Goal: Task Accomplishment & Management: Manage account settings

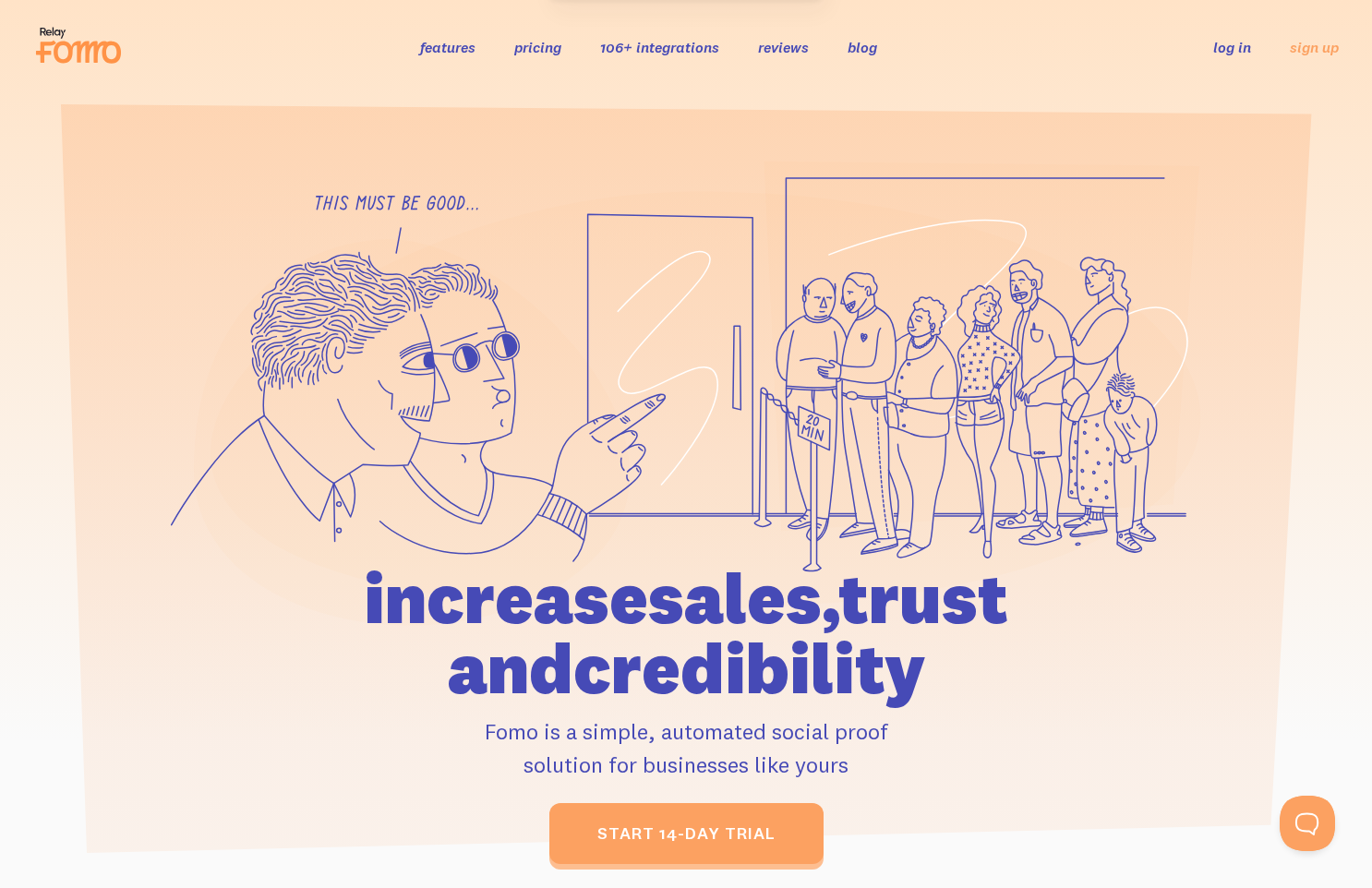
click at [521, 51] on link "pricing" at bounding box center [537, 47] width 47 height 19
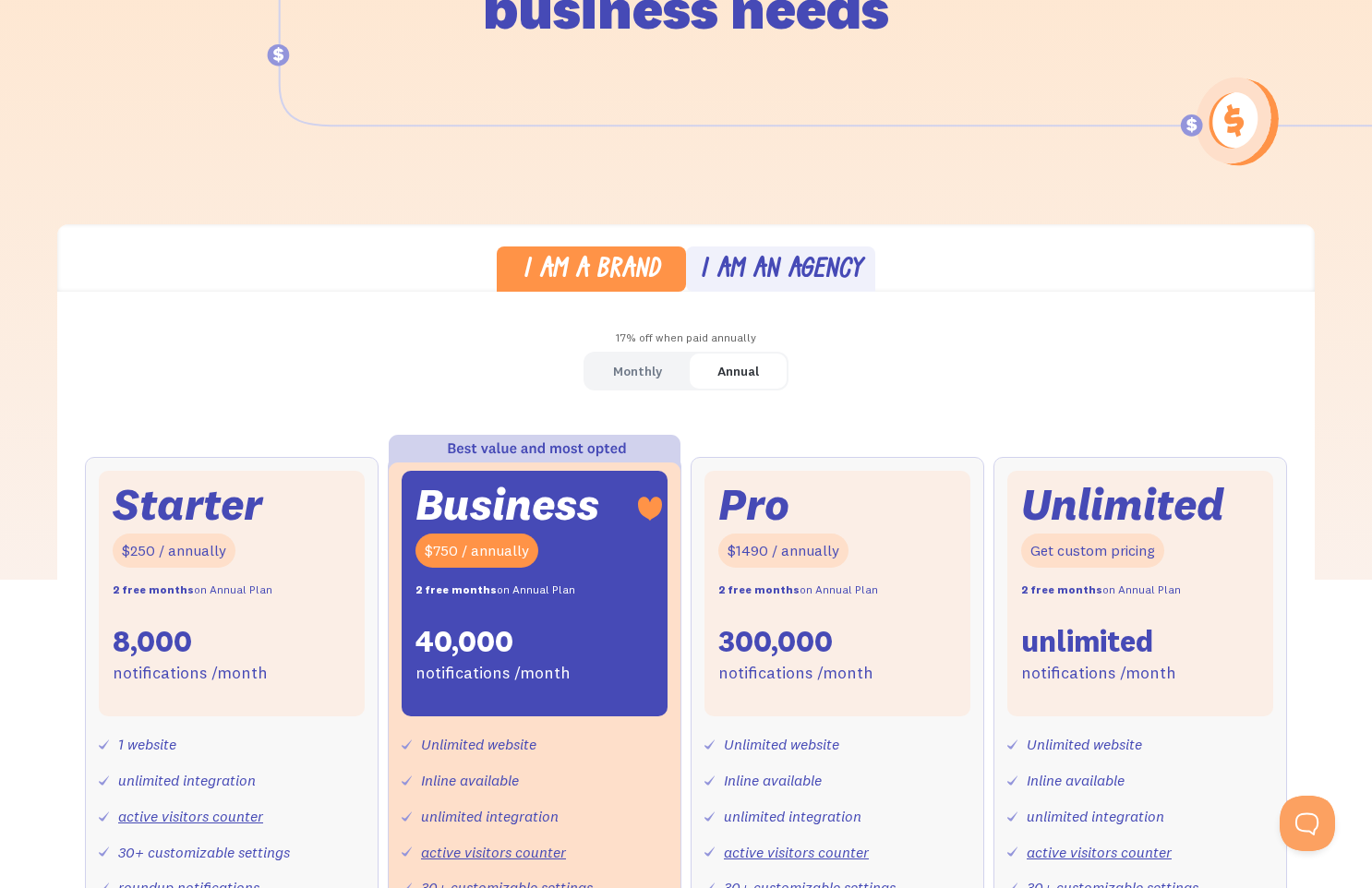
scroll to position [313, 0]
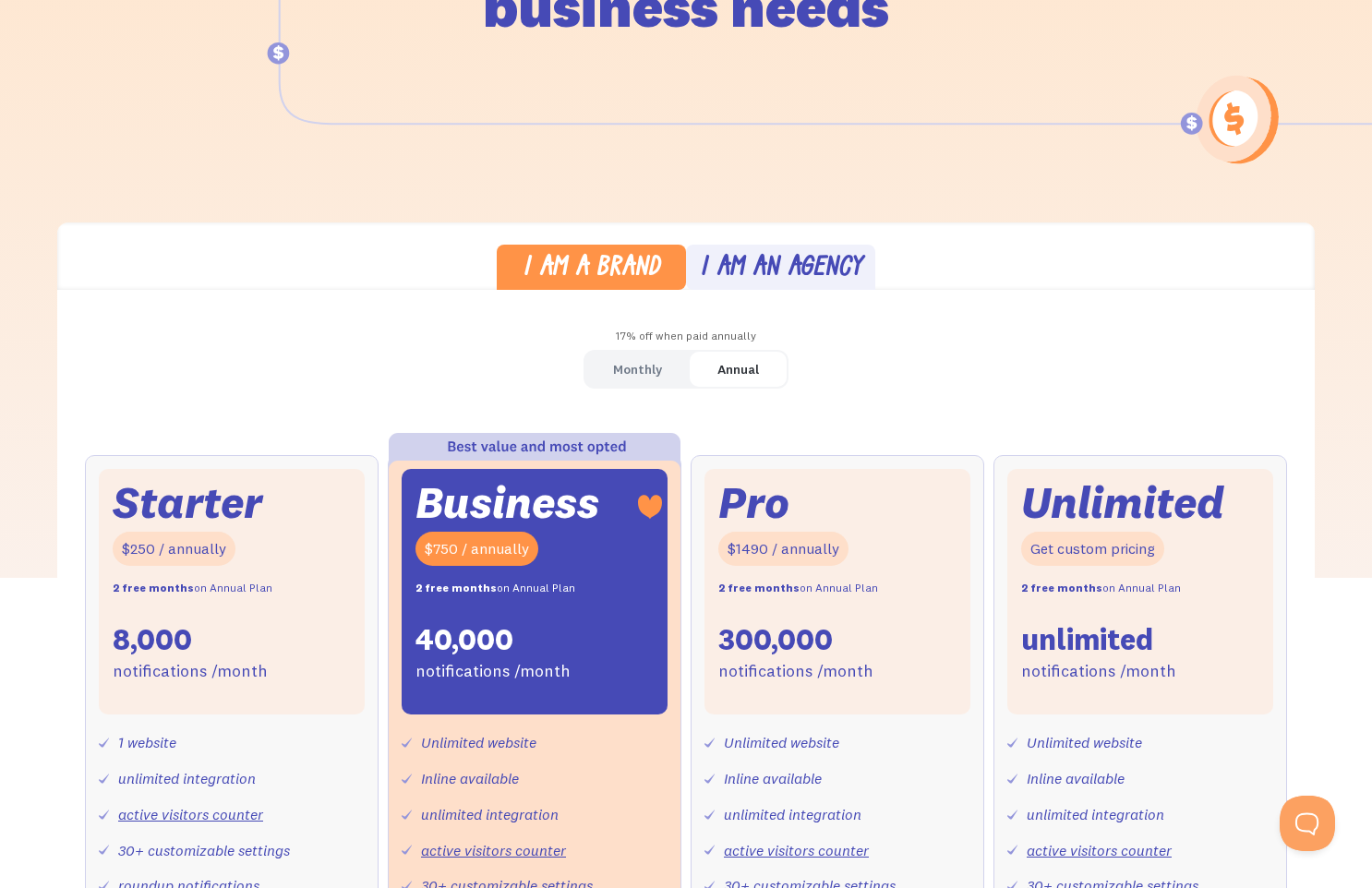
click at [634, 377] on div "Monthly" at bounding box center [637, 369] width 49 height 27
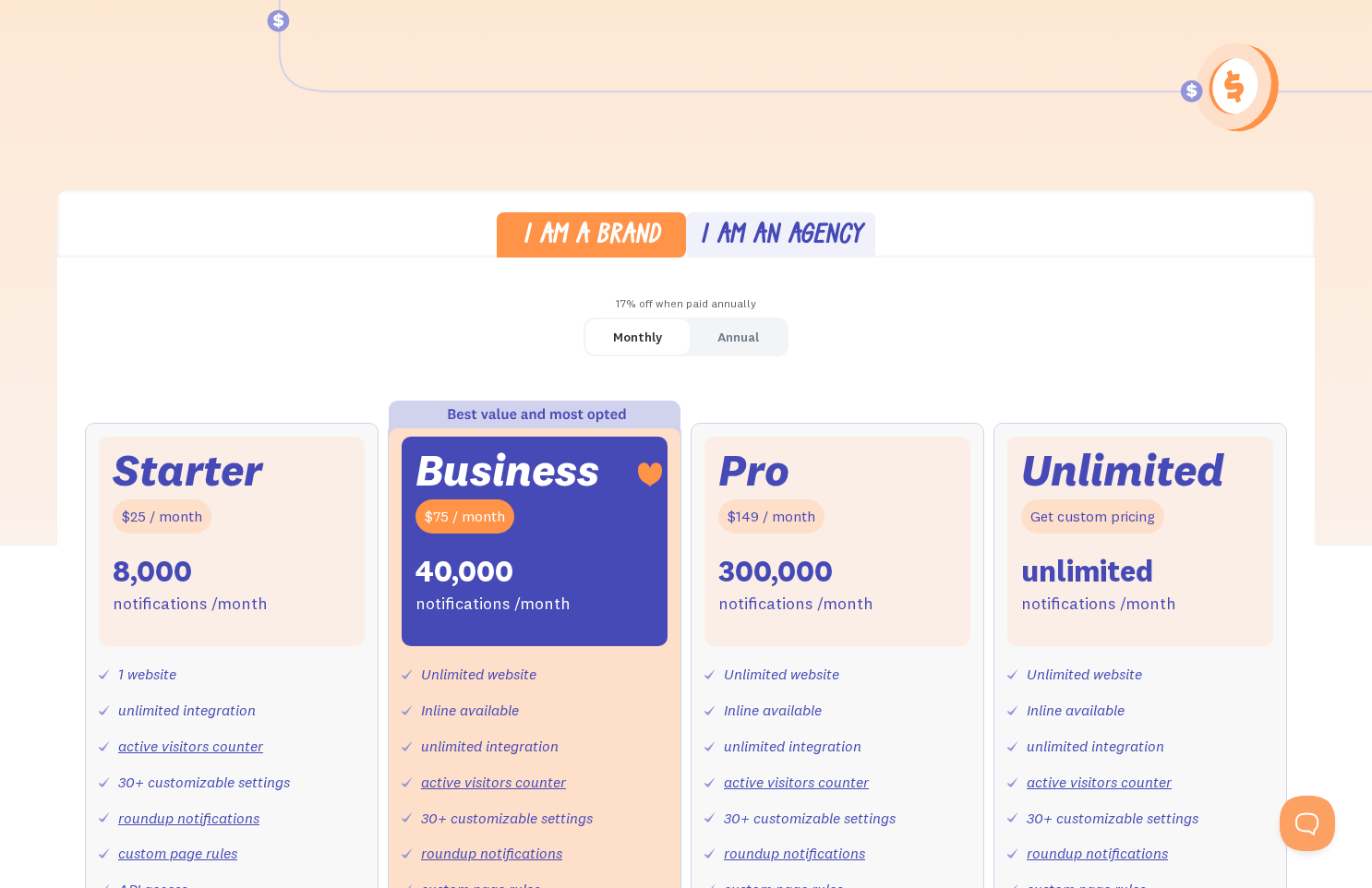
scroll to position [395, 0]
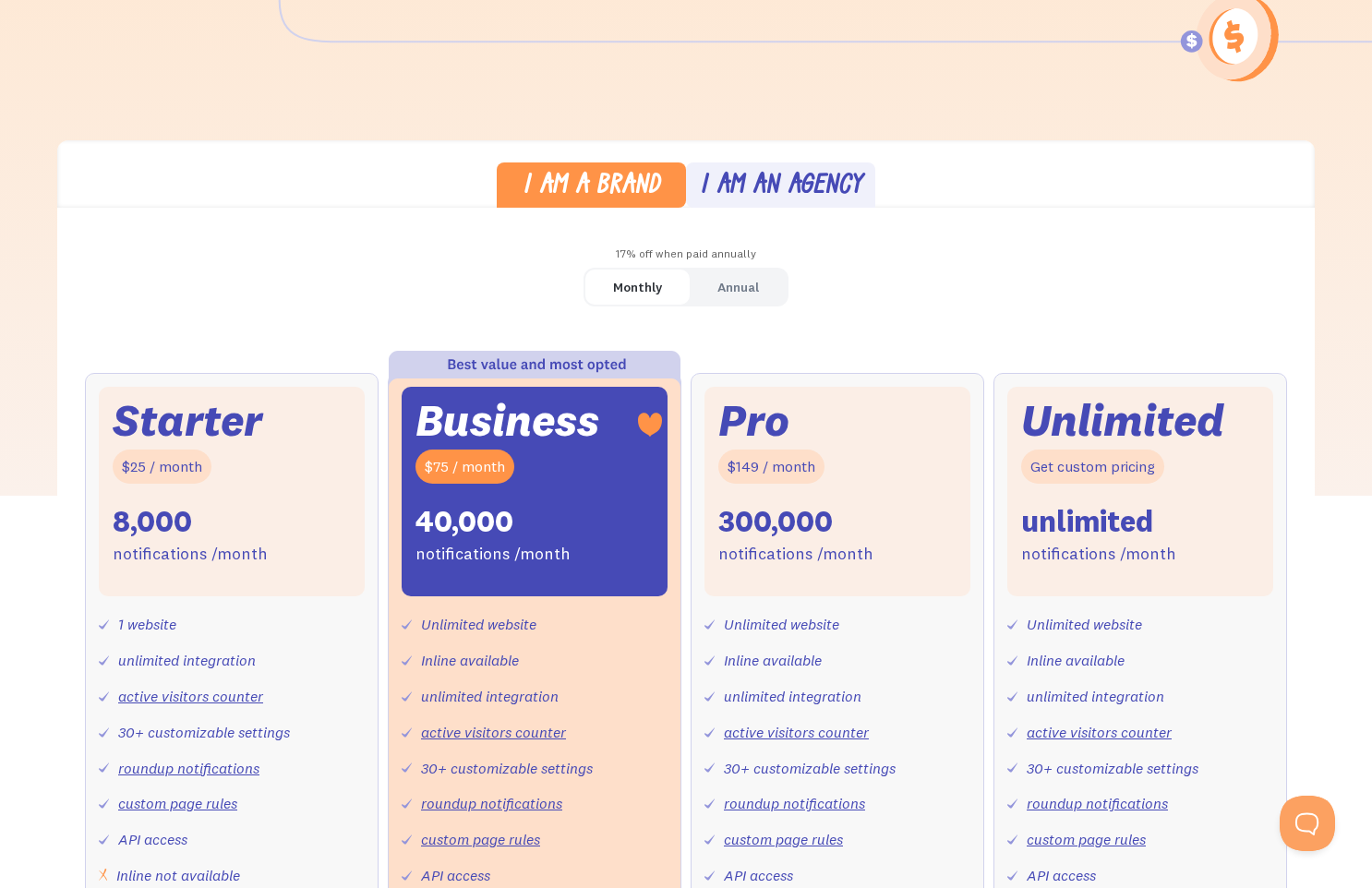
click at [724, 285] on div "Annual" at bounding box center [738, 287] width 42 height 27
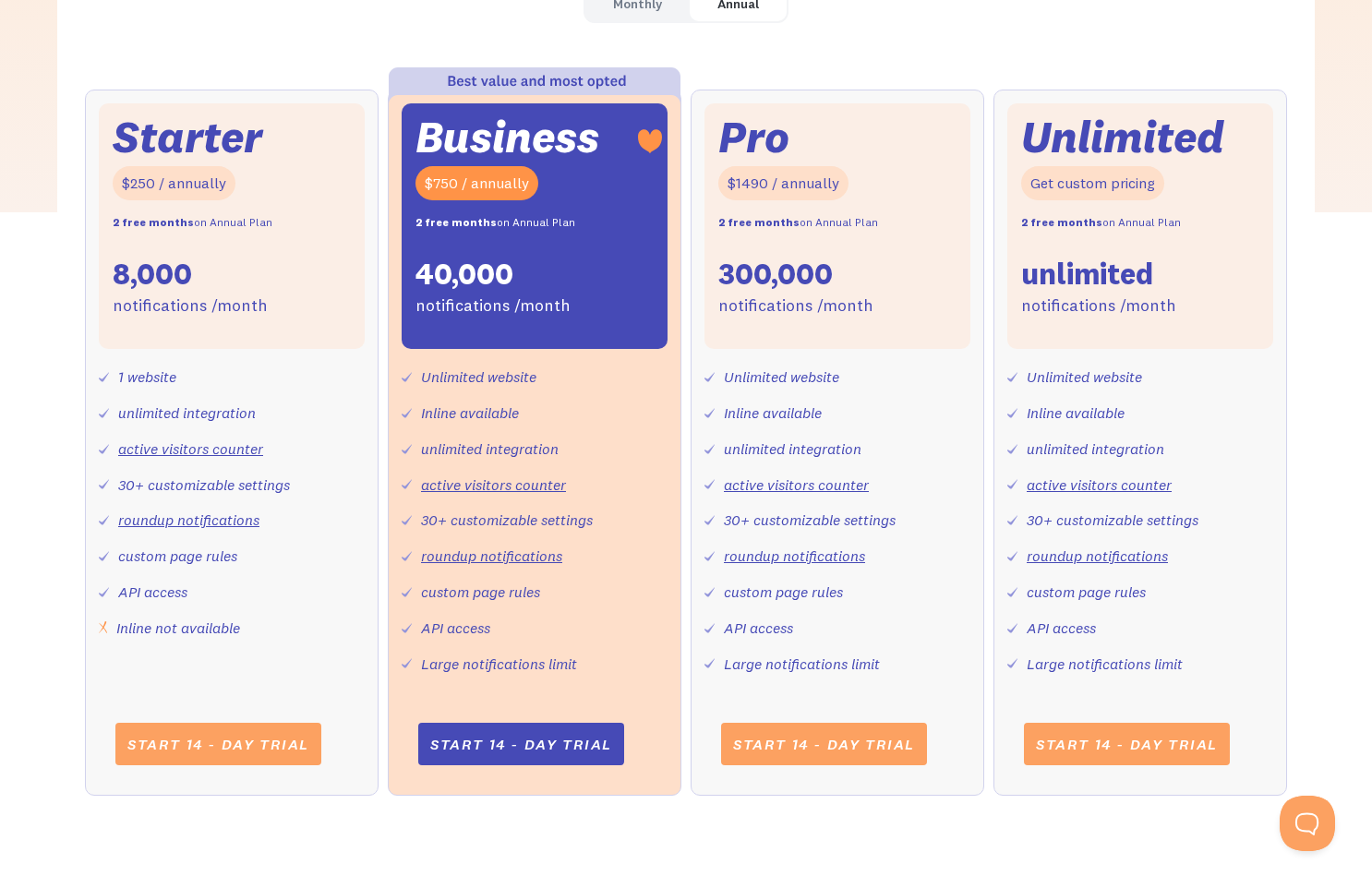
scroll to position [0, 0]
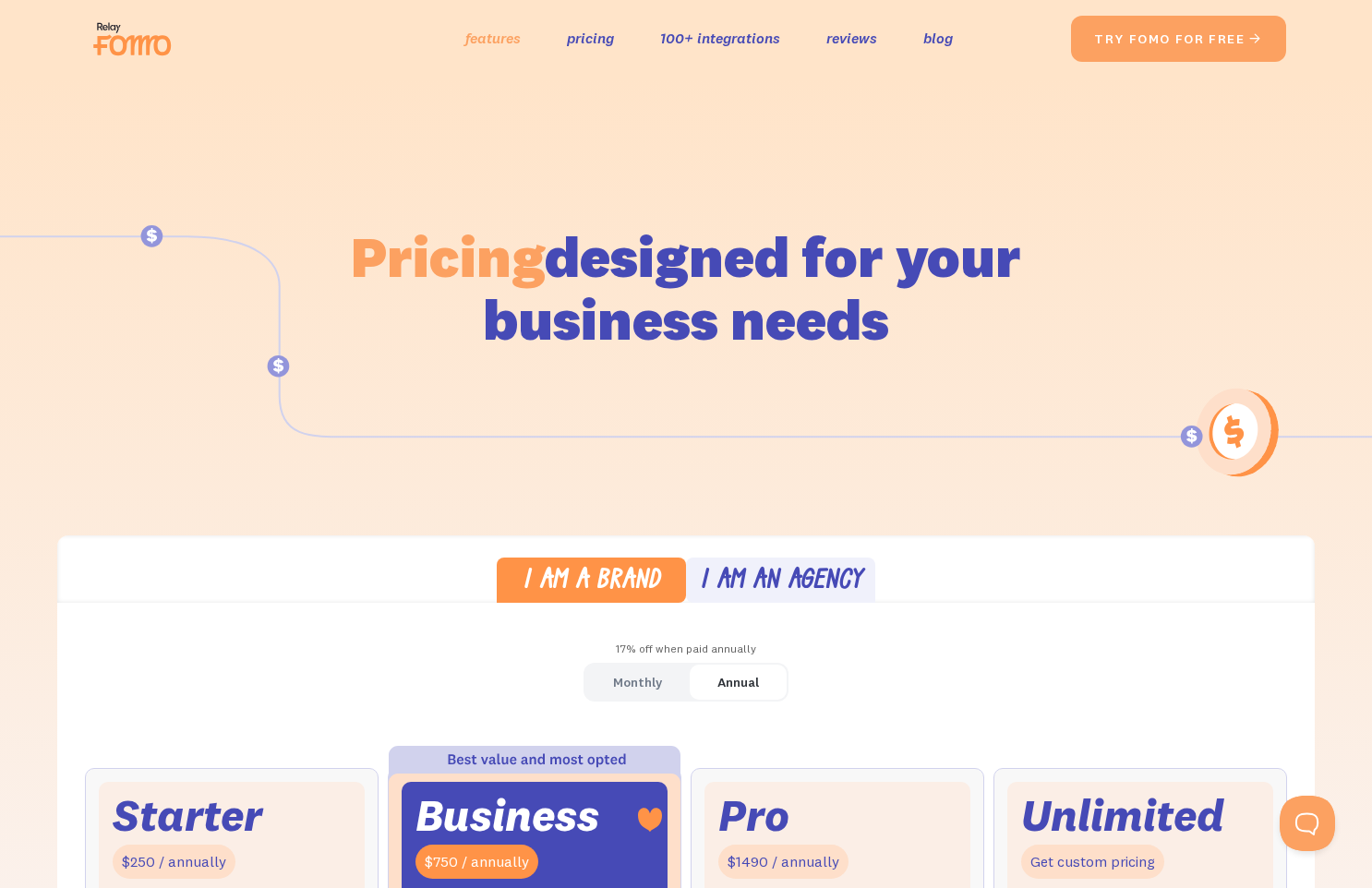
click at [496, 47] on link "features" at bounding box center [493, 38] width 56 height 27
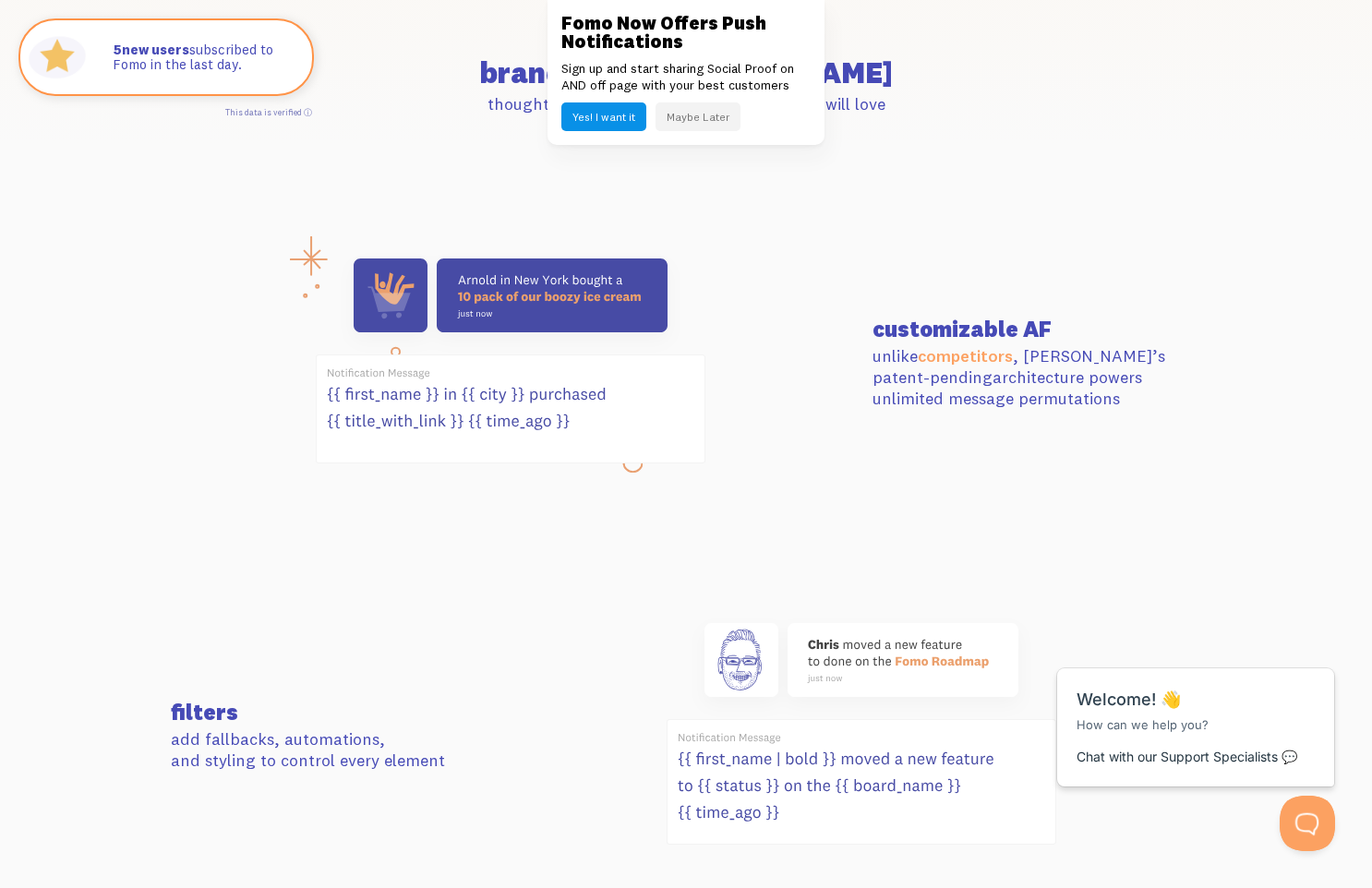
scroll to position [609, 0]
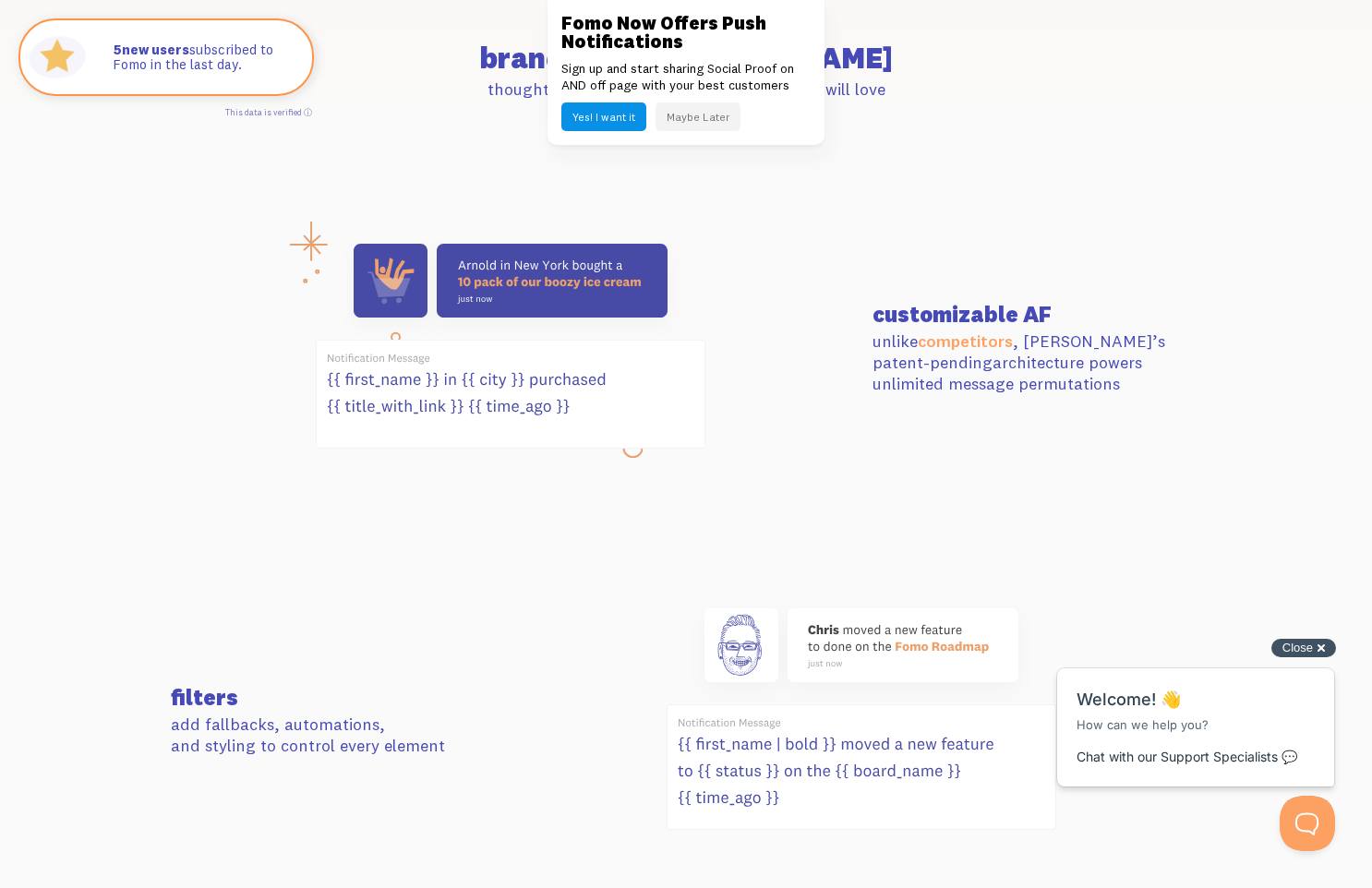
click at [1312, 649] on span "Close" at bounding box center [1297, 647] width 31 height 14
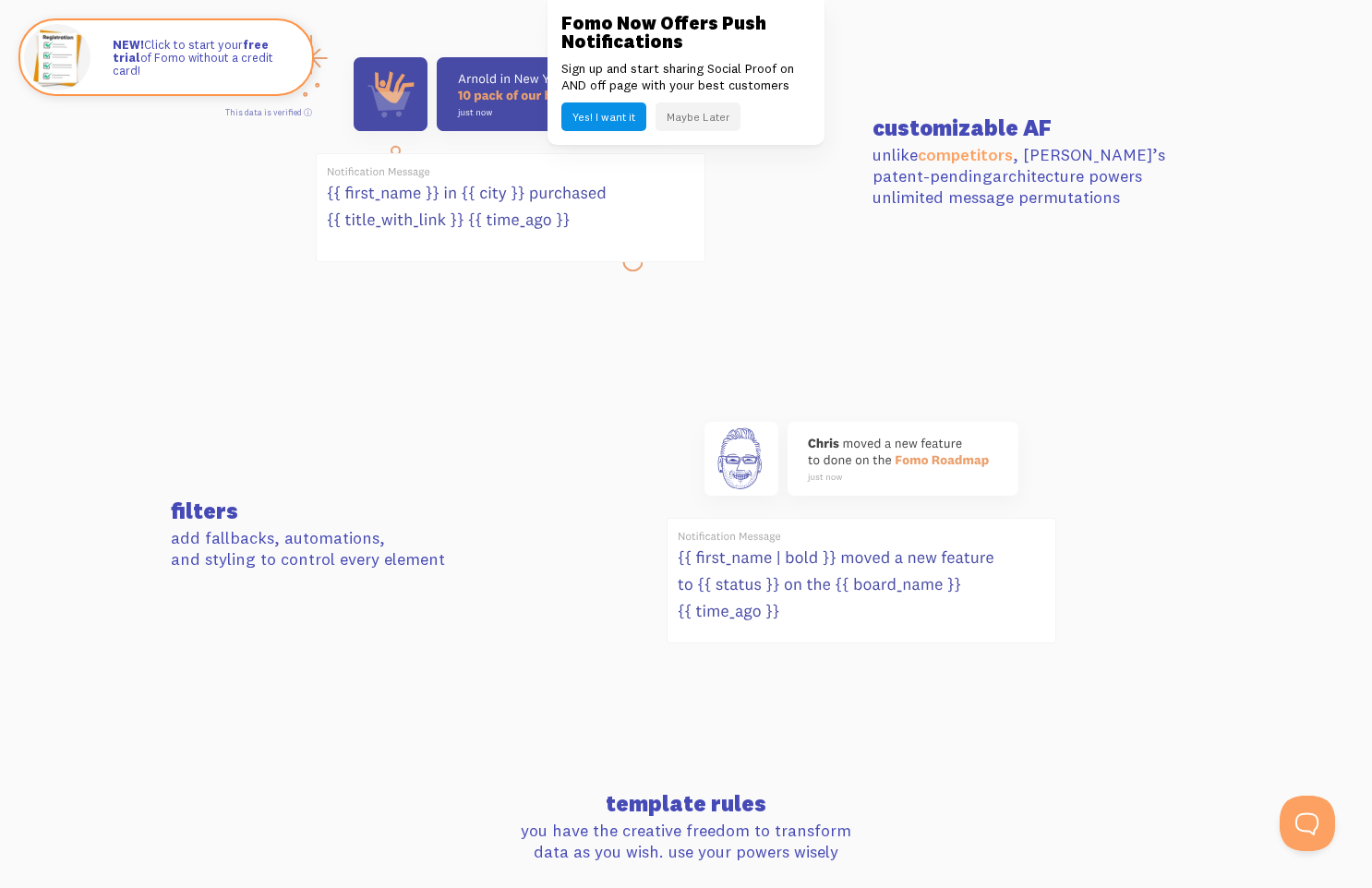
scroll to position [0, 0]
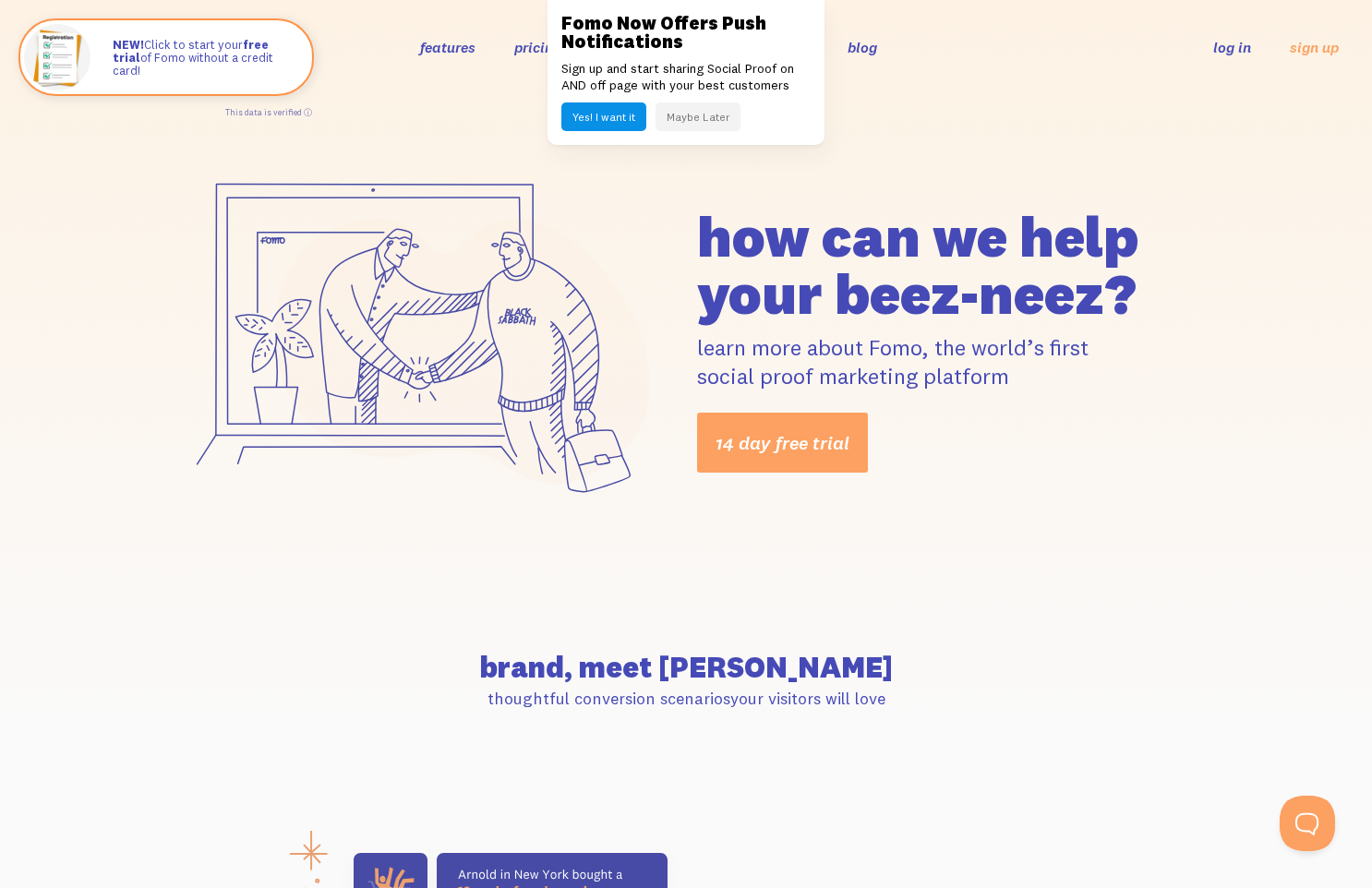
click at [680, 123] on button "Maybe Later" at bounding box center [698, 117] width 85 height 29
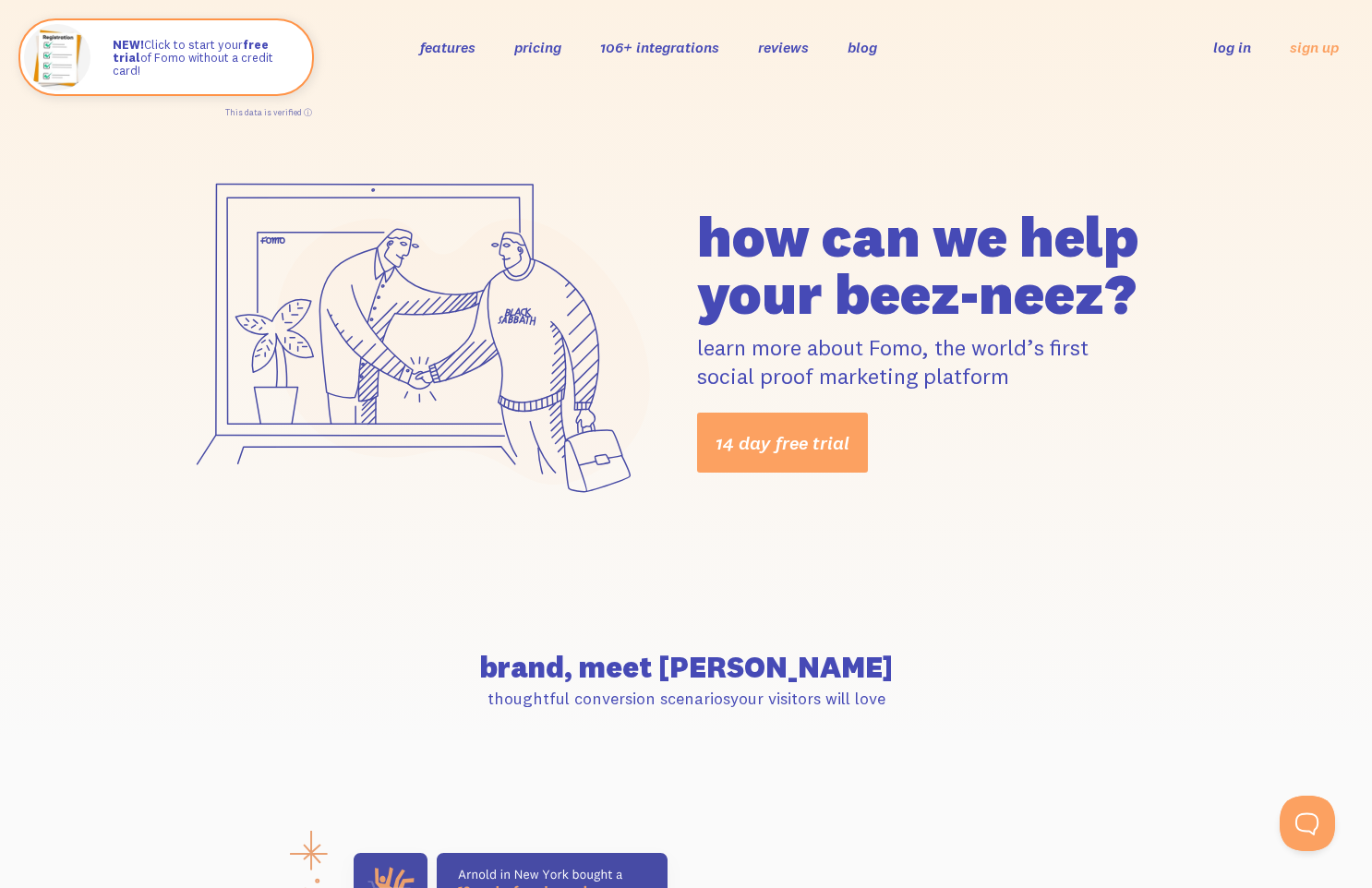
click at [430, 49] on link "features" at bounding box center [448, 47] width 56 height 19
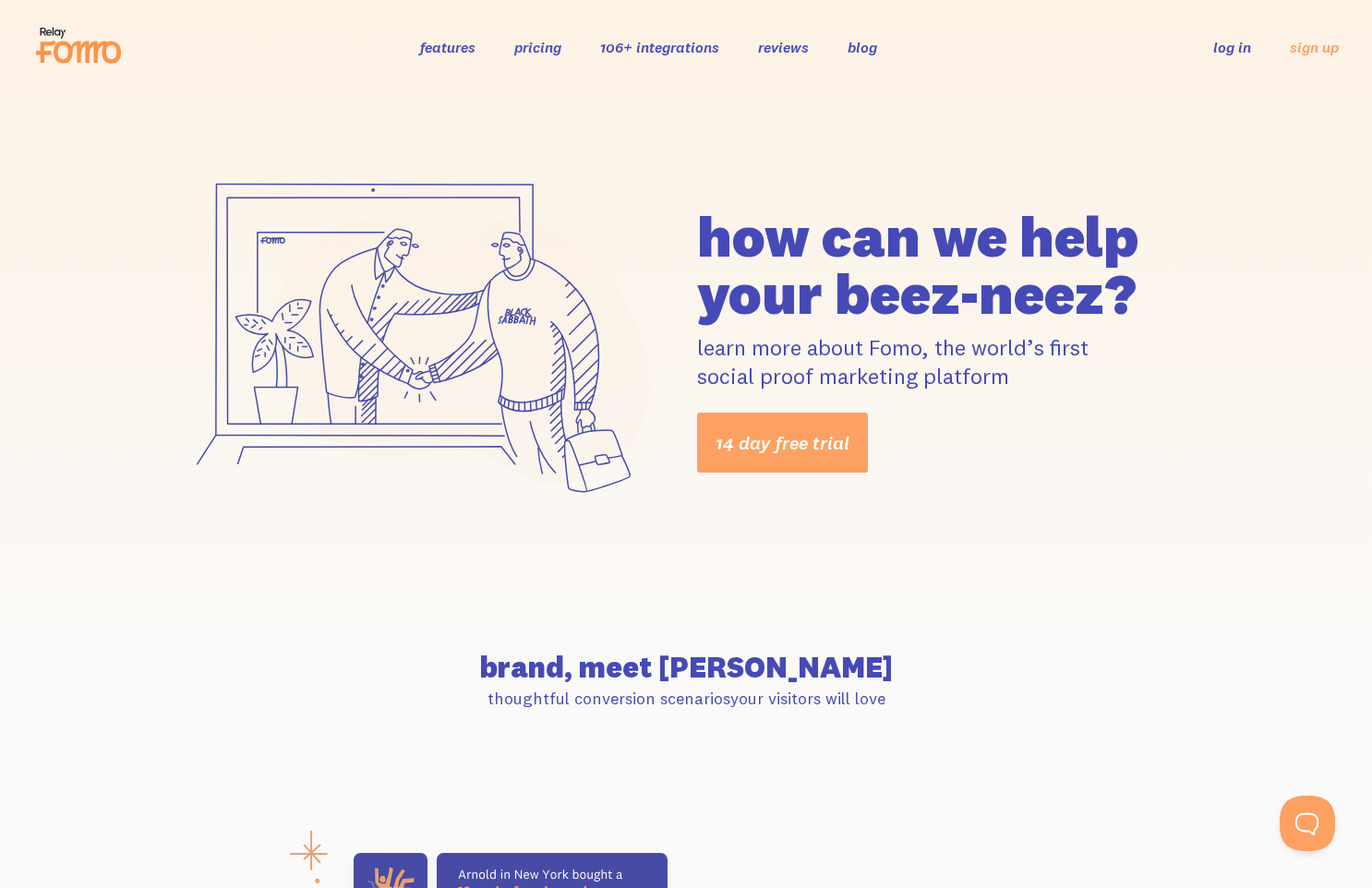
click at [525, 54] on link "pricing" at bounding box center [537, 47] width 47 height 19
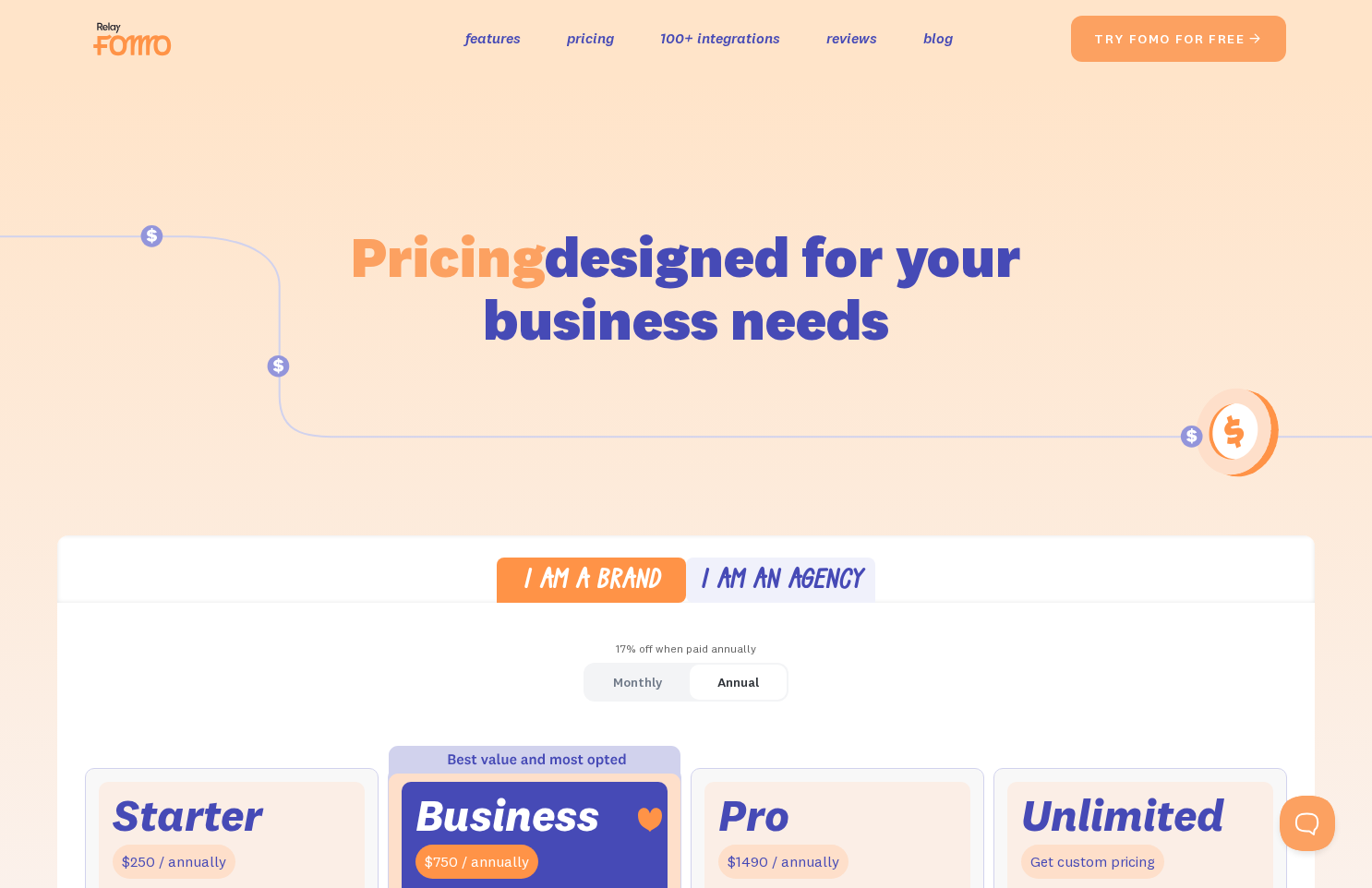
click at [757, 573] on div "I am an agency" at bounding box center [781, 582] width 163 height 27
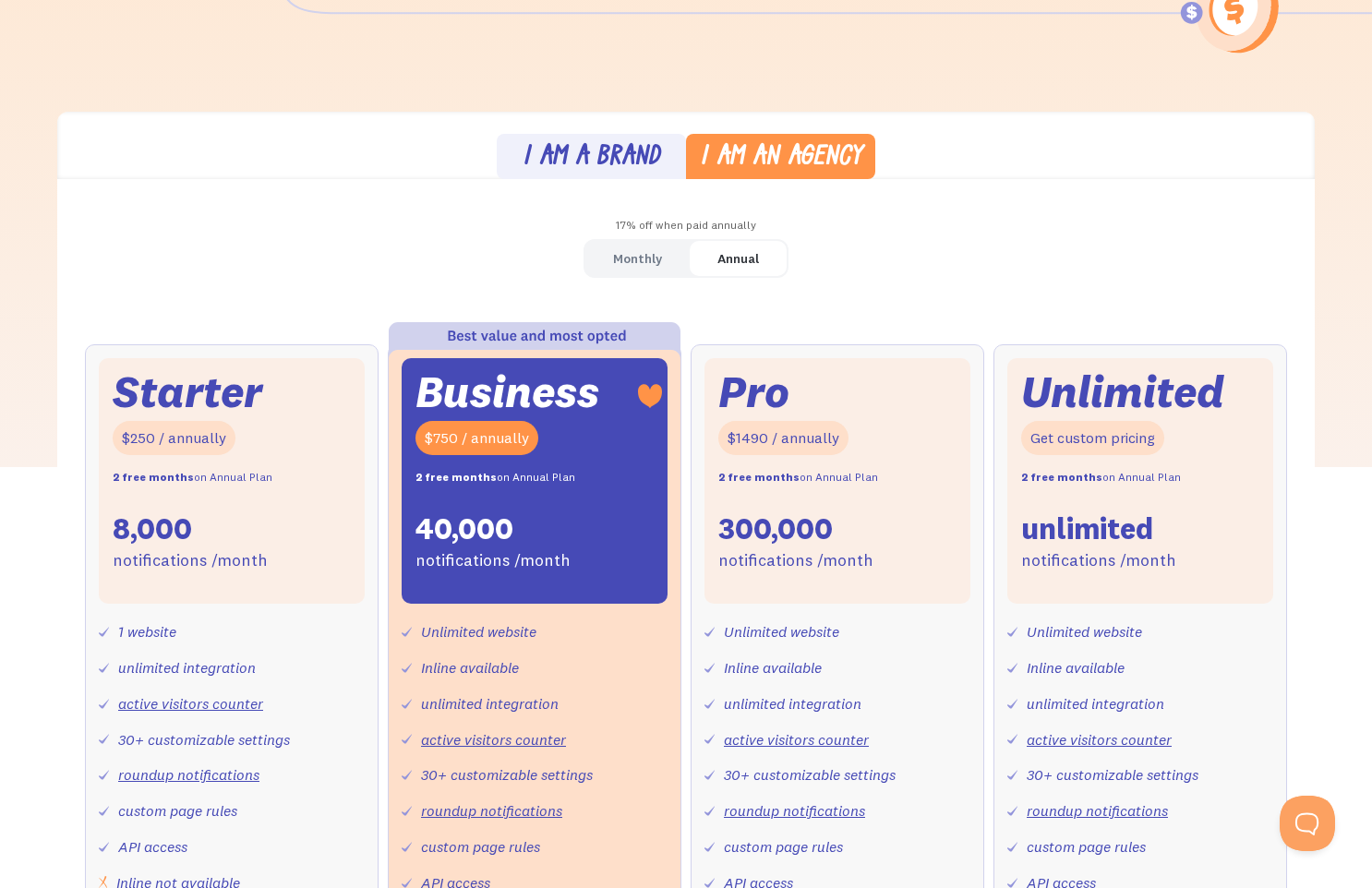
scroll to position [449, 0]
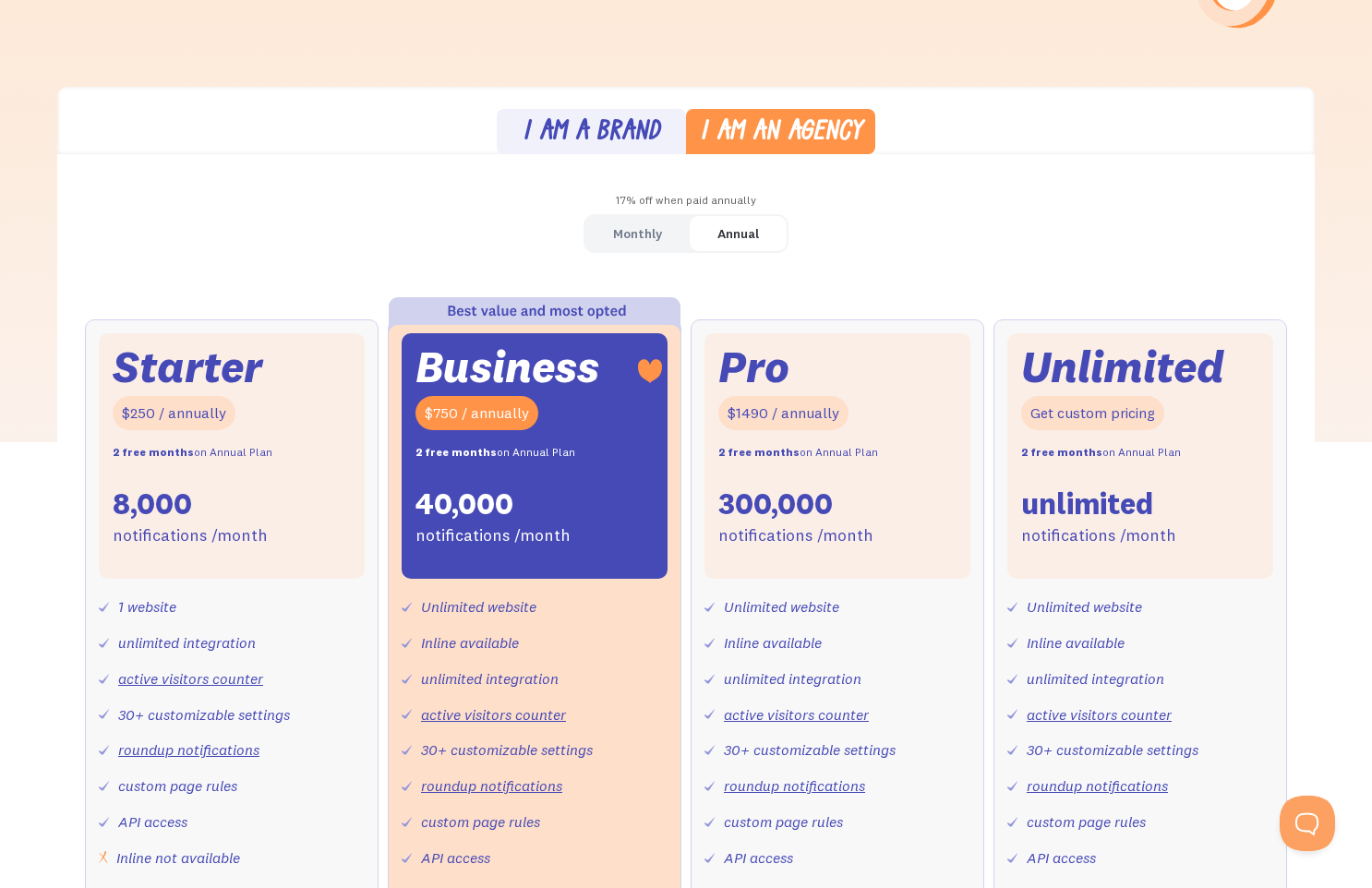
click at [641, 239] on div "Monthly" at bounding box center [637, 233] width 49 height 27
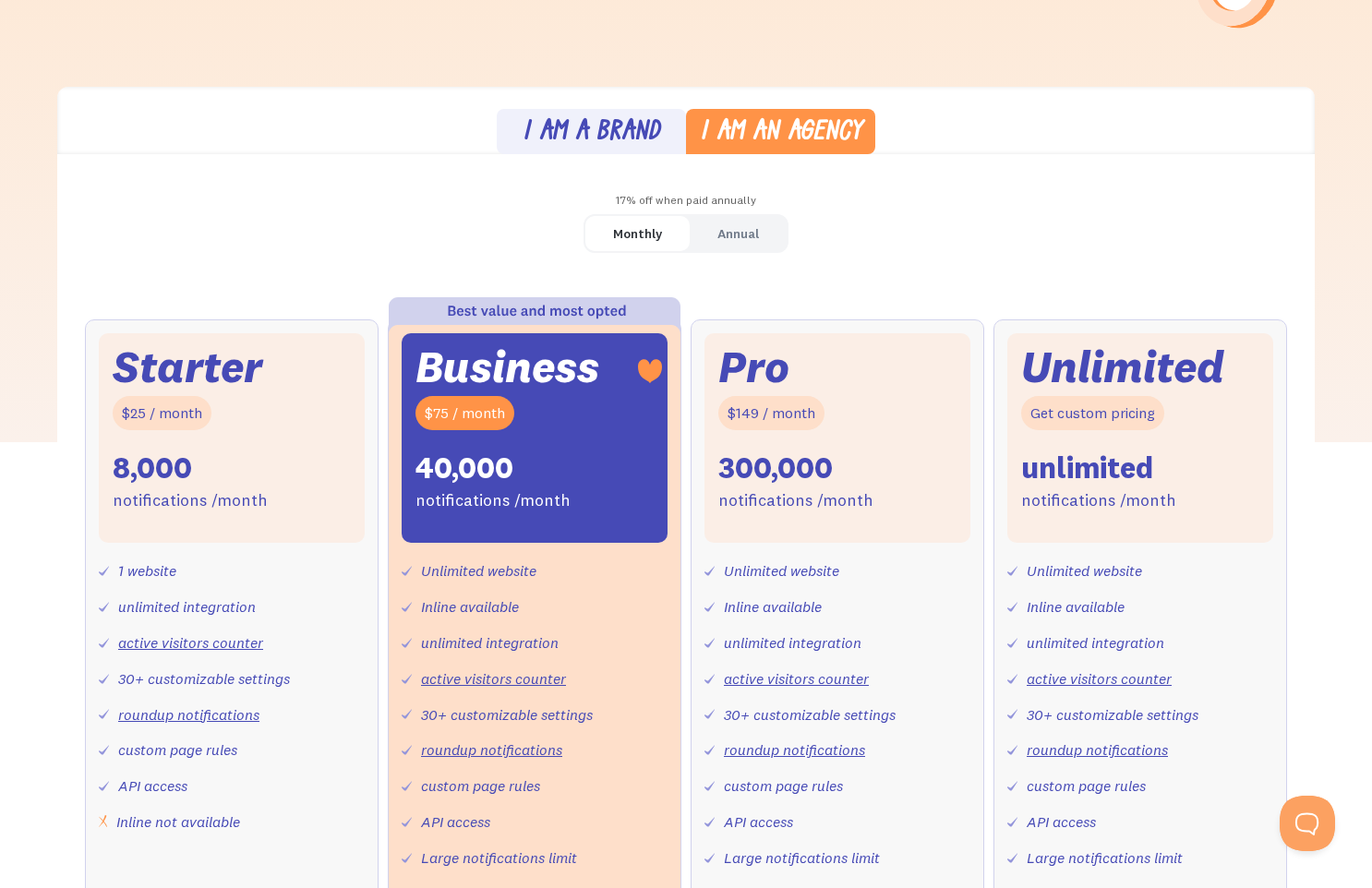
click at [574, 132] on div "I am a brand" at bounding box center [591, 133] width 138 height 27
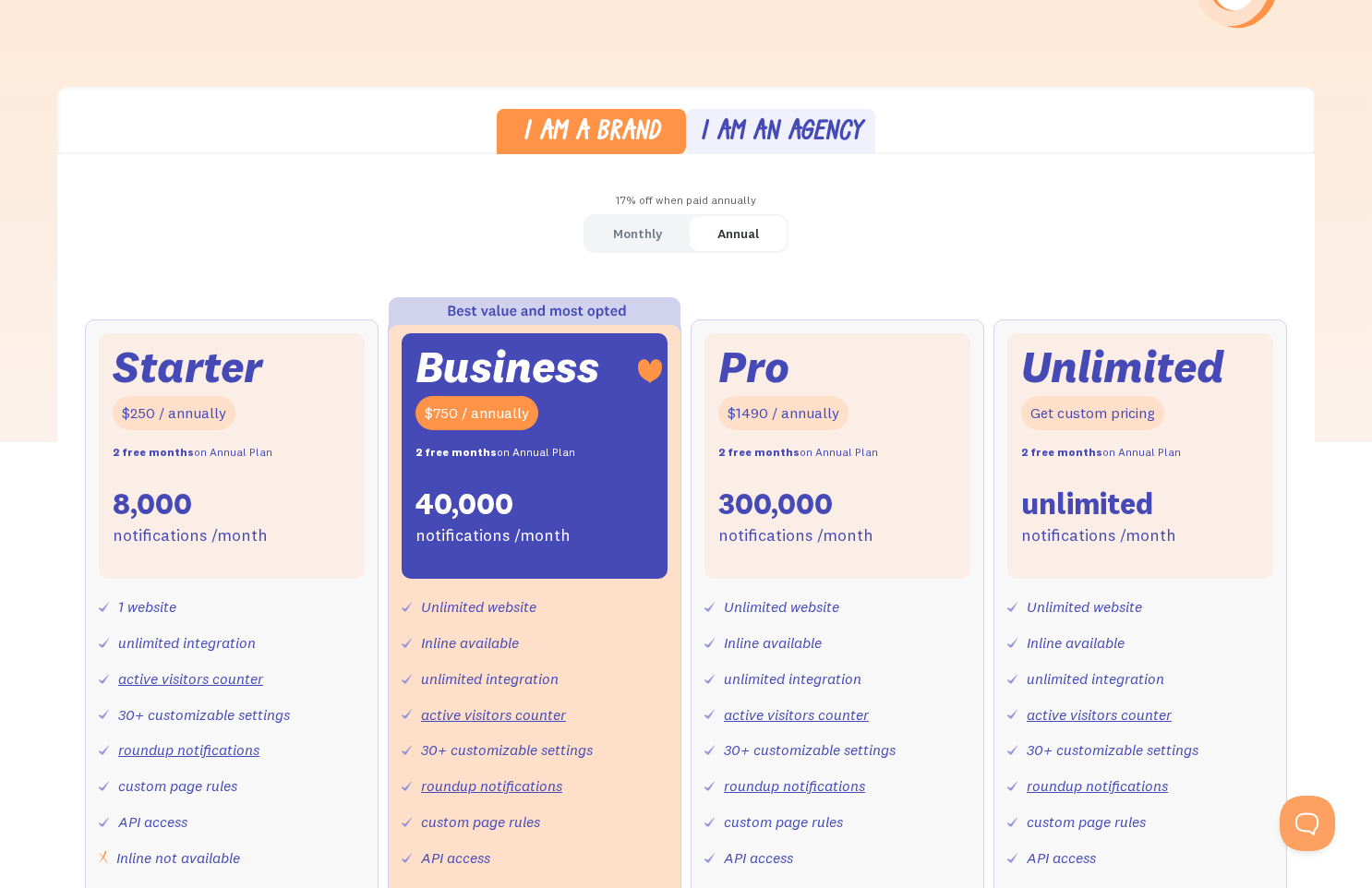
click at [633, 244] on div "Monthly" at bounding box center [637, 233] width 49 height 27
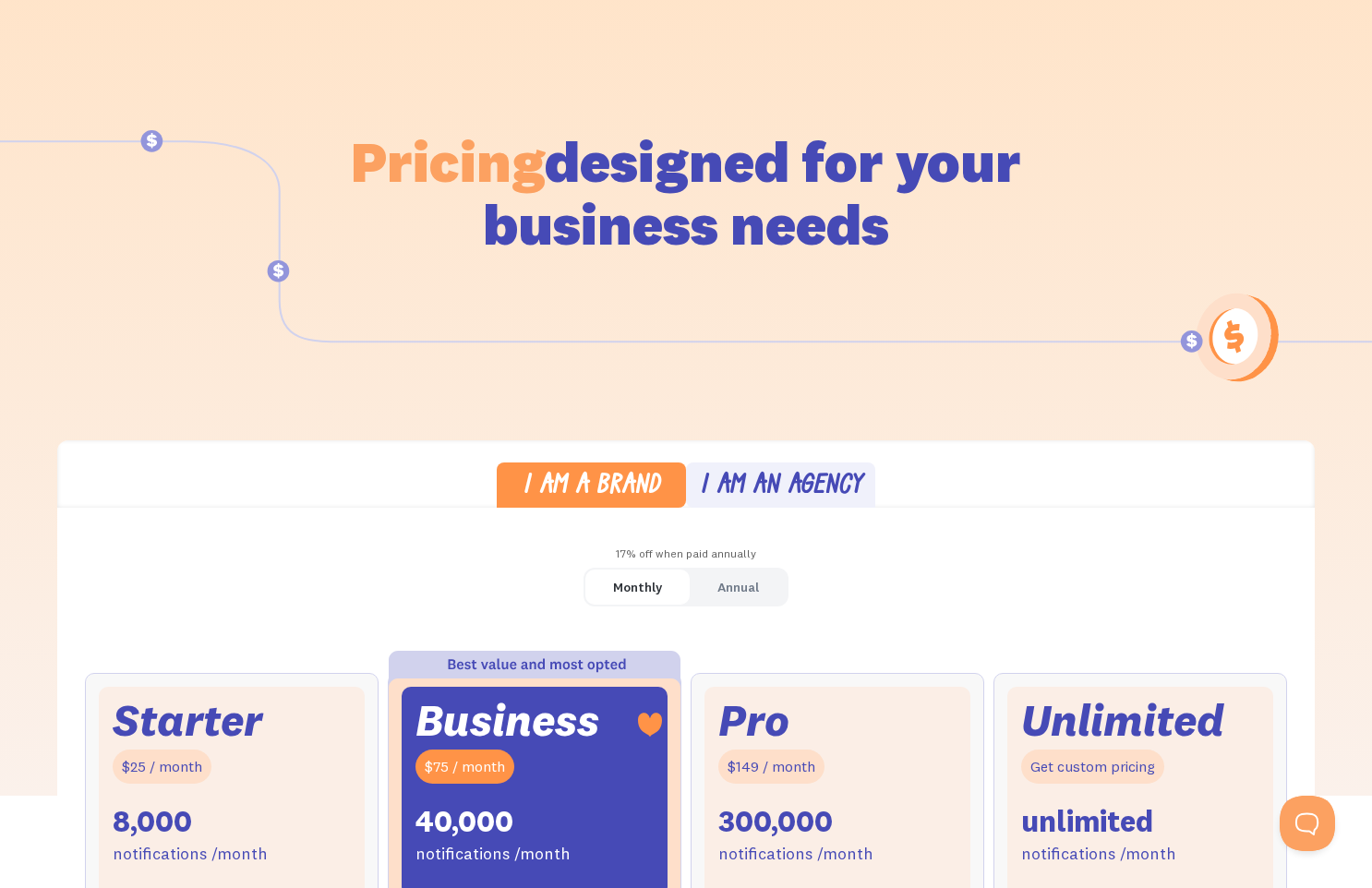
scroll to position [0, 0]
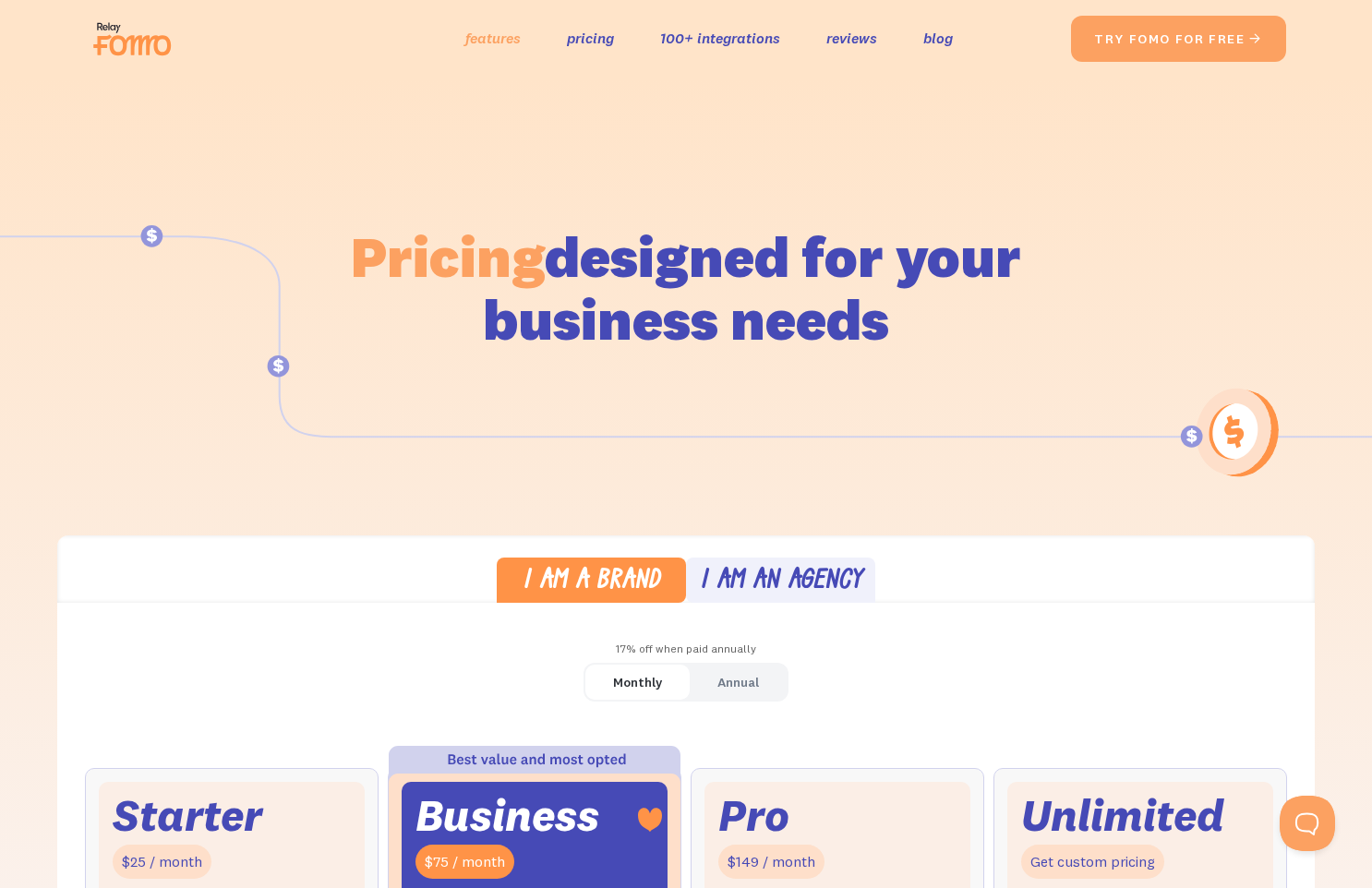
click at [515, 44] on link "features" at bounding box center [493, 38] width 56 height 27
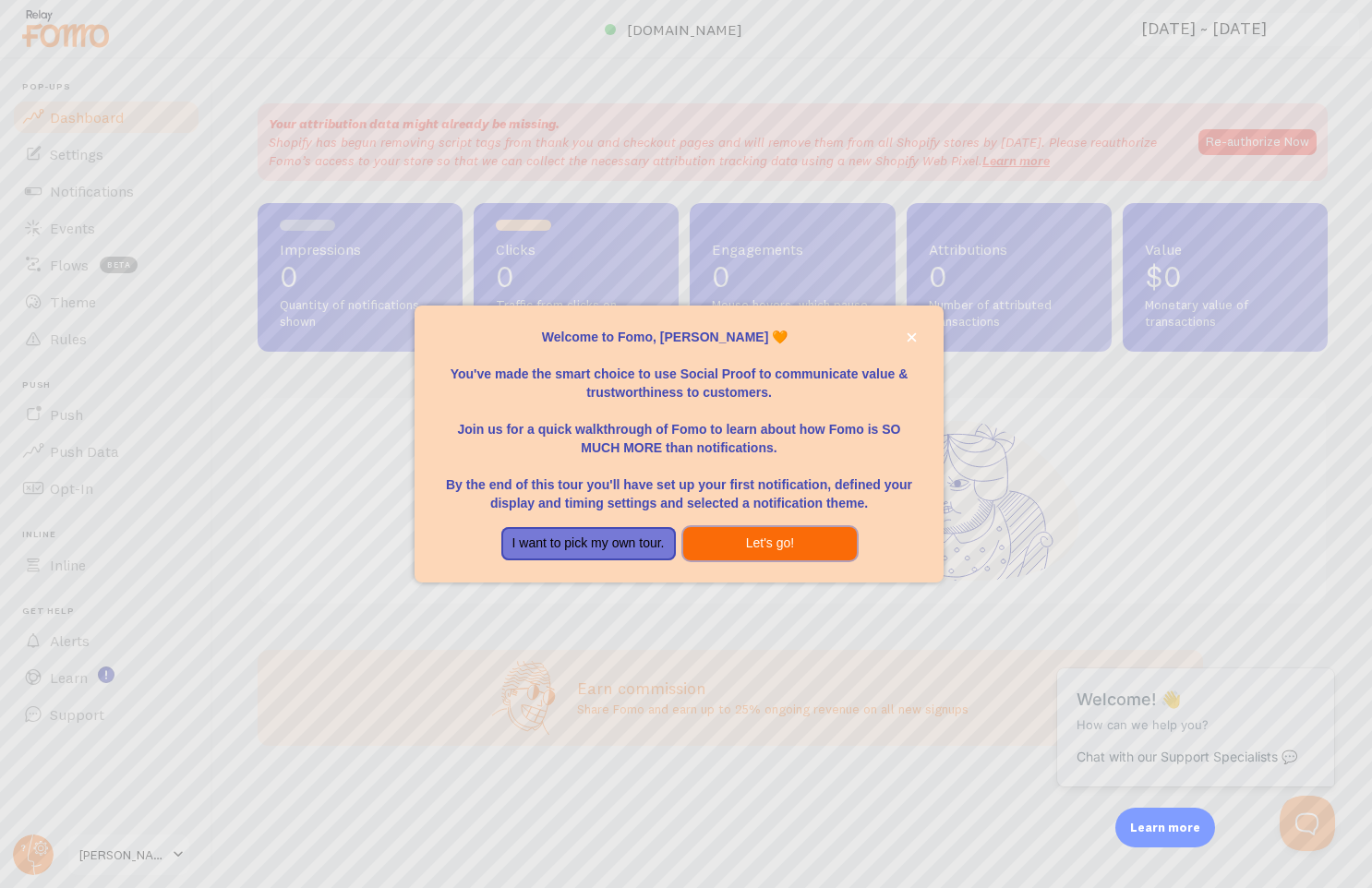
click at [742, 545] on button "Let's go!" at bounding box center [770, 544] width 174 height 33
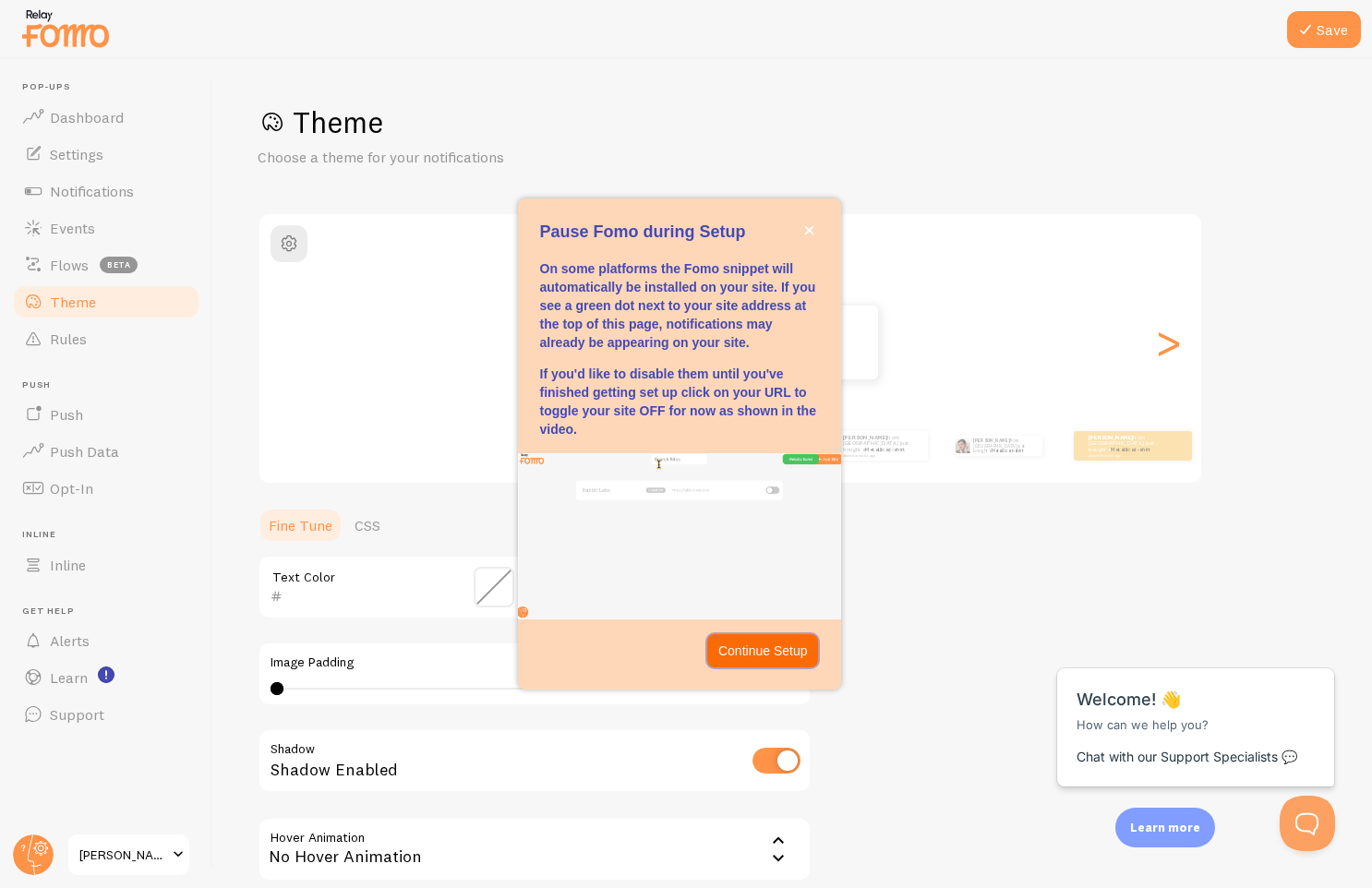
click at [742, 655] on p "Continue Setup" at bounding box center [763, 651] width 90 height 19
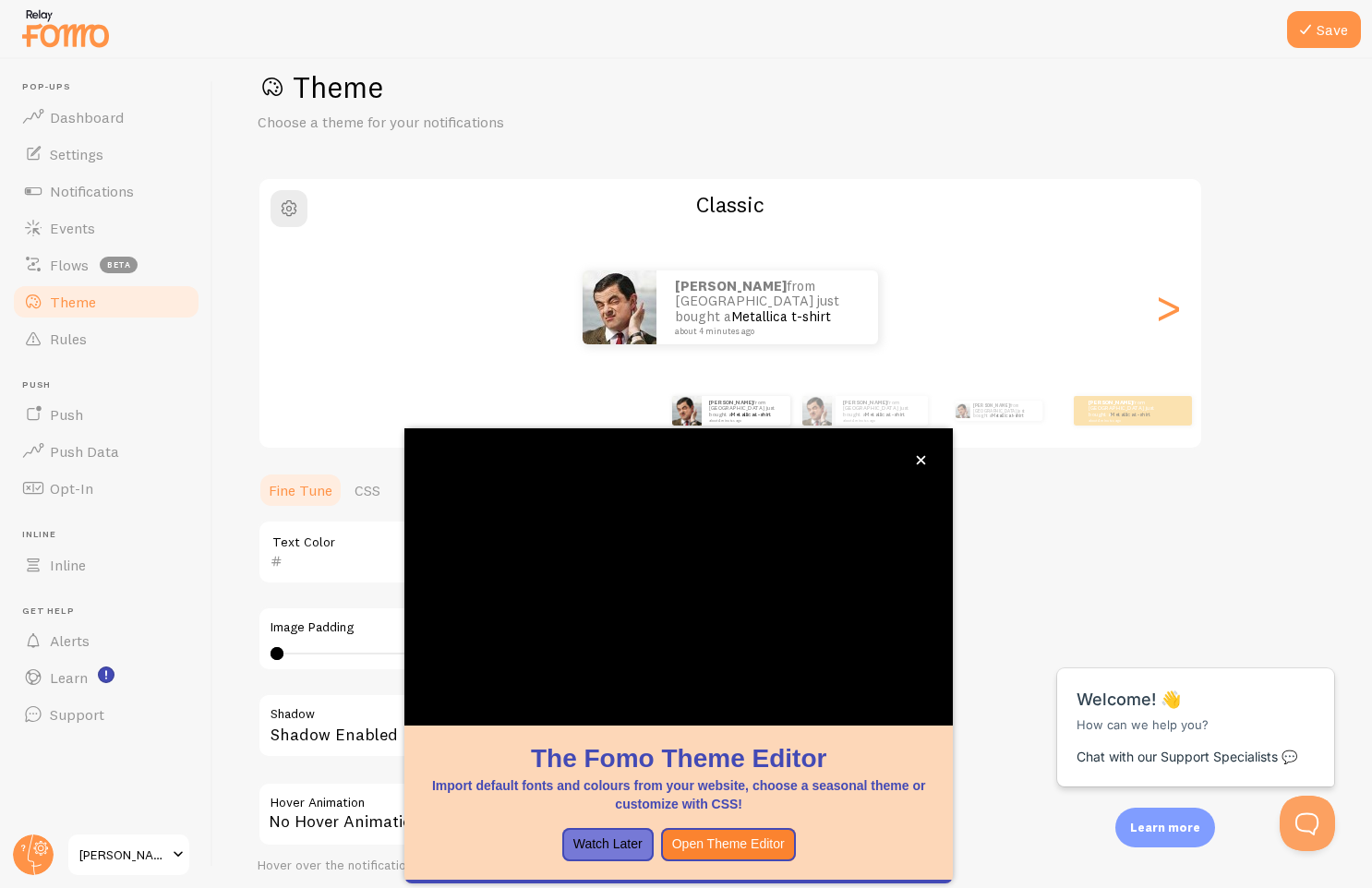
scroll to position [52, 0]
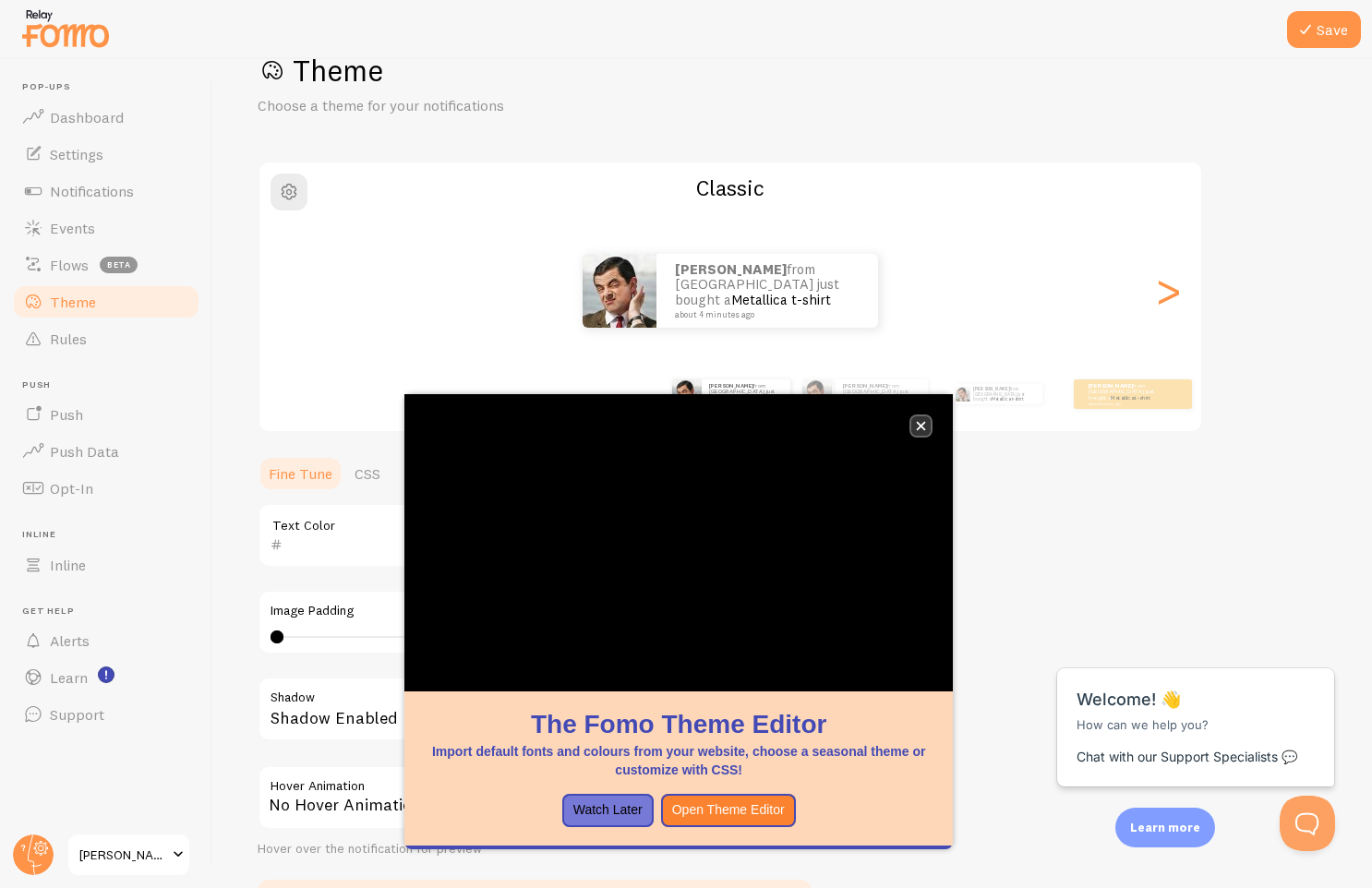
click at [916, 421] on icon "close," at bounding box center [920, 426] width 10 height 10
drag, startPoint x: 922, startPoint y: 425, endPoint x: 727, endPoint y: 786, distance: 410.3
click at [730, 785] on div "The Fomo Theme Editor Import default fonts and colours from your website, choos…" at bounding box center [679, 622] width 548 height 456
click at [617, 815] on button "Watch Later" at bounding box center [607, 811] width 92 height 33
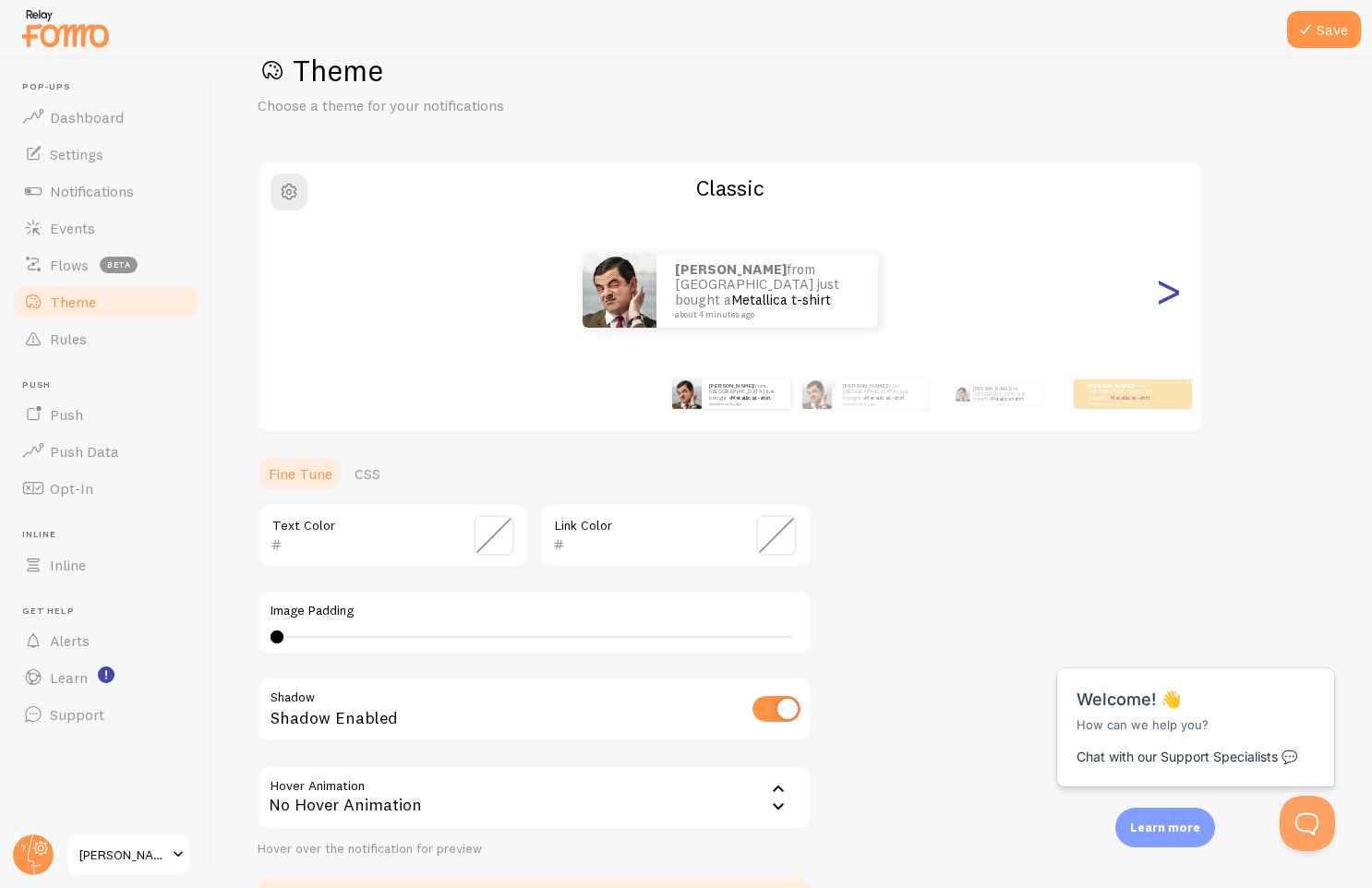
click at [1158, 303] on div ">" at bounding box center [1167, 291] width 22 height 133
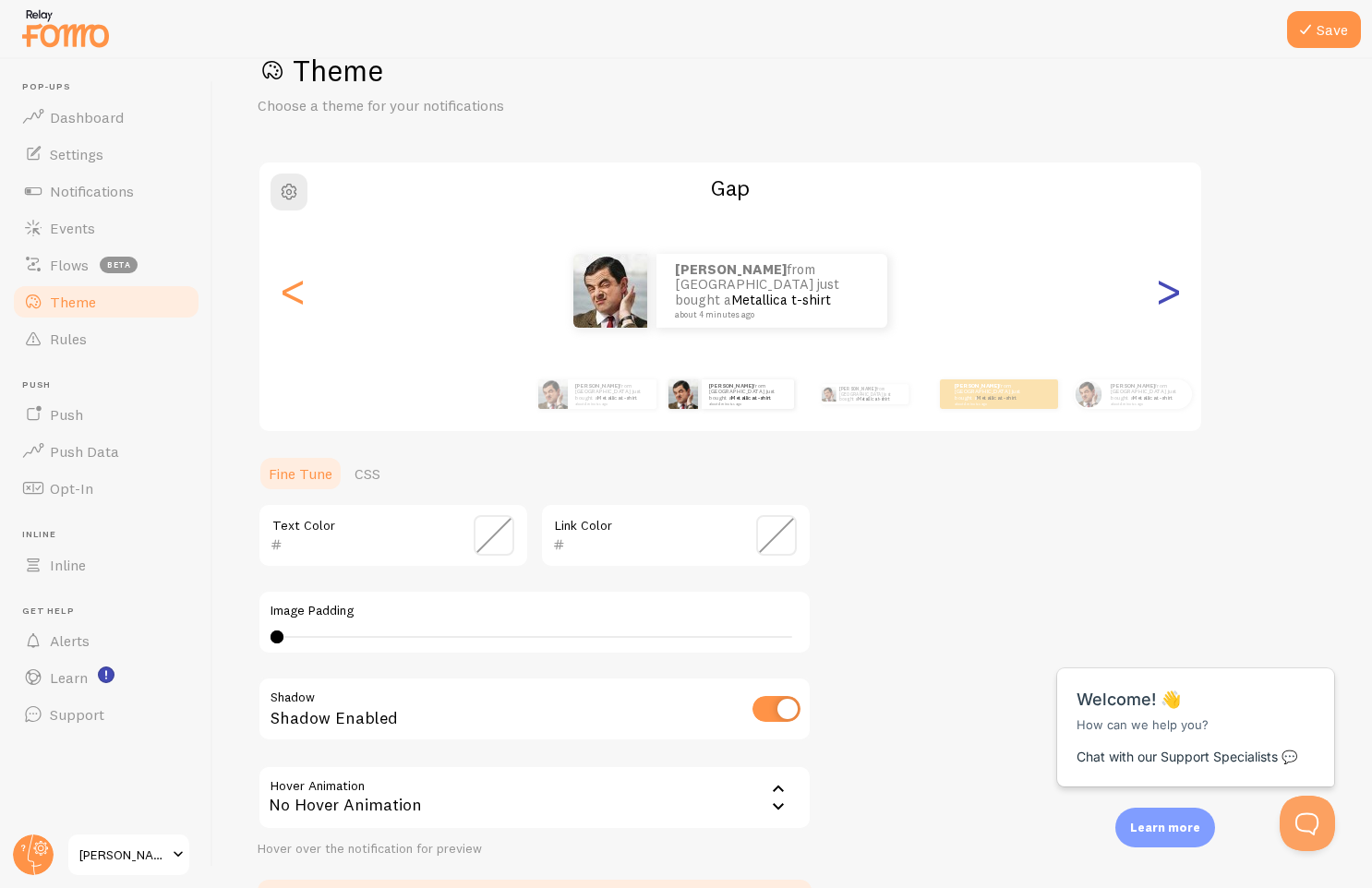
click at [1158, 301] on div ">" at bounding box center [1167, 291] width 22 height 133
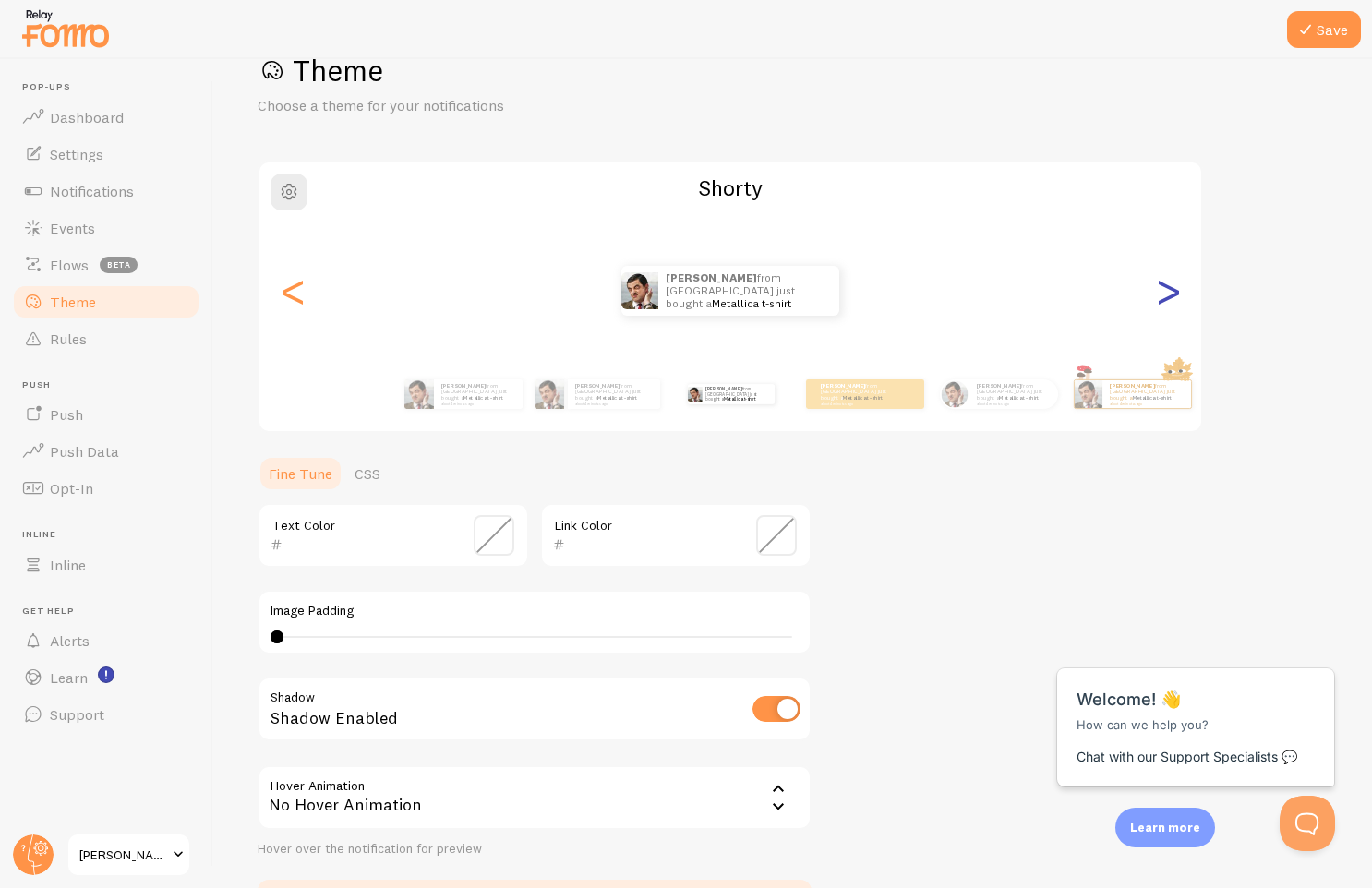
click at [1158, 301] on div ">" at bounding box center [1167, 291] width 22 height 133
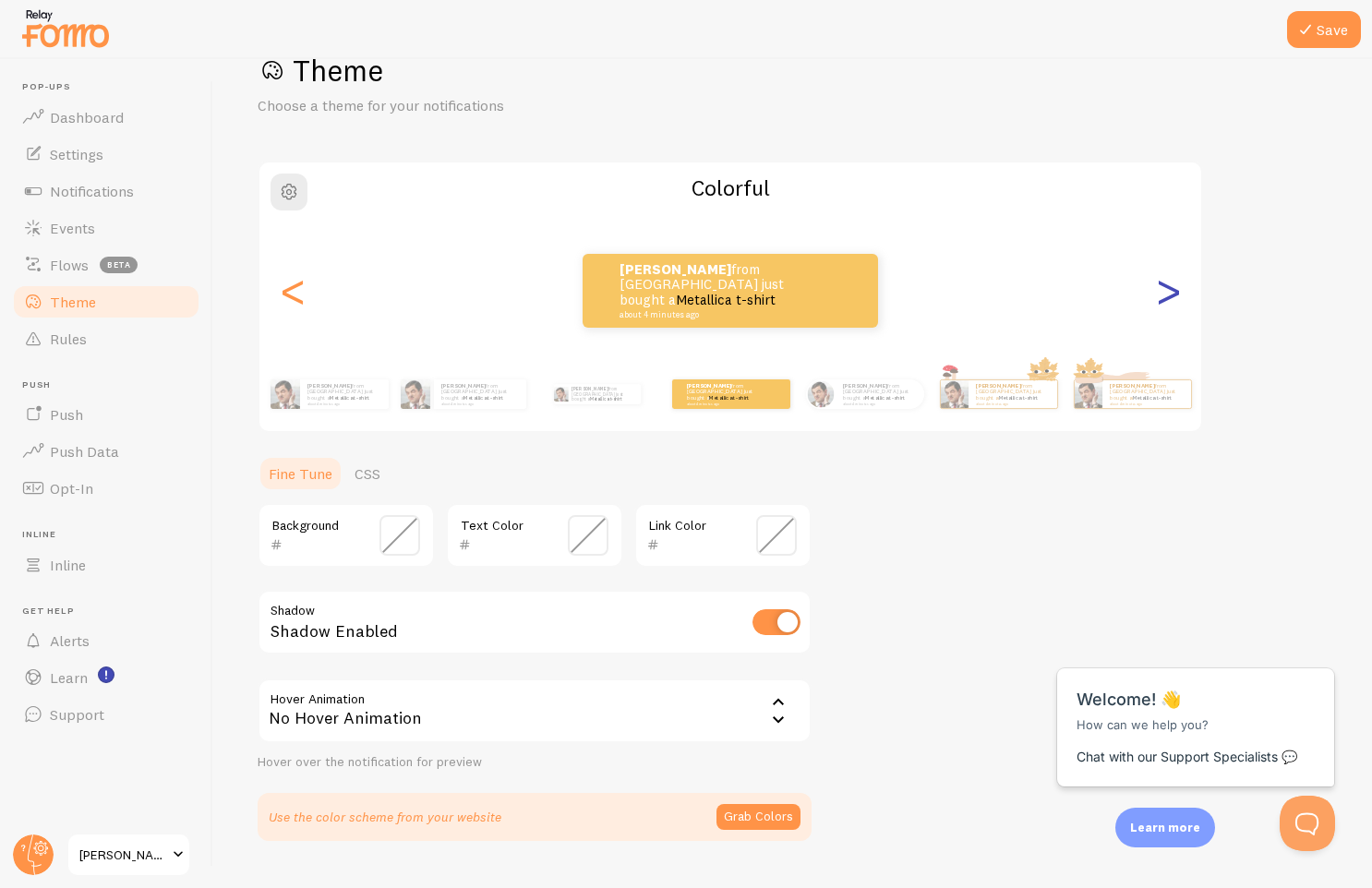
click at [1158, 301] on div ">" at bounding box center [1167, 291] width 22 height 133
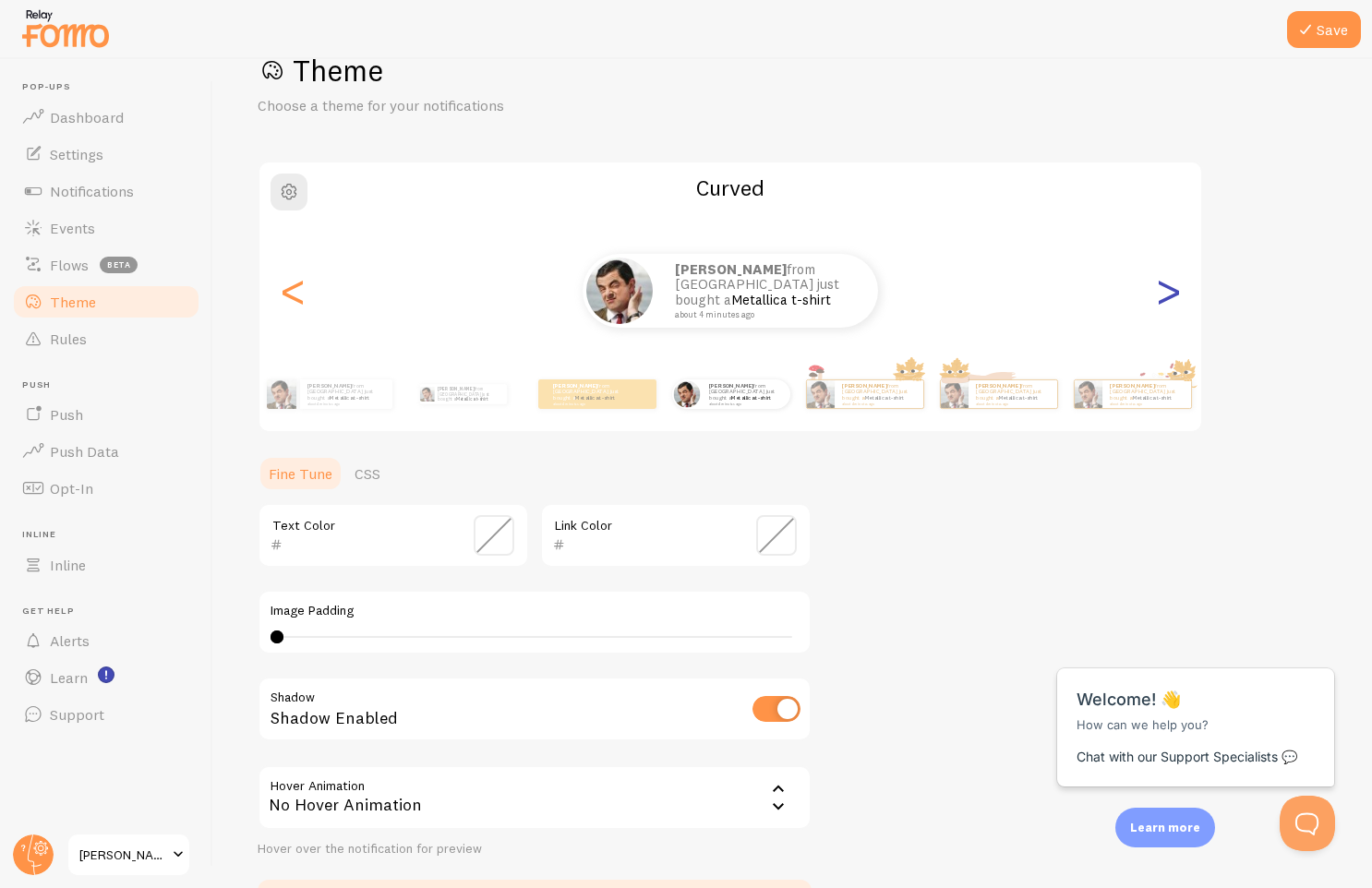
click at [1158, 301] on div ">" at bounding box center [1167, 291] width 22 height 133
type input "0"
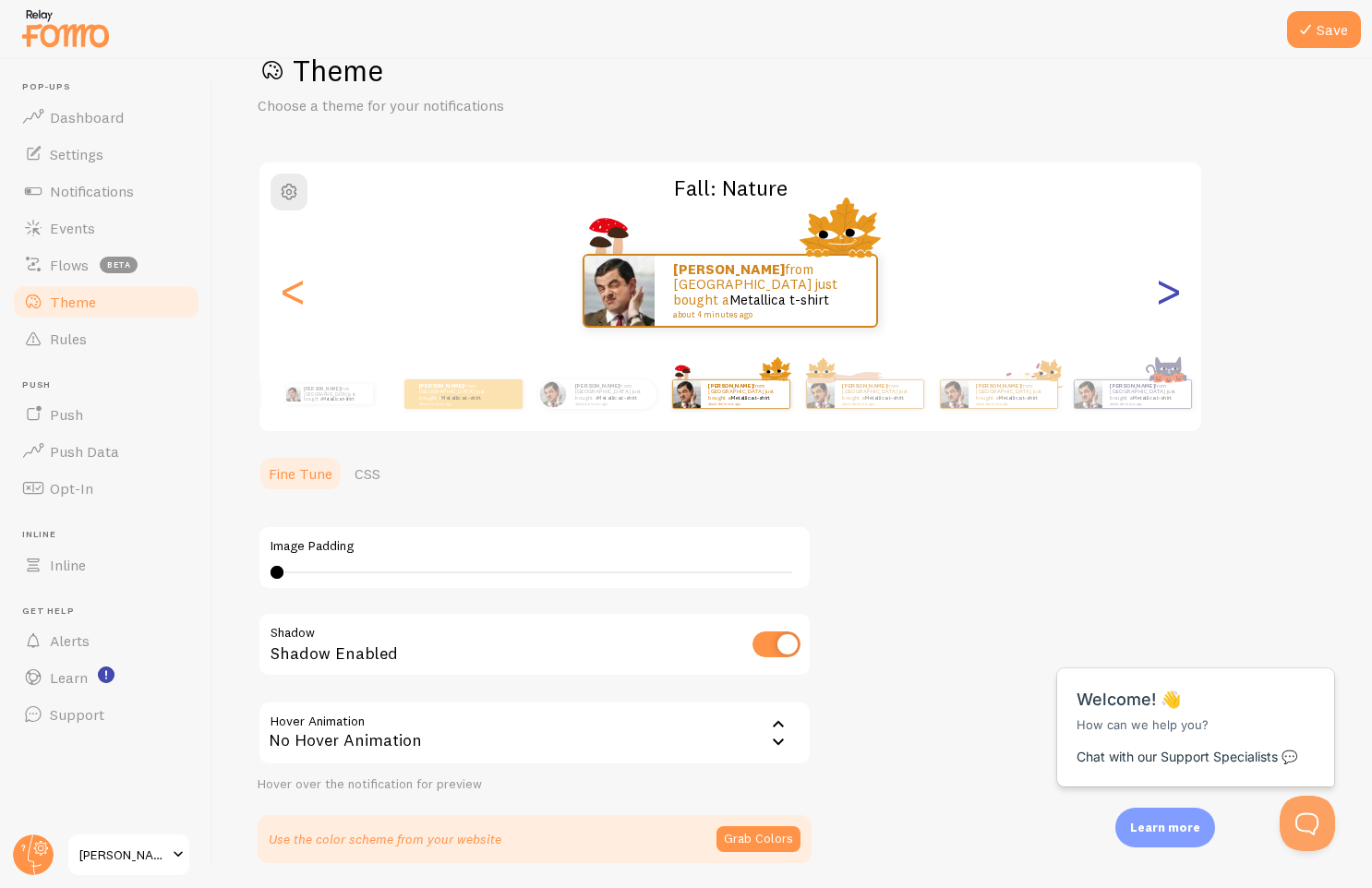
click at [1158, 301] on div ">" at bounding box center [1167, 291] width 22 height 133
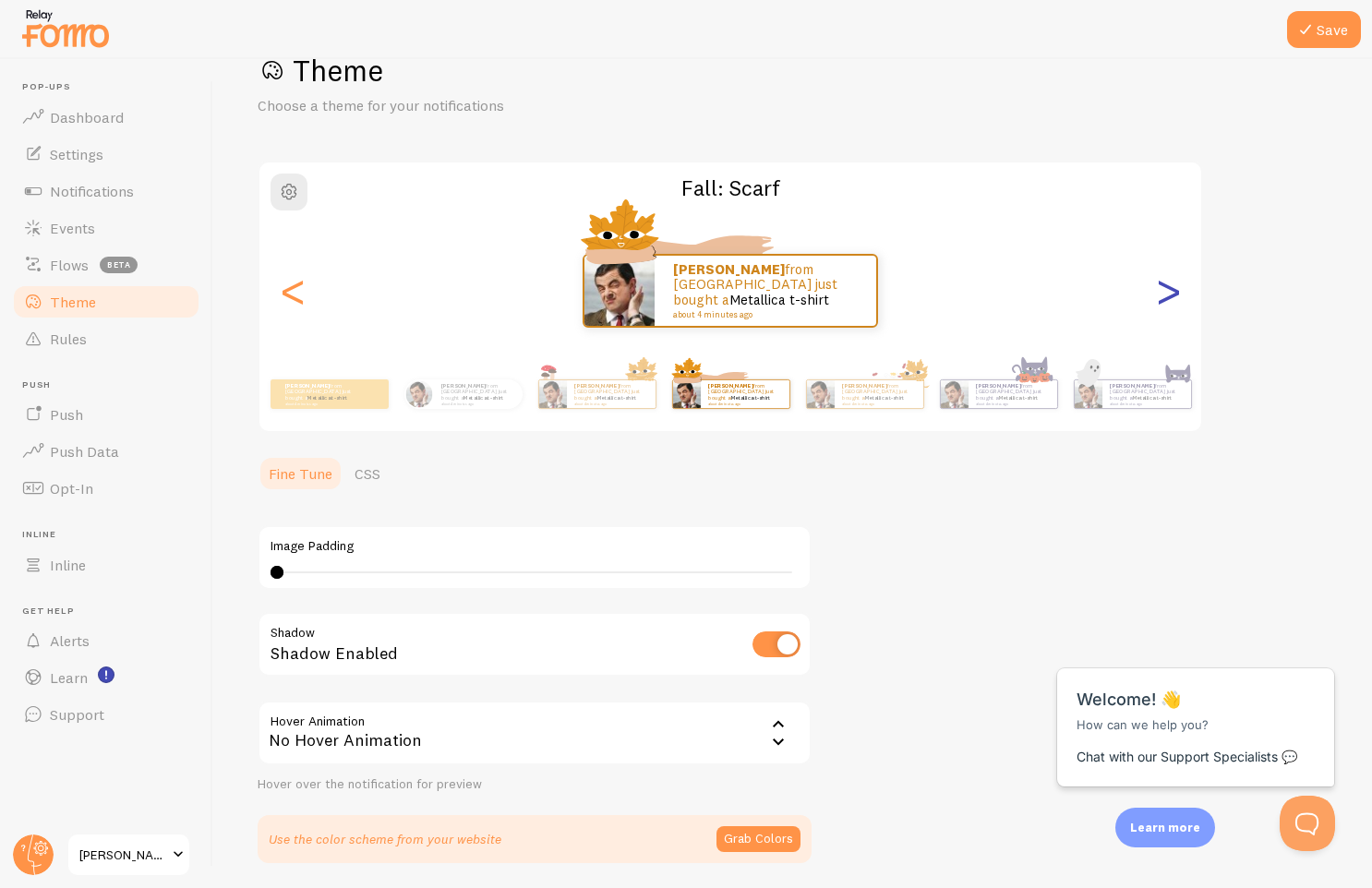
click at [1158, 301] on div ">" at bounding box center [1167, 291] width 22 height 133
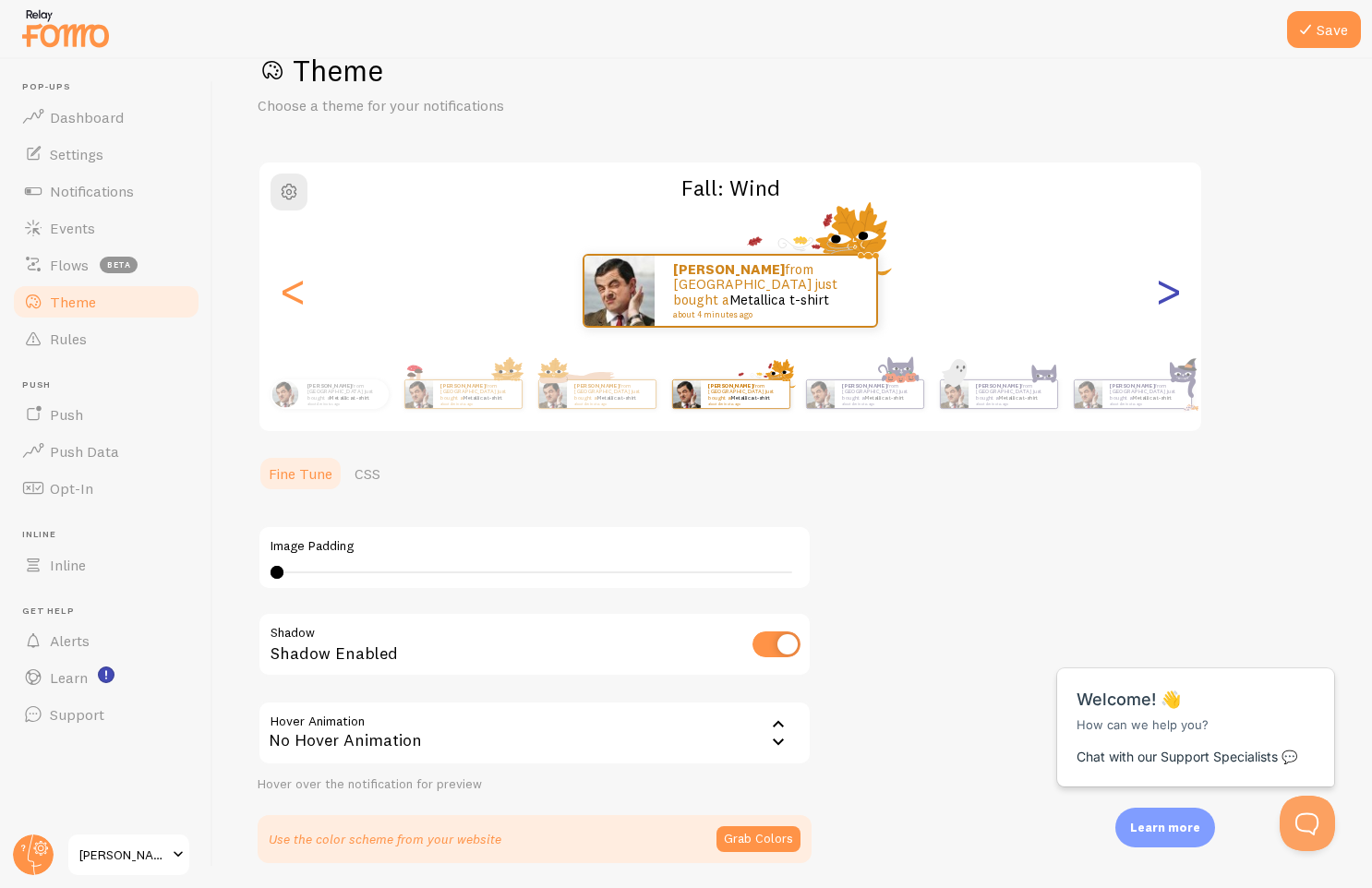
click at [1158, 301] on div ">" at bounding box center [1167, 291] width 22 height 133
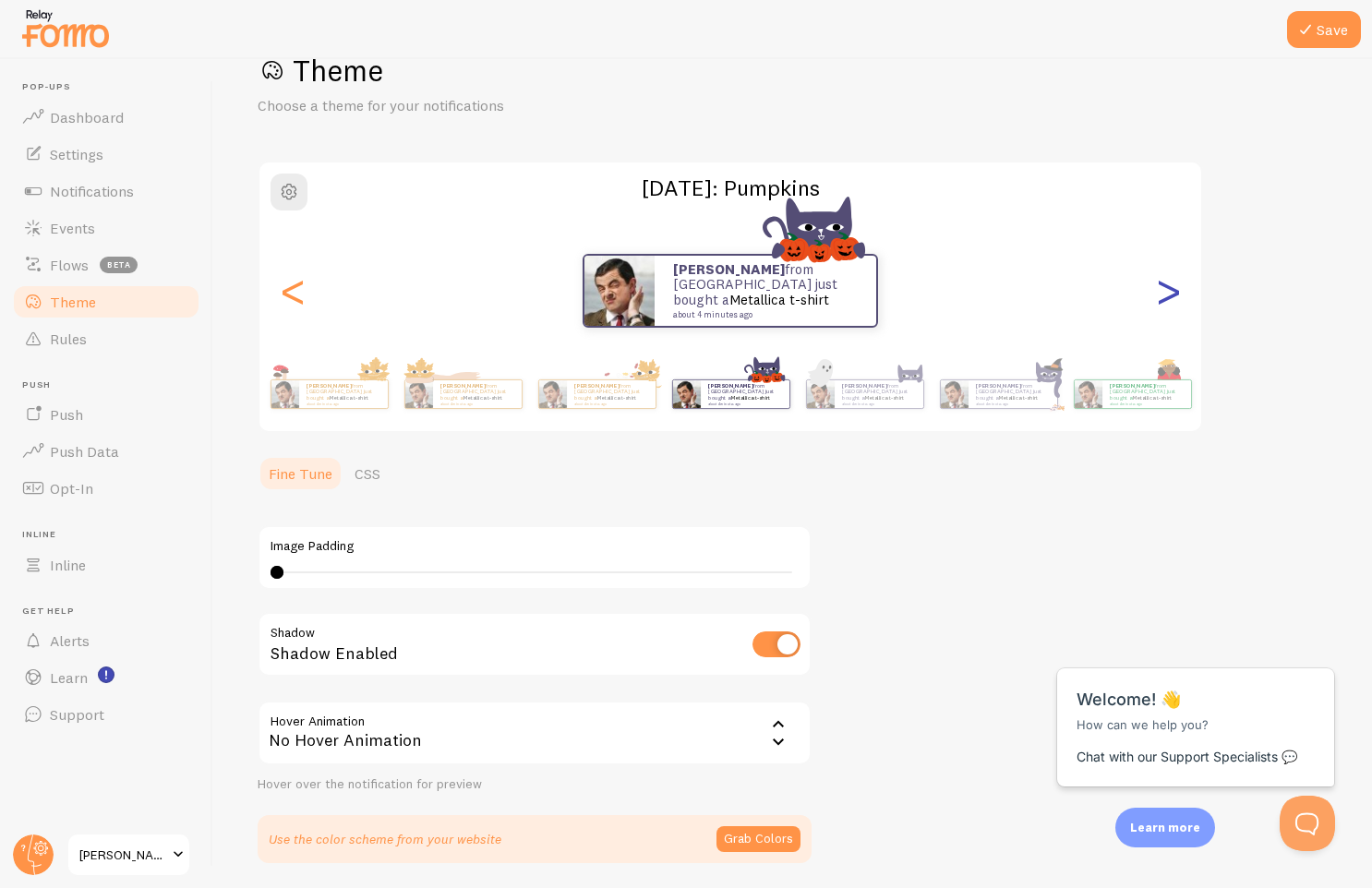
click at [1160, 300] on div ">" at bounding box center [1167, 291] width 22 height 133
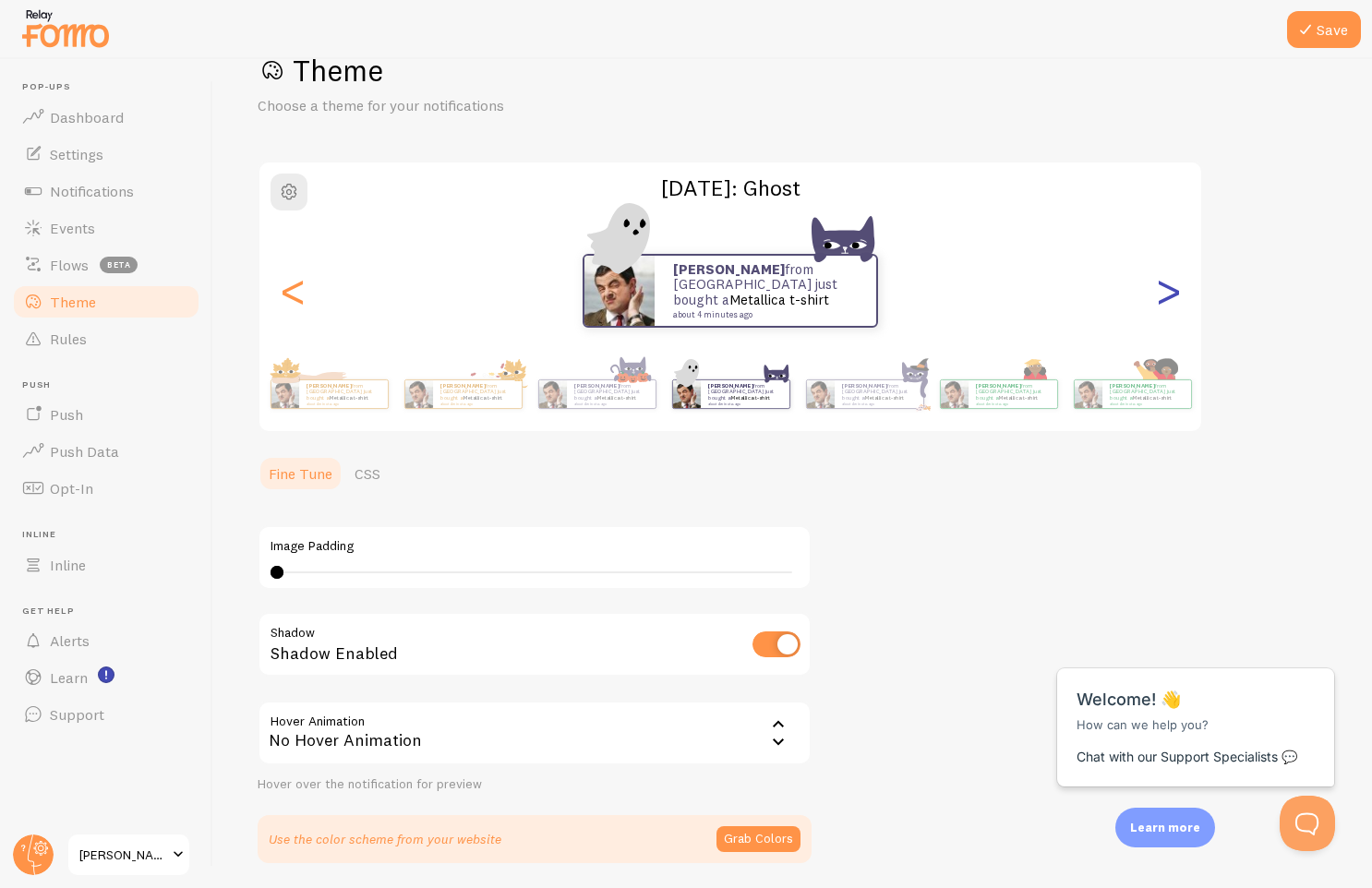
click at [1162, 297] on div ">" at bounding box center [1167, 291] width 22 height 133
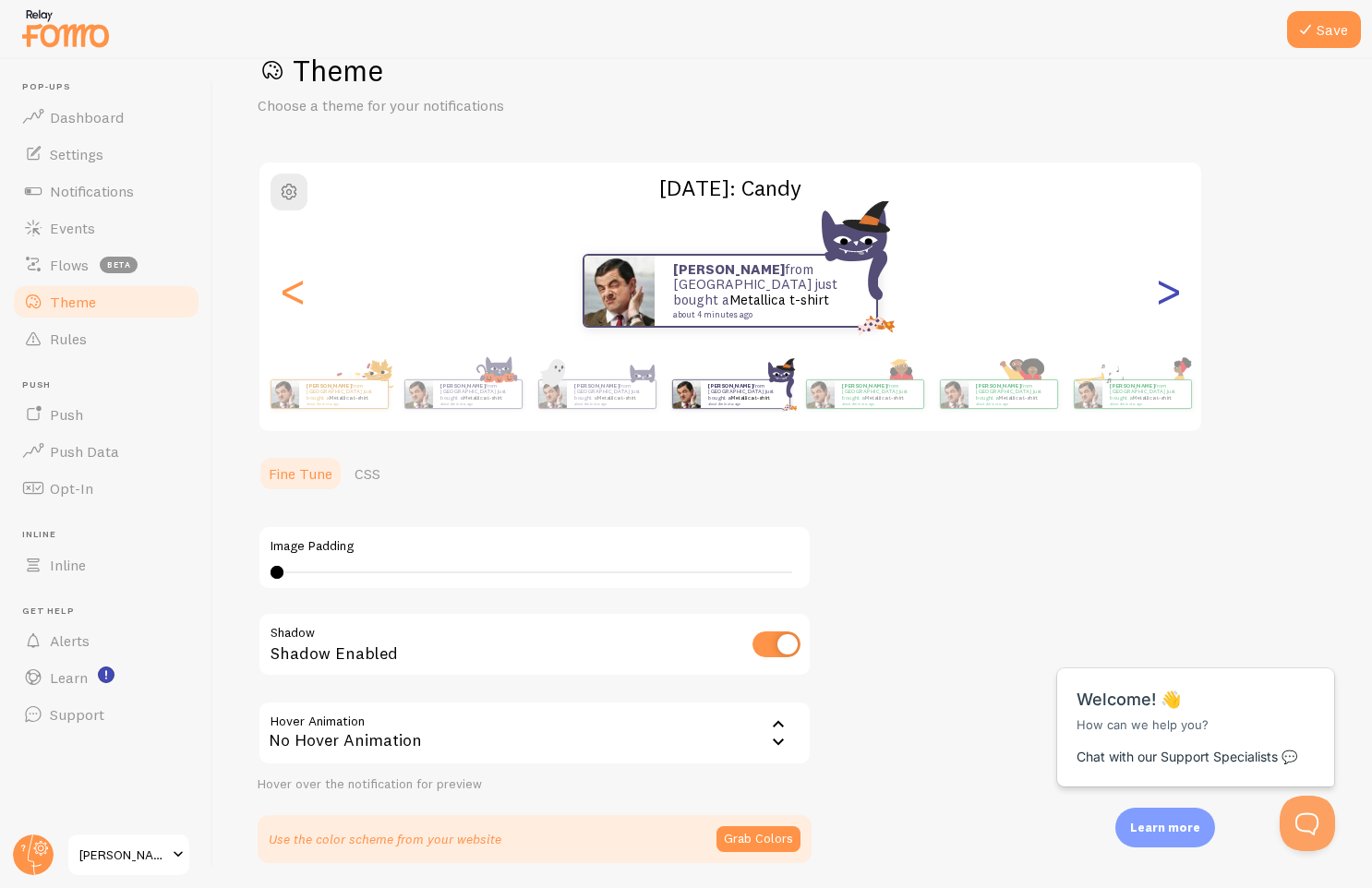
click at [1162, 297] on div ">" at bounding box center [1167, 291] width 22 height 133
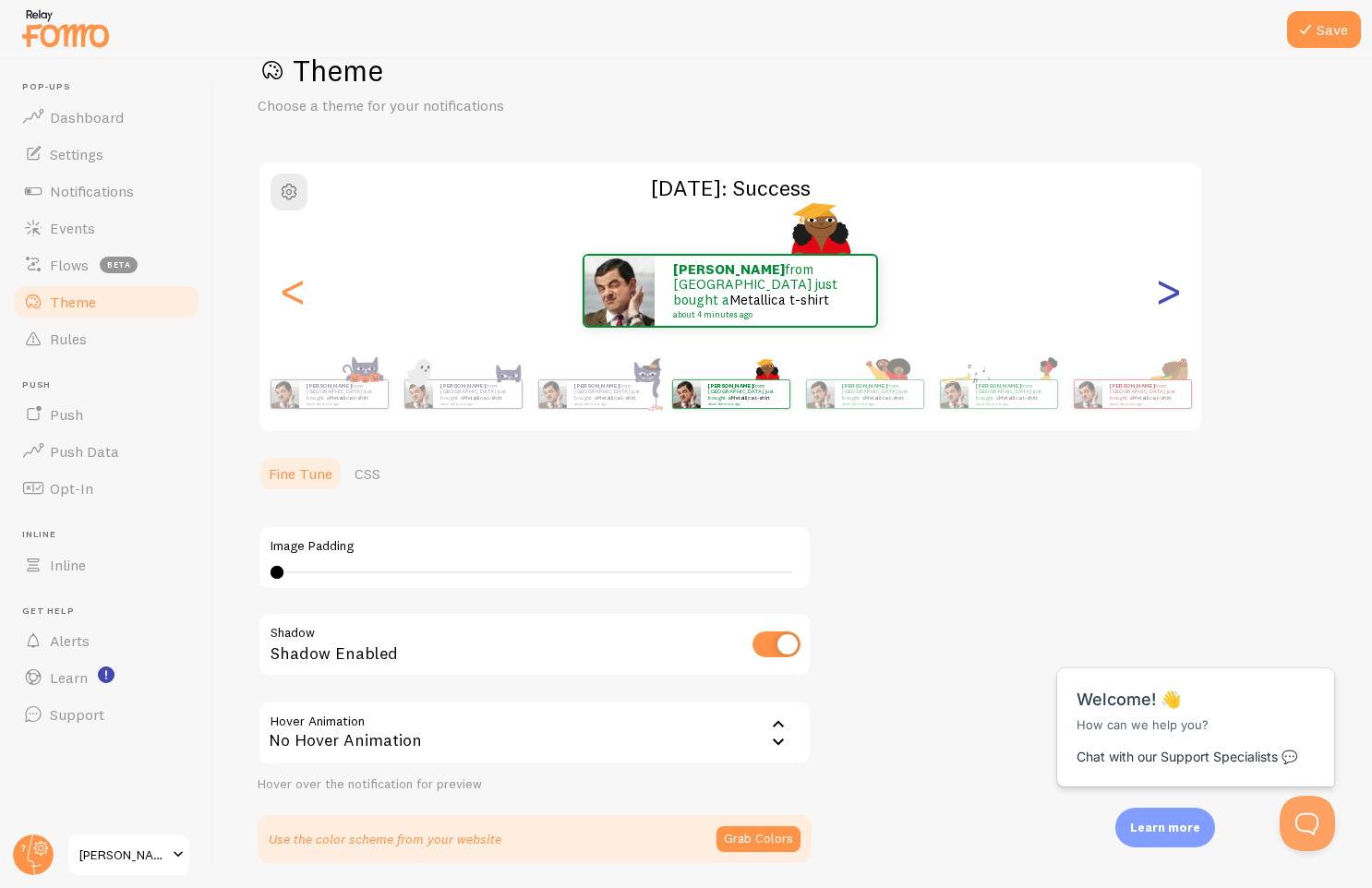
click at [1162, 297] on div ">" at bounding box center [1167, 291] width 22 height 133
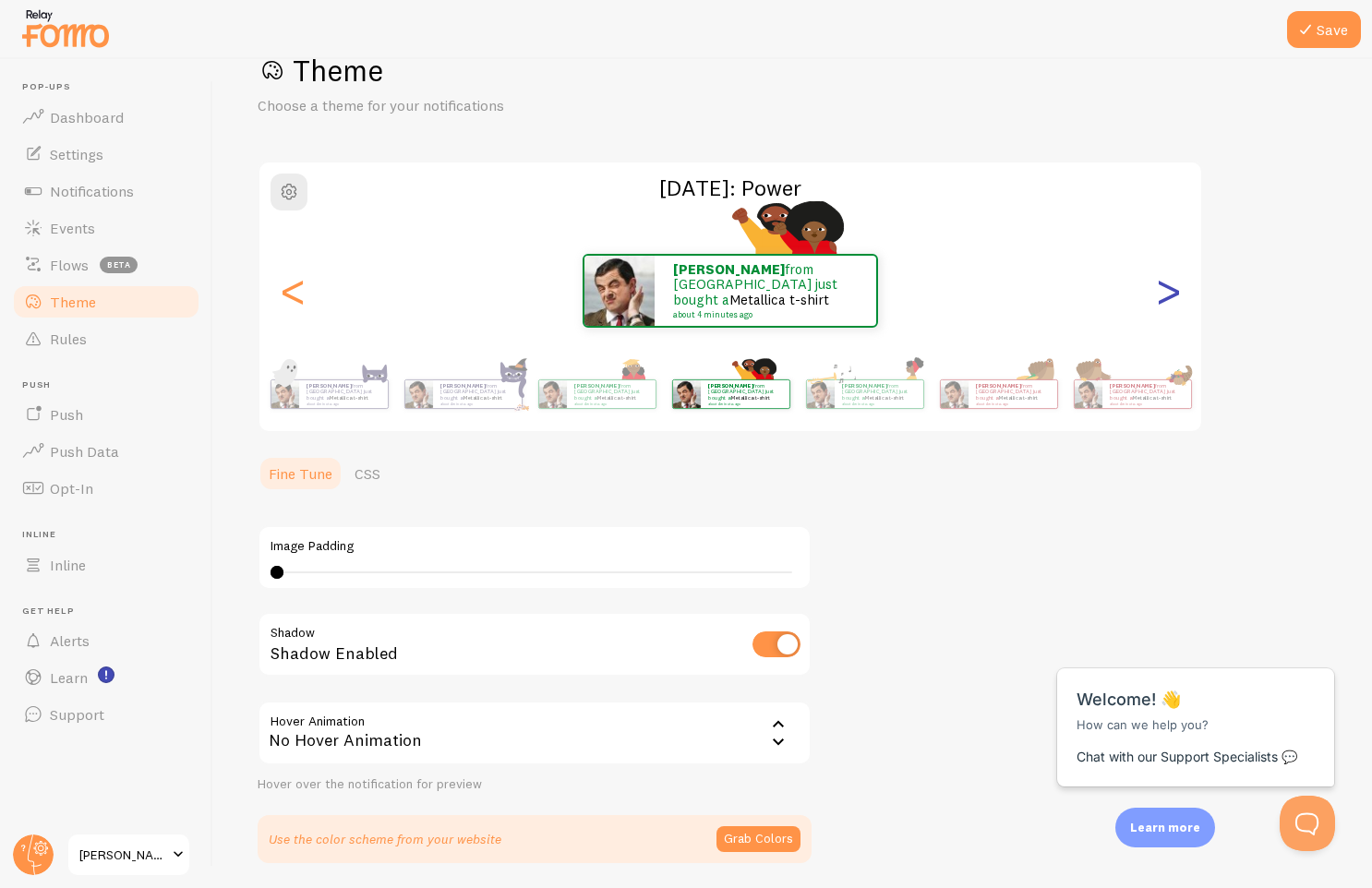
click at [1162, 297] on div ">" at bounding box center [1167, 291] width 22 height 133
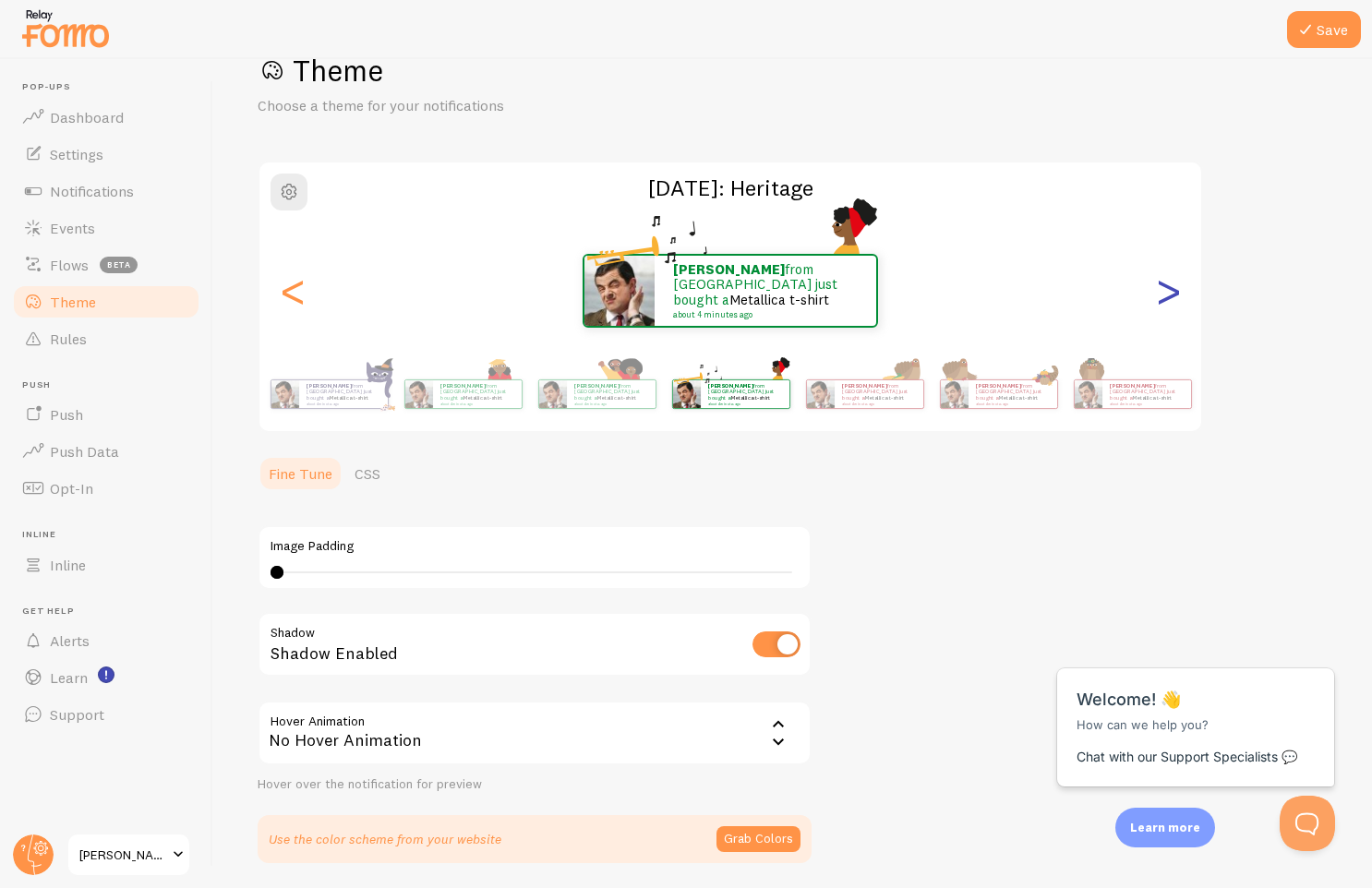
click at [1162, 297] on div ">" at bounding box center [1167, 291] width 22 height 133
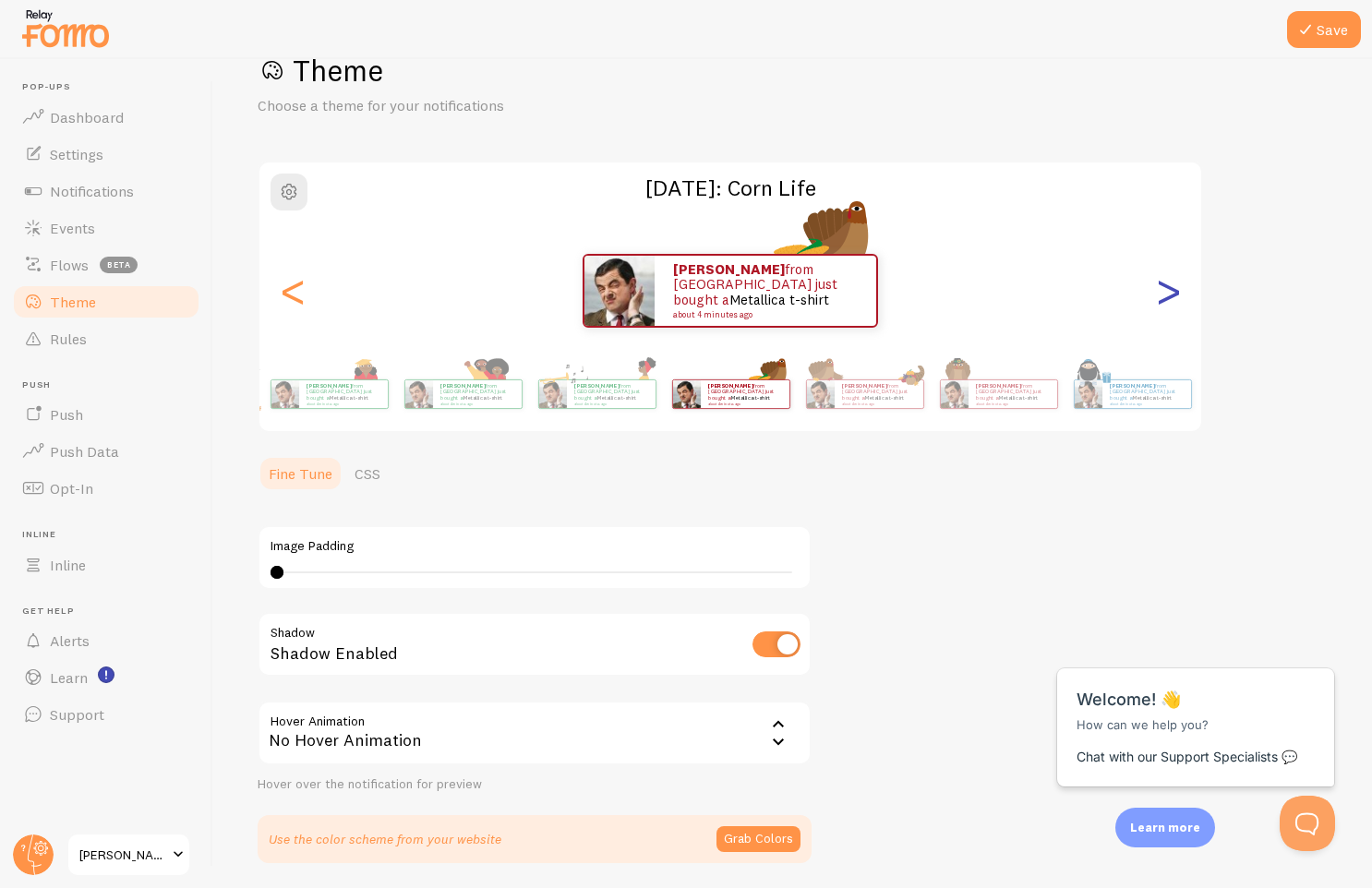
click at [1162, 297] on div ">" at bounding box center [1167, 291] width 22 height 133
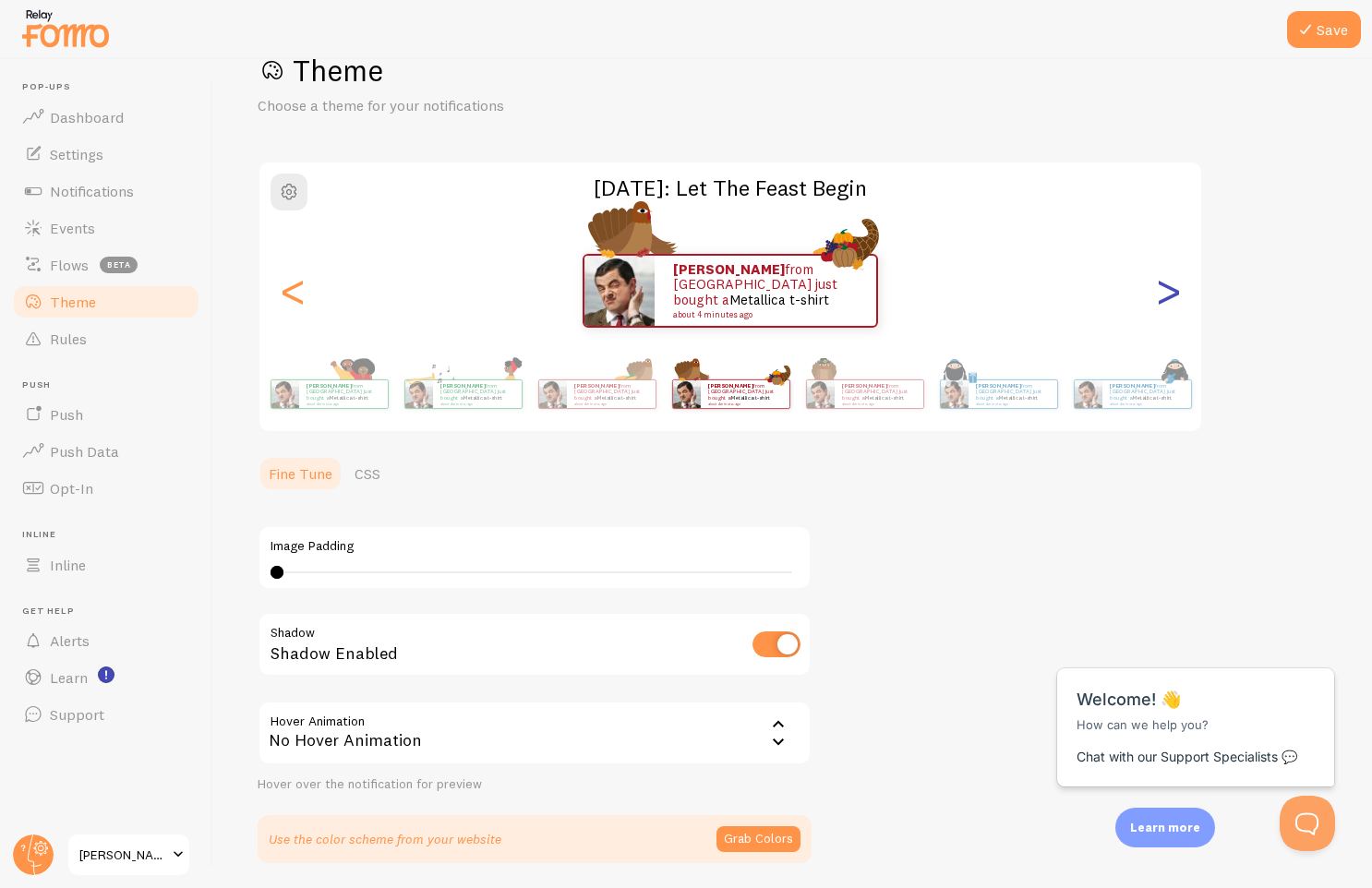
click at [1162, 297] on div ">" at bounding box center [1167, 291] width 22 height 133
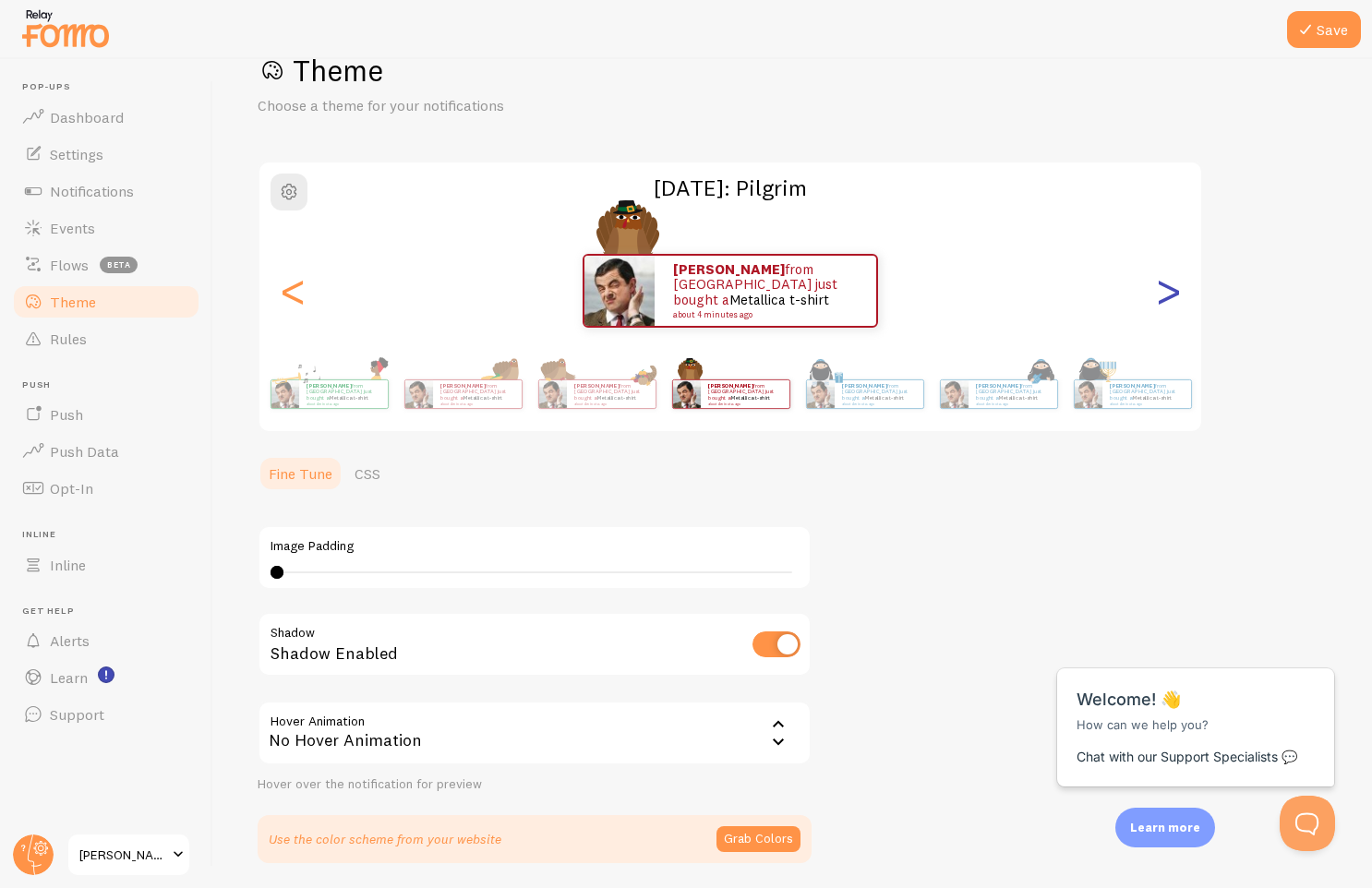
click at [1165, 294] on div ">" at bounding box center [1167, 291] width 22 height 133
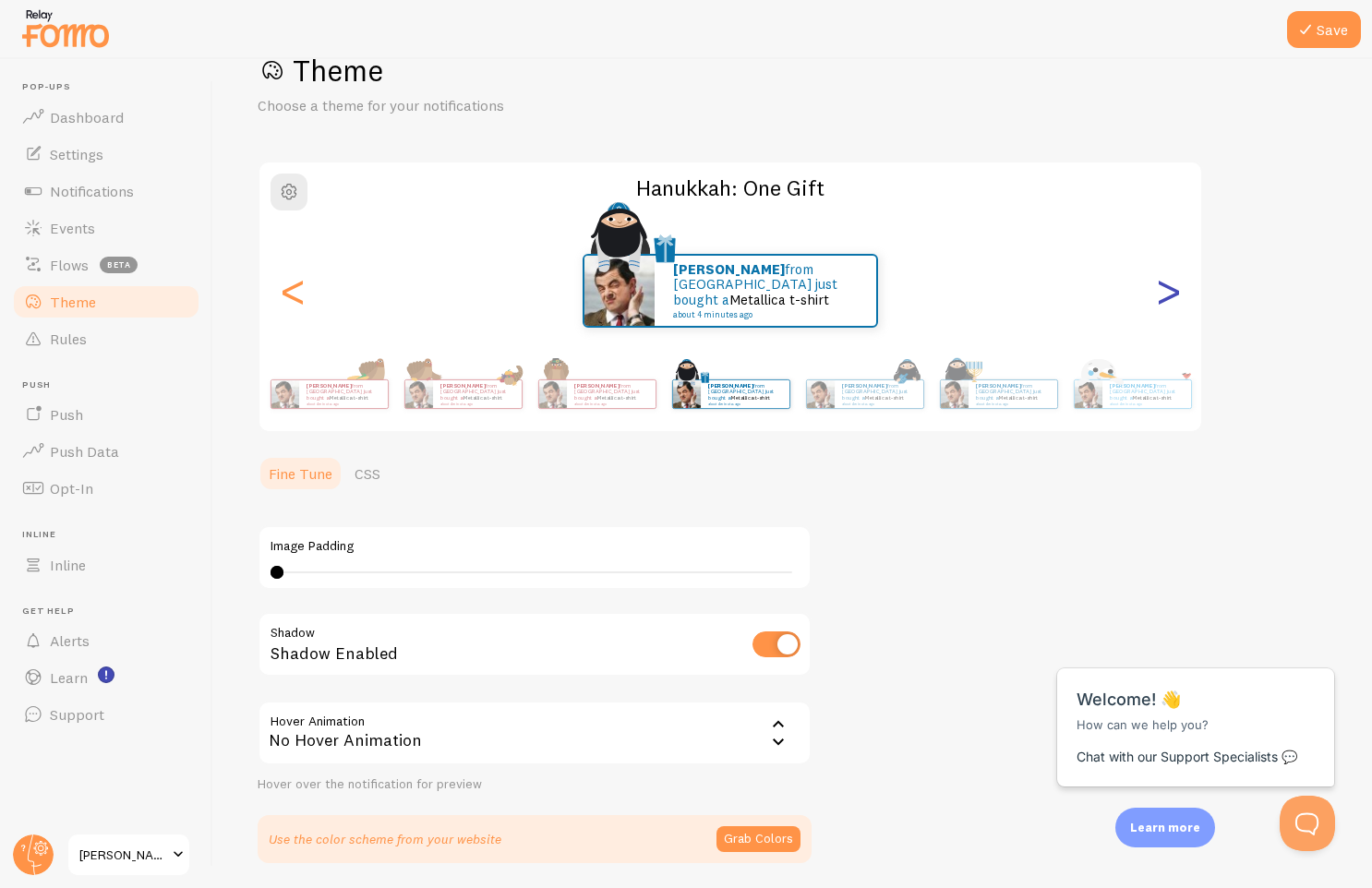
click at [1165, 294] on div ">" at bounding box center [1167, 291] width 22 height 133
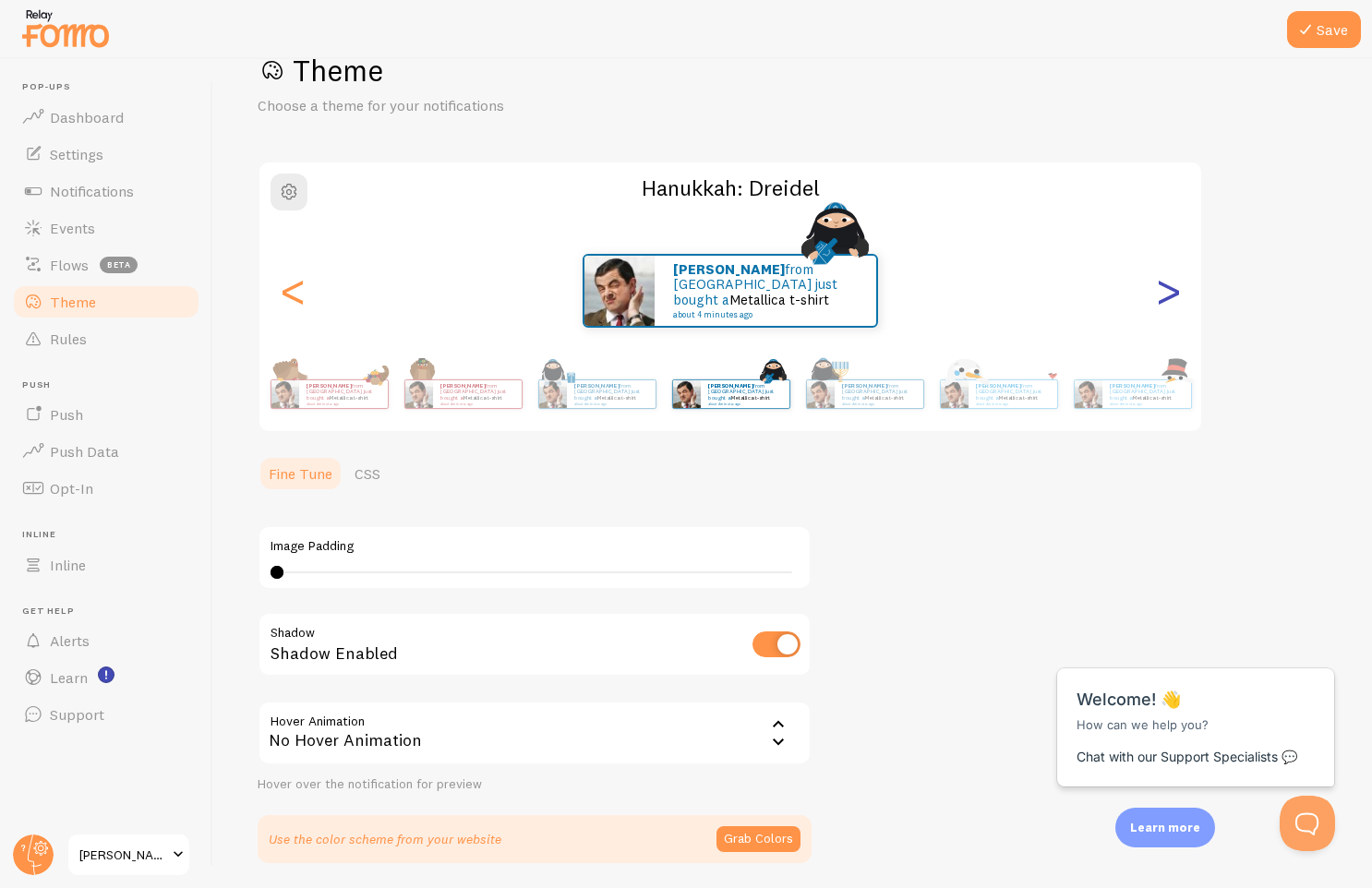
click at [1165, 294] on div ">" at bounding box center [1167, 291] width 22 height 133
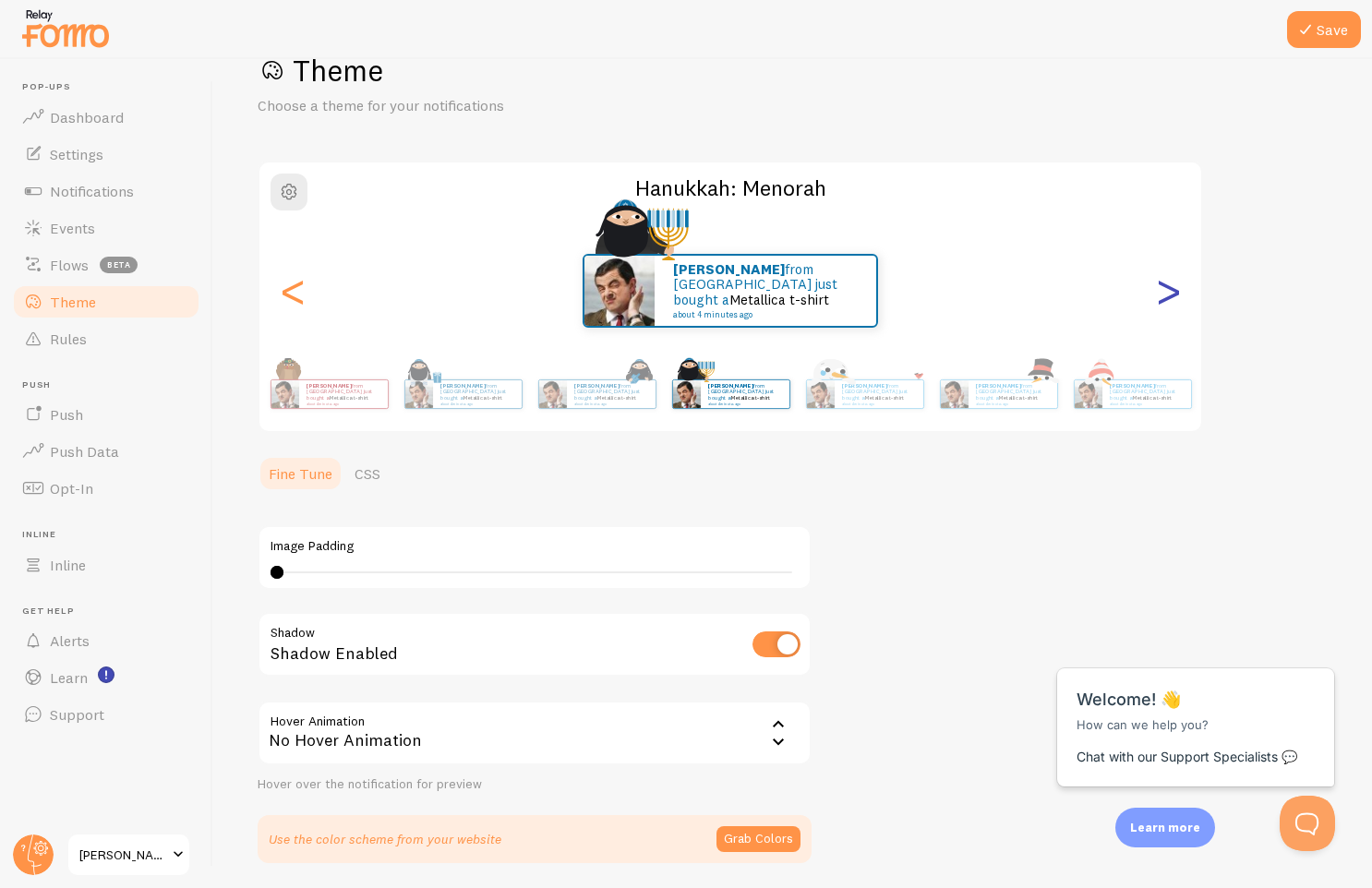
click at [1165, 294] on div ">" at bounding box center [1167, 291] width 22 height 133
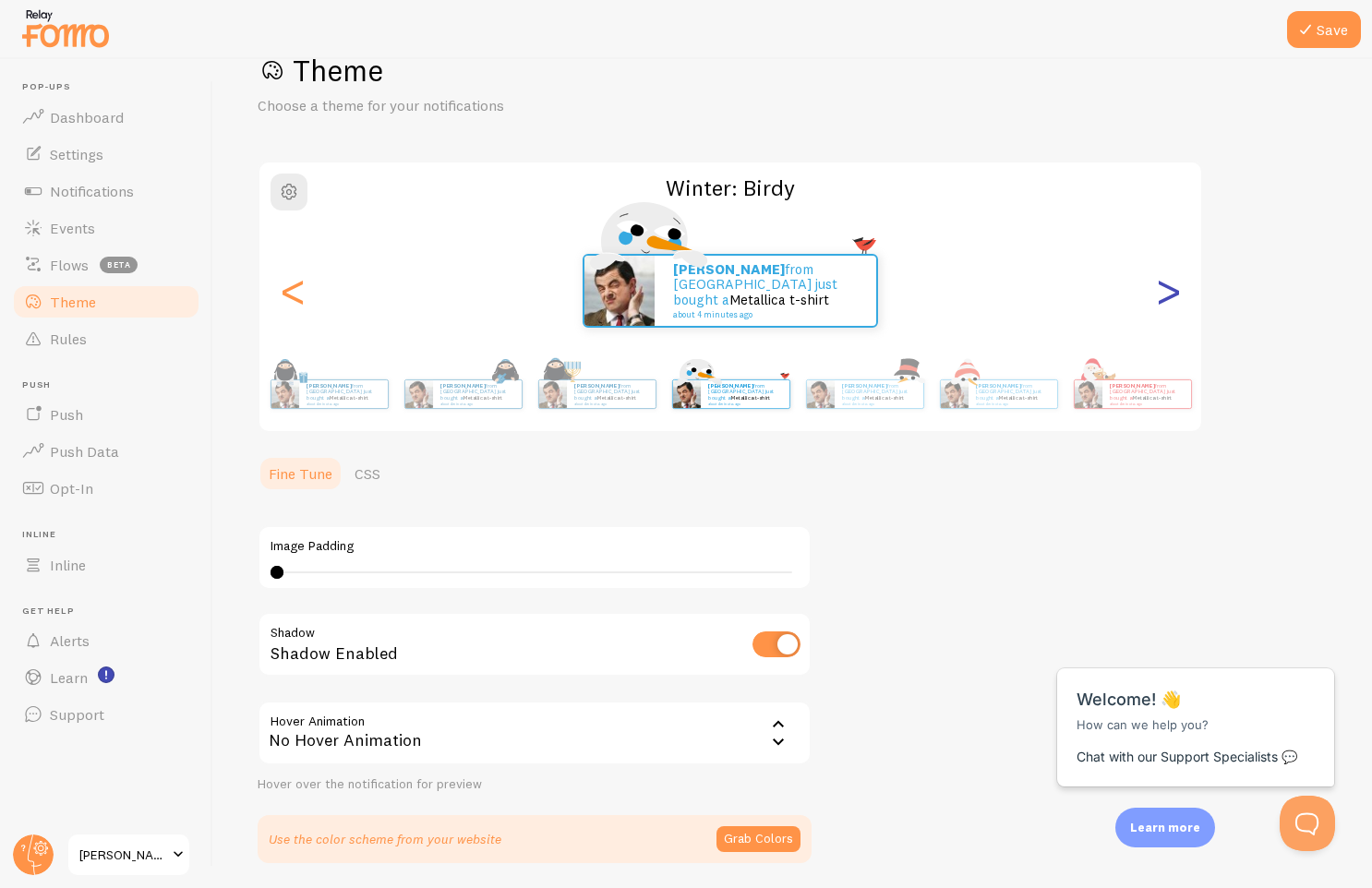
click at [1165, 294] on div ">" at bounding box center [1167, 291] width 22 height 133
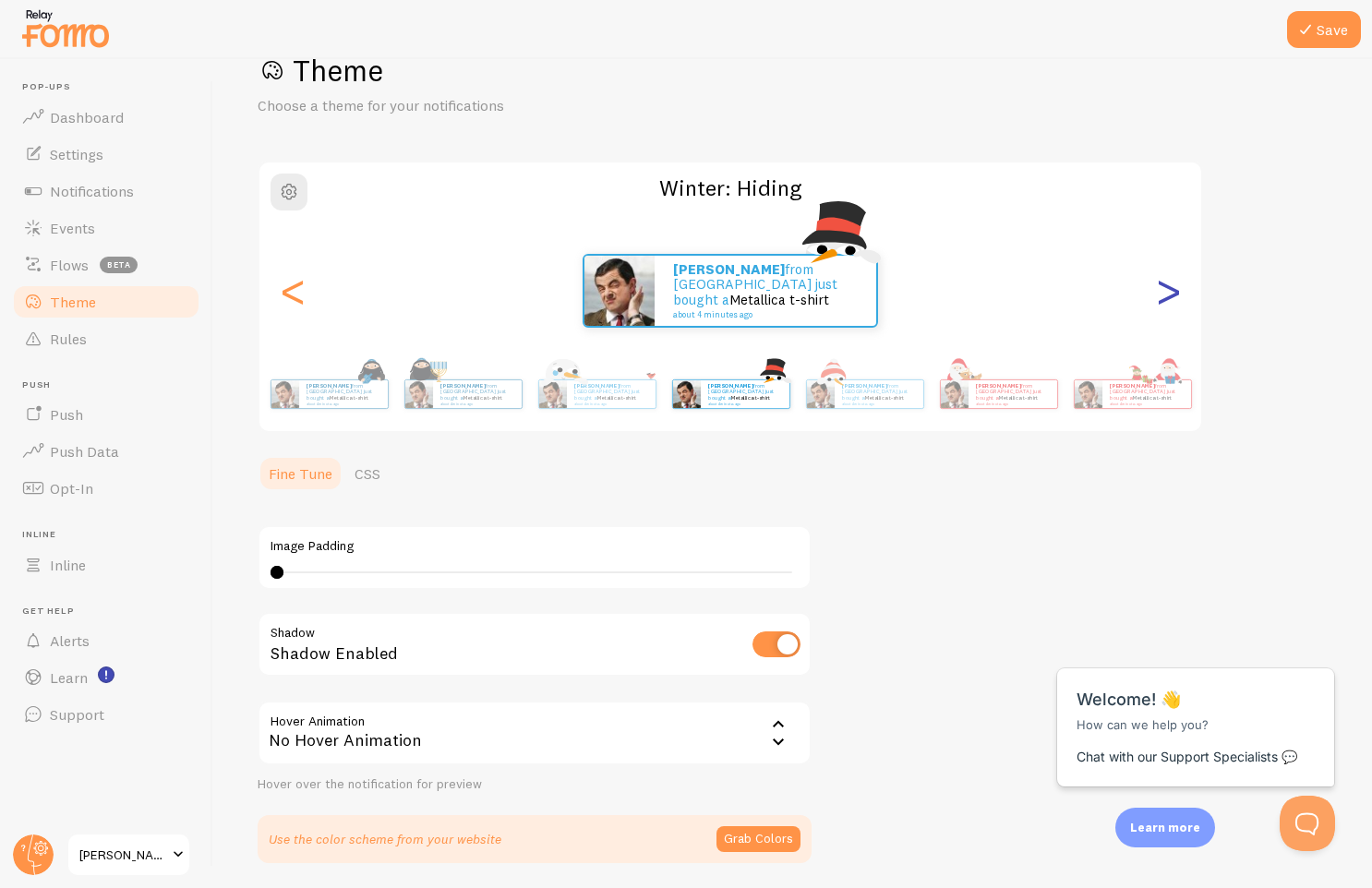
click at [1165, 294] on div ">" at bounding box center [1167, 291] width 22 height 133
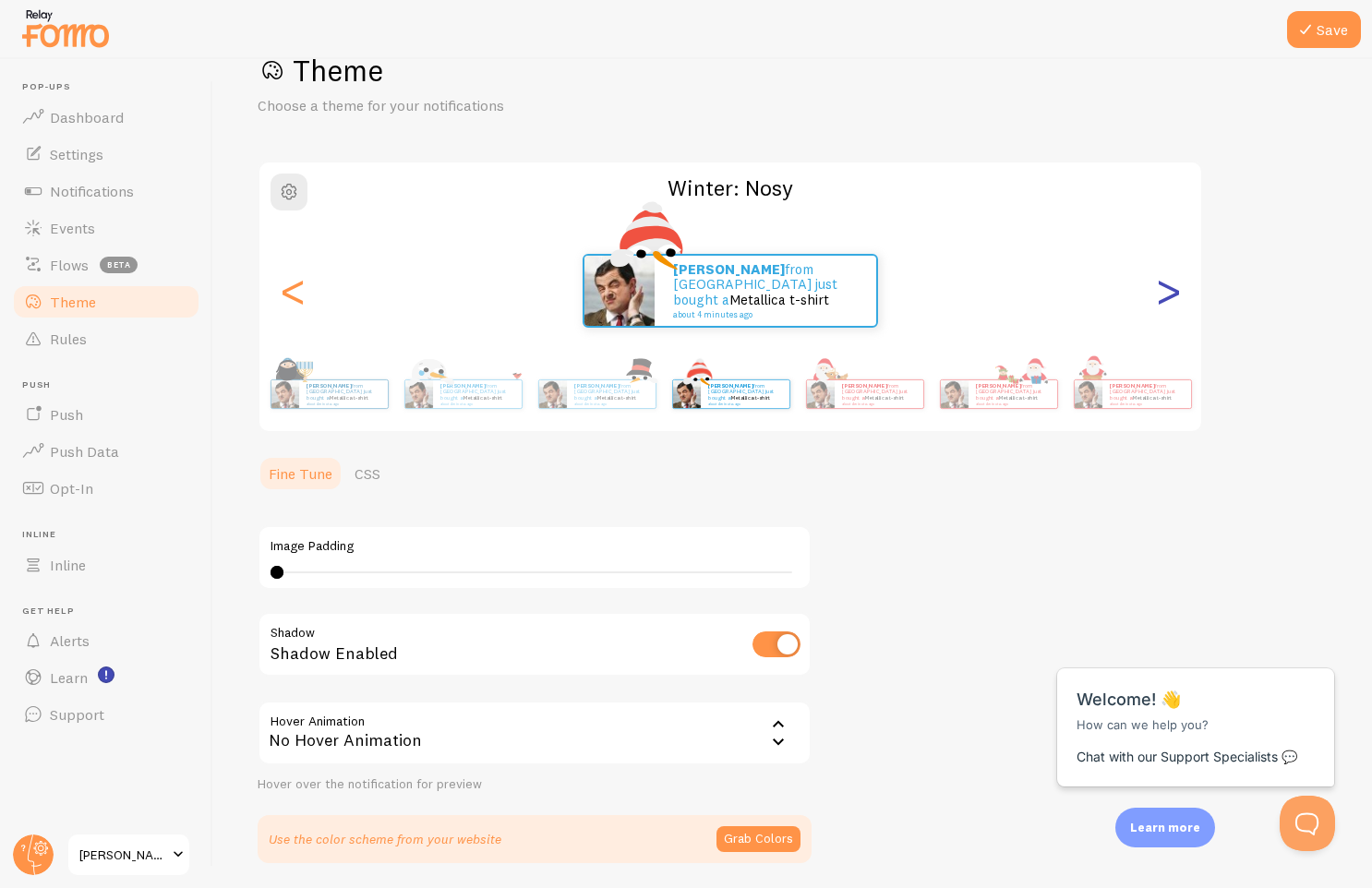
click at [1165, 294] on div ">" at bounding box center [1167, 291] width 22 height 133
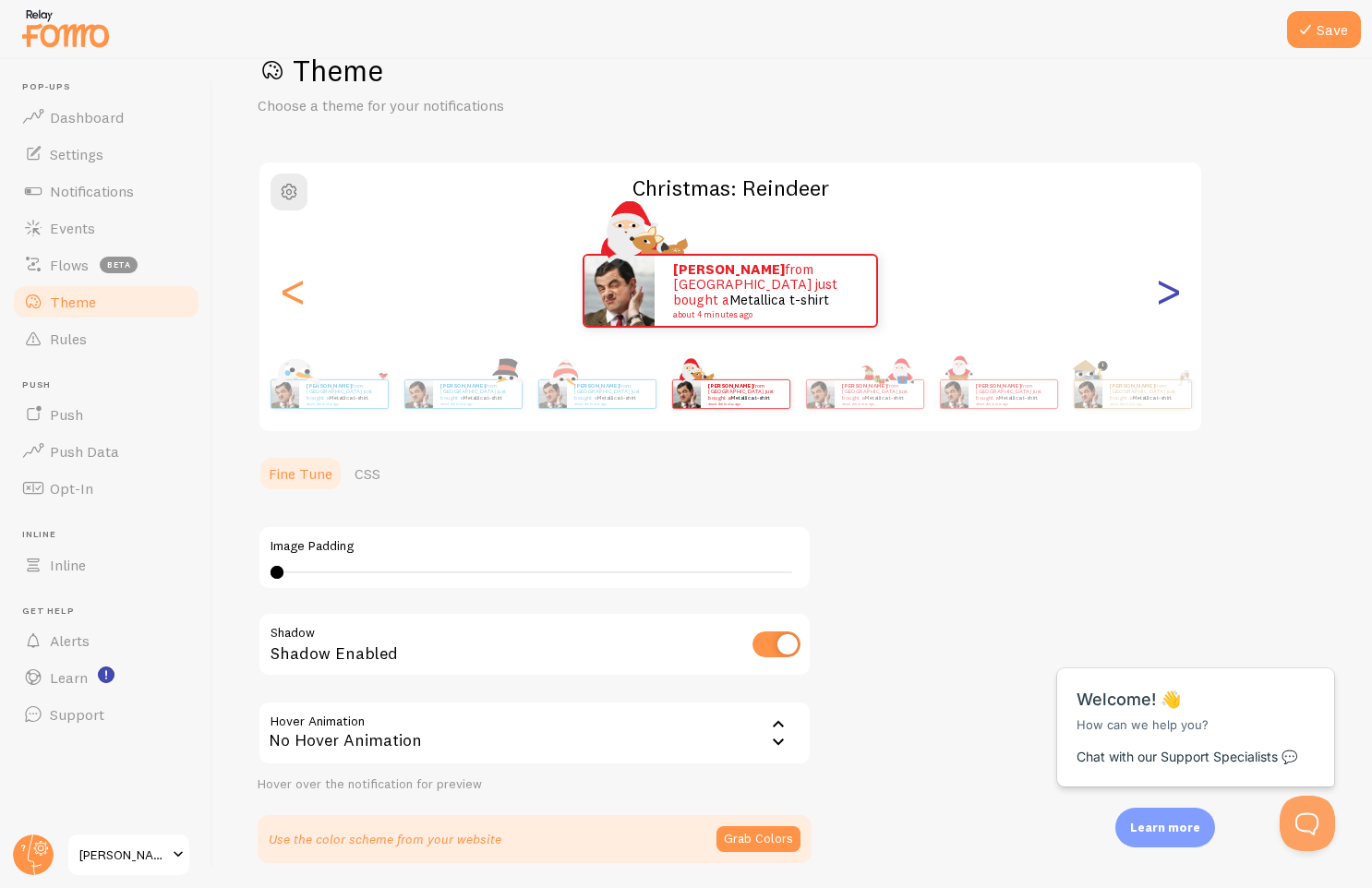
click at [1165, 294] on div ">" at bounding box center [1167, 291] width 22 height 133
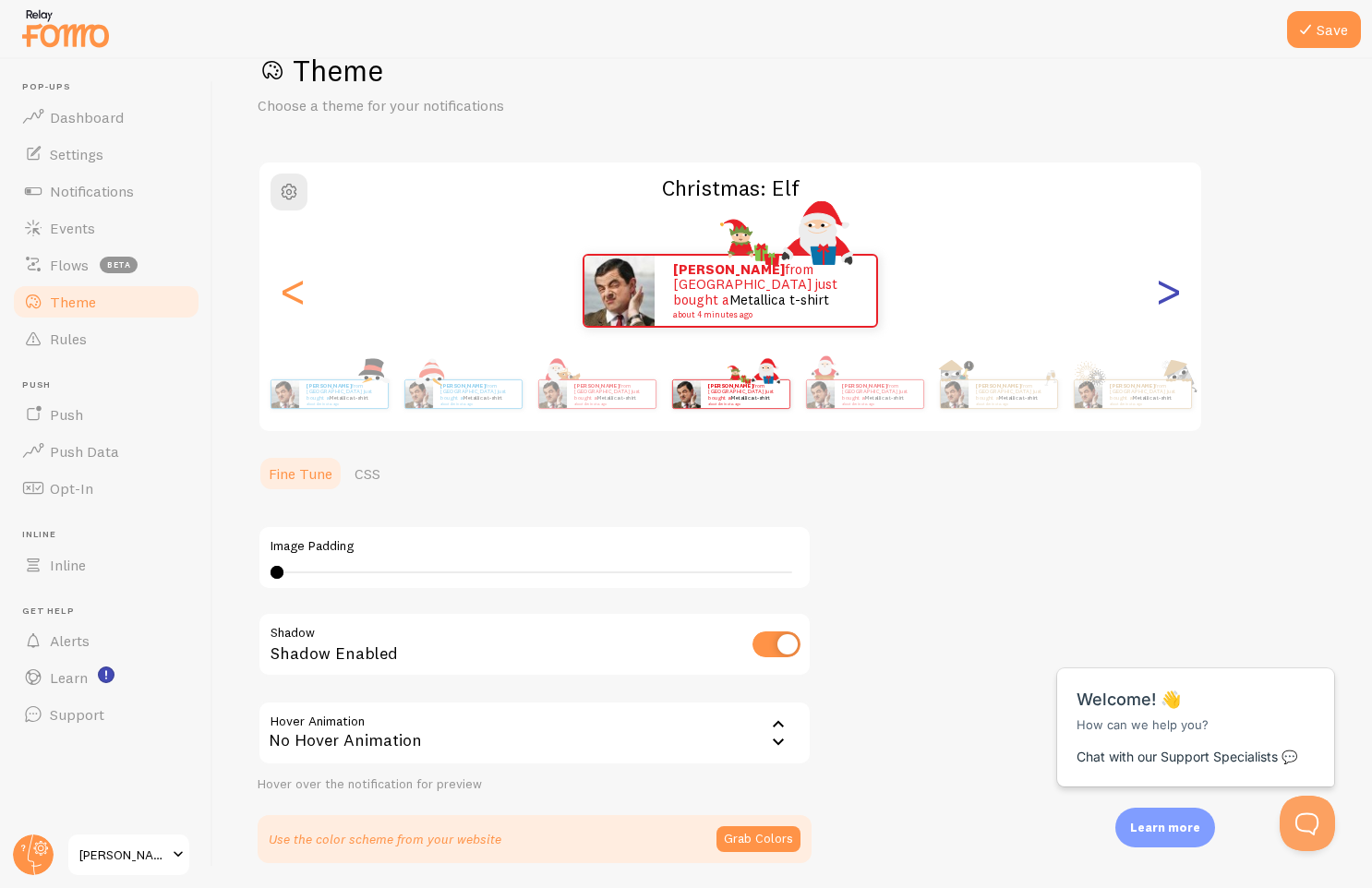
click at [1165, 294] on div ">" at bounding box center [1167, 291] width 22 height 133
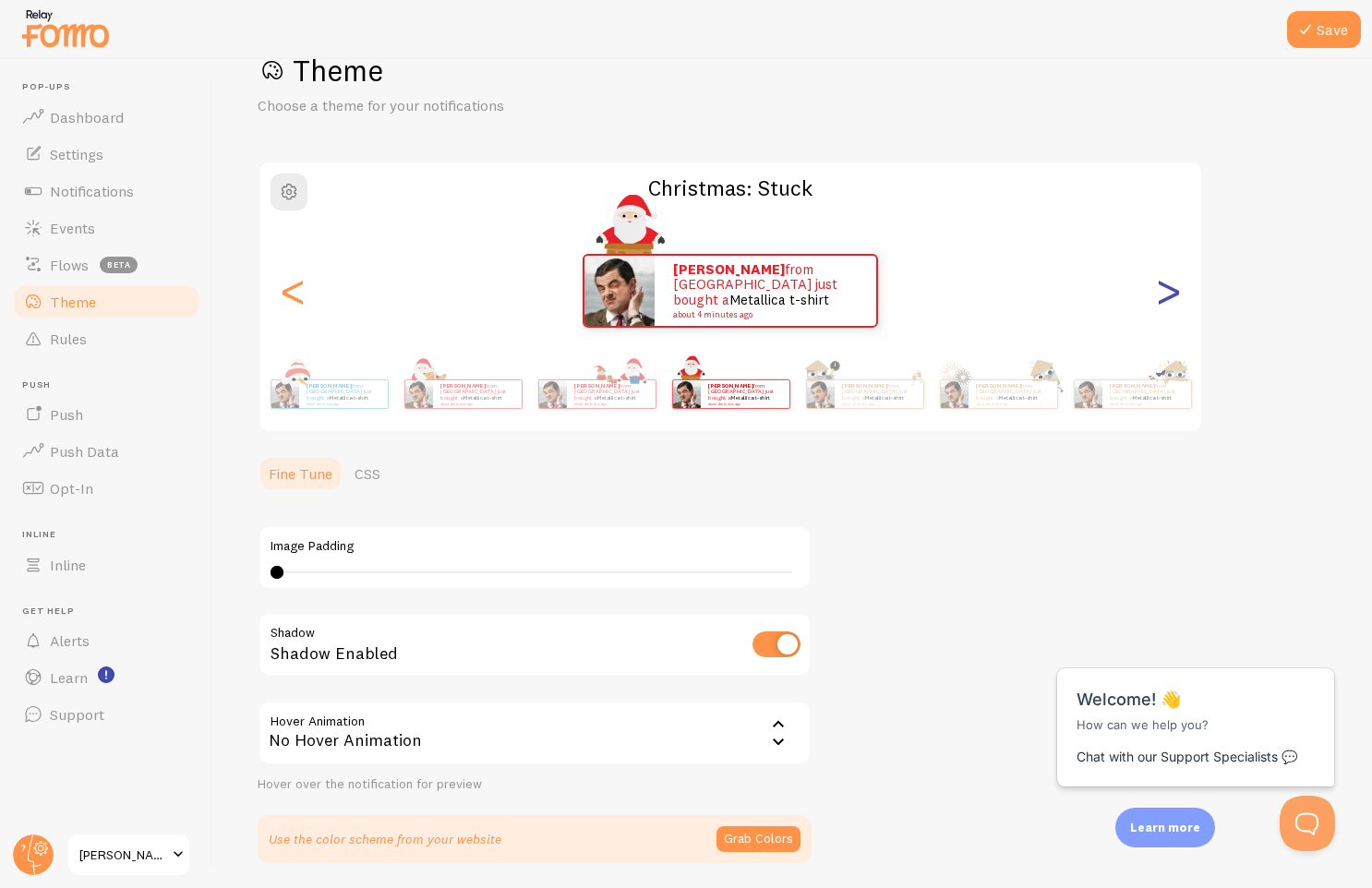
click at [1165, 294] on div ">" at bounding box center [1167, 291] width 22 height 133
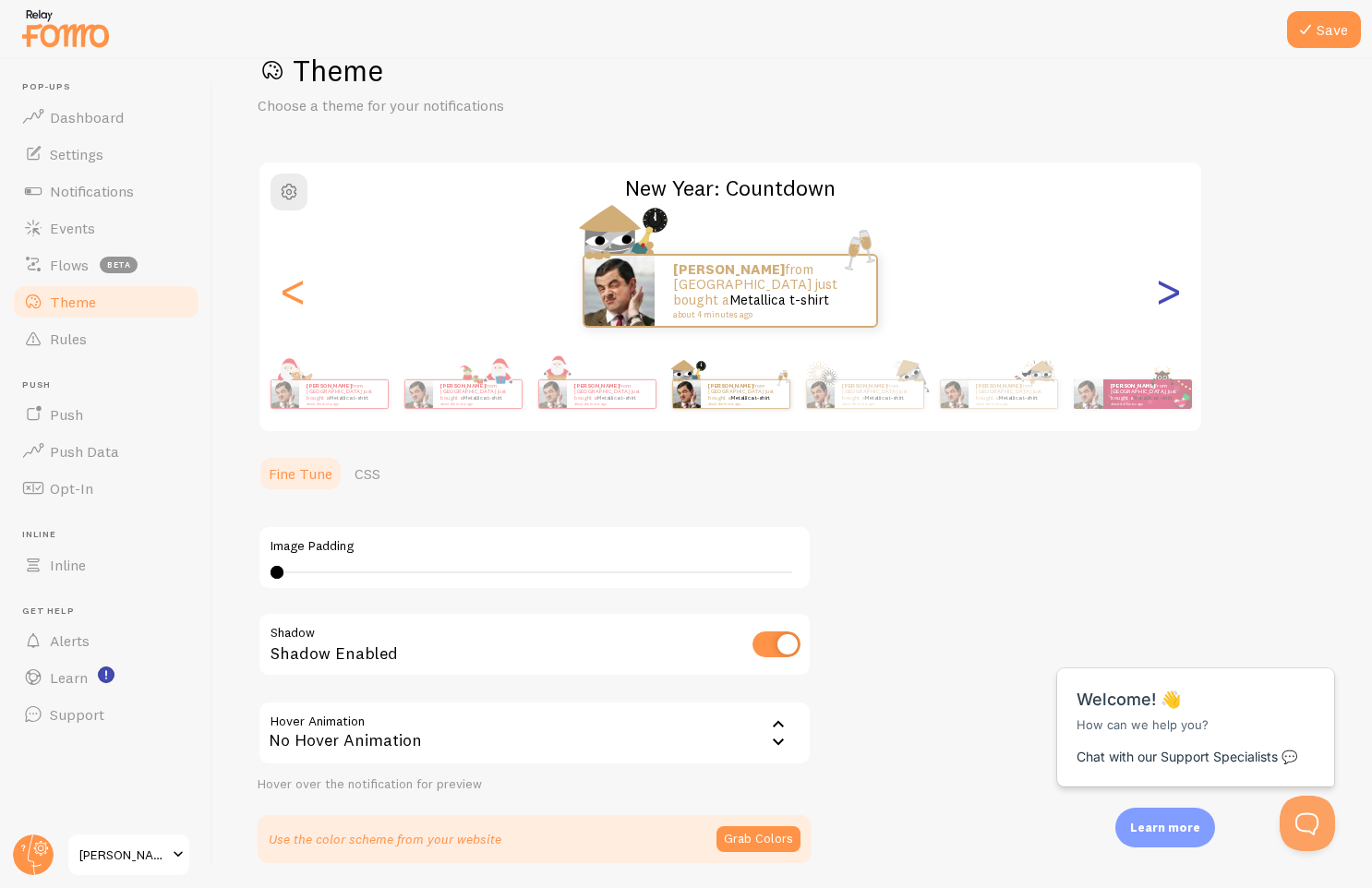
click at [1165, 294] on div ">" at bounding box center [1167, 291] width 22 height 133
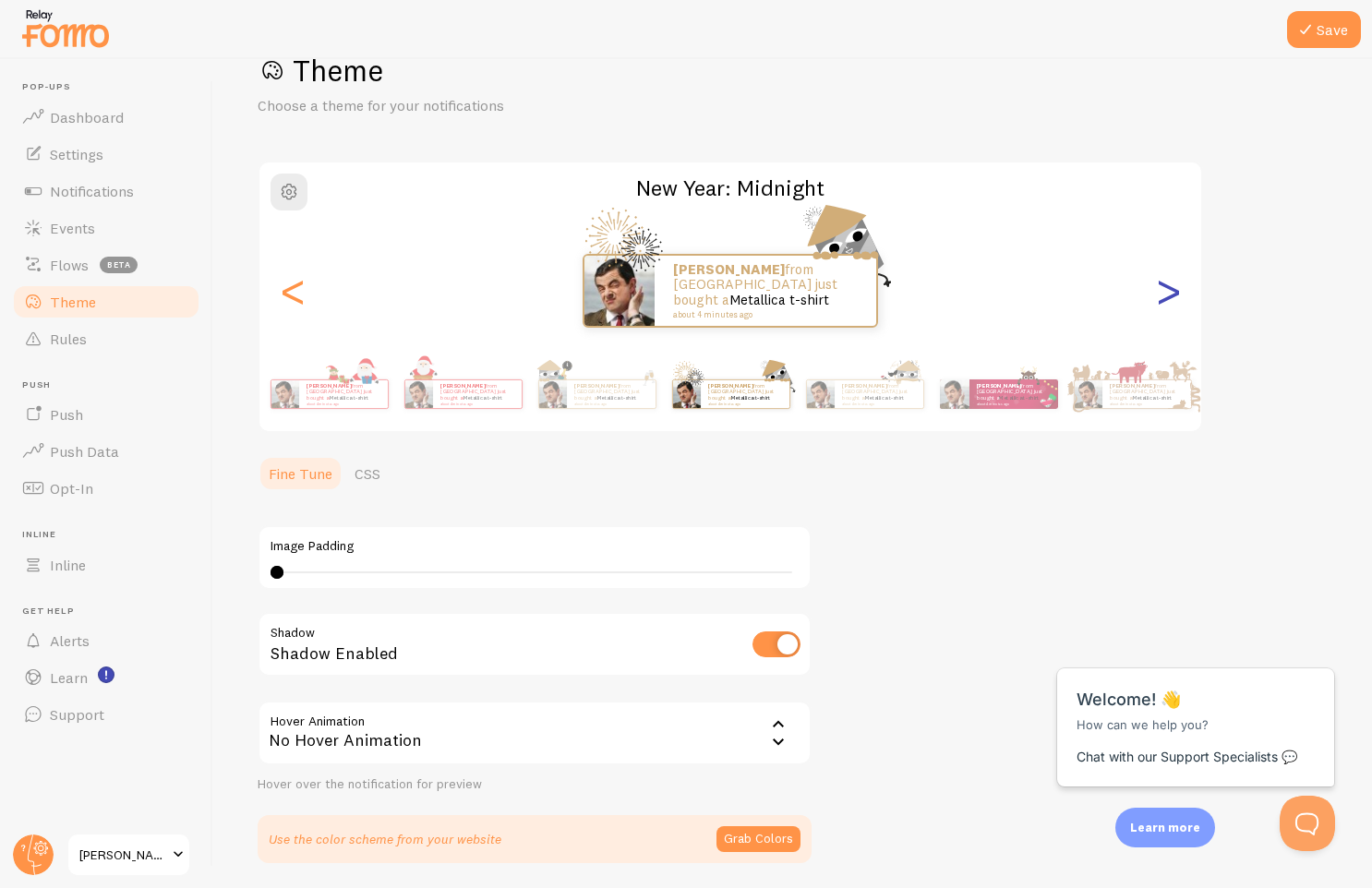
click at [1165, 294] on div ">" at bounding box center [1167, 291] width 22 height 133
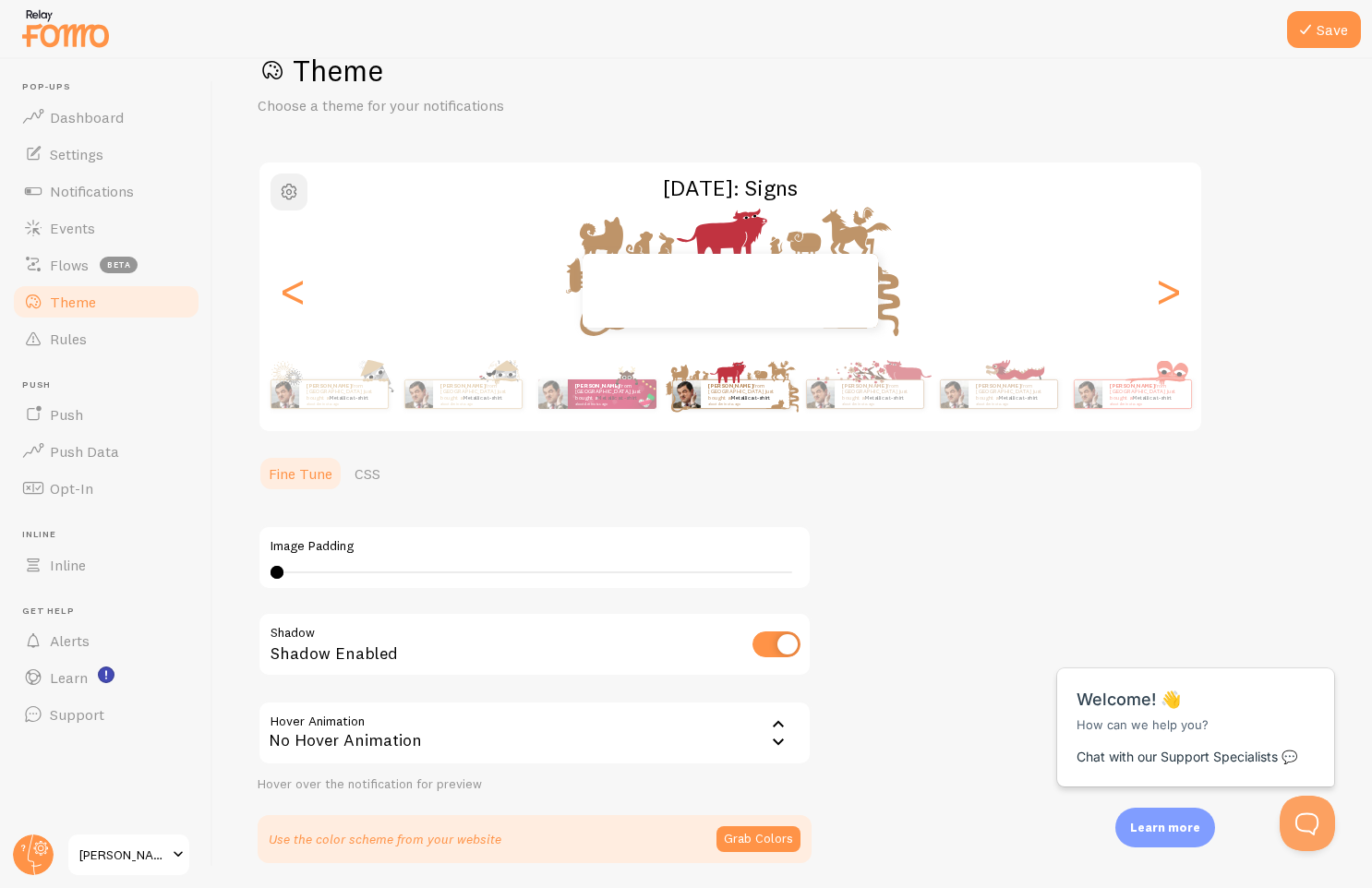
click at [278, 196] on span "button" at bounding box center [289, 192] width 22 height 22
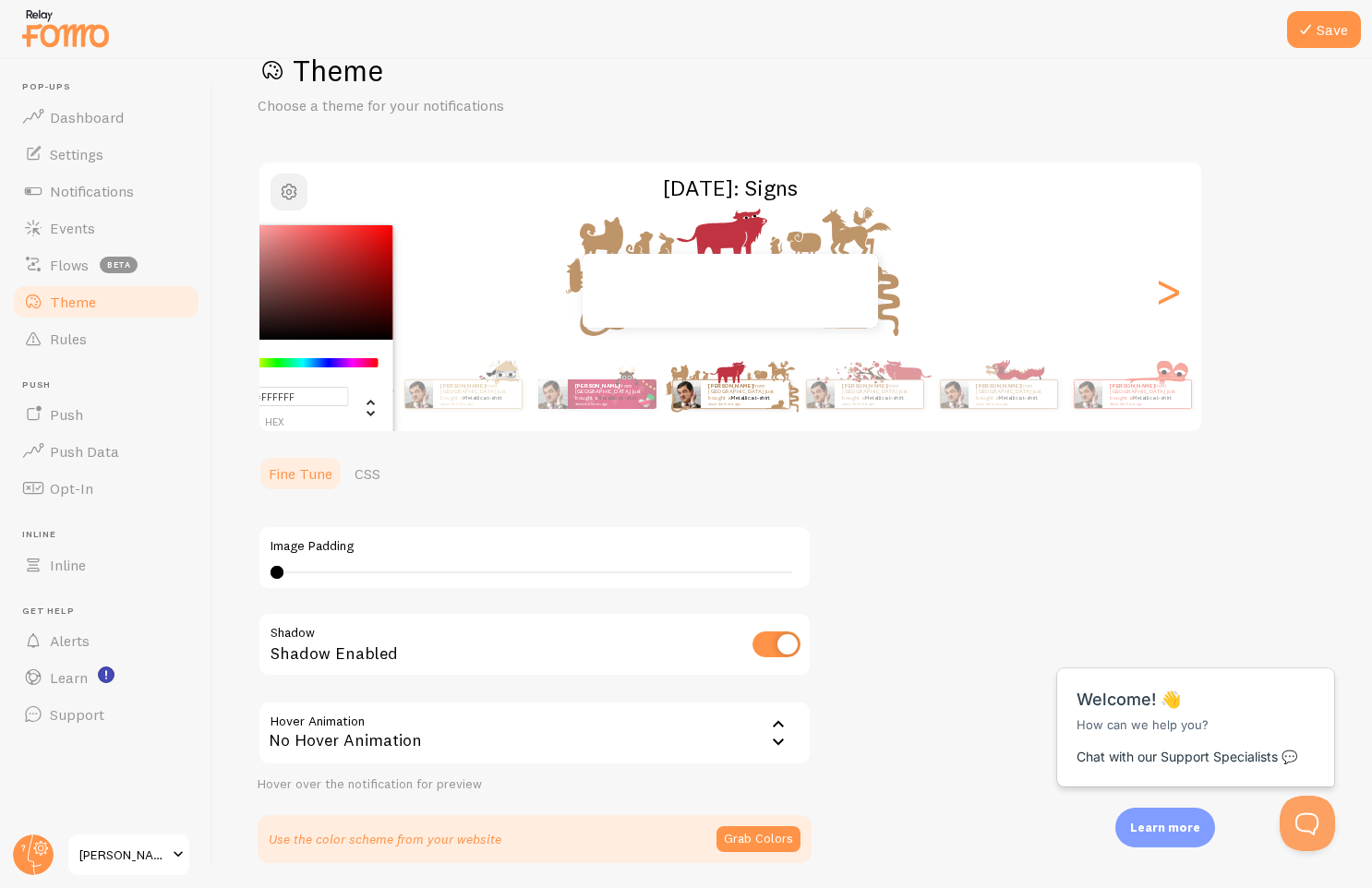
click at [288, 191] on span "button" at bounding box center [289, 192] width 22 height 22
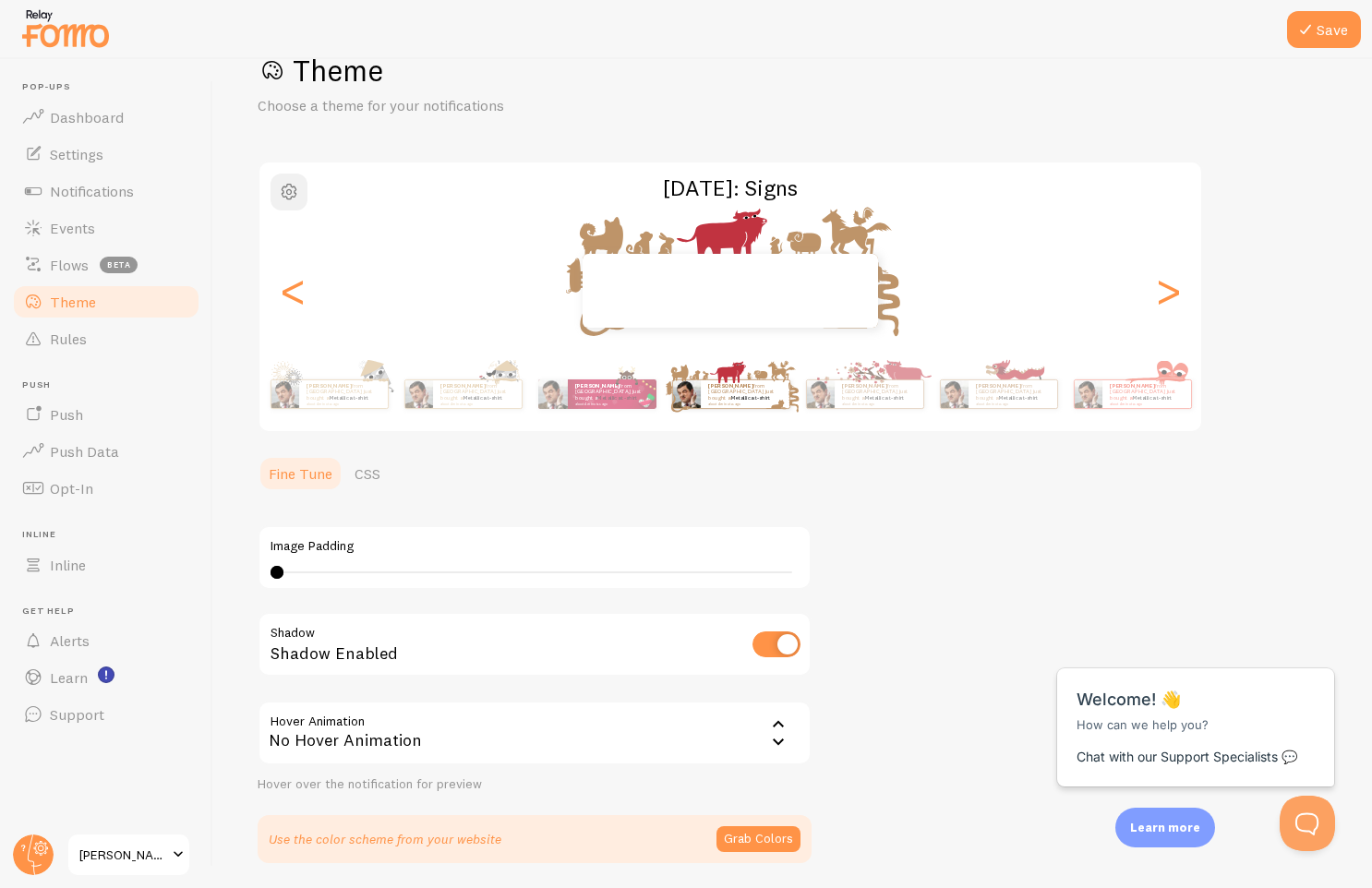
click at [288, 191] on span "button" at bounding box center [289, 192] width 22 height 22
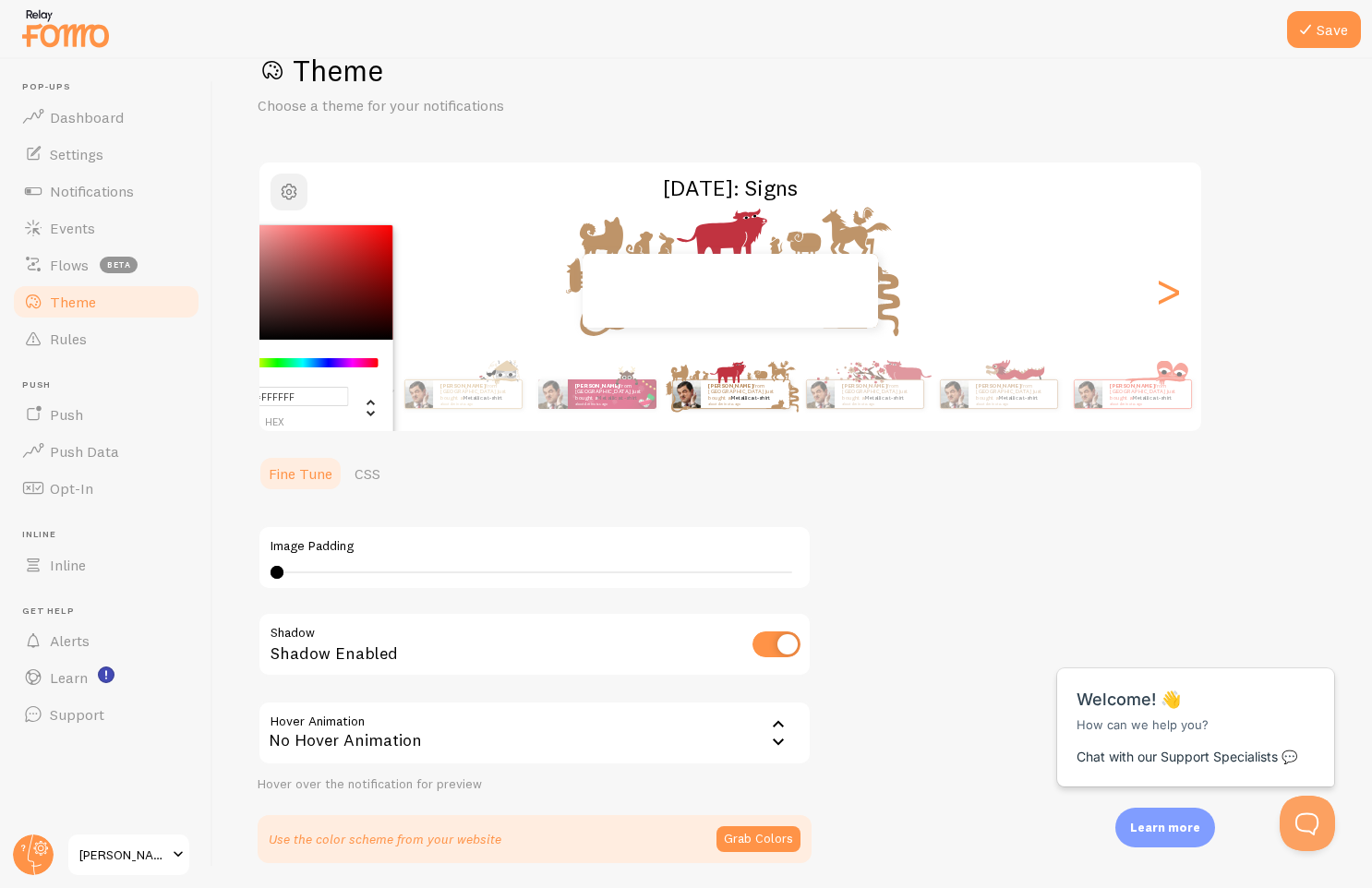
click at [288, 191] on span "button" at bounding box center [289, 192] width 22 height 22
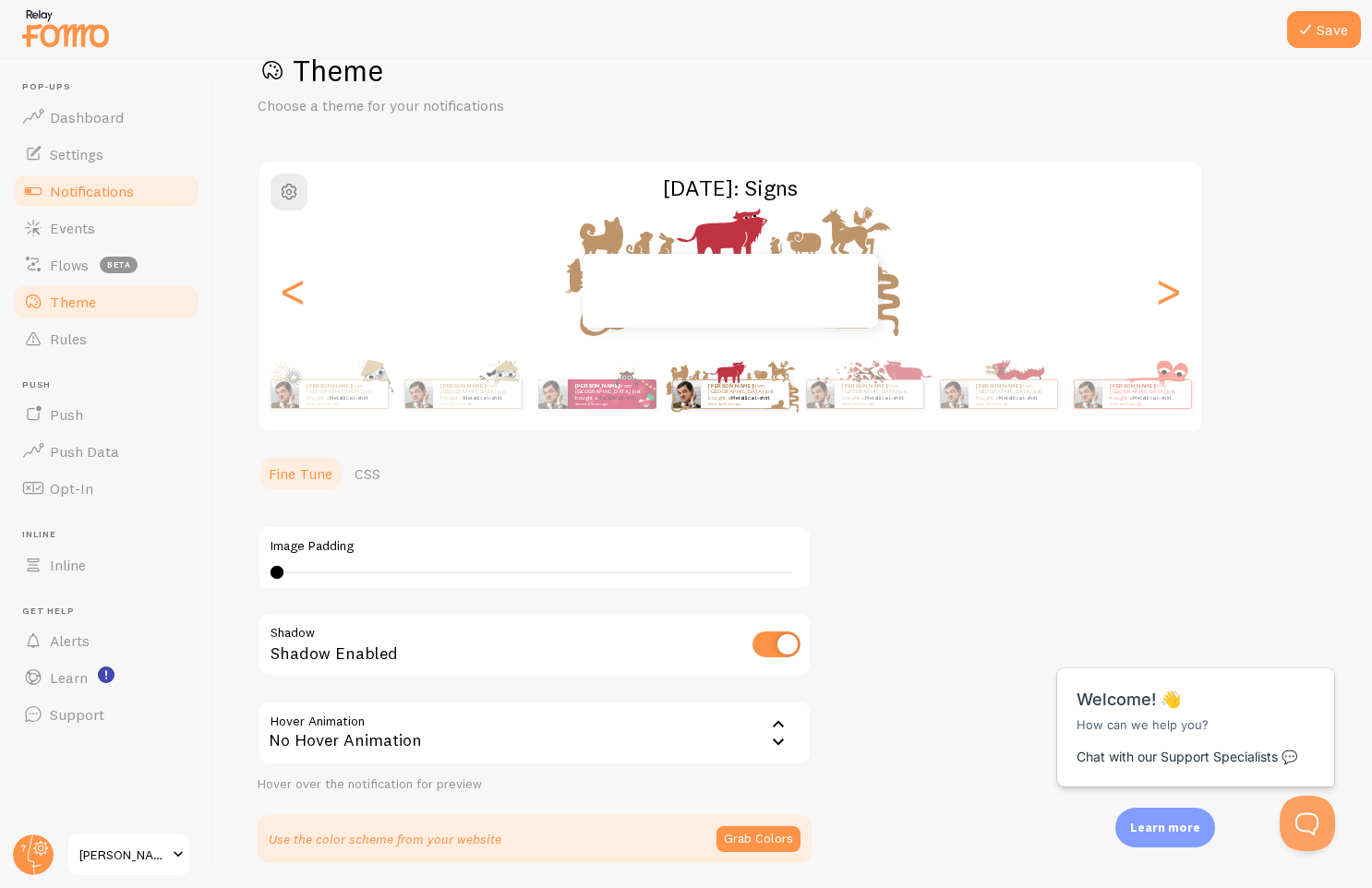
click at [22, 185] on span at bounding box center [33, 191] width 22 height 22
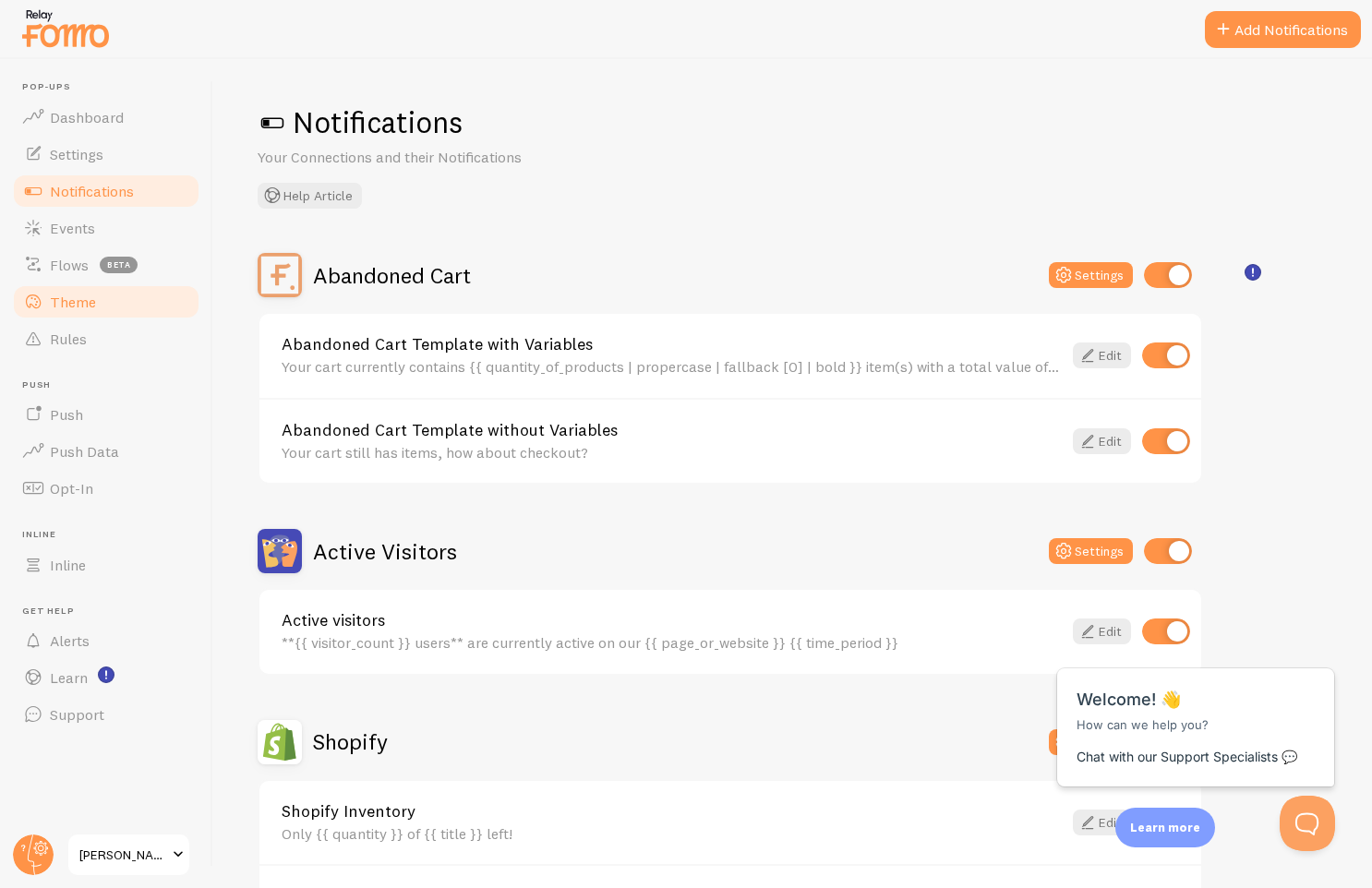
click at [86, 301] on span "Theme" at bounding box center [73, 302] width 46 height 19
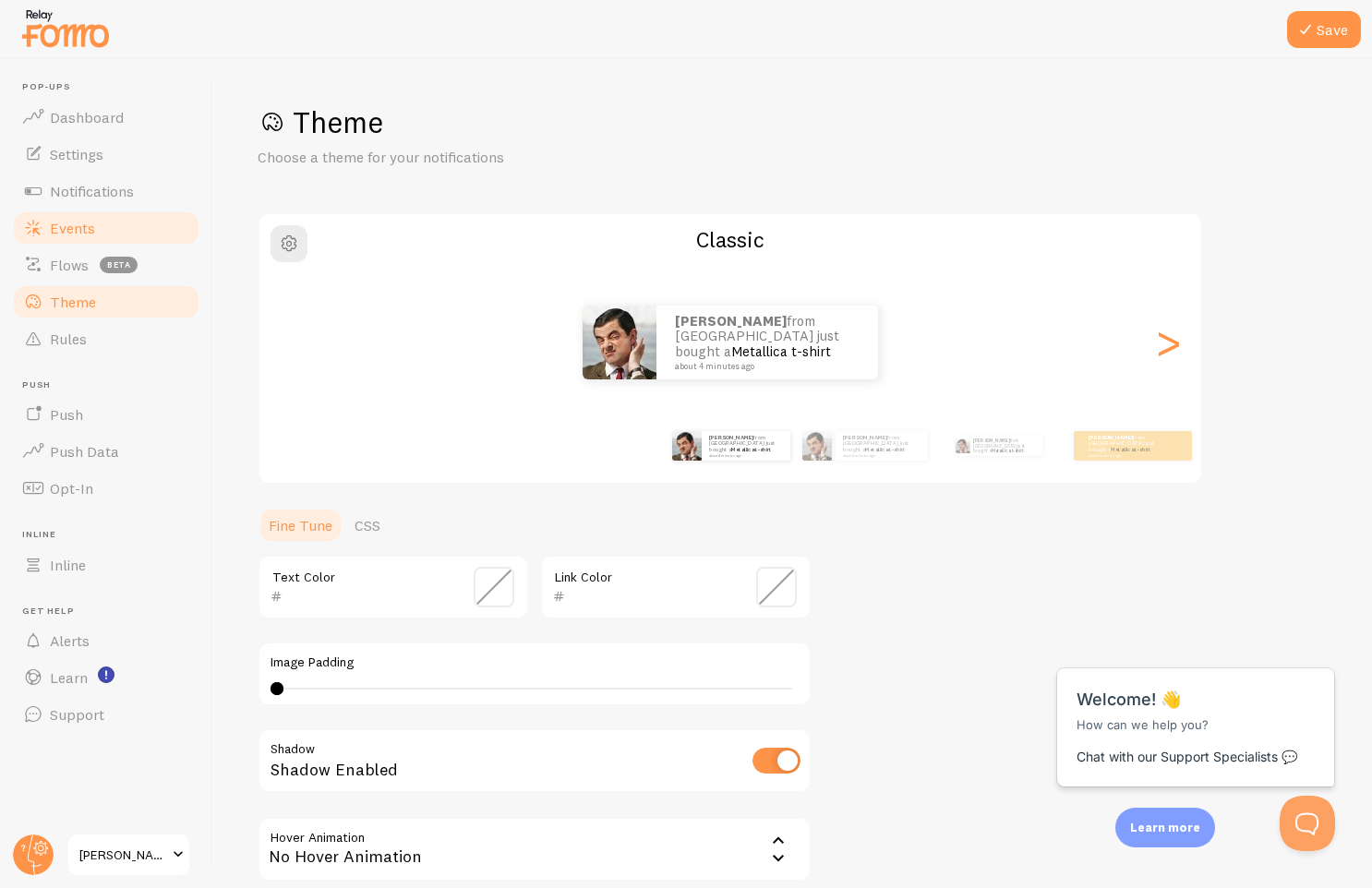
click at [77, 231] on span "Events" at bounding box center [72, 228] width 45 height 19
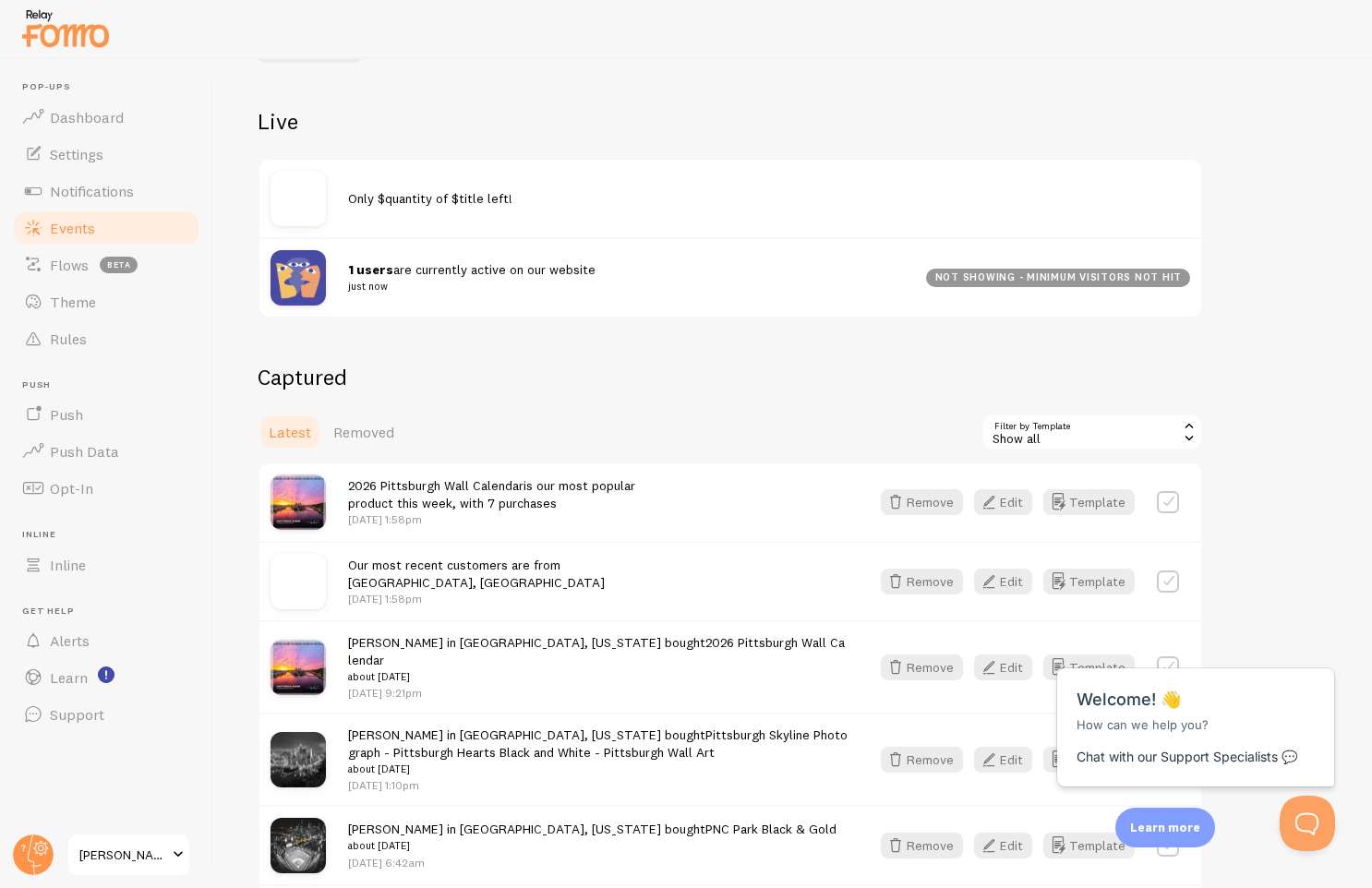
scroll to position [187, 0]
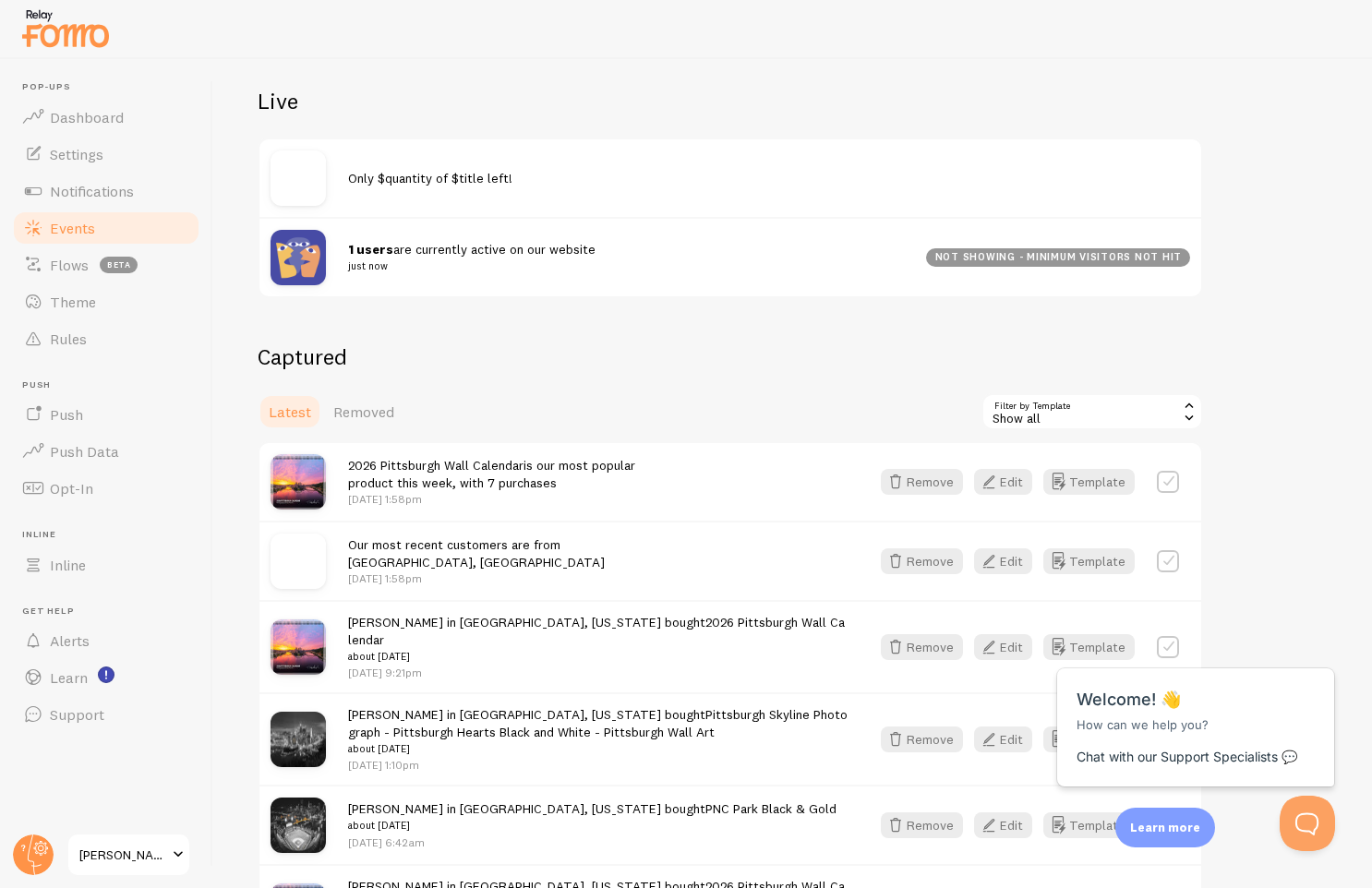
click at [520, 473] on div "2026 Pittsburgh Wall Calendar is our most popular product this week, with 7 pur…" at bounding box center [492, 482] width 287 height 52
click at [1316, 648] on div "Close cross-small" at bounding box center [1303, 648] width 65 height 19
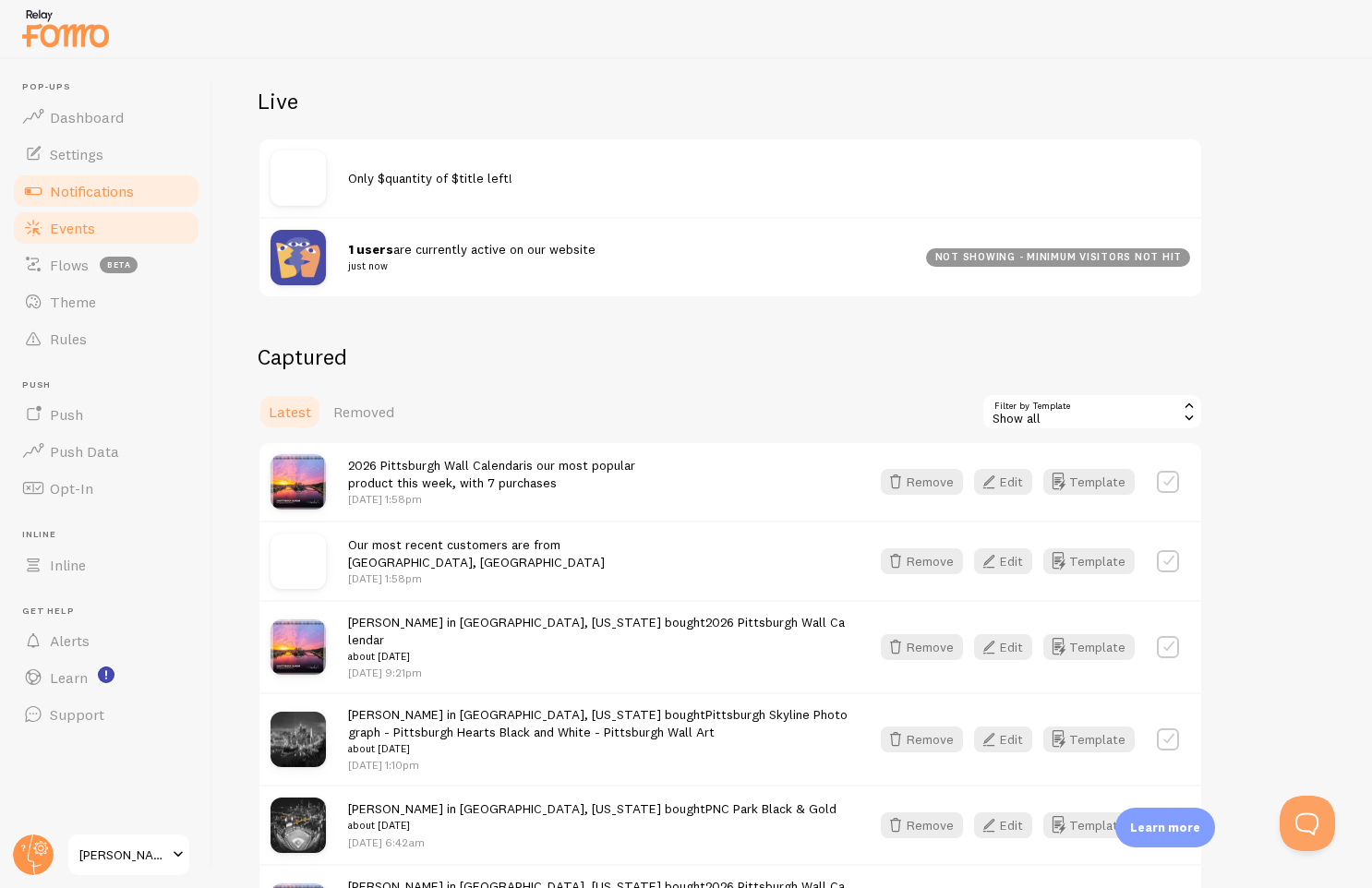
click at [82, 187] on span "Notifications" at bounding box center [92, 191] width 84 height 19
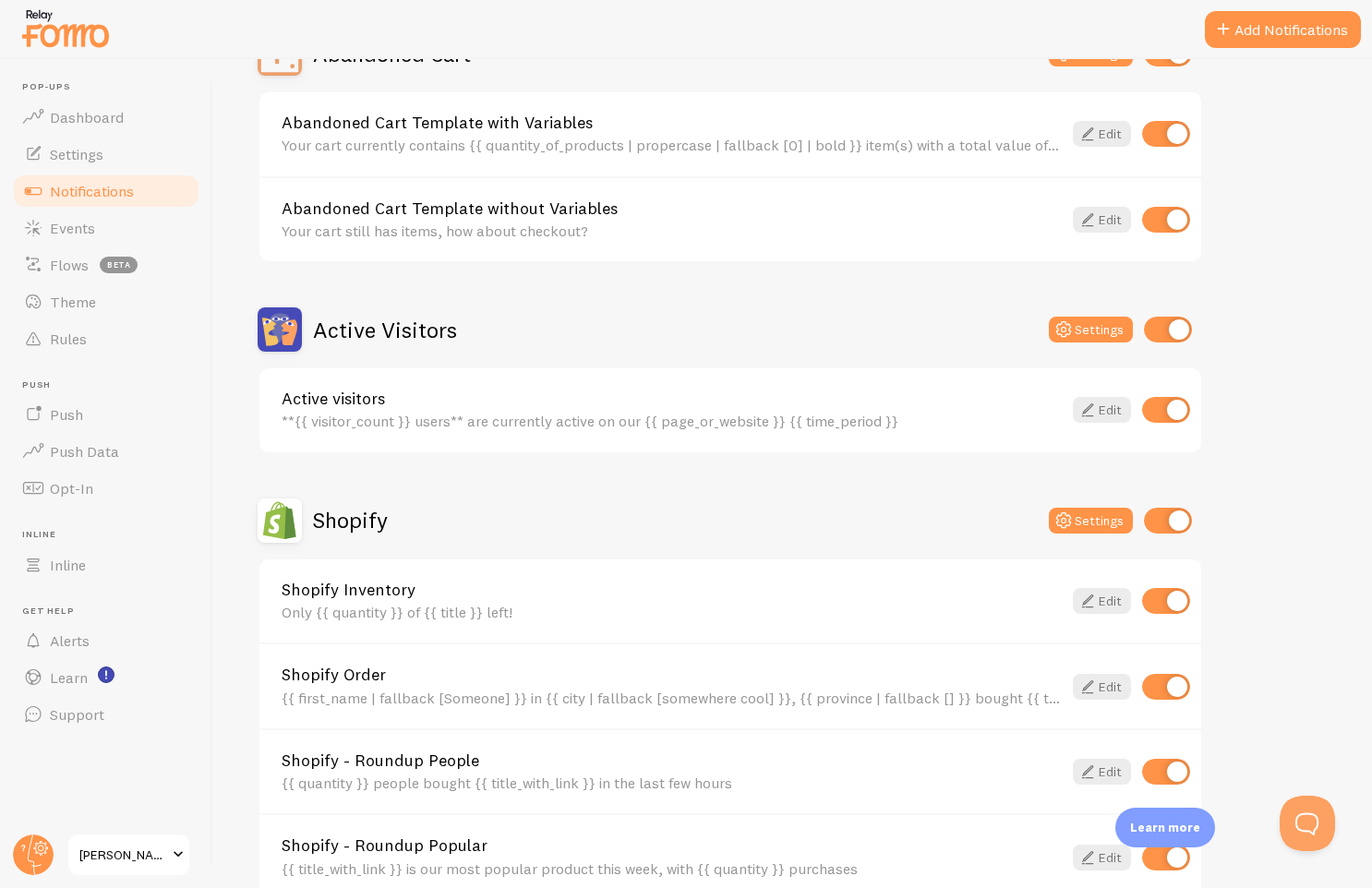
scroll to position [514, 0]
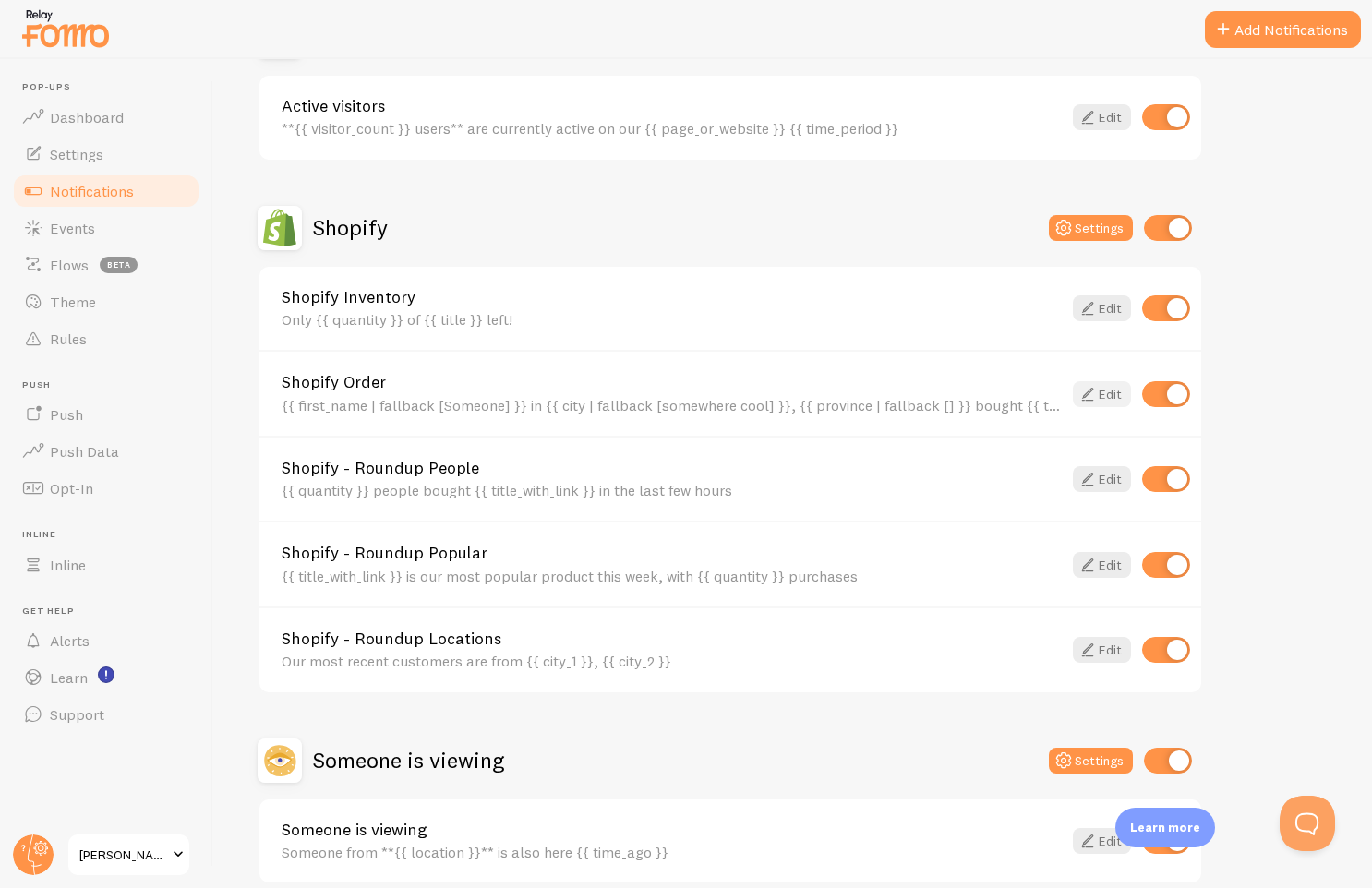
click at [1099, 394] on link "Edit" at bounding box center [1102, 394] width 58 height 26
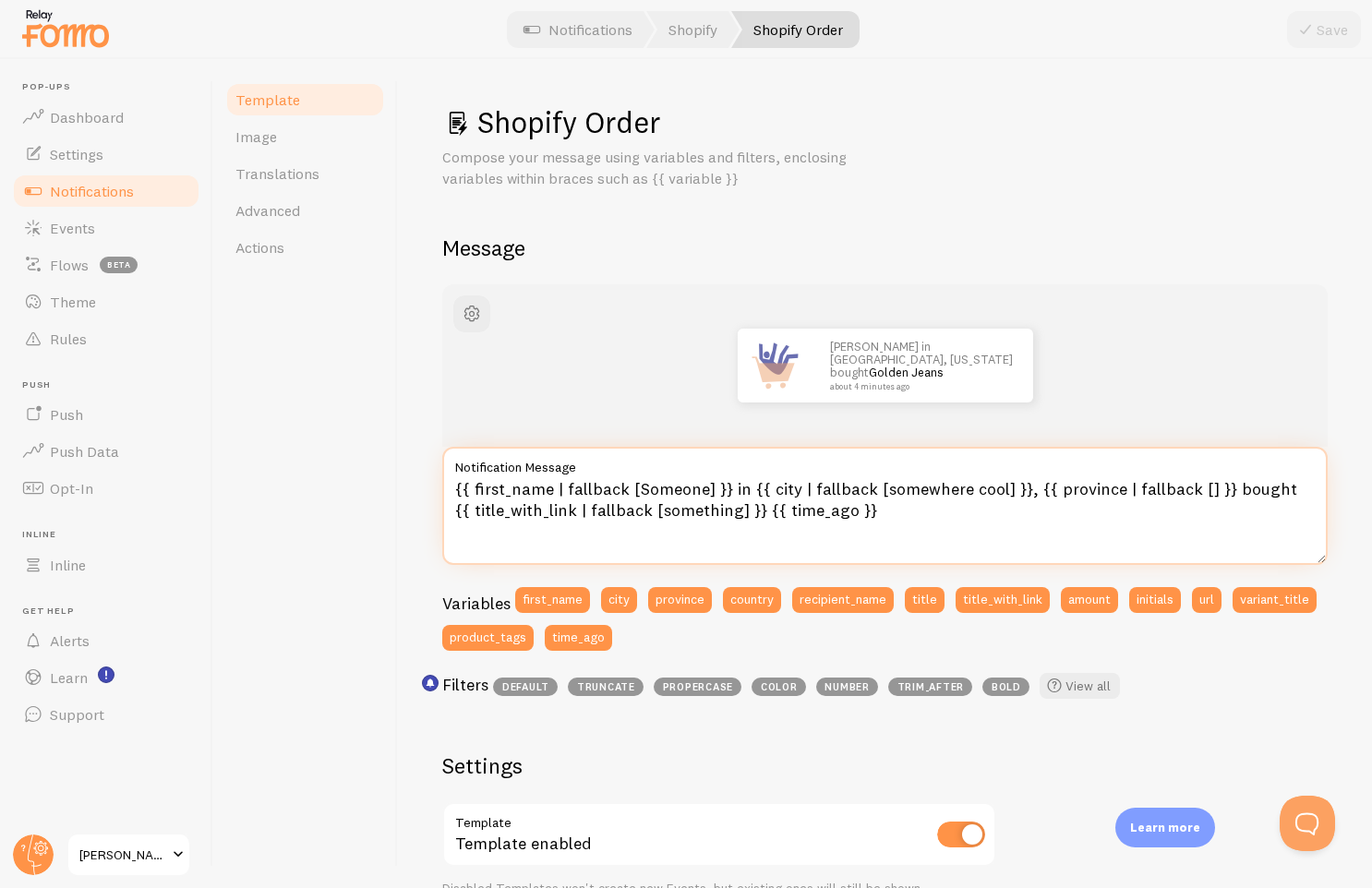
drag, startPoint x: 1213, startPoint y: 491, endPoint x: 727, endPoint y: 486, distance: 486.0
click at [726, 486] on textarea "{{ first_name | fallback [Someone] }} in {{ city | fallback [somewhere cool] }}…" at bounding box center [885, 507] width 885 height 119
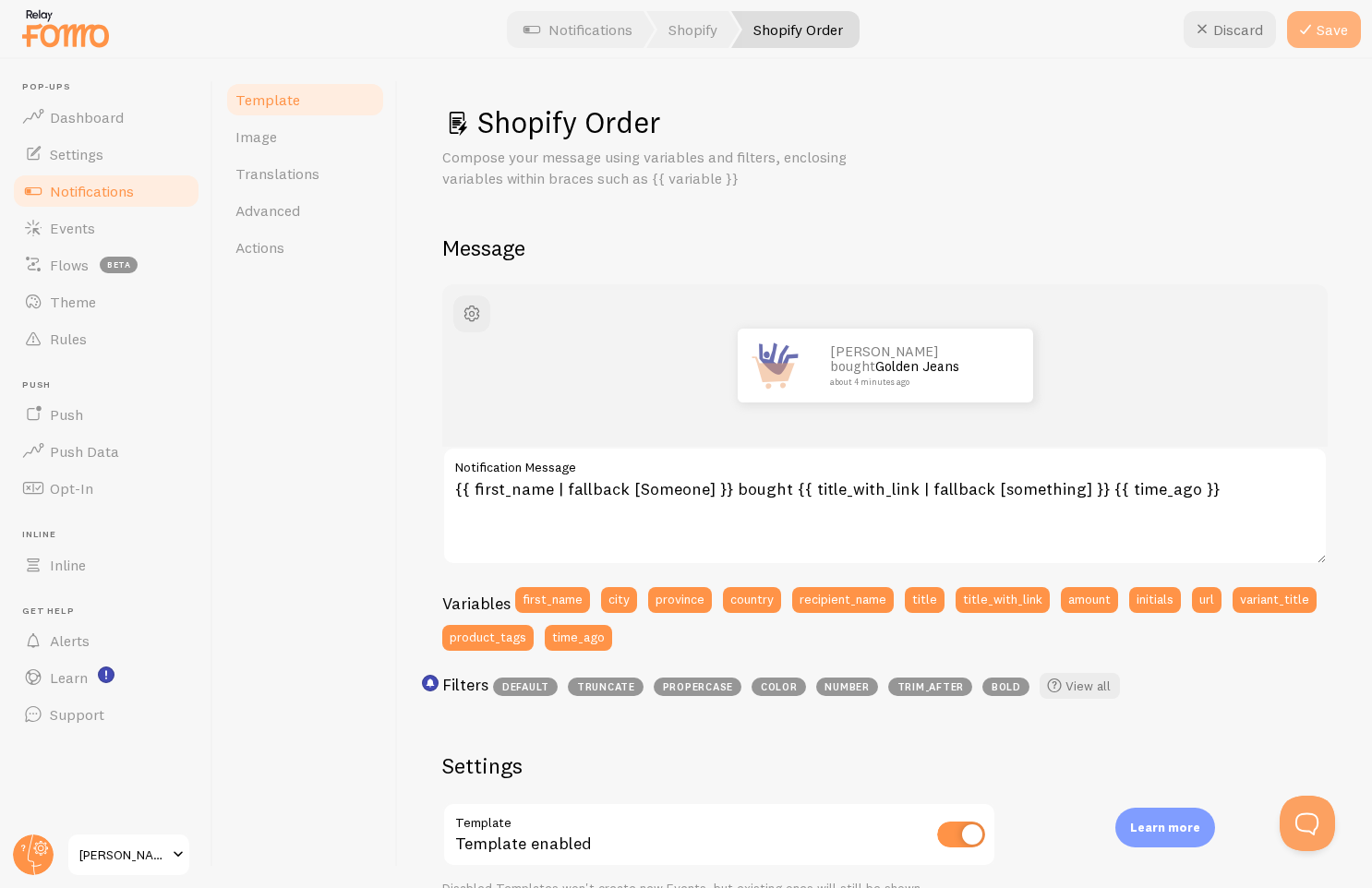
click at [1344, 31] on button "Save" at bounding box center [1324, 30] width 74 height 37
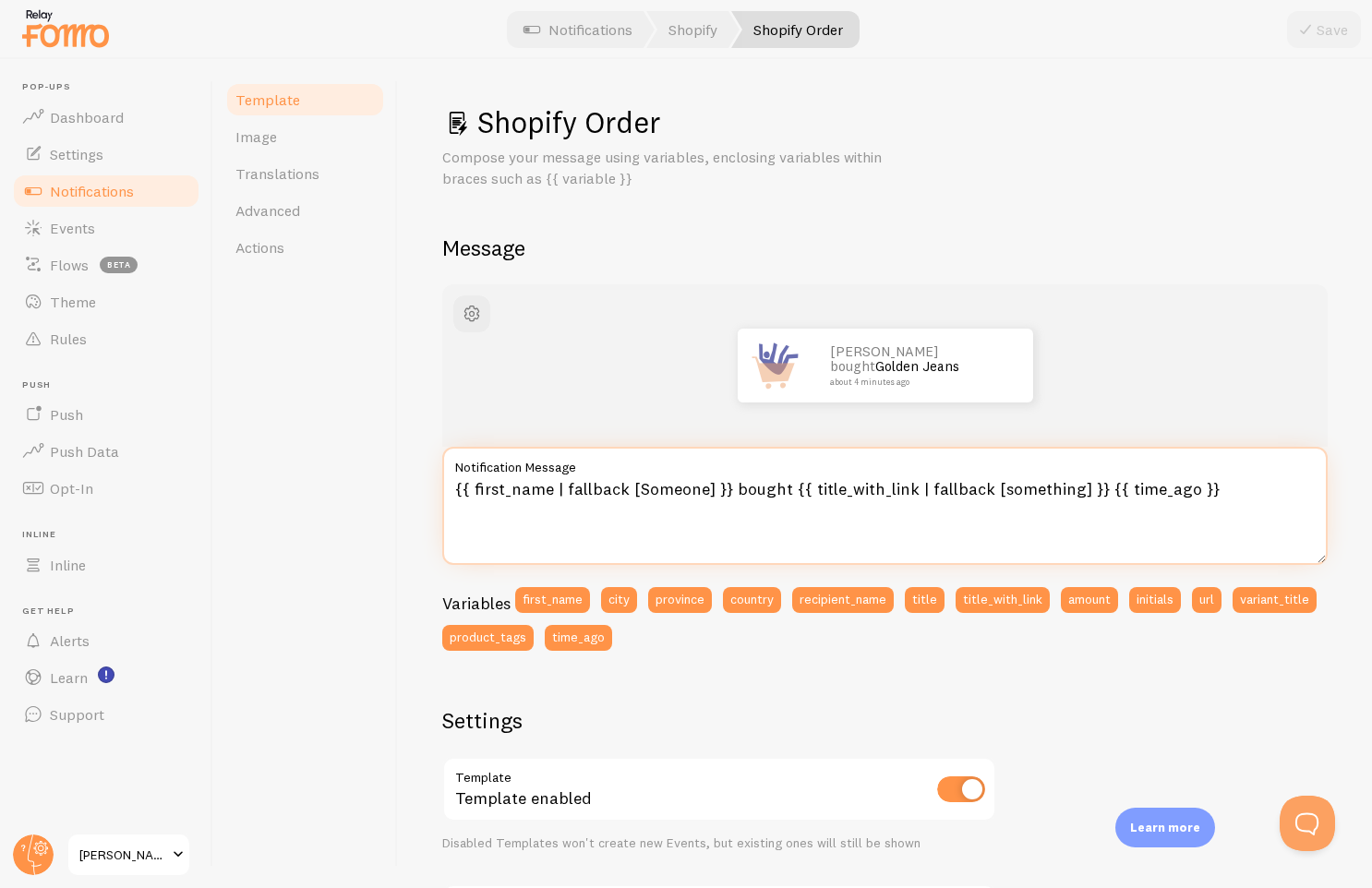
click at [875, 494] on textarea "{{ first_name | fallback [Someone] }} bought {{ title_with_link | fallback [som…" at bounding box center [885, 507] width 885 height 119
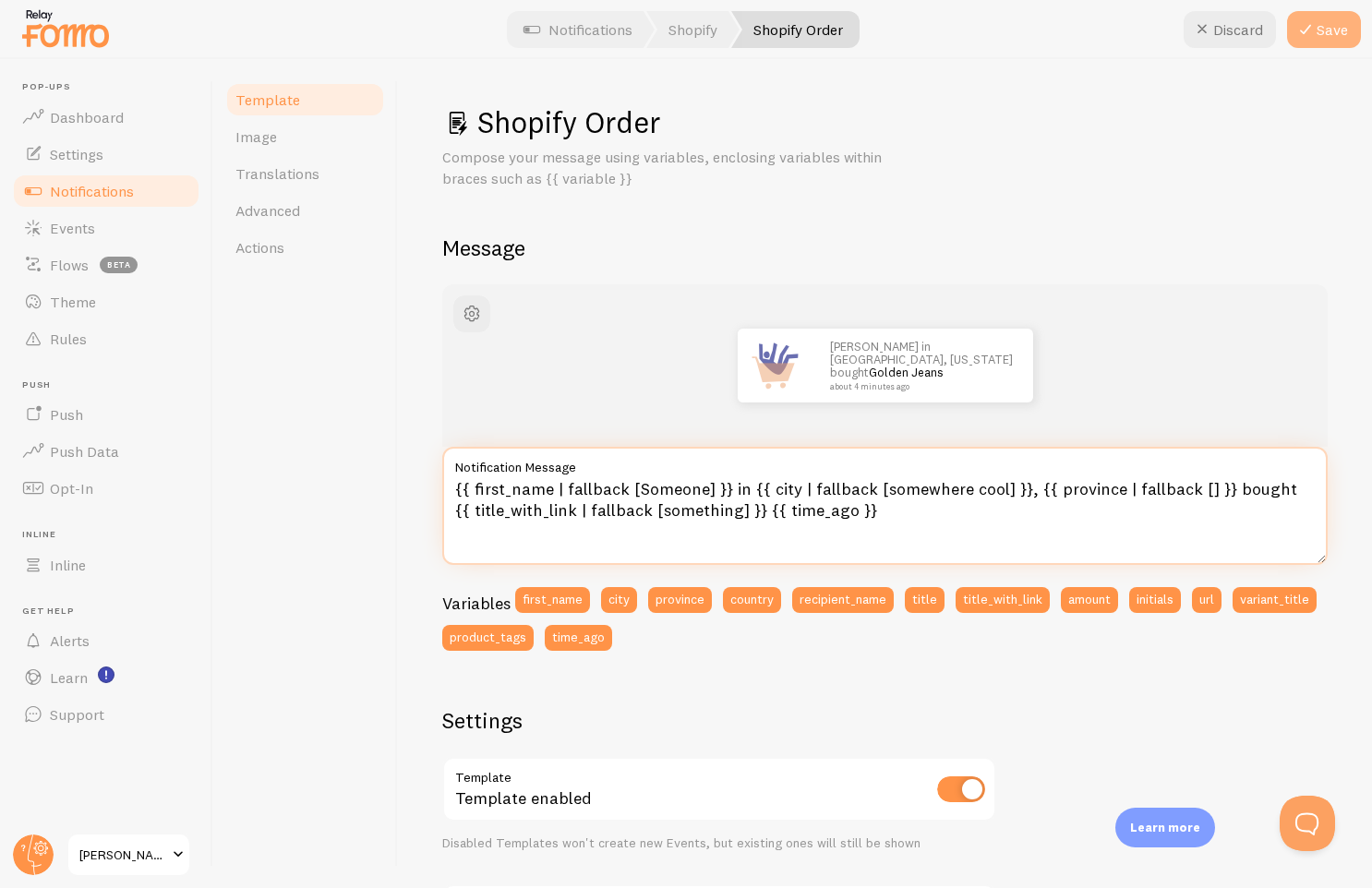
type textarea "{{ first_name | fallback [Someone] }} in {{ city | fallback [somewhere cool] }}…"
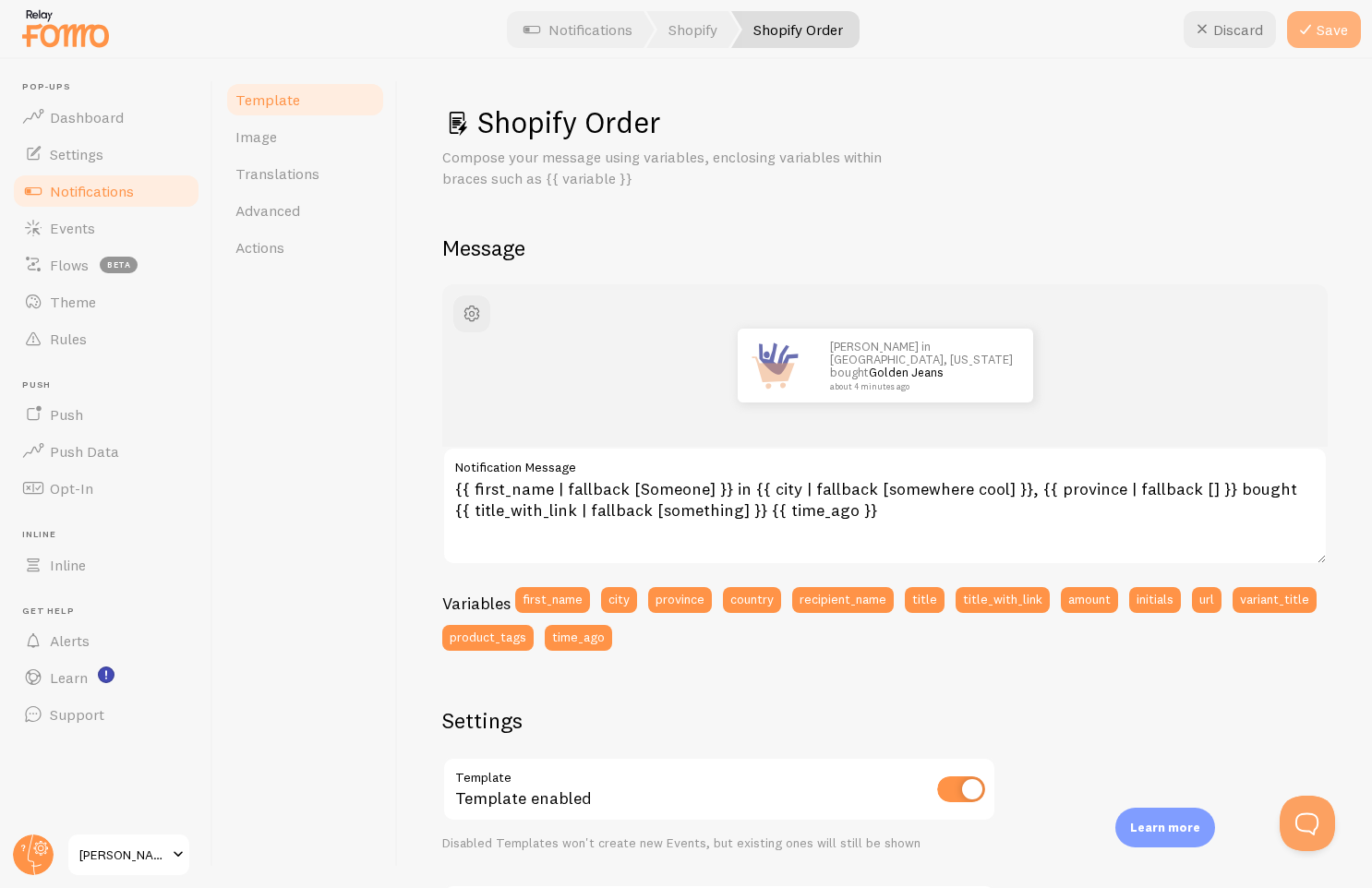
click at [1325, 38] on button "Save" at bounding box center [1324, 30] width 74 height 37
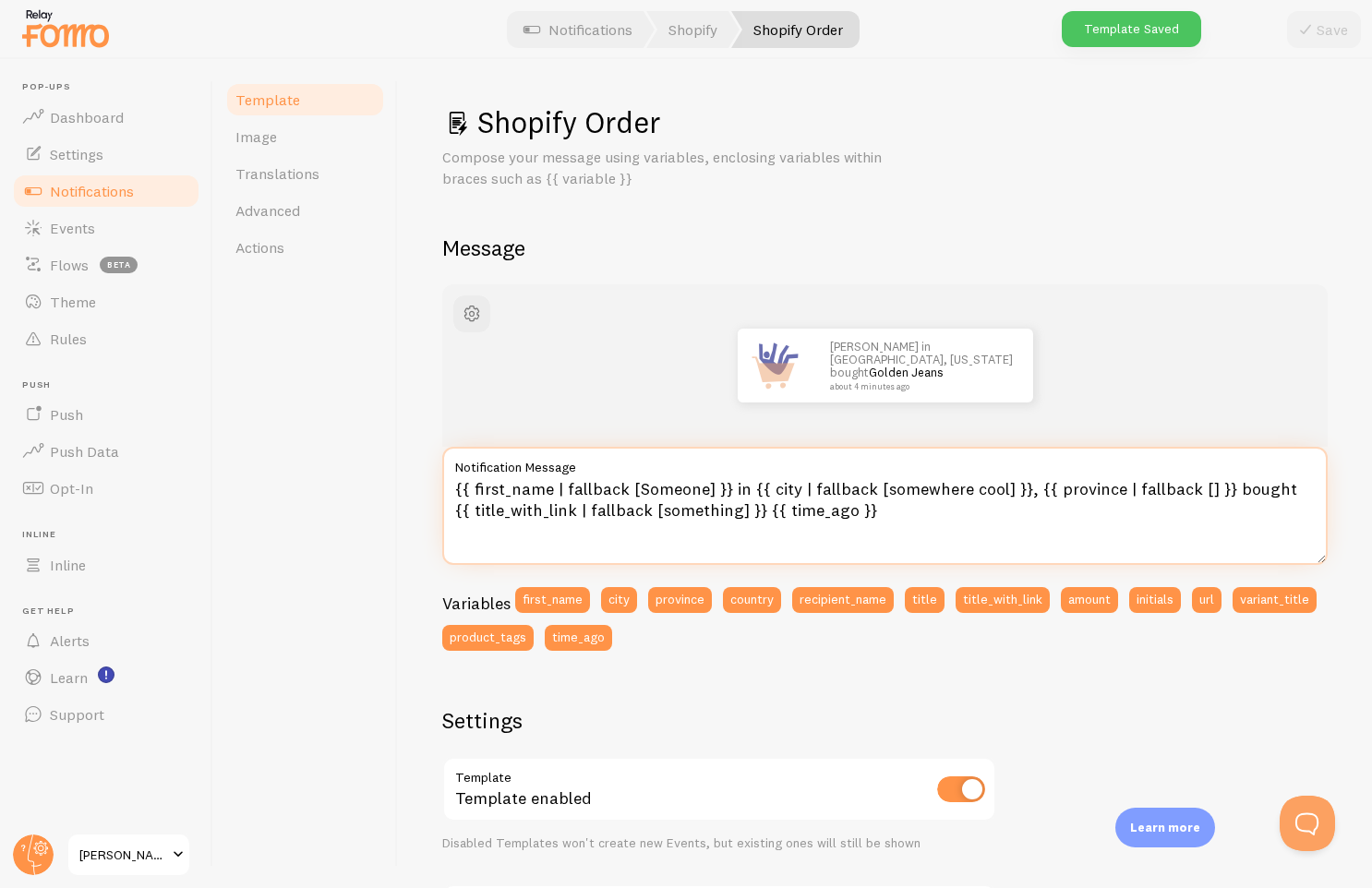
click at [1078, 484] on textarea "{{ first_name | fallback [Someone] }} in {{ city | fallback [somewhere cool] }}…" at bounding box center [885, 507] width 885 height 119
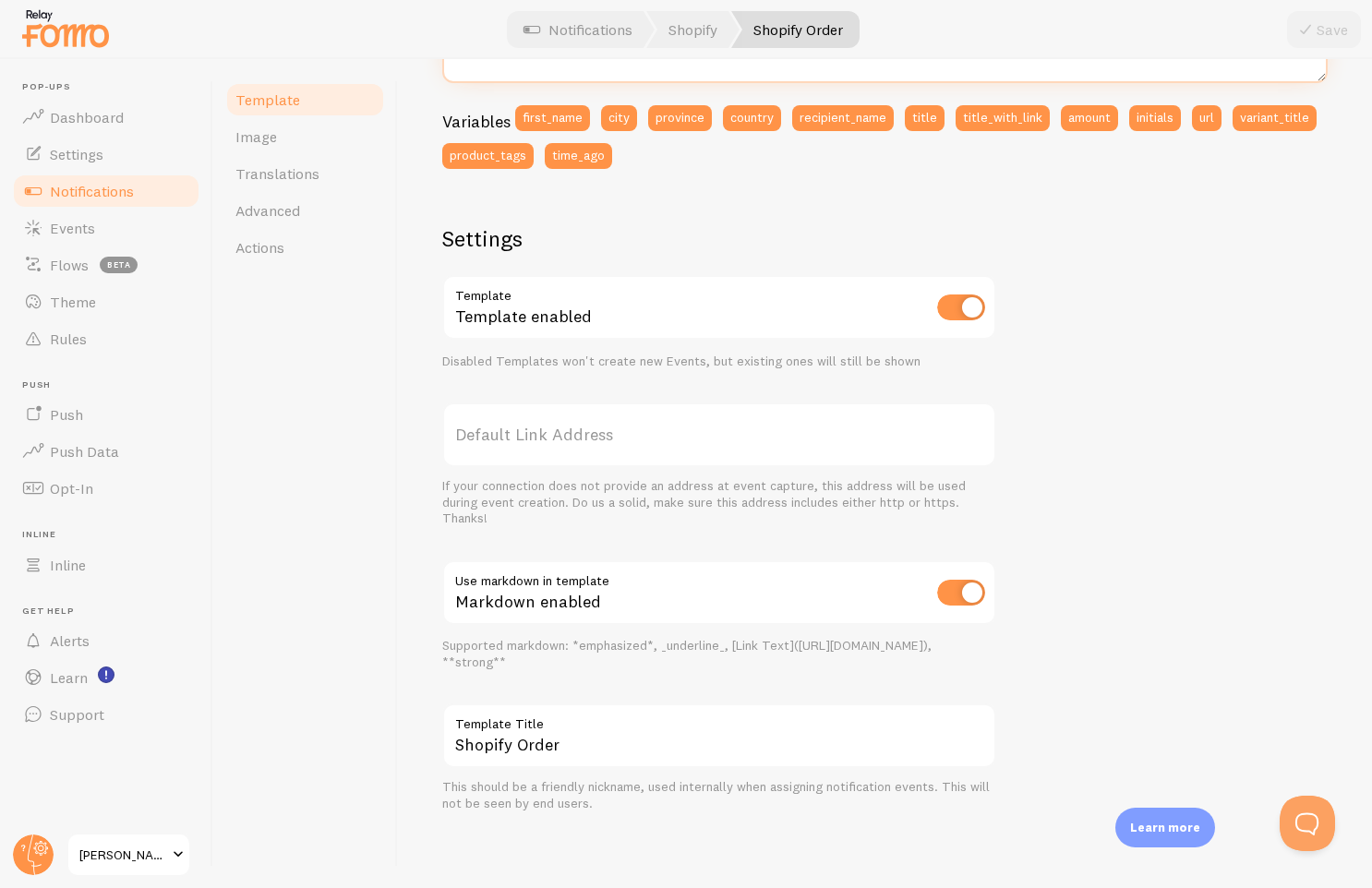
scroll to position [483, 0]
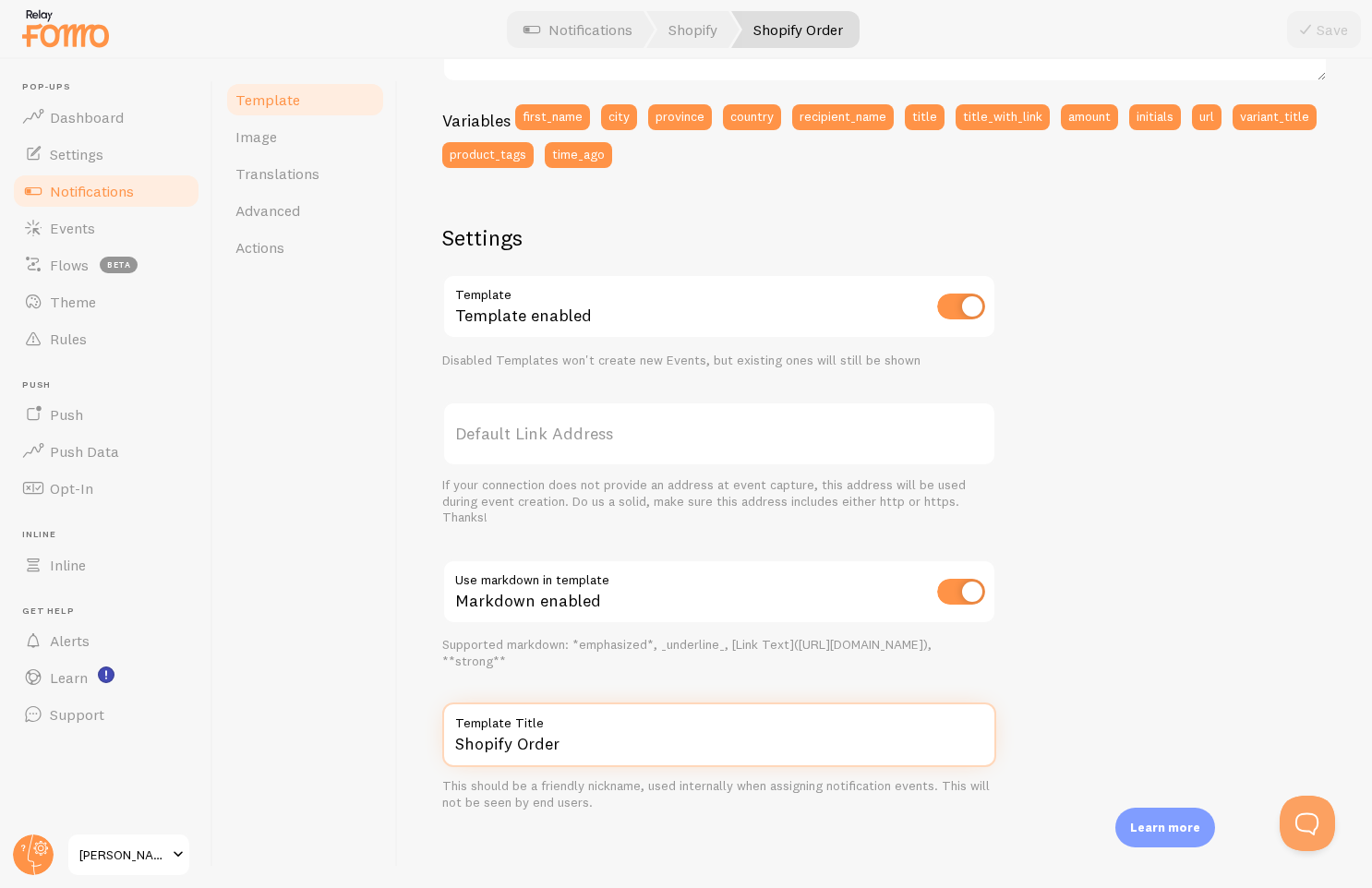
click at [555, 739] on input "Shopify Order" at bounding box center [719, 735] width 554 height 65
click at [1146, 619] on div "John in San Francisco, California bought Golden Jeans about 4 minutes ago {{ fi…" at bounding box center [885, 306] width 885 height 1010
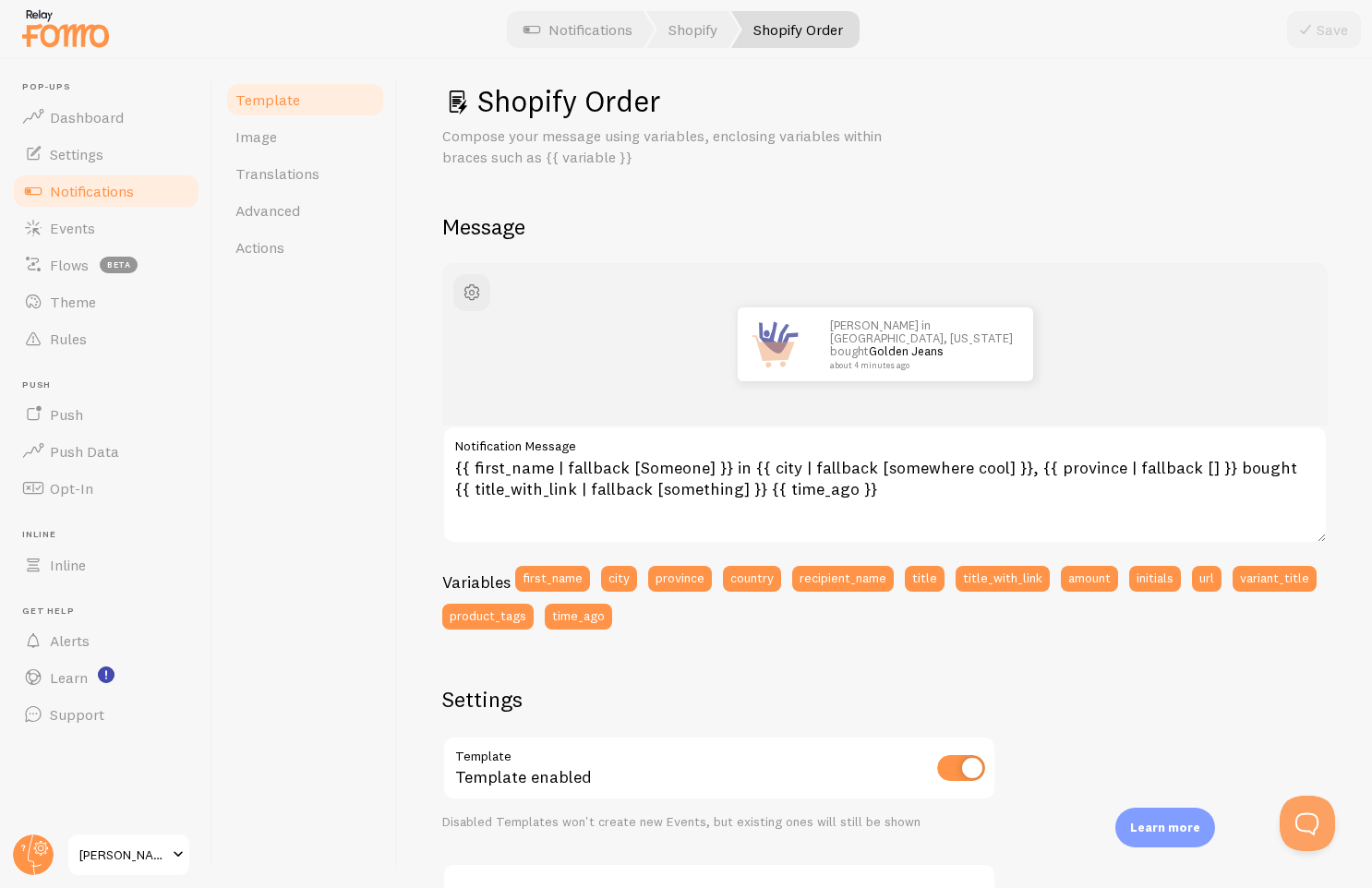
scroll to position [0, 0]
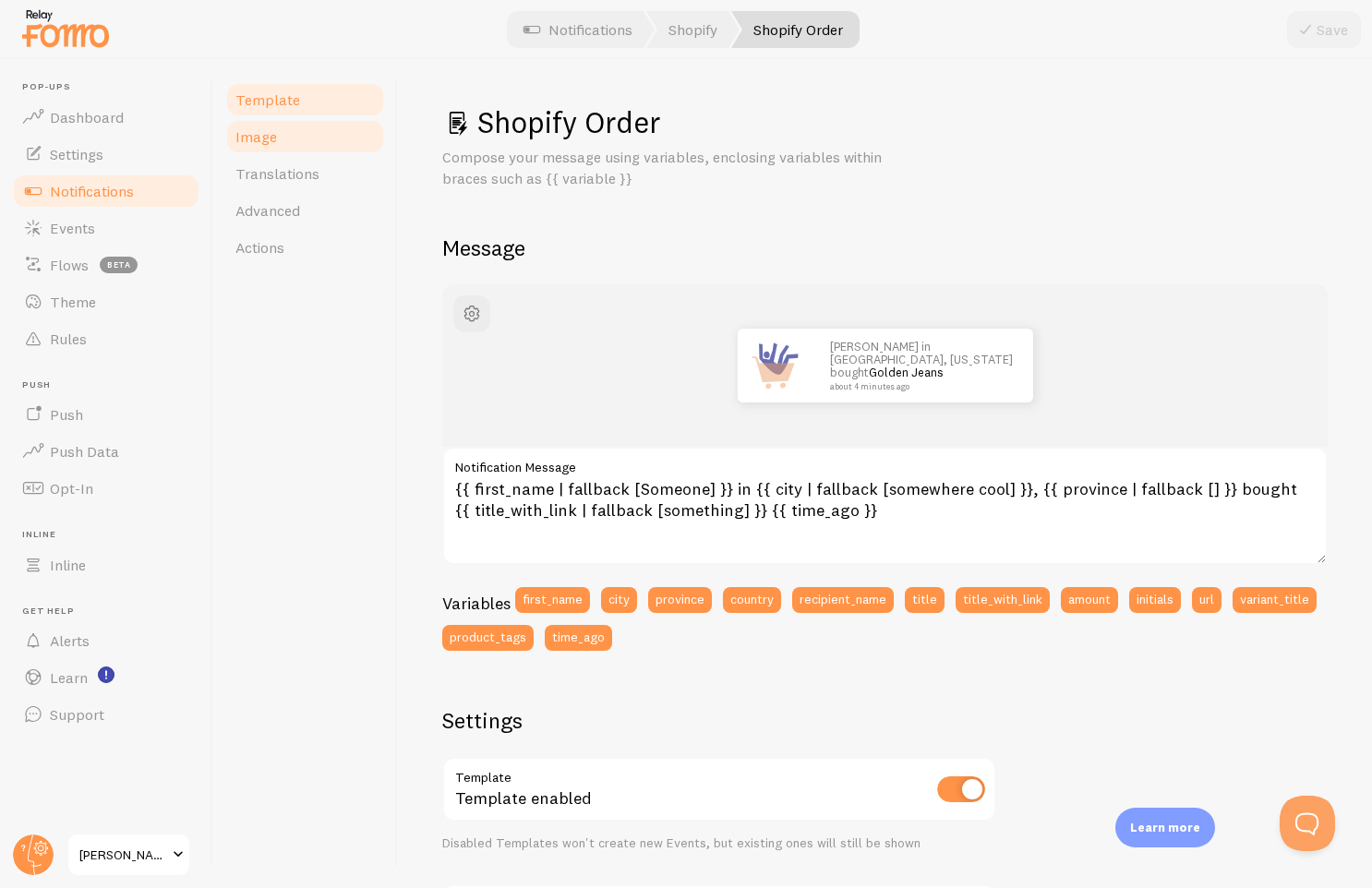
click at [257, 140] on span "Image" at bounding box center [256, 137] width 42 height 19
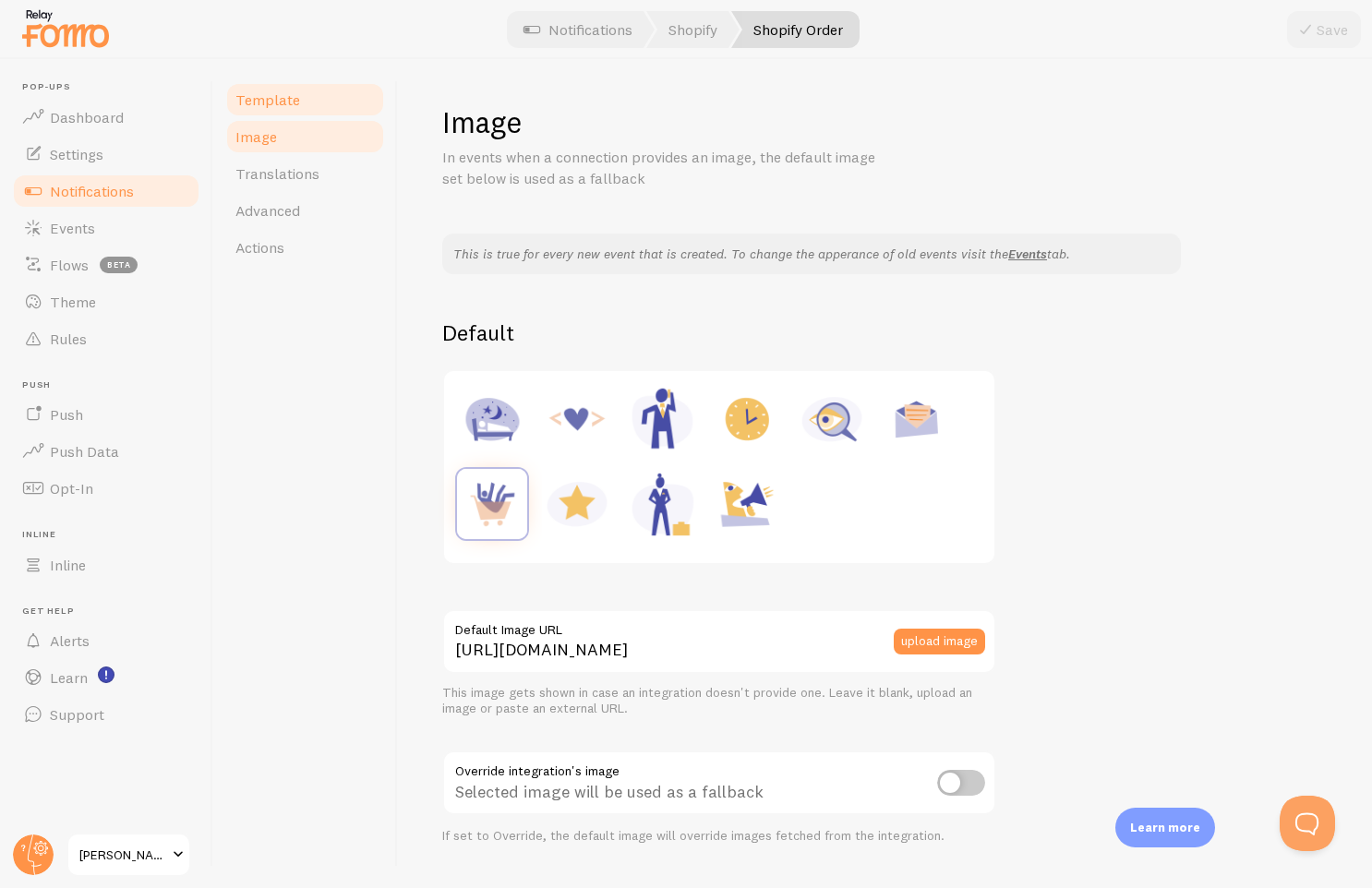
click at [268, 106] on span "Template" at bounding box center [268, 100] width 65 height 19
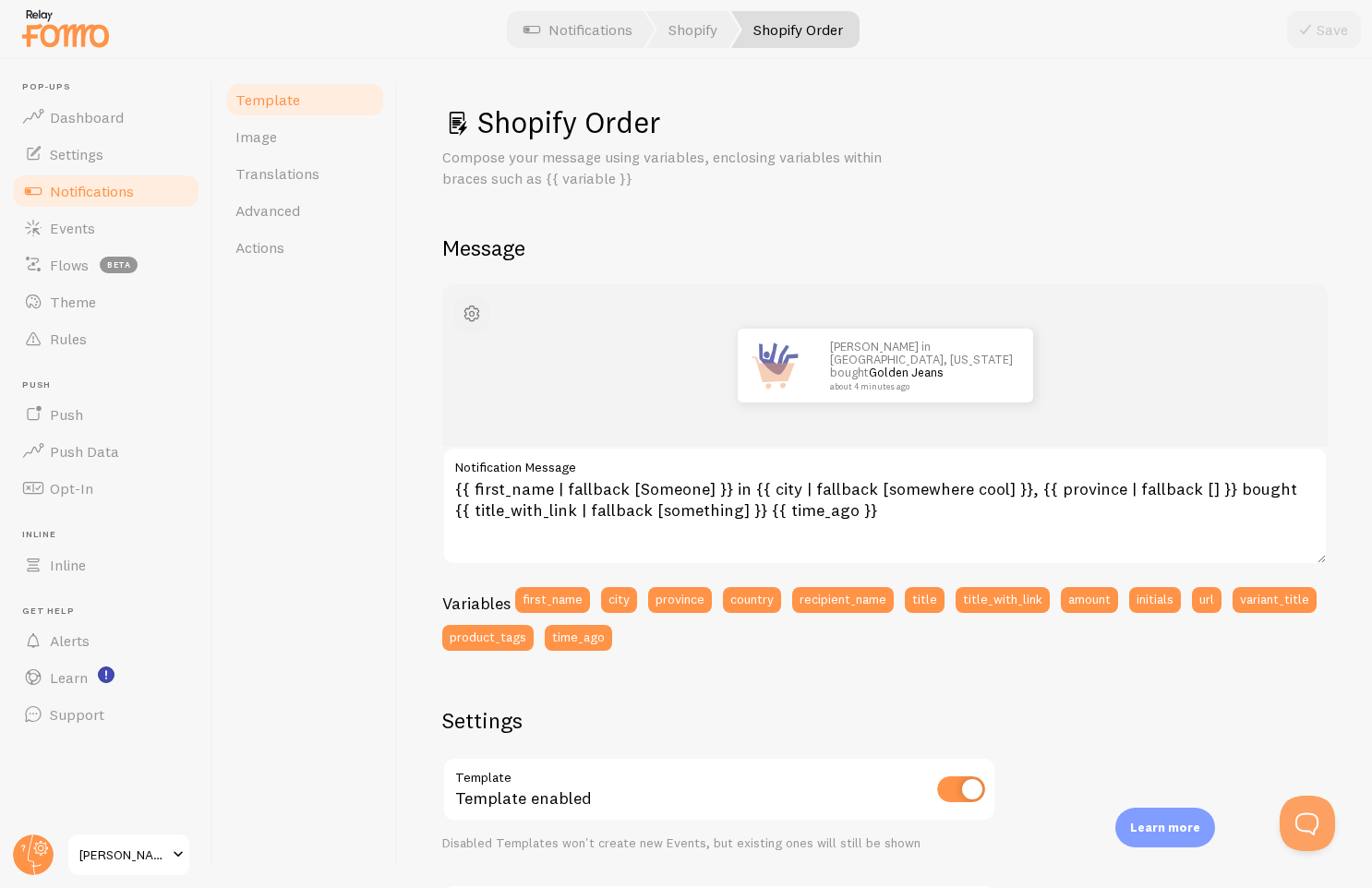
click at [467, 312] on span "button" at bounding box center [472, 314] width 22 height 22
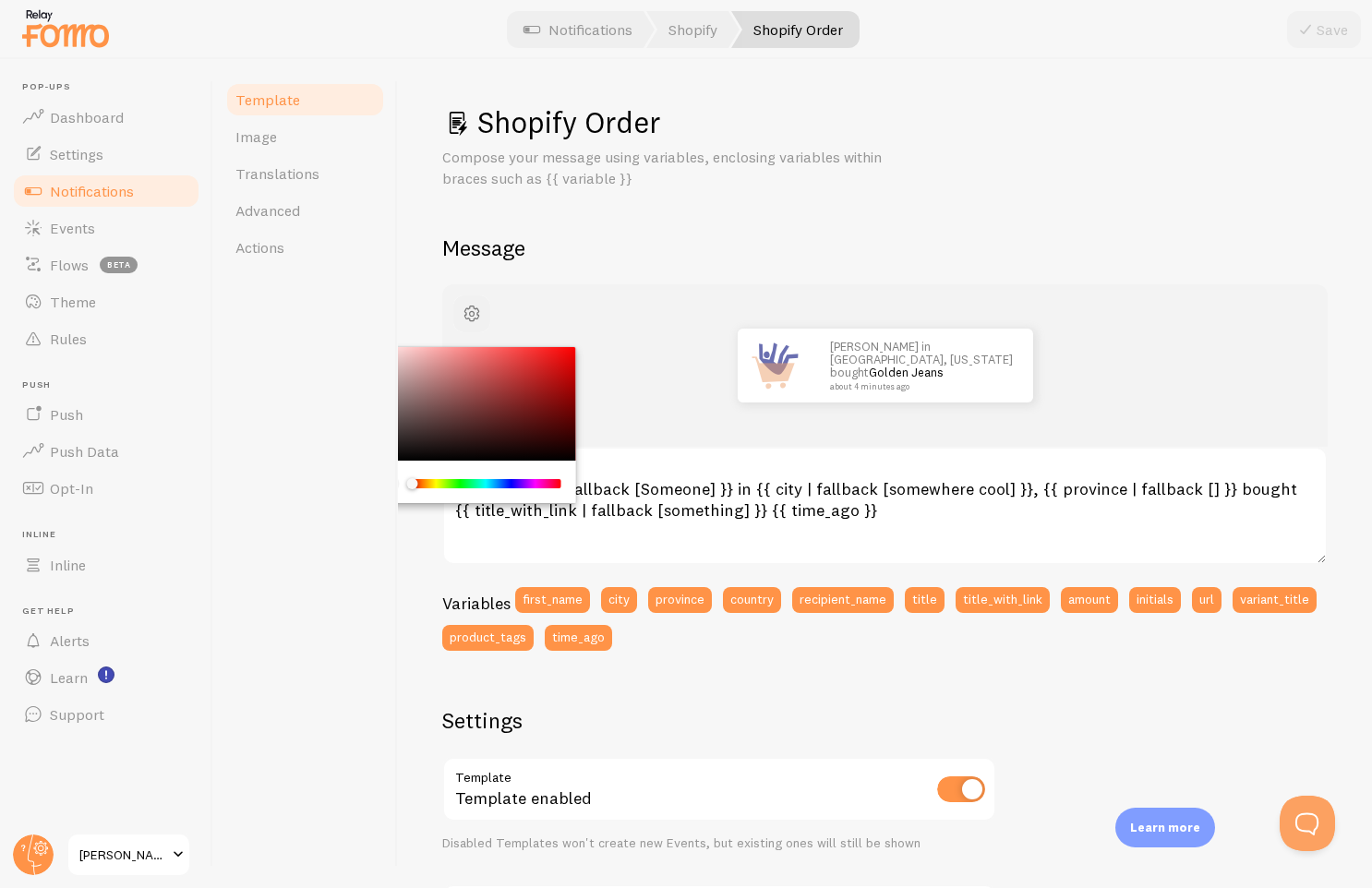
click at [467, 312] on span "button" at bounding box center [472, 314] width 22 height 22
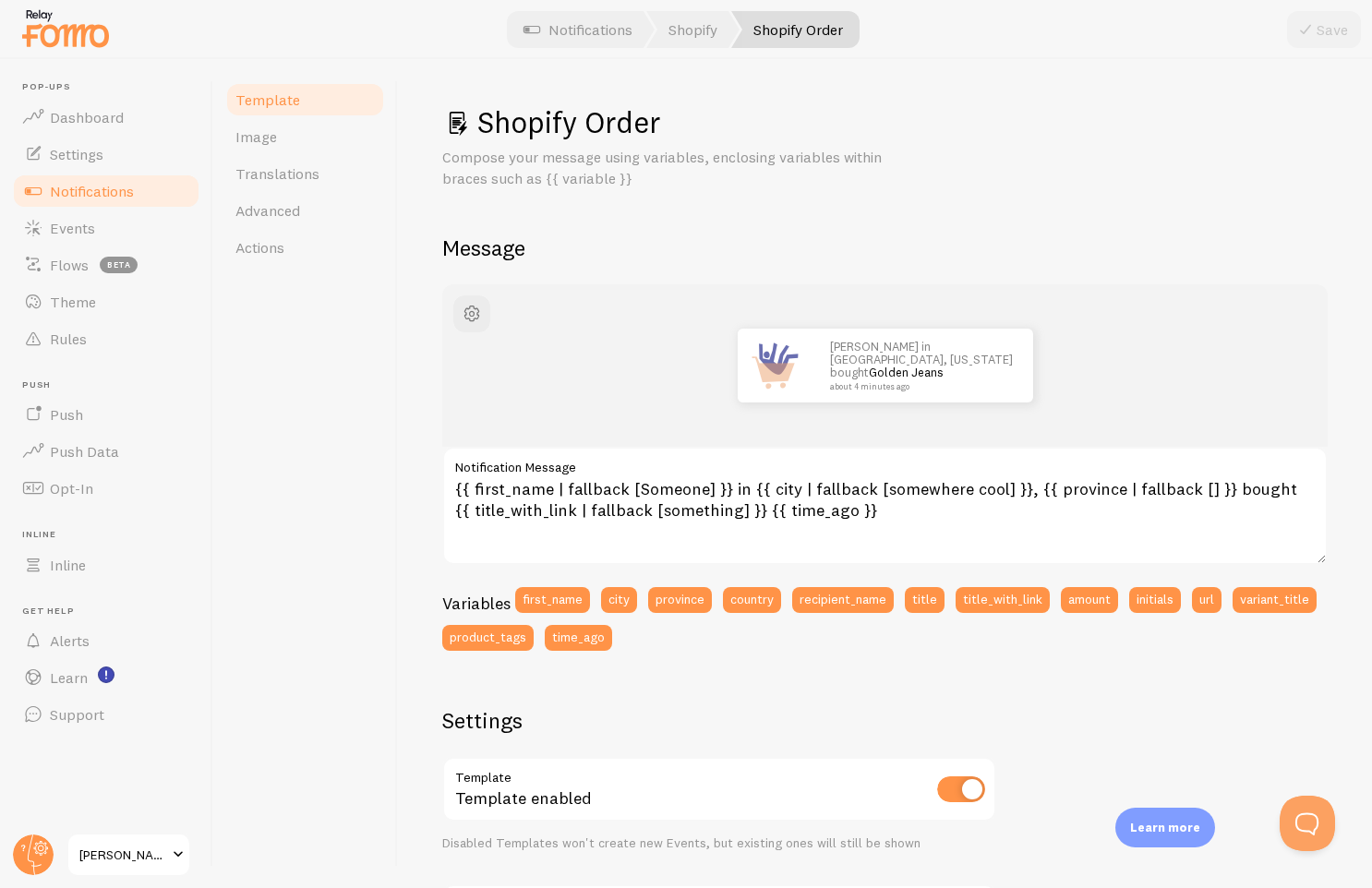
click at [106, 196] on span "Notifications" at bounding box center [92, 191] width 84 height 19
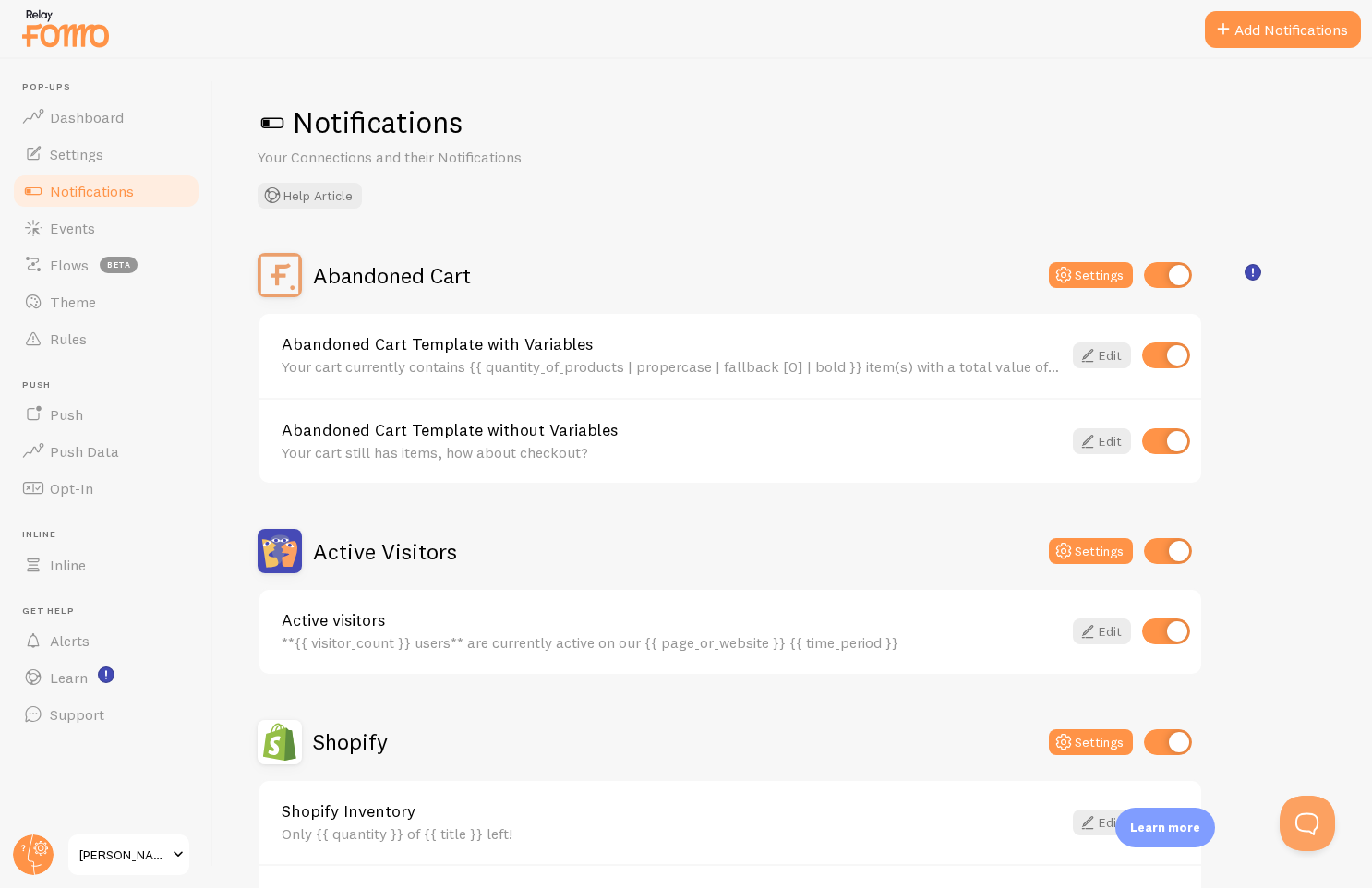
click at [279, 123] on span at bounding box center [272, 123] width 30 height 30
click at [62, 295] on span "Theme" at bounding box center [73, 302] width 46 height 19
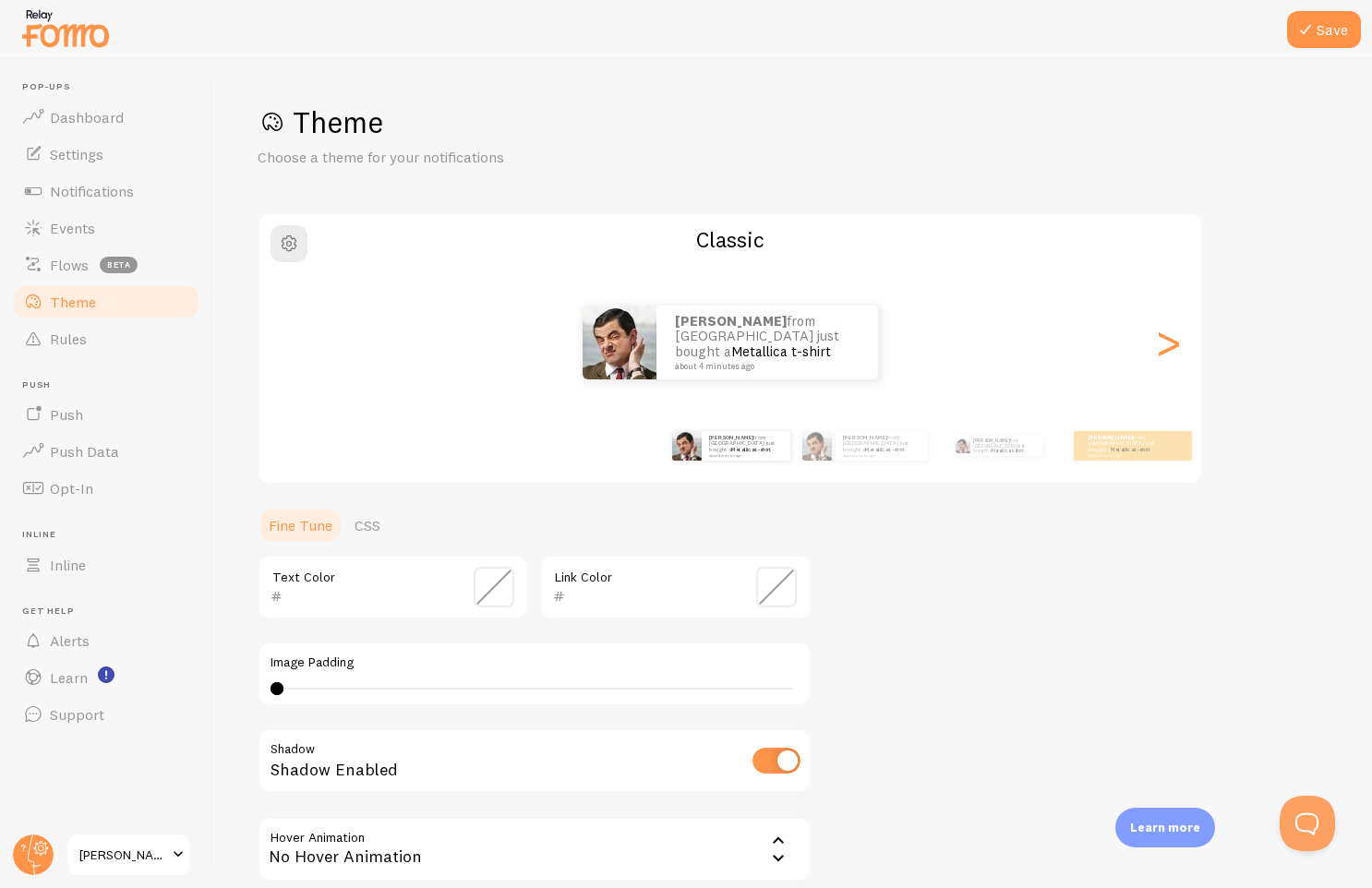
scroll to position [180, 0]
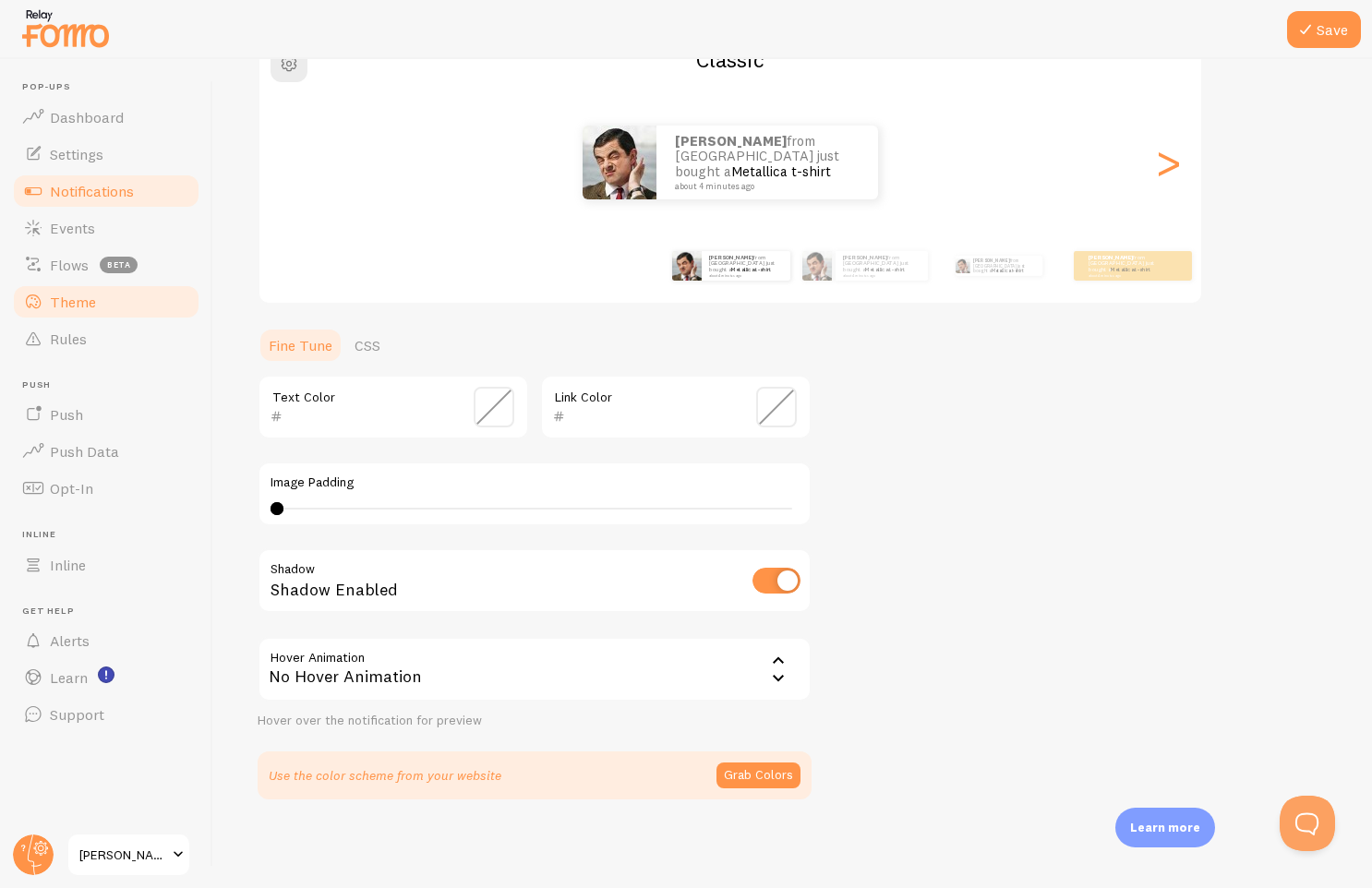
click at [76, 189] on span "Notifications" at bounding box center [92, 191] width 84 height 19
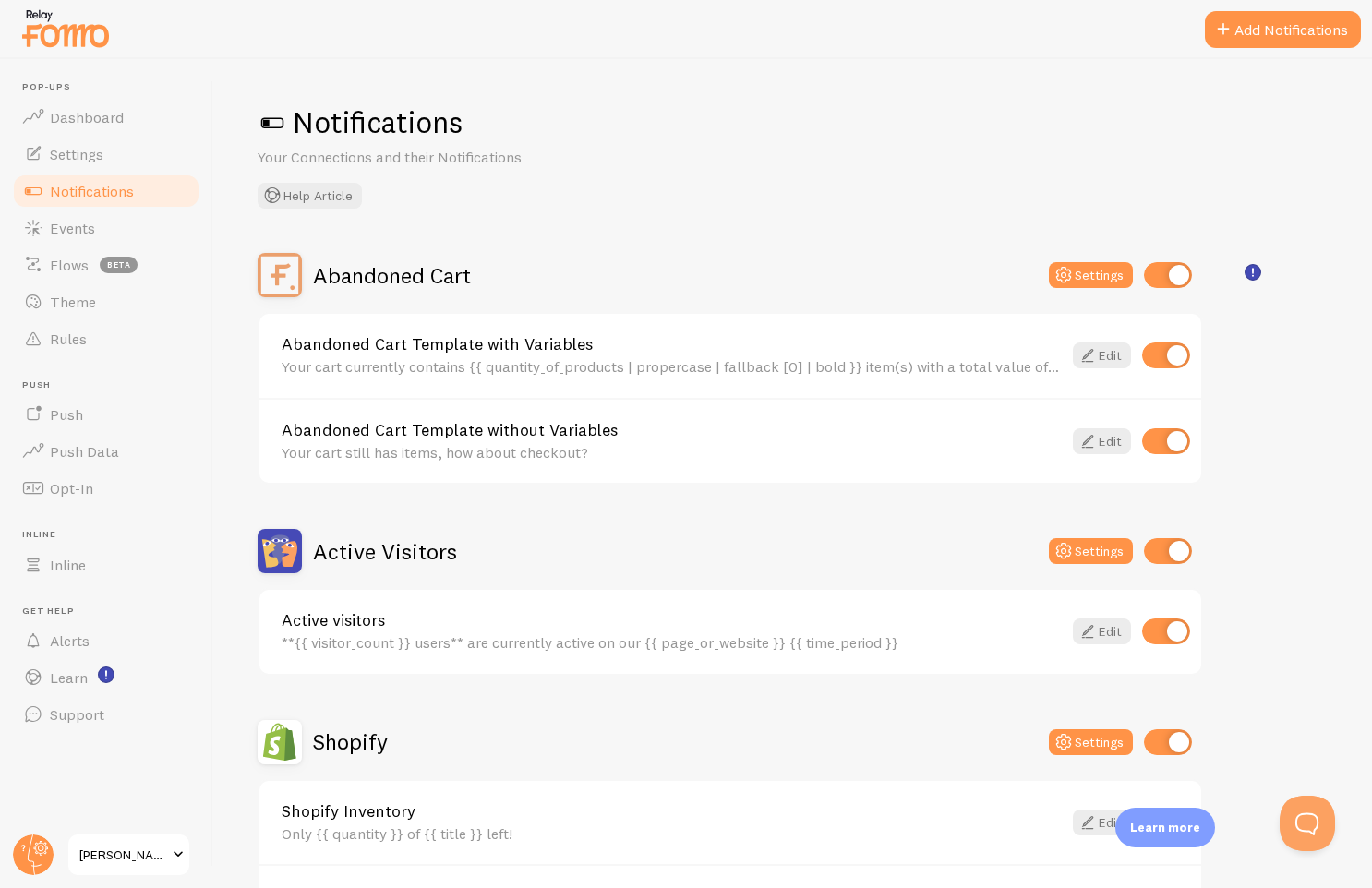
scroll to position [278, 0]
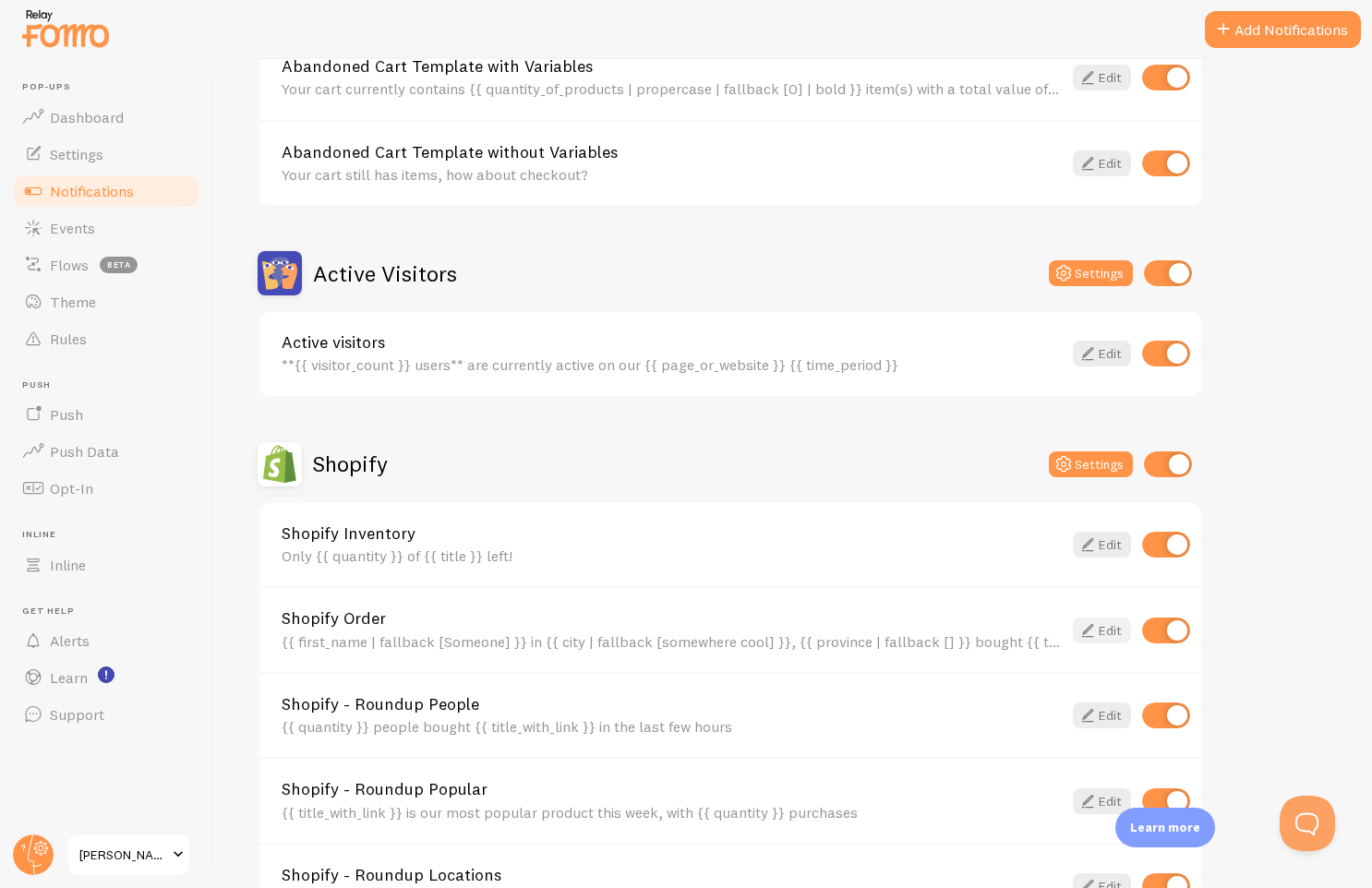
click at [1095, 641] on icon at bounding box center [1088, 631] width 22 height 22
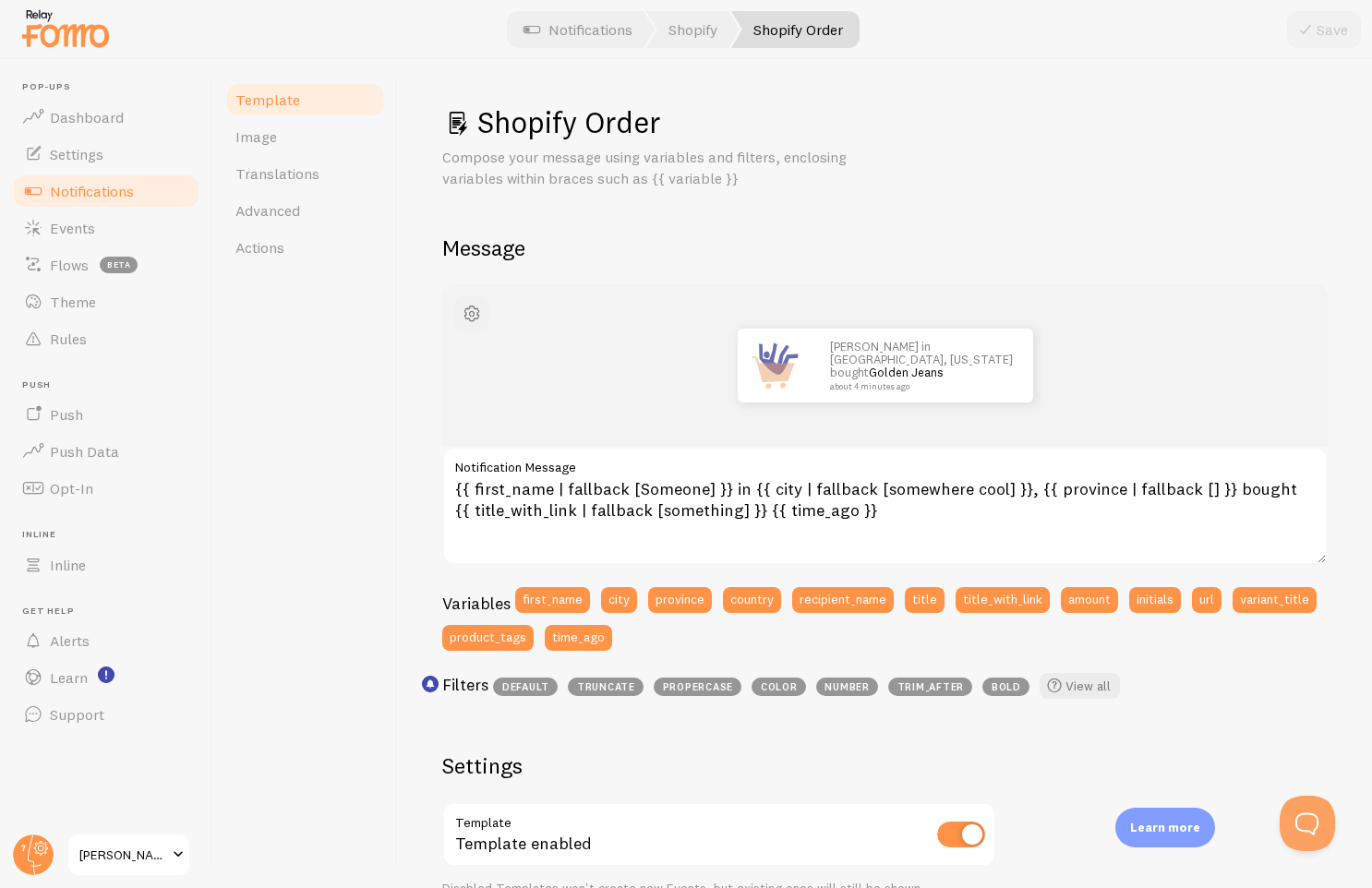
click at [475, 313] on span "button" at bounding box center [472, 314] width 22 height 22
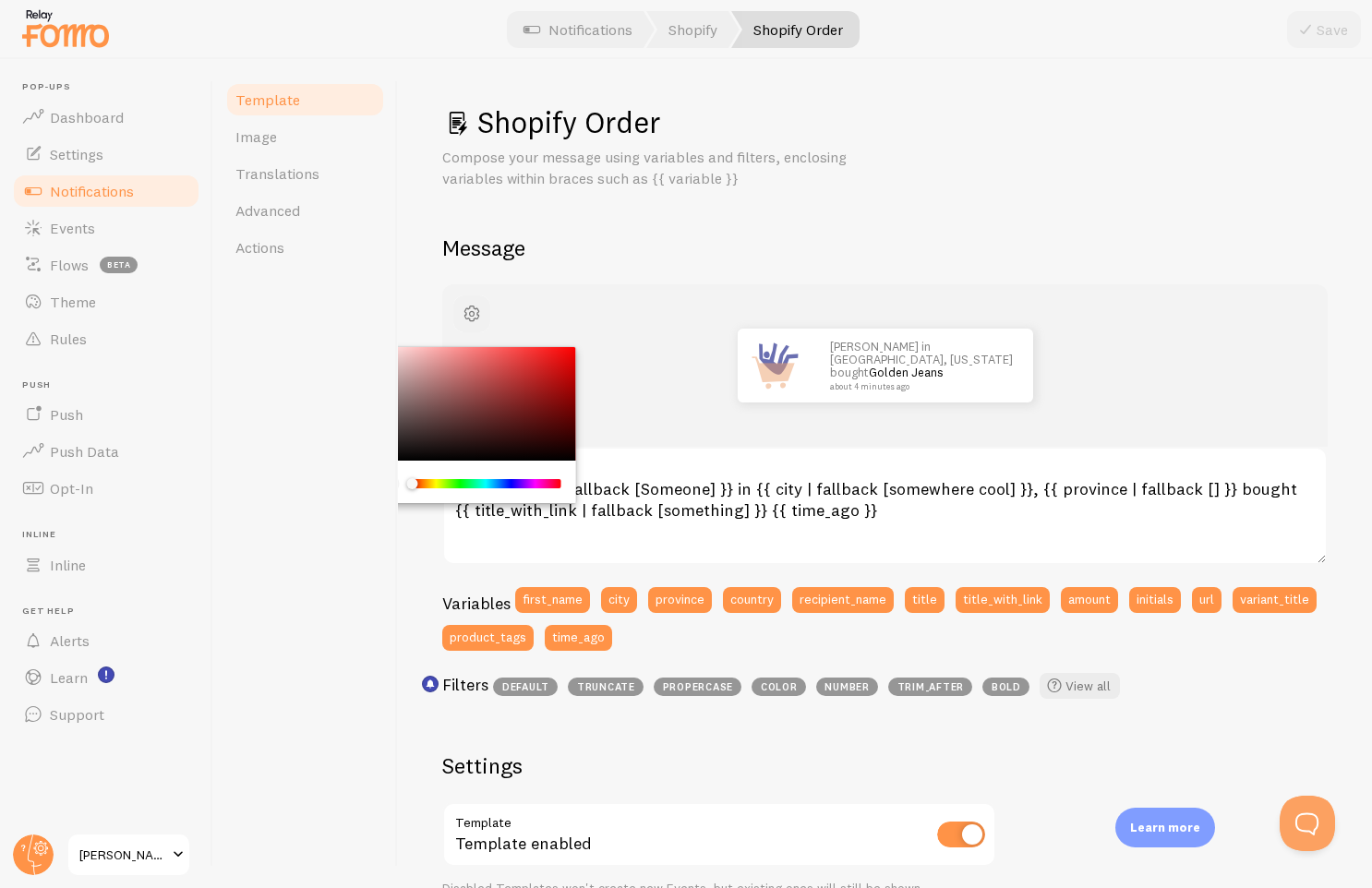
click at [471, 316] on span "button" at bounding box center [472, 314] width 22 height 22
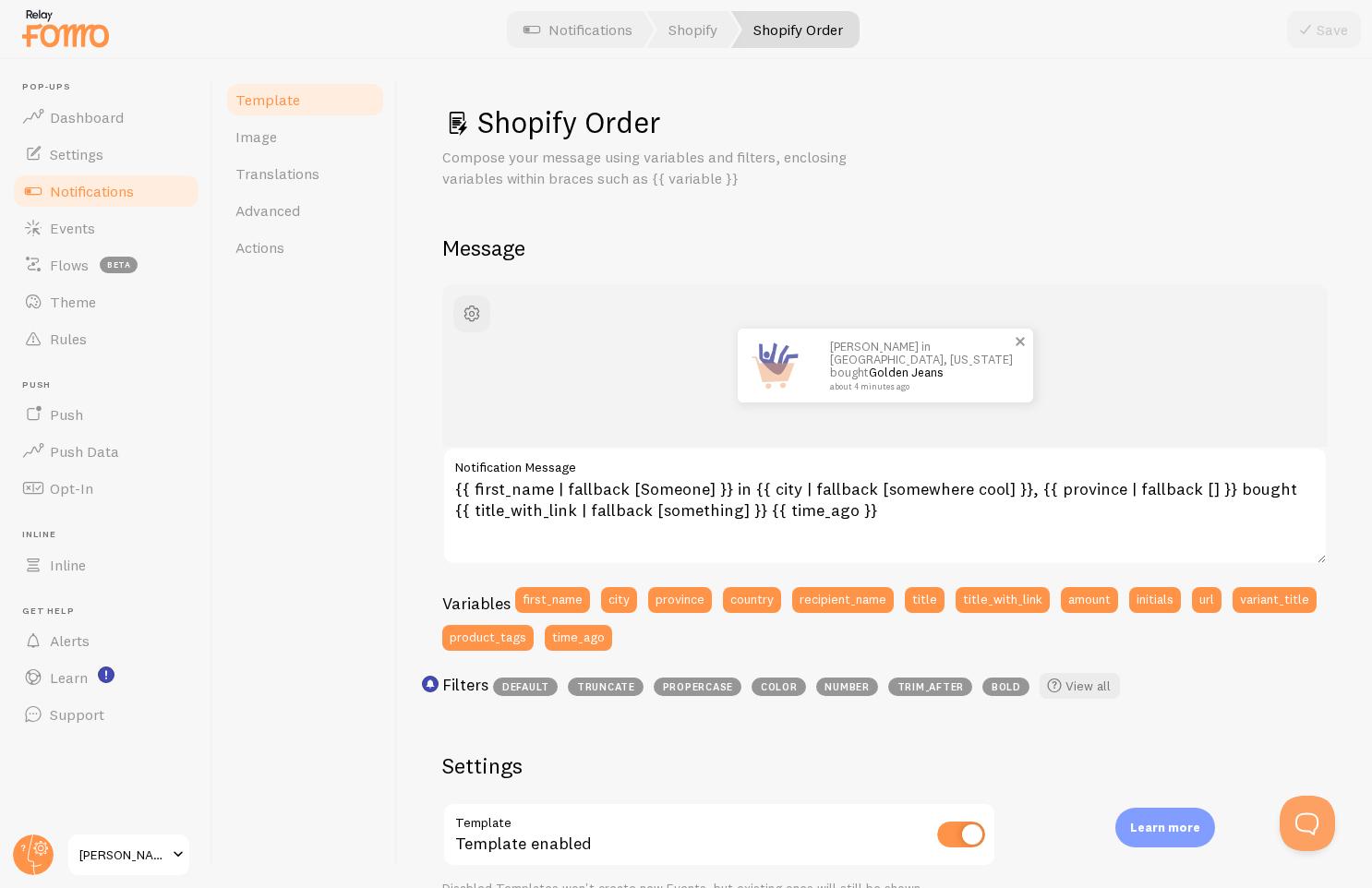
click at [1020, 343] on span at bounding box center [1020, 342] width 31 height 31
click at [254, 242] on span "Actions" at bounding box center [259, 247] width 49 height 19
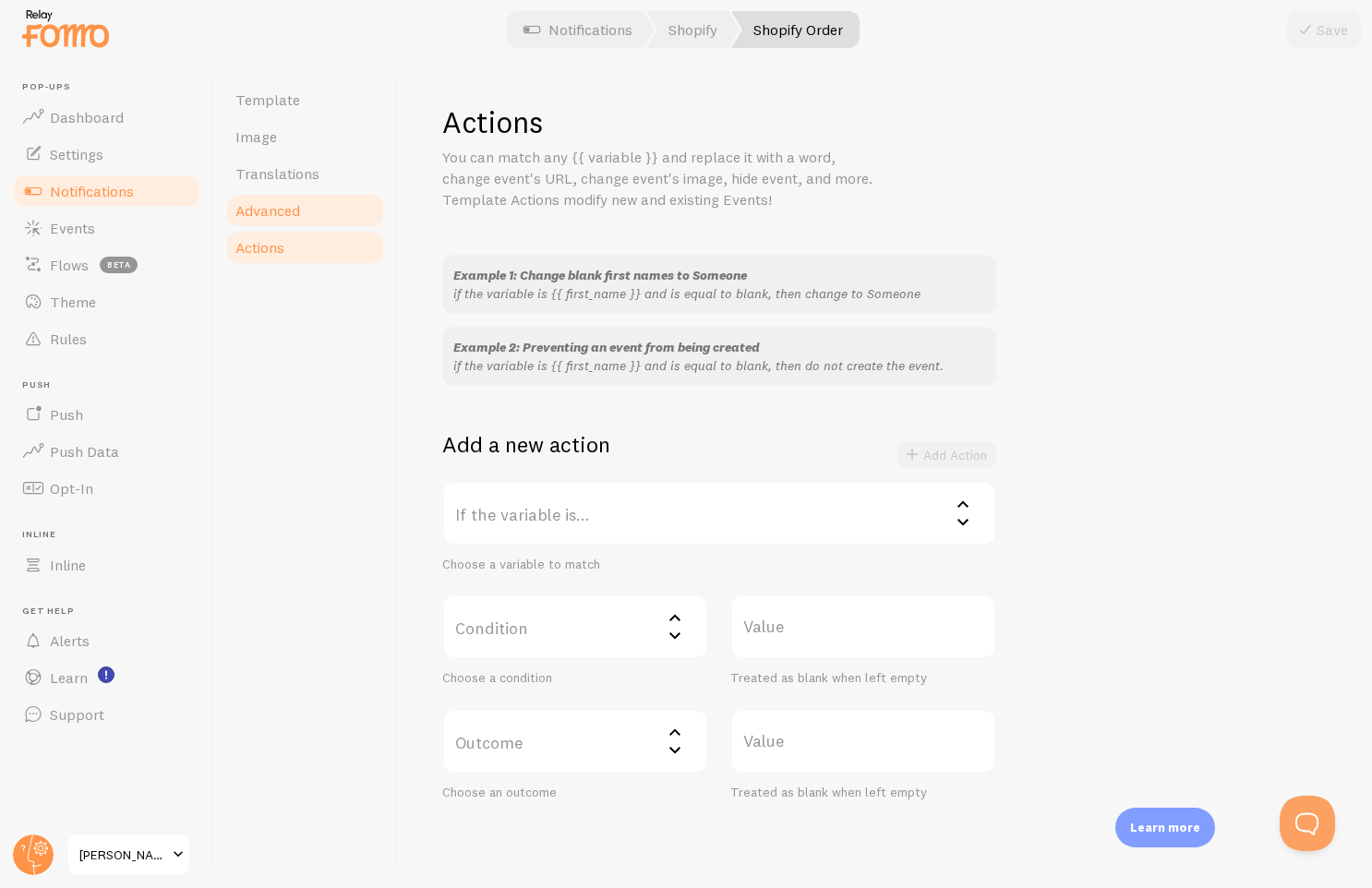
click at [276, 219] on span "Advanced" at bounding box center [268, 210] width 65 height 19
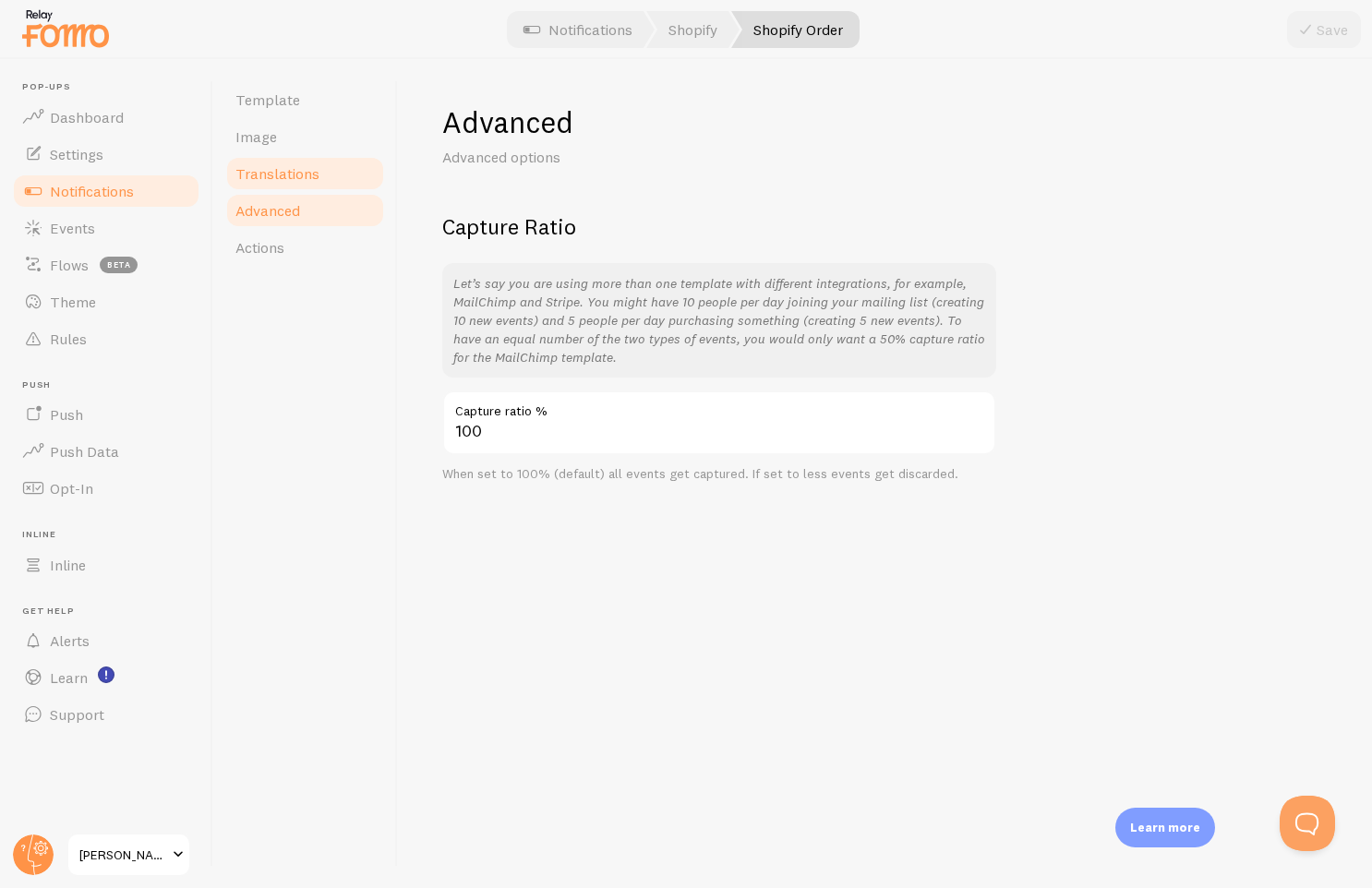
click at [296, 186] on link "Translations" at bounding box center [305, 174] width 162 height 37
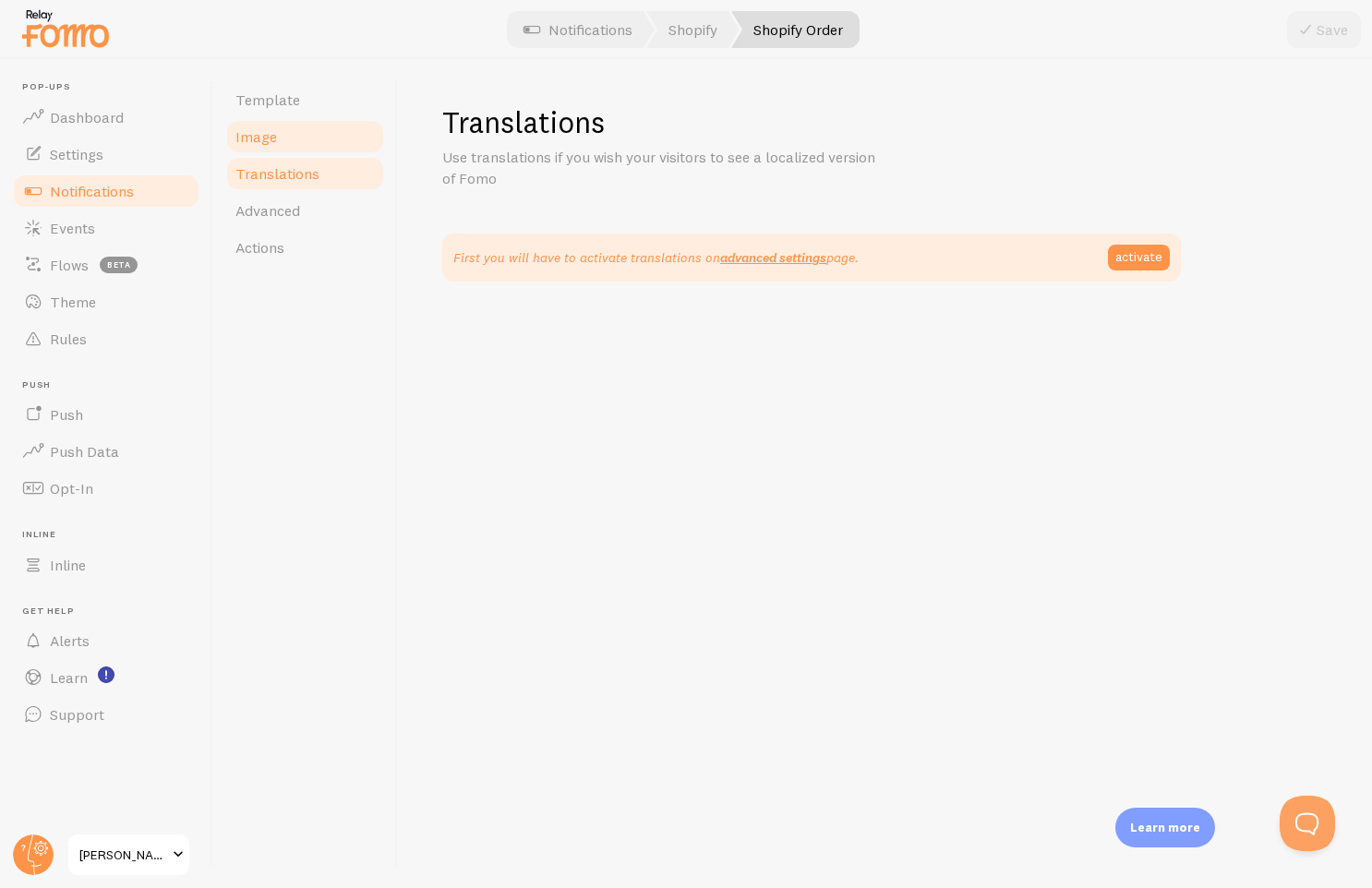
click at [280, 152] on link "Image" at bounding box center [305, 137] width 162 height 37
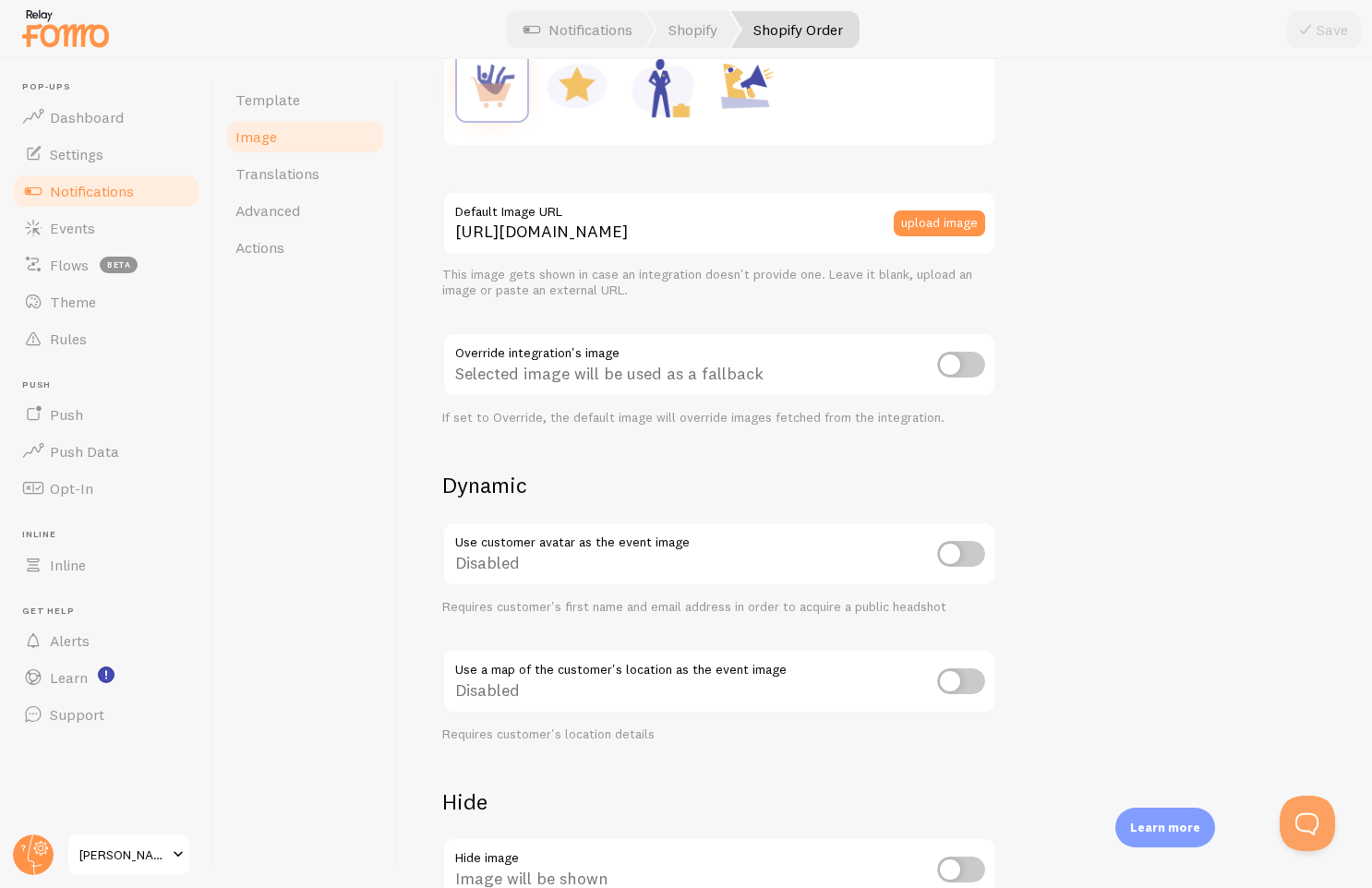
scroll to position [567, 0]
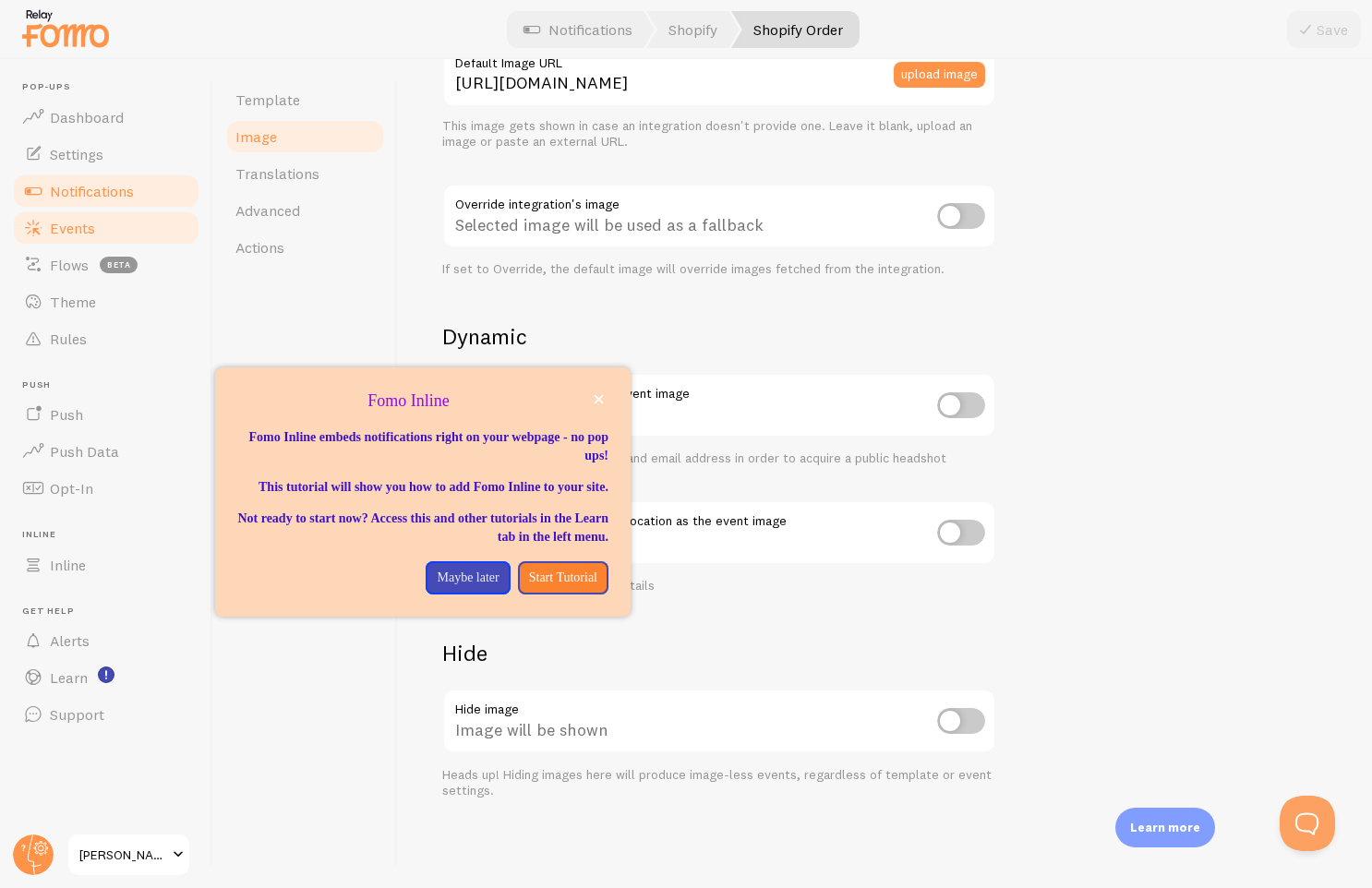
click at [76, 232] on span "Events" at bounding box center [72, 228] width 45 height 19
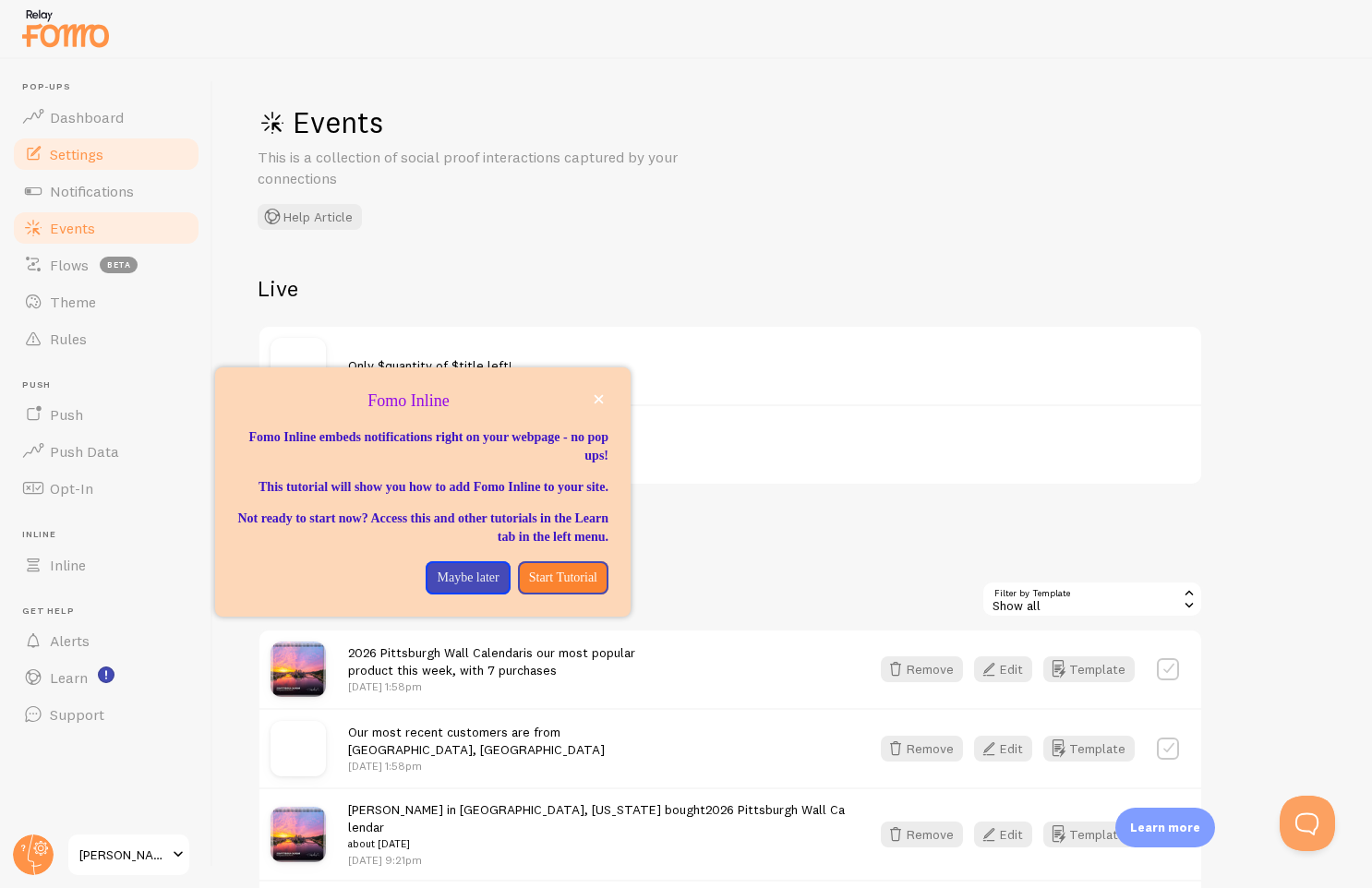
click at [101, 147] on span "Settings" at bounding box center [77, 155] width 54 height 19
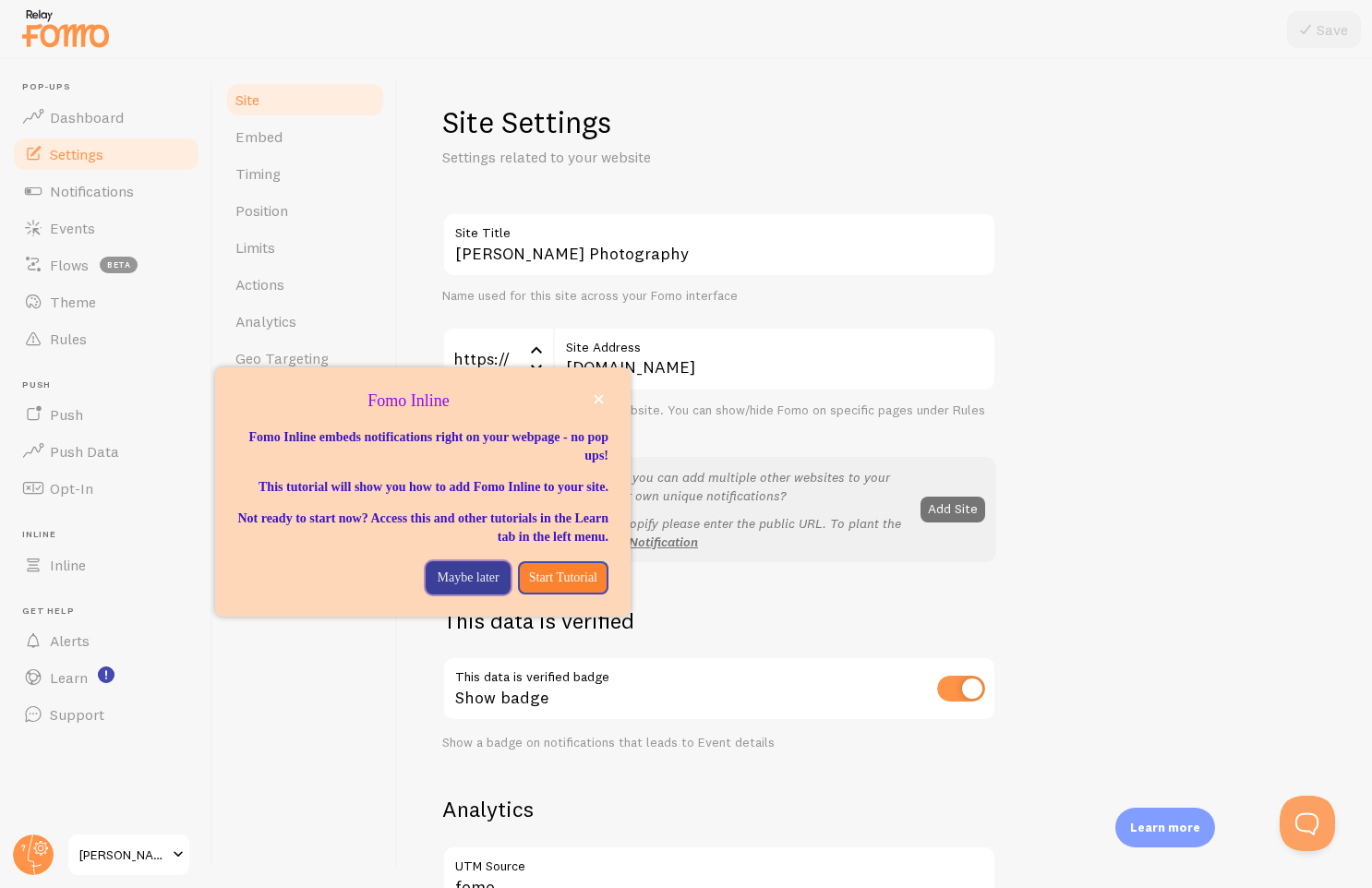
click at [464, 586] on p "Maybe later" at bounding box center [468, 578] width 62 height 19
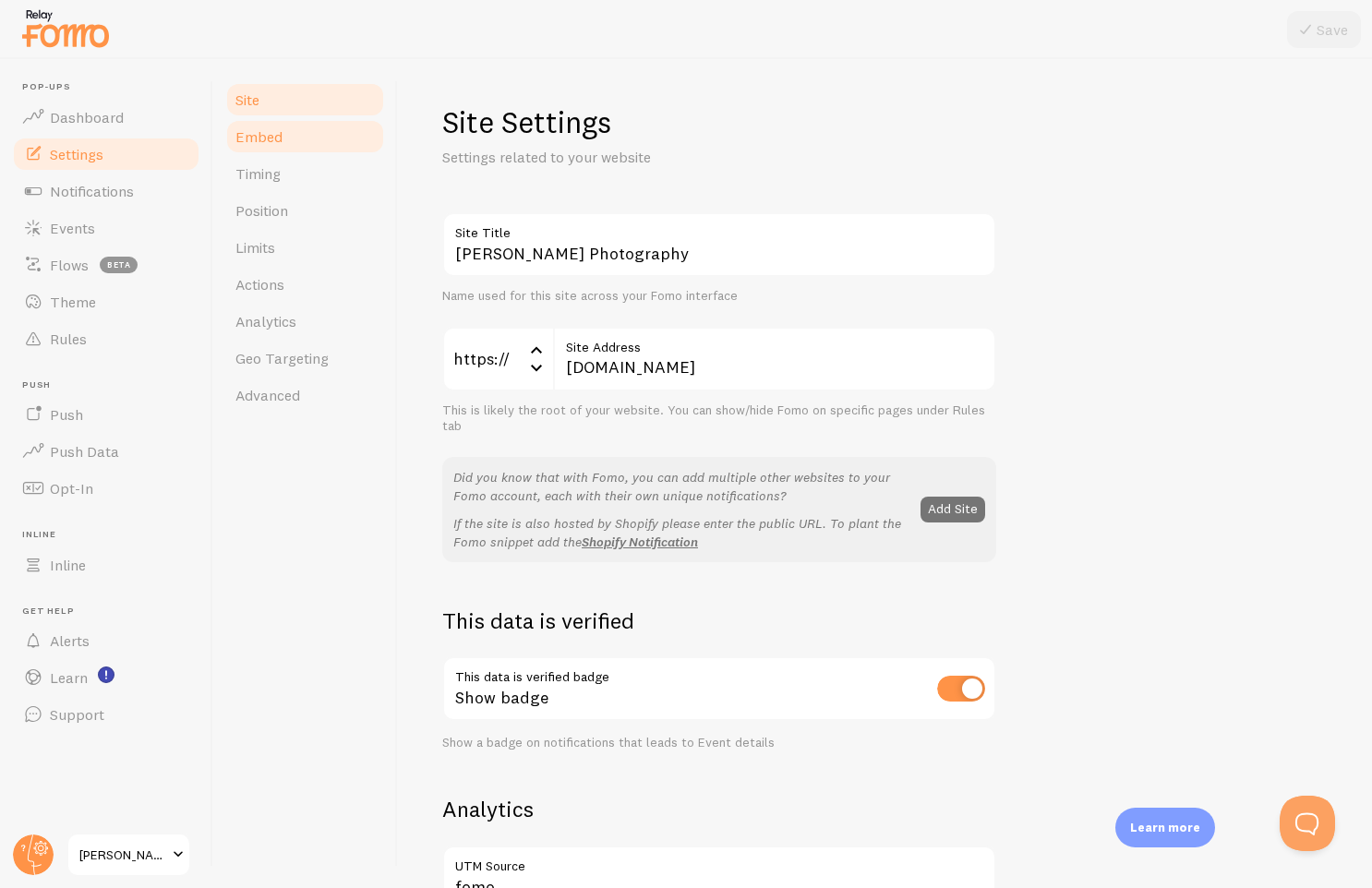
click at [285, 137] on link "Embed" at bounding box center [305, 137] width 162 height 37
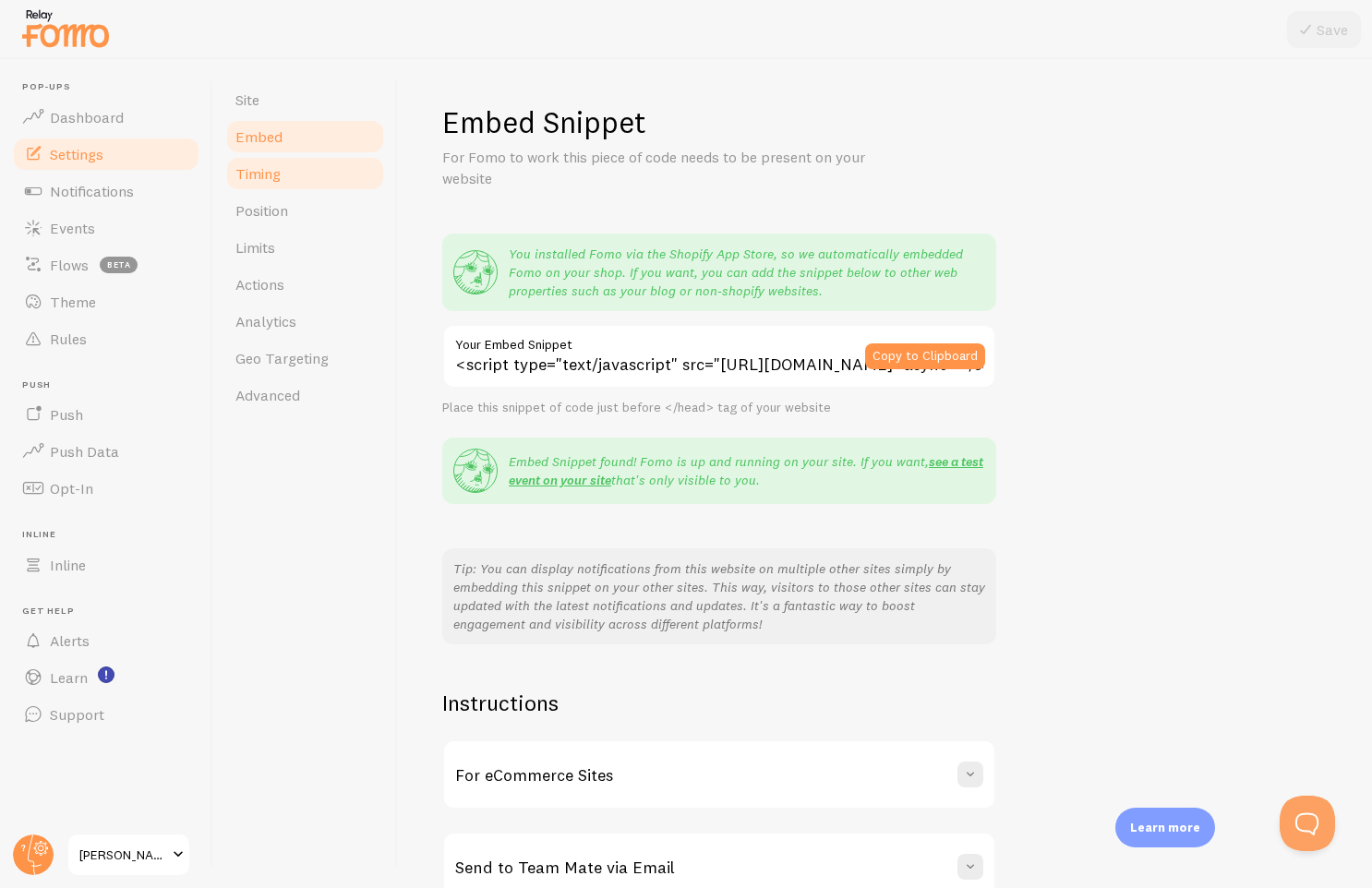
click at [314, 169] on link "Timing" at bounding box center [305, 174] width 162 height 37
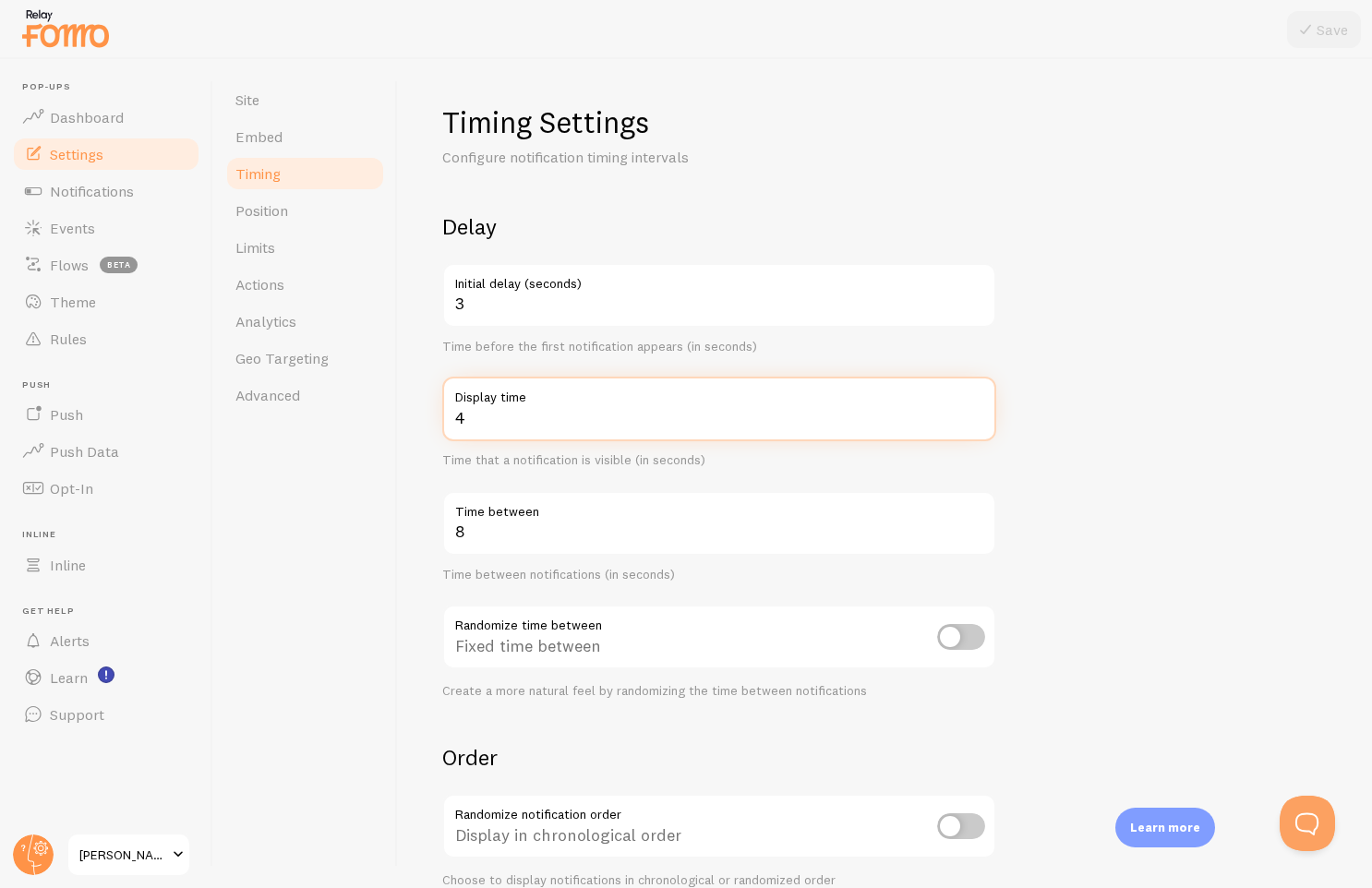
drag, startPoint x: 466, startPoint y: 425, endPoint x: 455, endPoint y: 425, distance: 11.0
click at [455, 425] on input "4" at bounding box center [719, 409] width 554 height 65
type input "8"
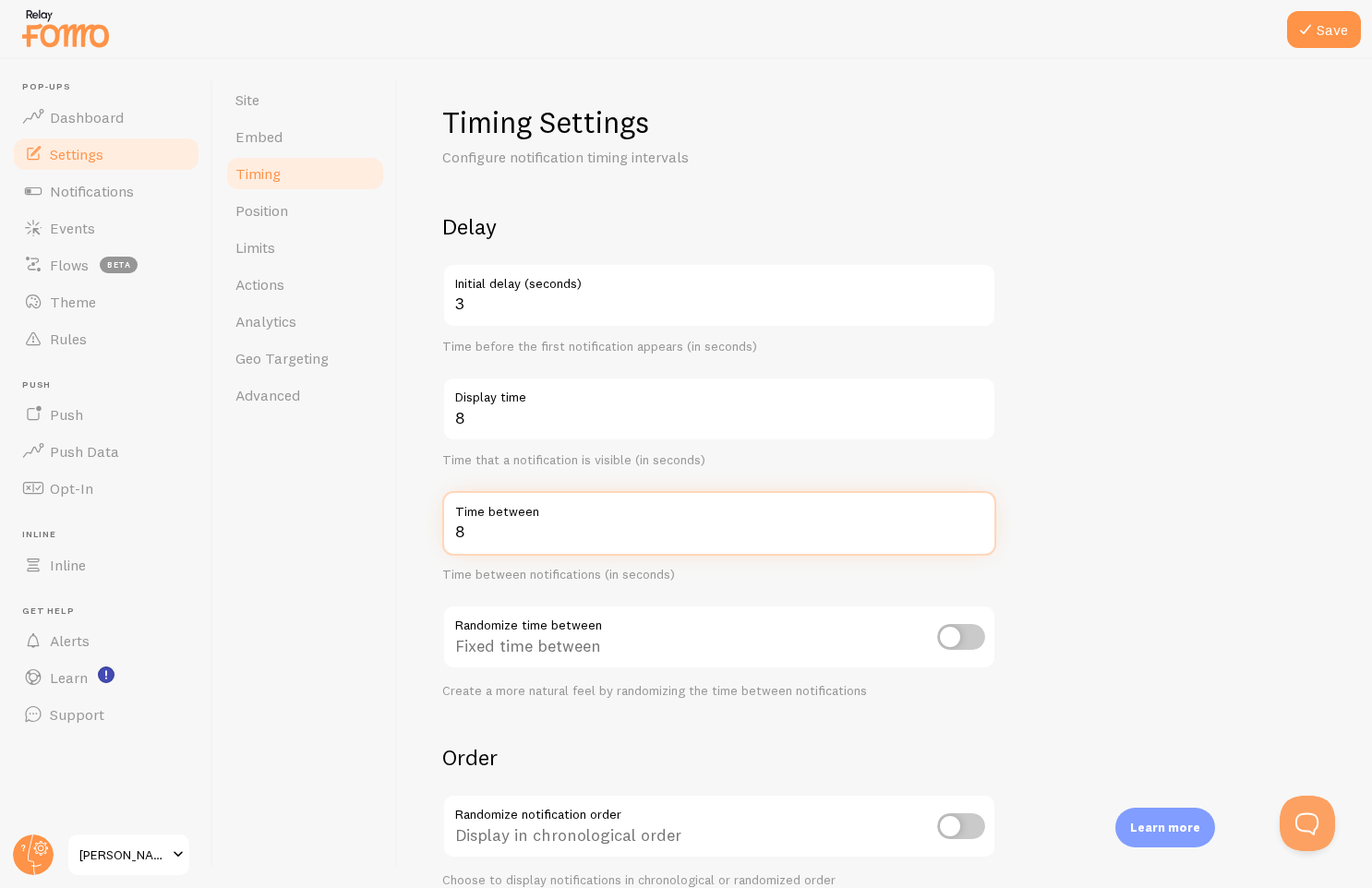
drag, startPoint x: 467, startPoint y: 533, endPoint x: 435, endPoint y: 533, distance: 32.0
click at [435, 533] on div "Timing Settings Configure notification timing intervals Delay 3 Initial delay (…" at bounding box center [885, 473] width 974 height 829
type input "4"
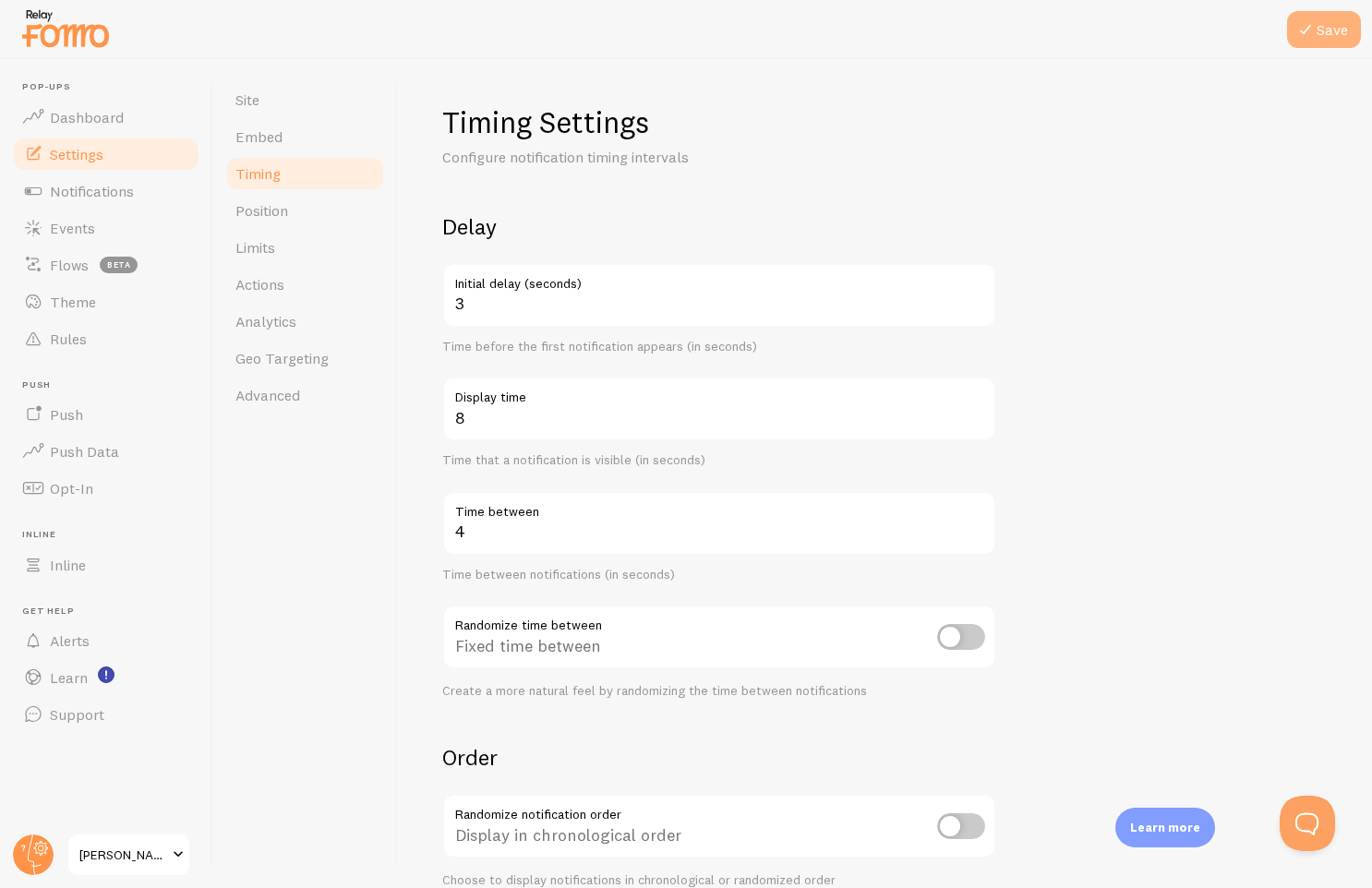
click at [1343, 40] on button "Save" at bounding box center [1324, 30] width 74 height 37
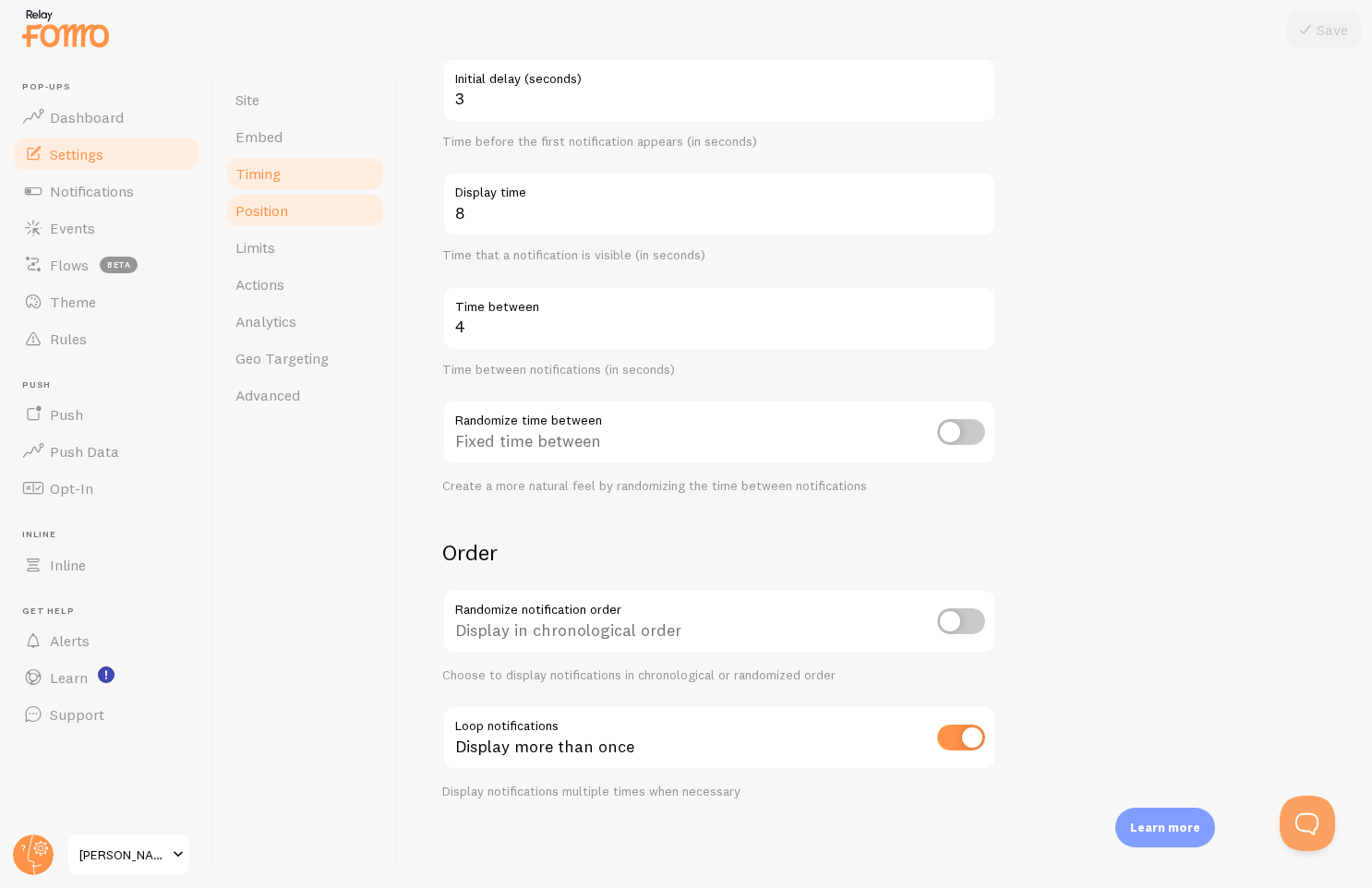
click at [292, 206] on link "Position" at bounding box center [305, 210] width 162 height 37
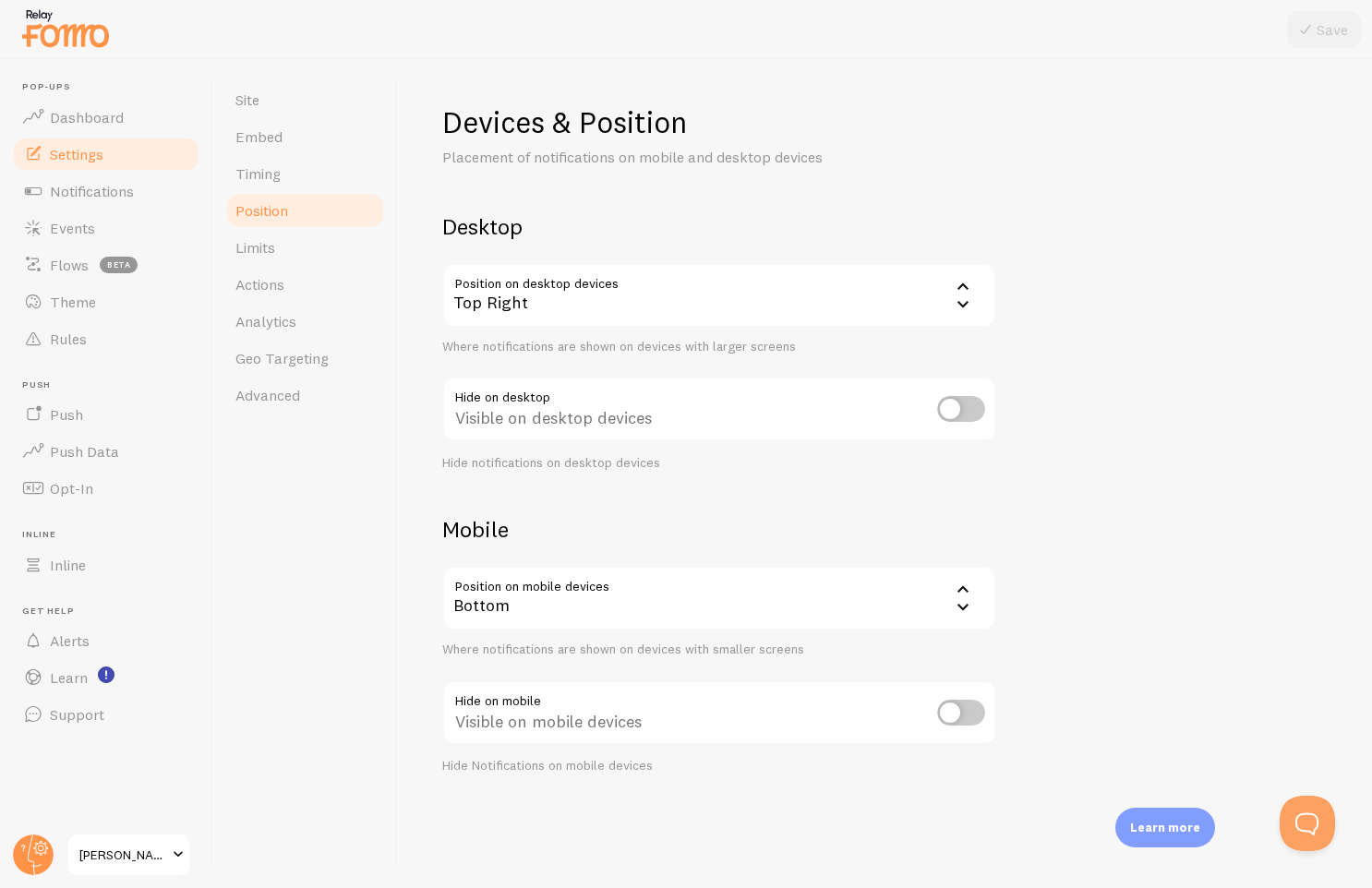
click at [558, 299] on div "Top Right" at bounding box center [719, 295] width 554 height 65
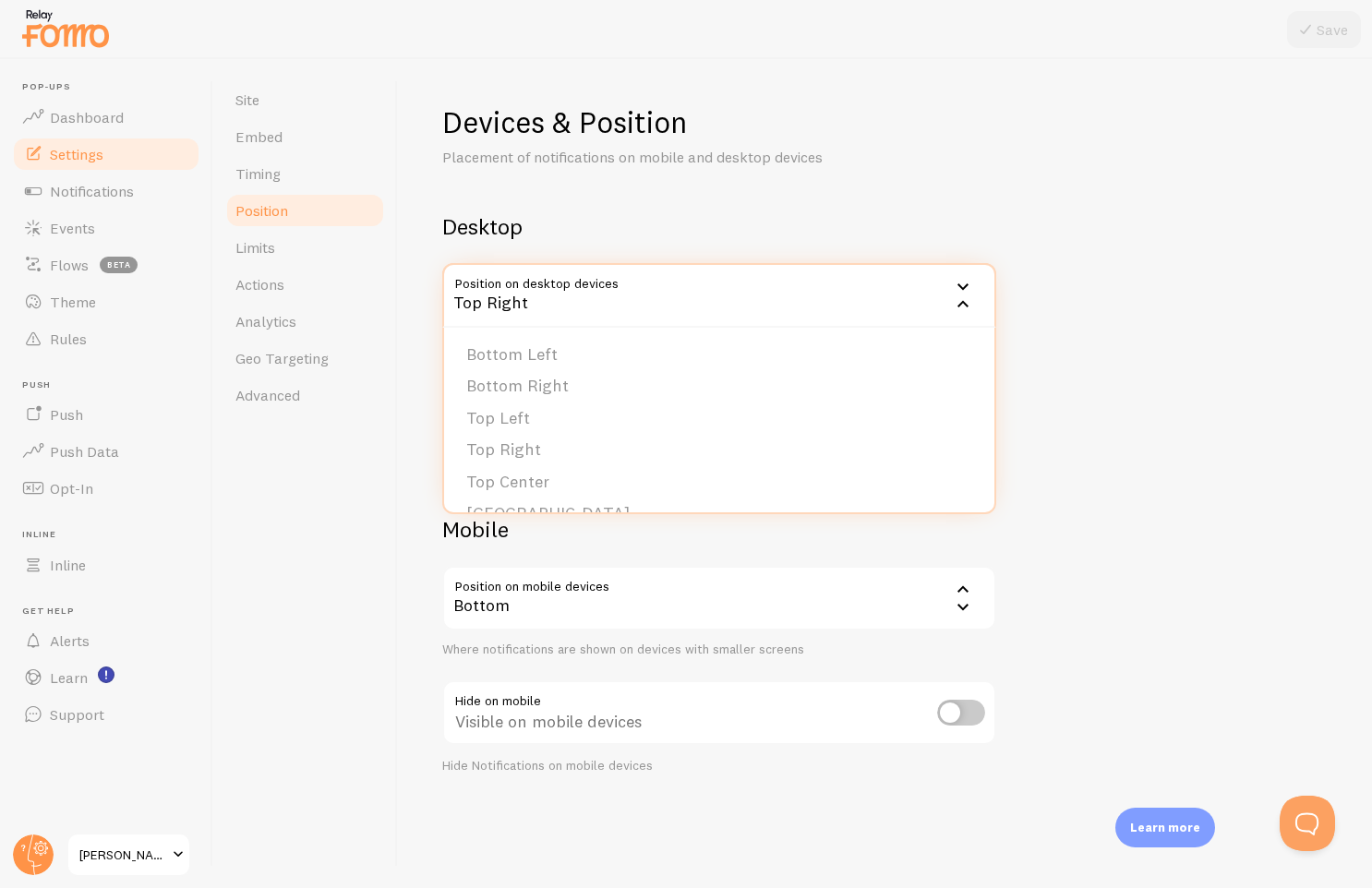
click at [602, 222] on h2 "Desktop" at bounding box center [719, 226] width 554 height 29
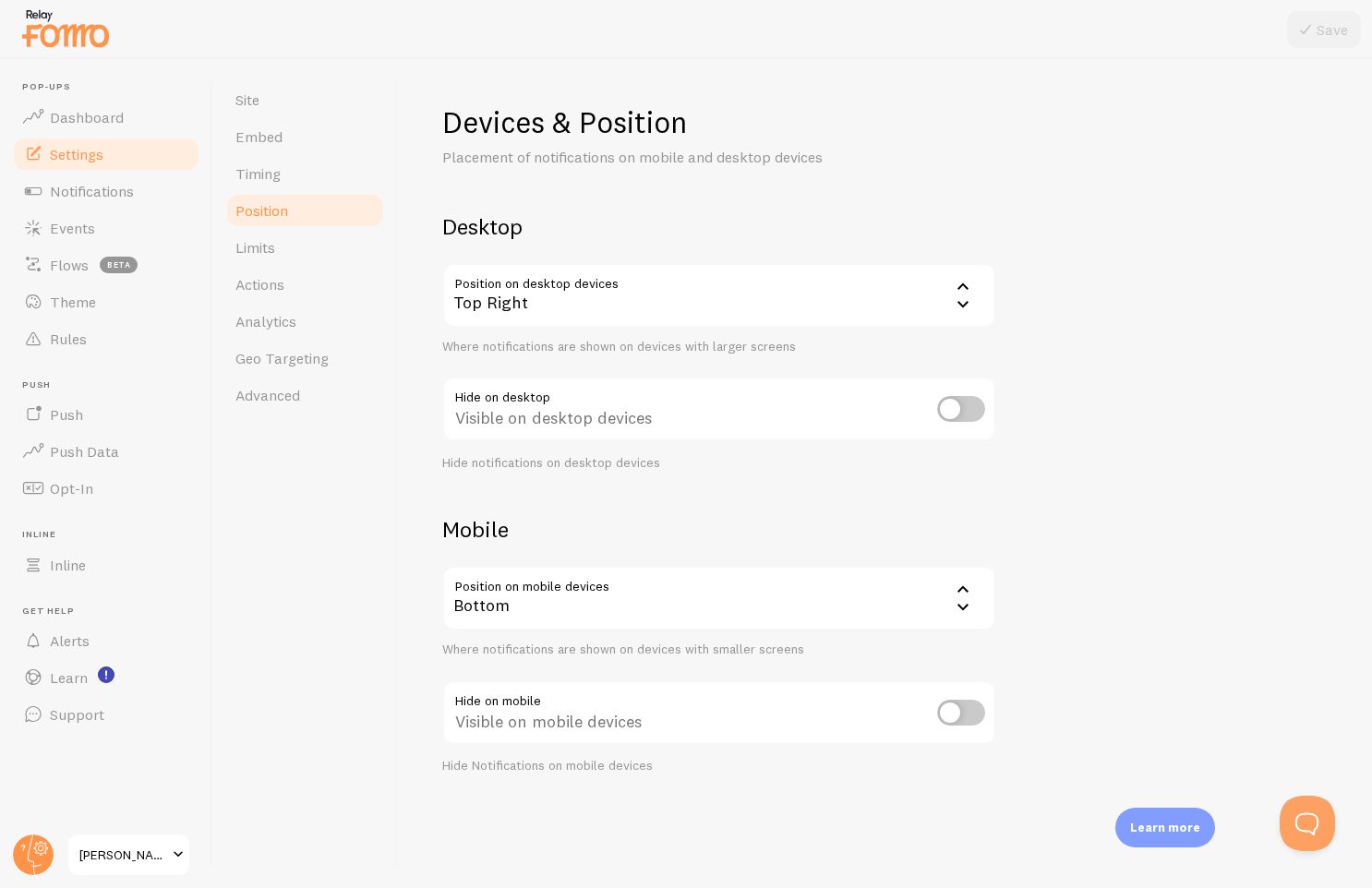
click at [717, 311] on div "Top Right" at bounding box center [719, 295] width 554 height 65
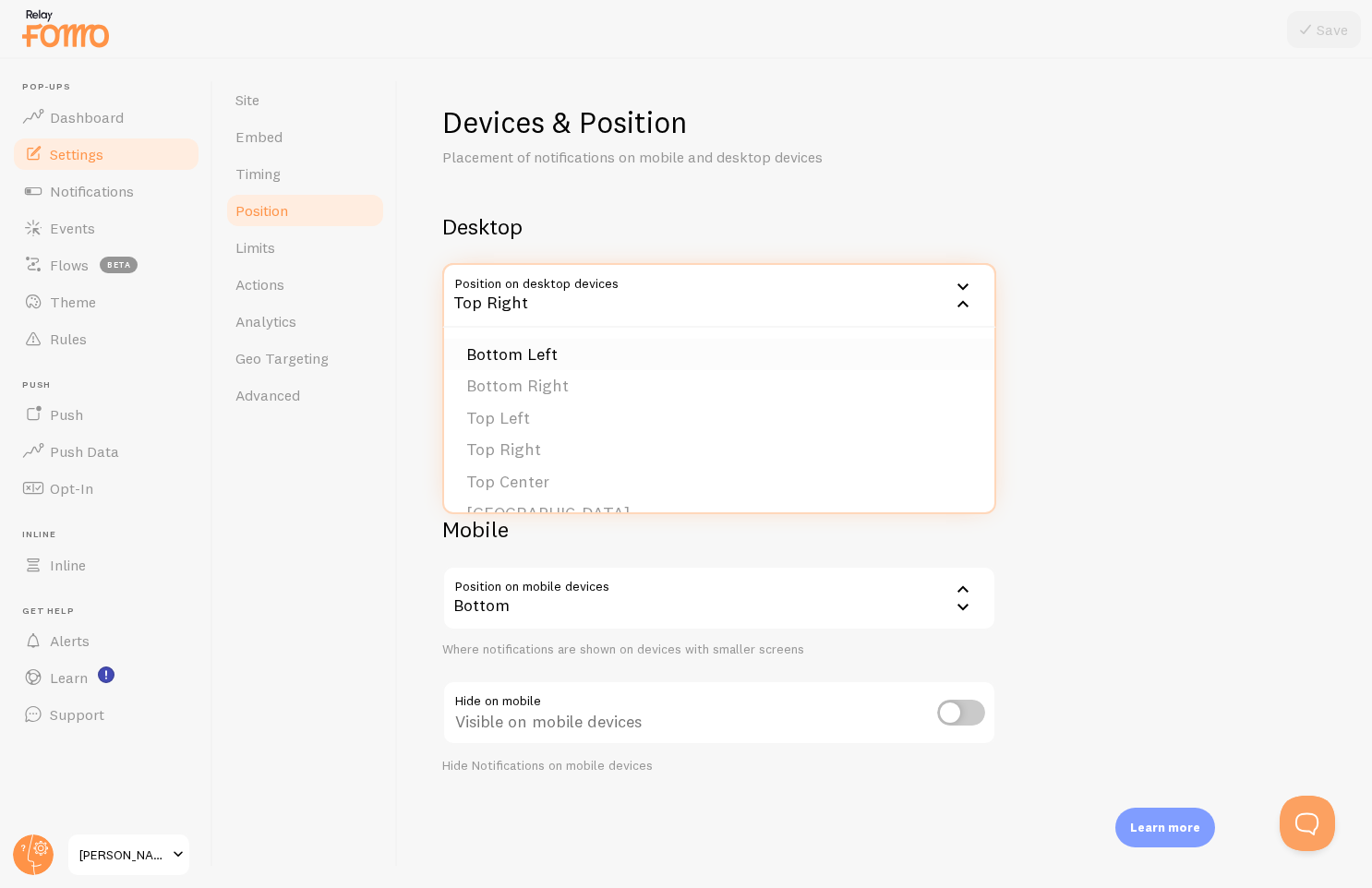
click at [531, 364] on li "Bottom Left" at bounding box center [719, 355] width 550 height 32
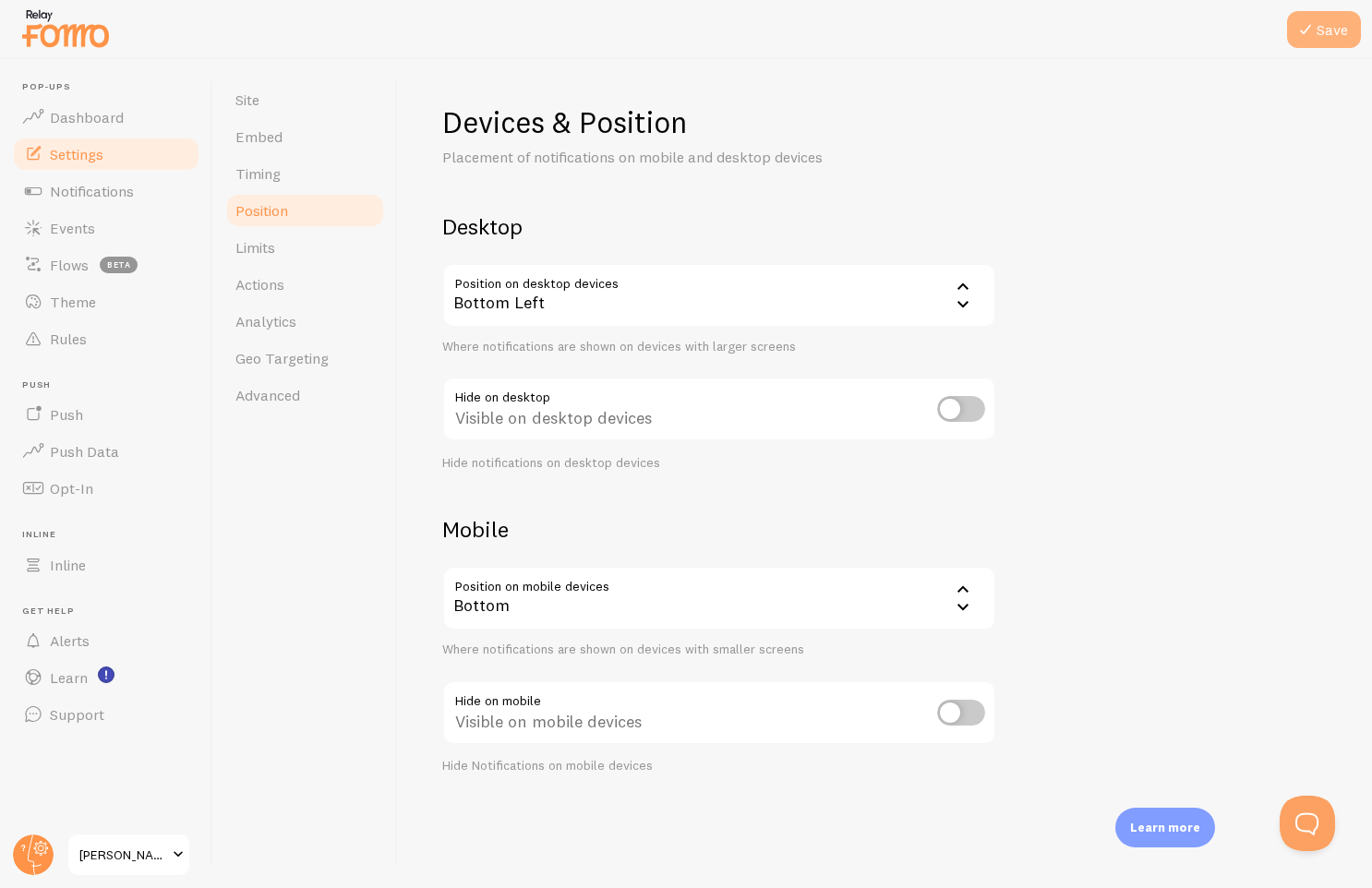
click at [1325, 31] on button "Save" at bounding box center [1324, 30] width 74 height 37
click at [523, 599] on div "Bottom" at bounding box center [719, 598] width 554 height 65
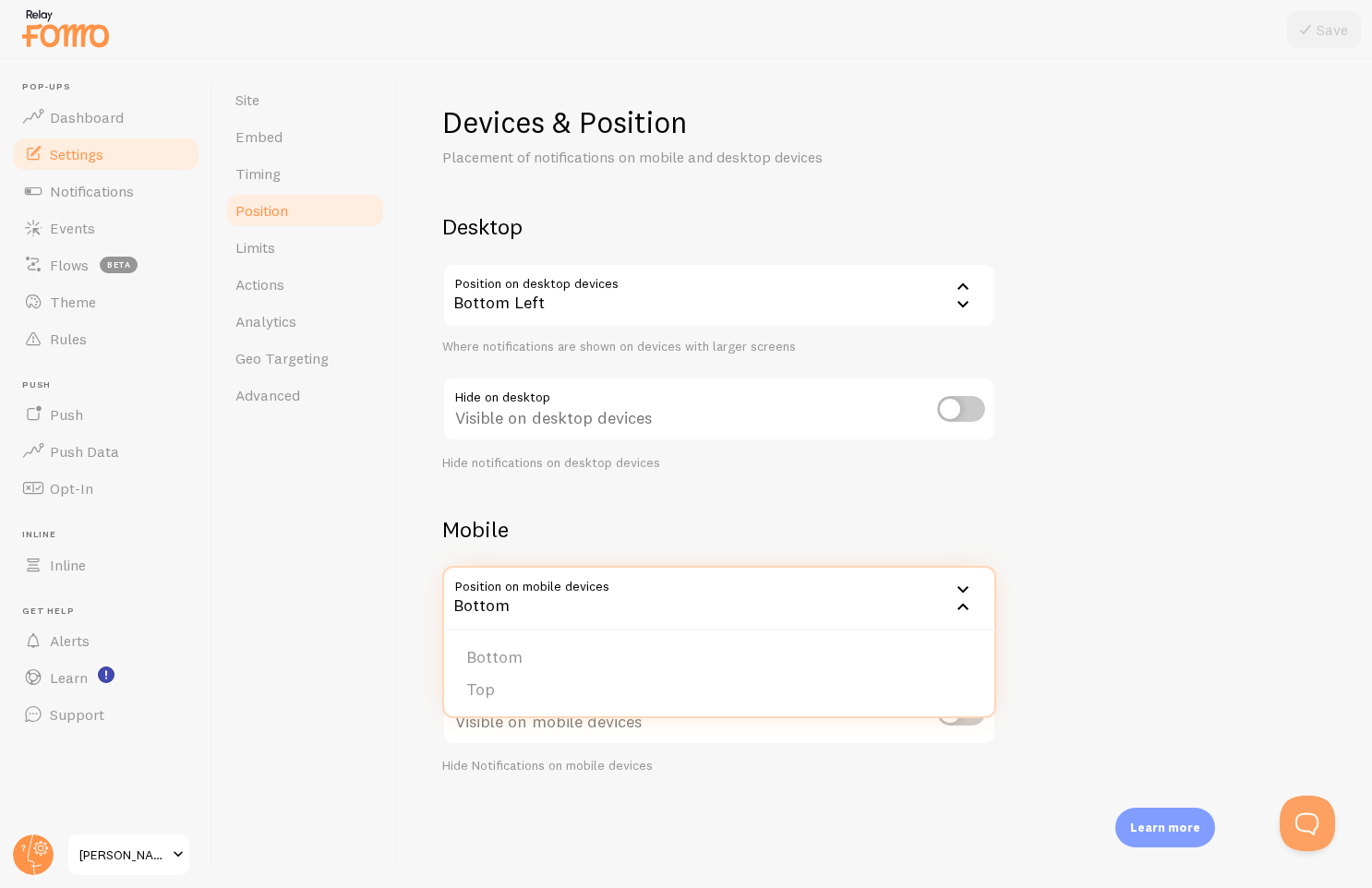
click at [407, 587] on div "Devices & Position Placement of notifications on mobile and desktop devices Des…" at bounding box center [885, 473] width 974 height 829
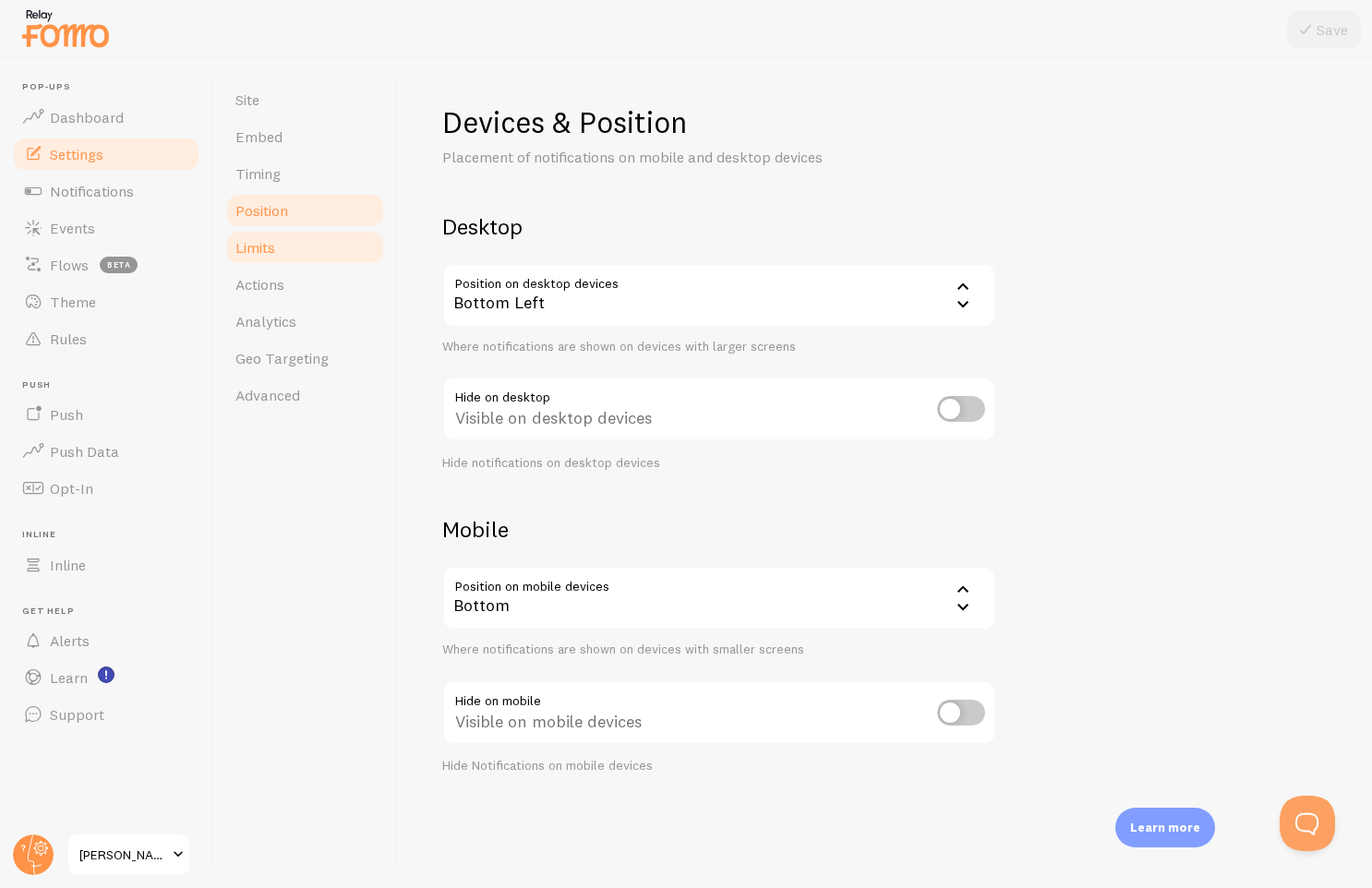
click at [273, 247] on span "Limits" at bounding box center [255, 247] width 40 height 19
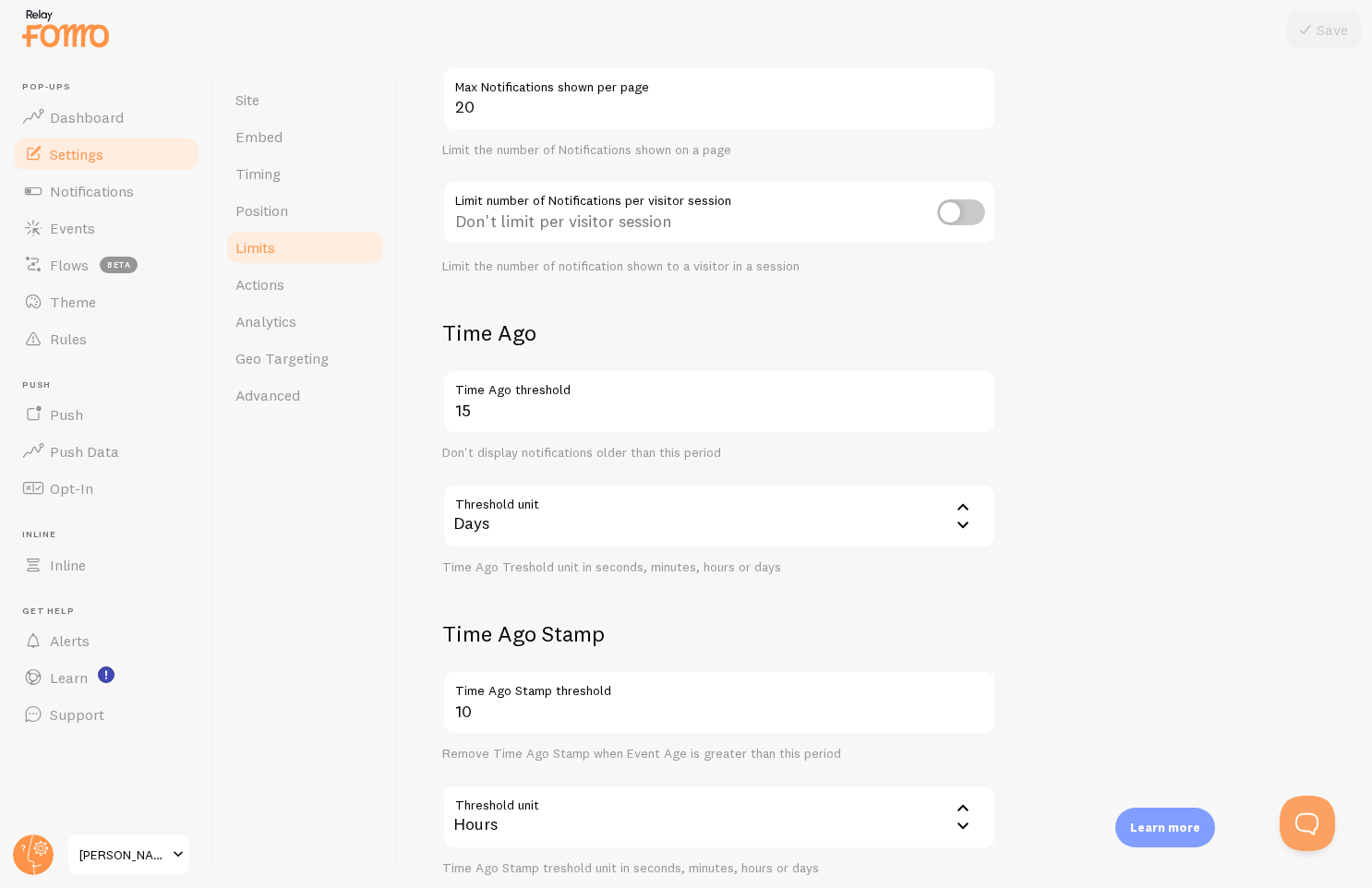
scroll to position [308, 0]
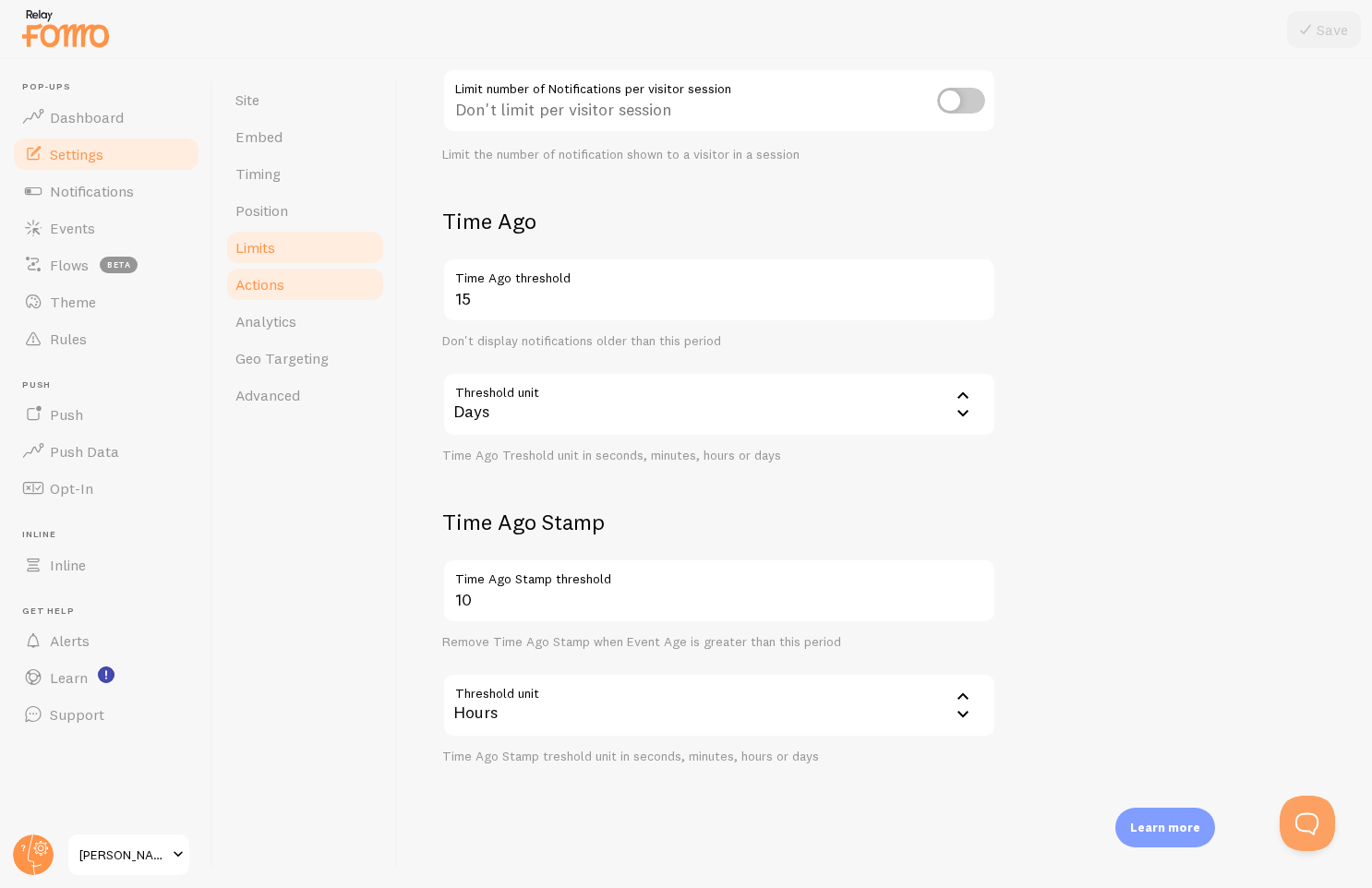
click at [298, 281] on link "Actions" at bounding box center [305, 284] width 162 height 37
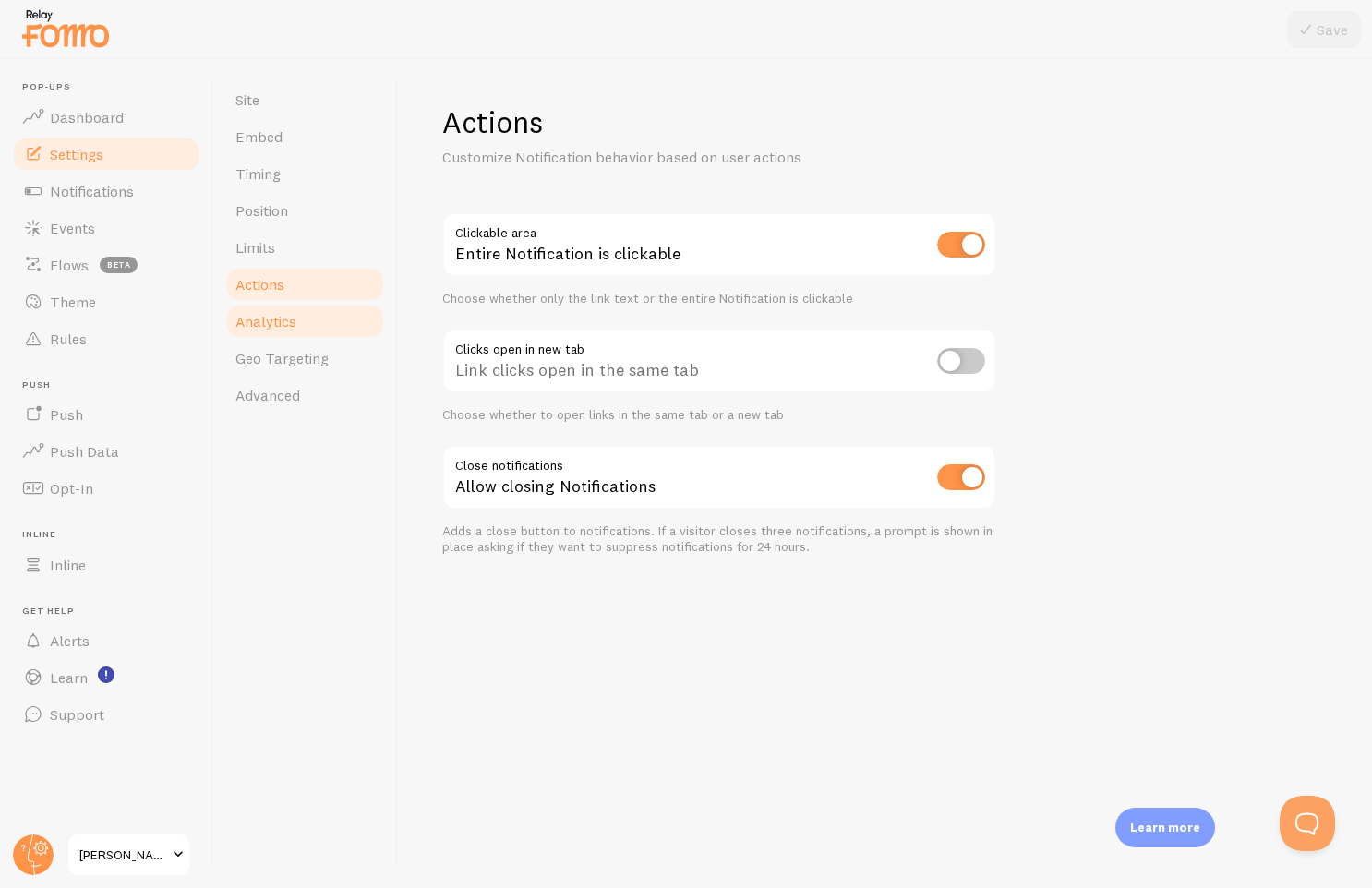
click at [319, 327] on link "Analytics" at bounding box center [305, 321] width 162 height 37
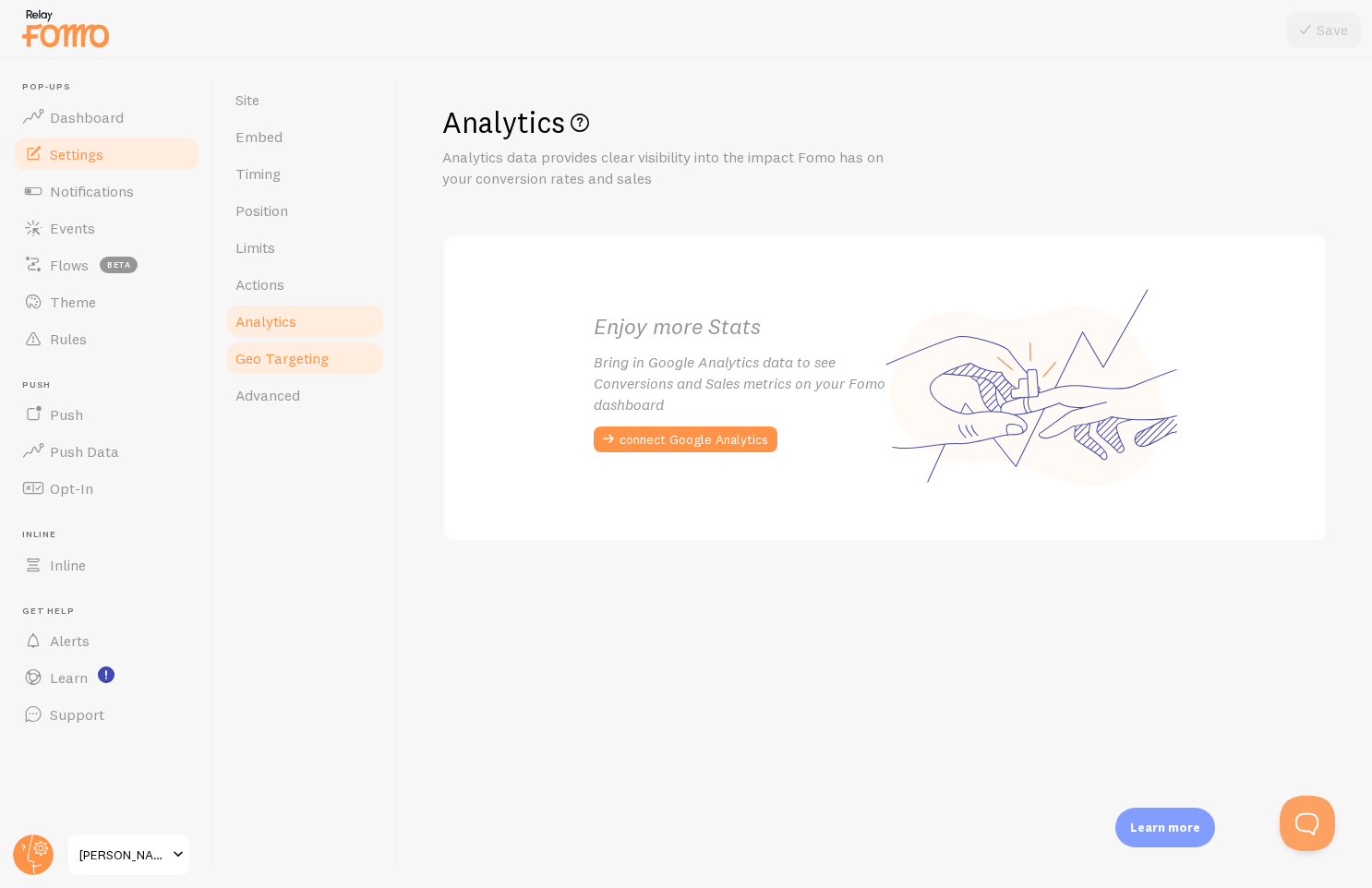
click at [299, 352] on span "Geo Targeting" at bounding box center [281, 358] width 94 height 19
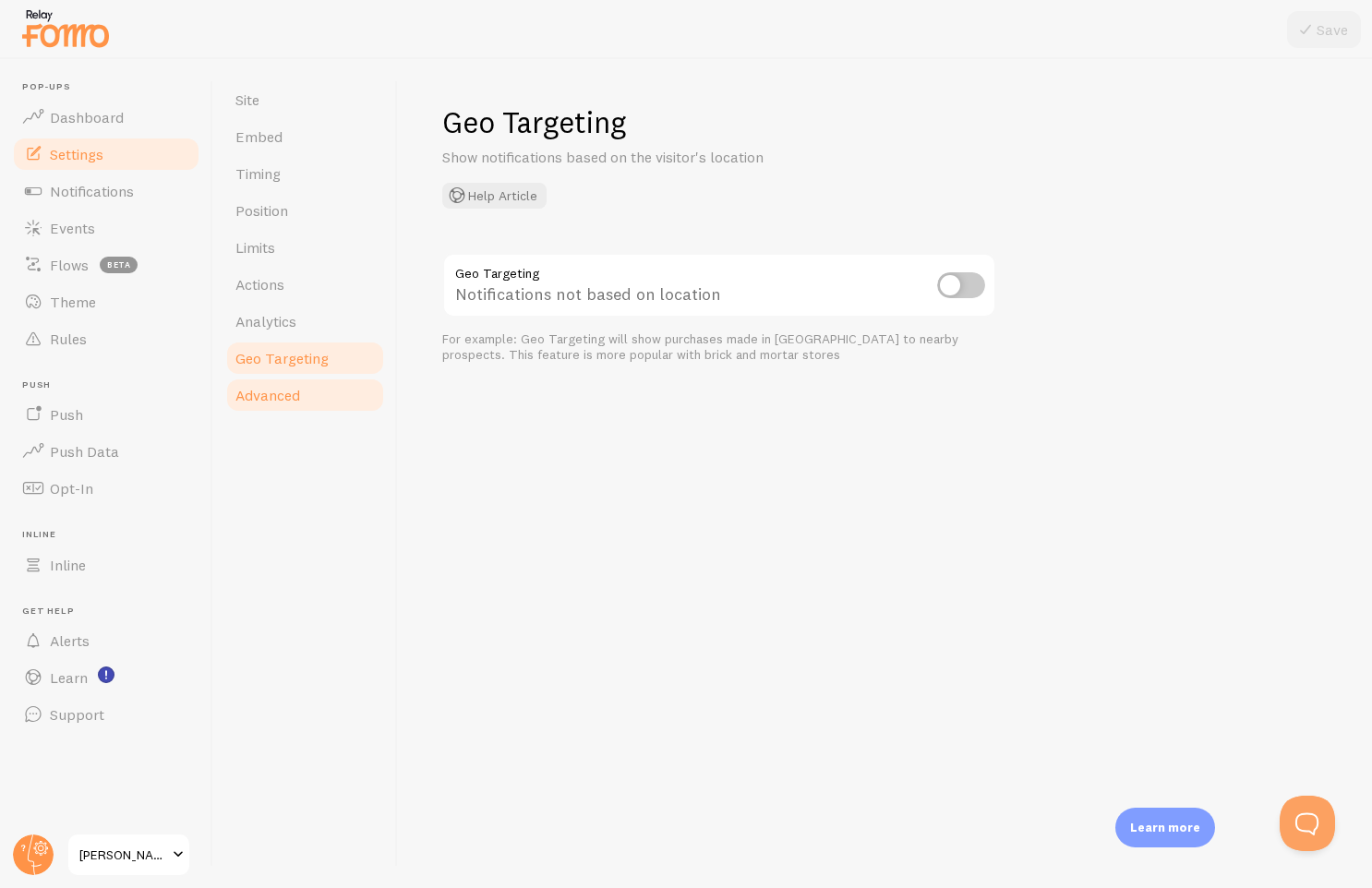
click at [287, 397] on span "Advanced" at bounding box center [268, 395] width 65 height 19
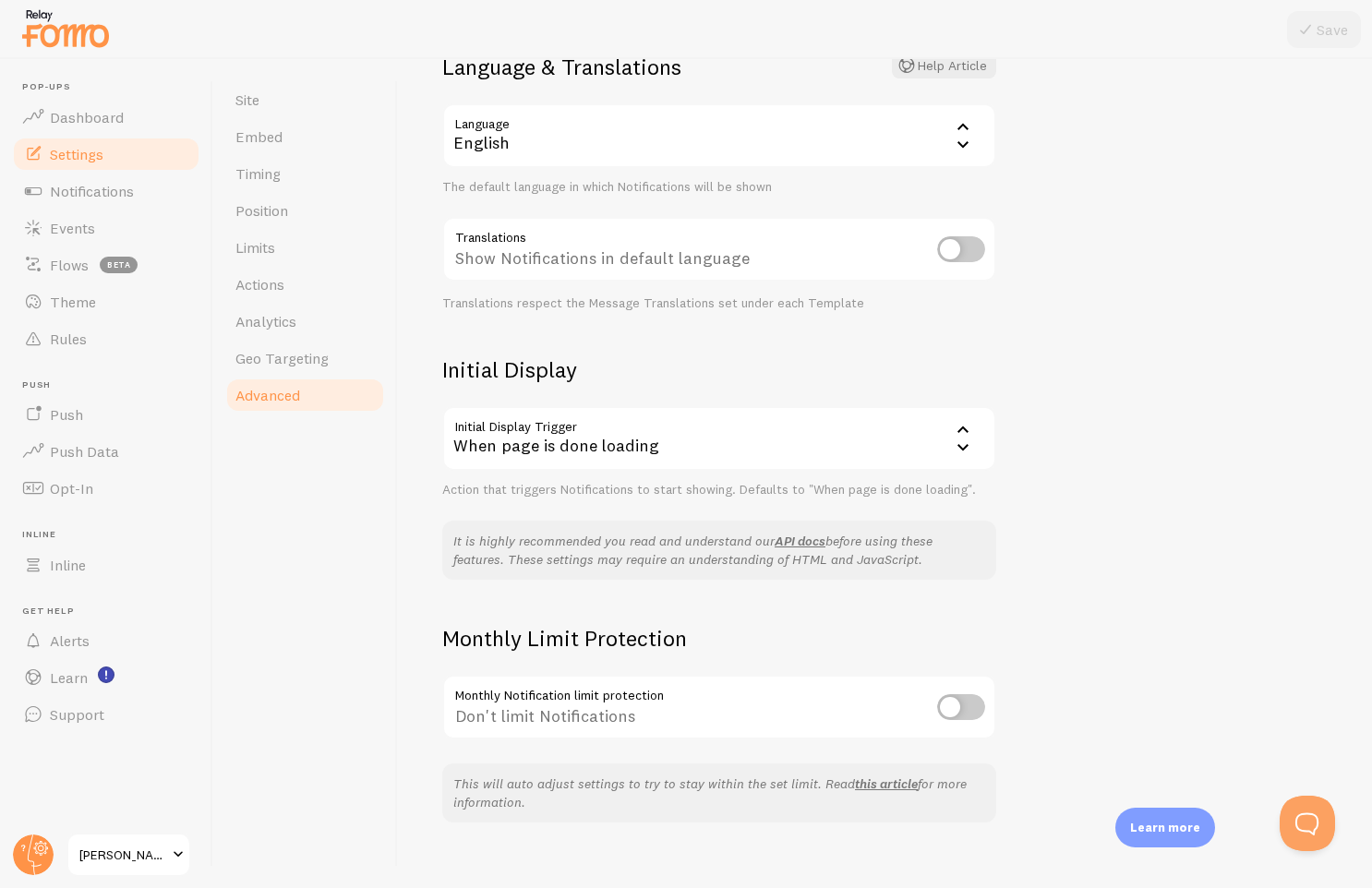
scroll to position [182, 0]
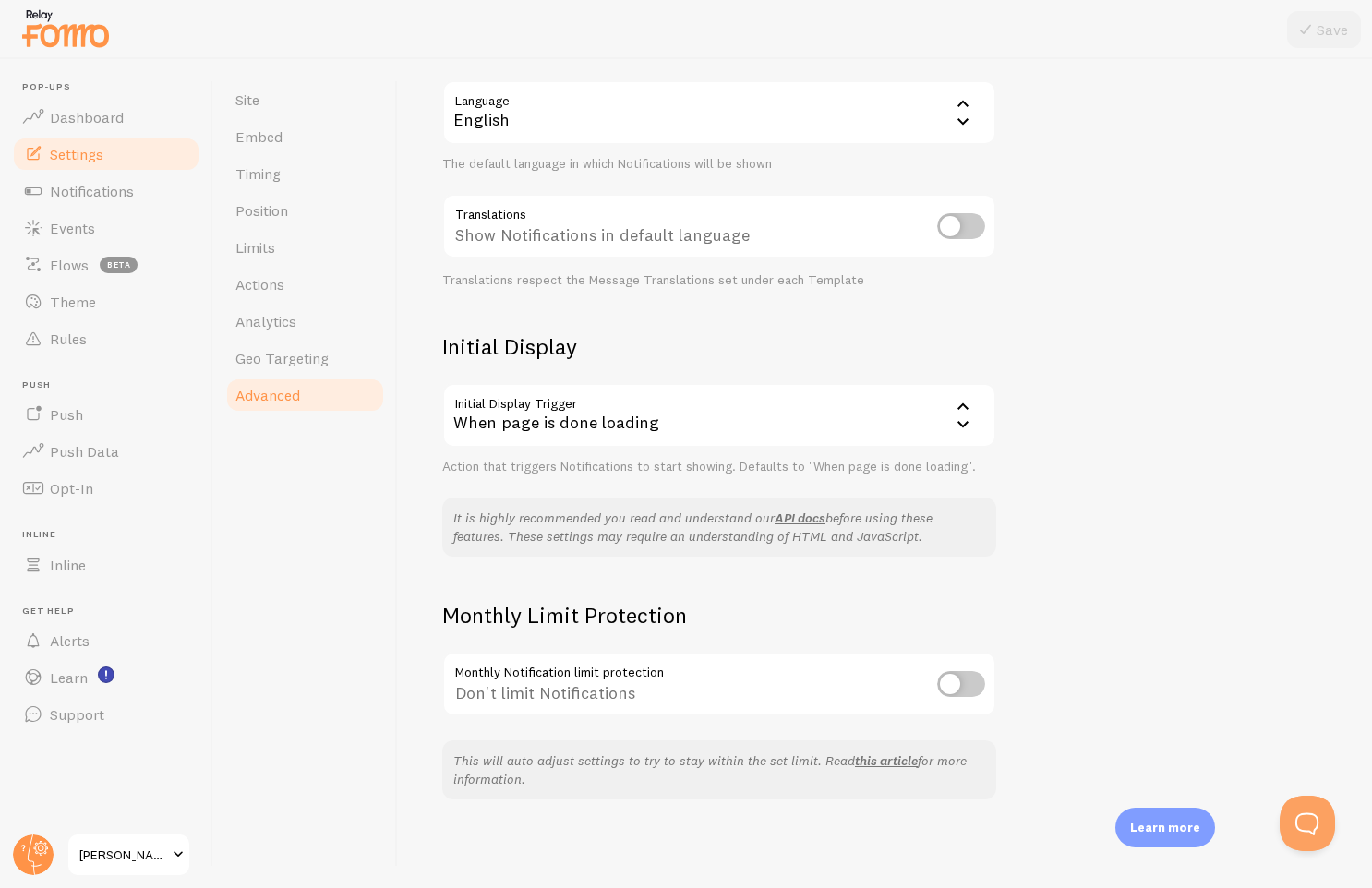
click at [955, 680] on input "checkbox" at bounding box center [961, 684] width 48 height 26
checkbox input "true"
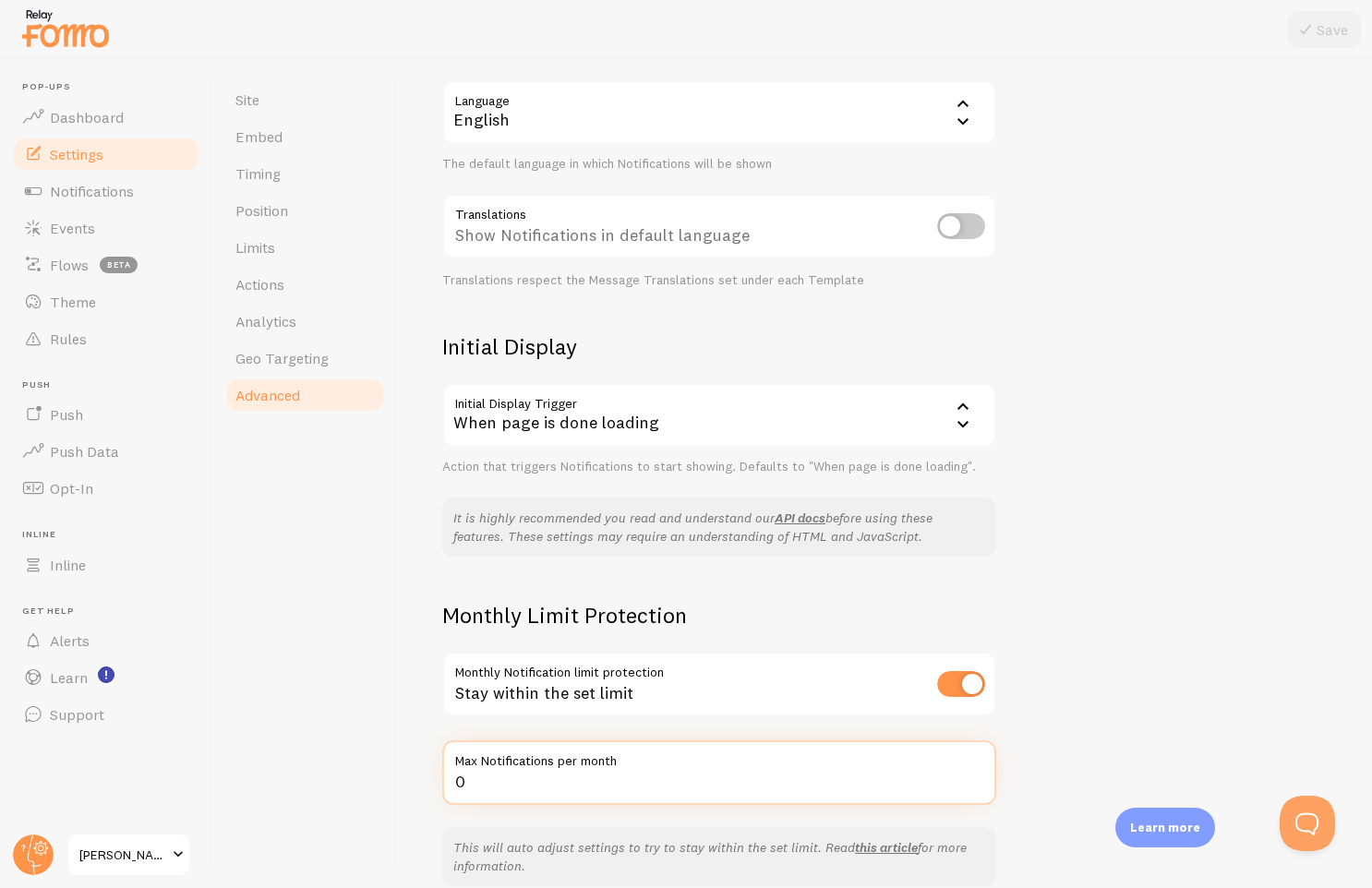
drag, startPoint x: 495, startPoint y: 777, endPoint x: 430, endPoint y: 777, distance: 65.0
click at [430, 777] on div "Advanced Advanced options Language & Translations Help Article Language en Engl…" at bounding box center [885, 473] width 974 height 829
type input "1000"
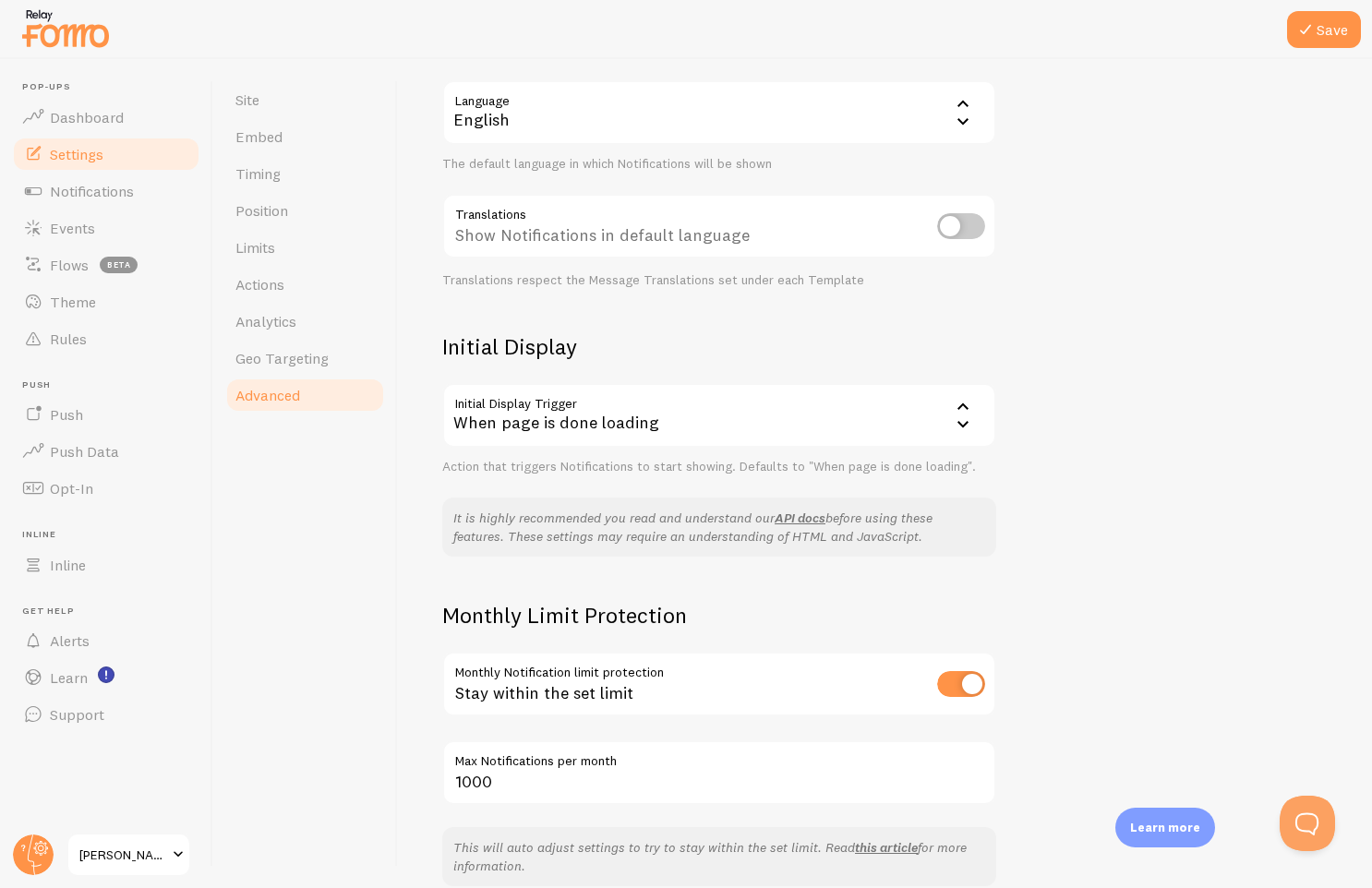
click at [1179, 597] on div "Advanced Advanced options Language & Translations Help Article Language en Engl…" at bounding box center [885, 473] width 974 height 829
click at [1315, 44] on button "Save" at bounding box center [1324, 30] width 74 height 37
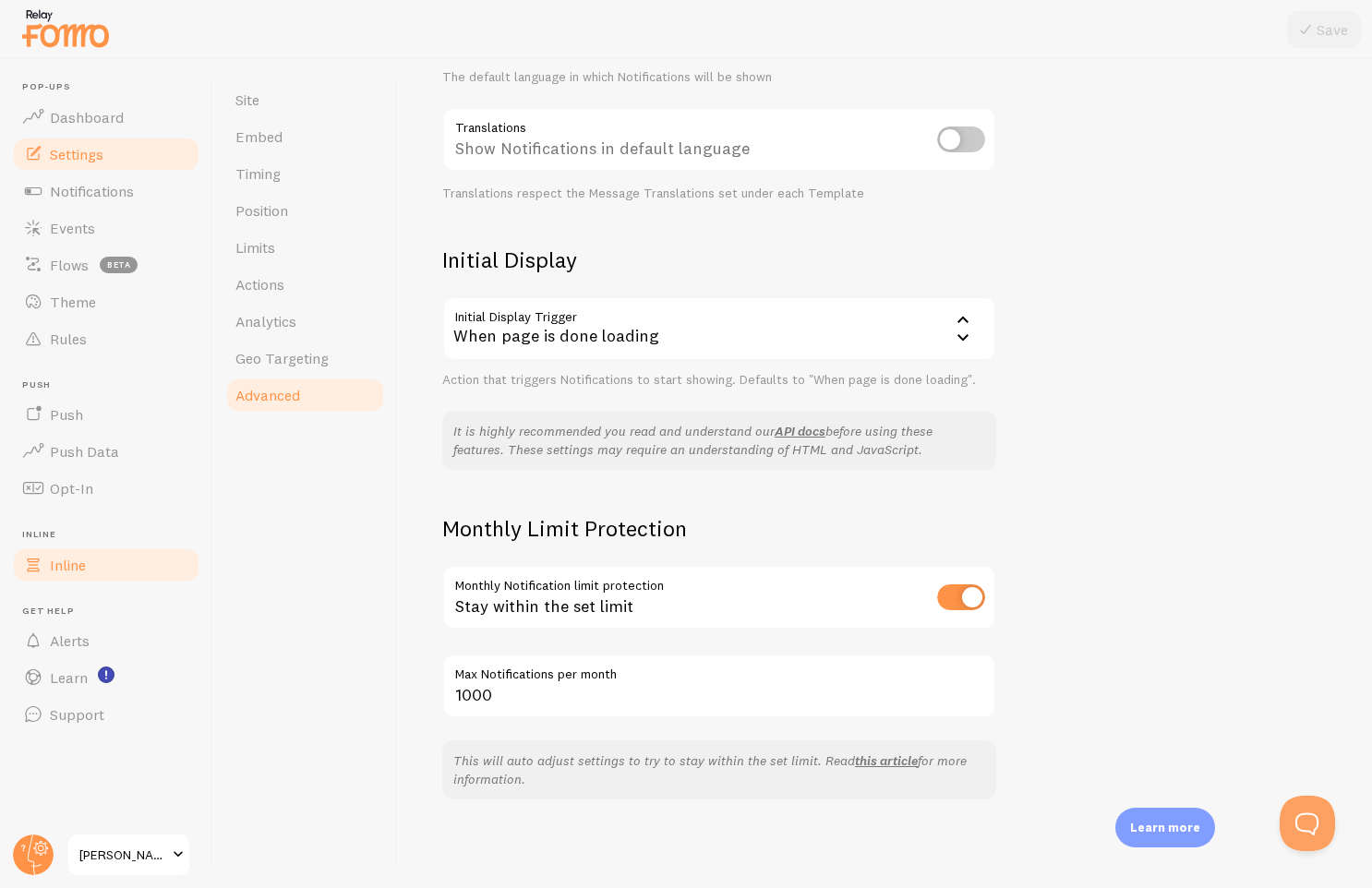
click at [76, 560] on span "Inline" at bounding box center [68, 565] width 36 height 19
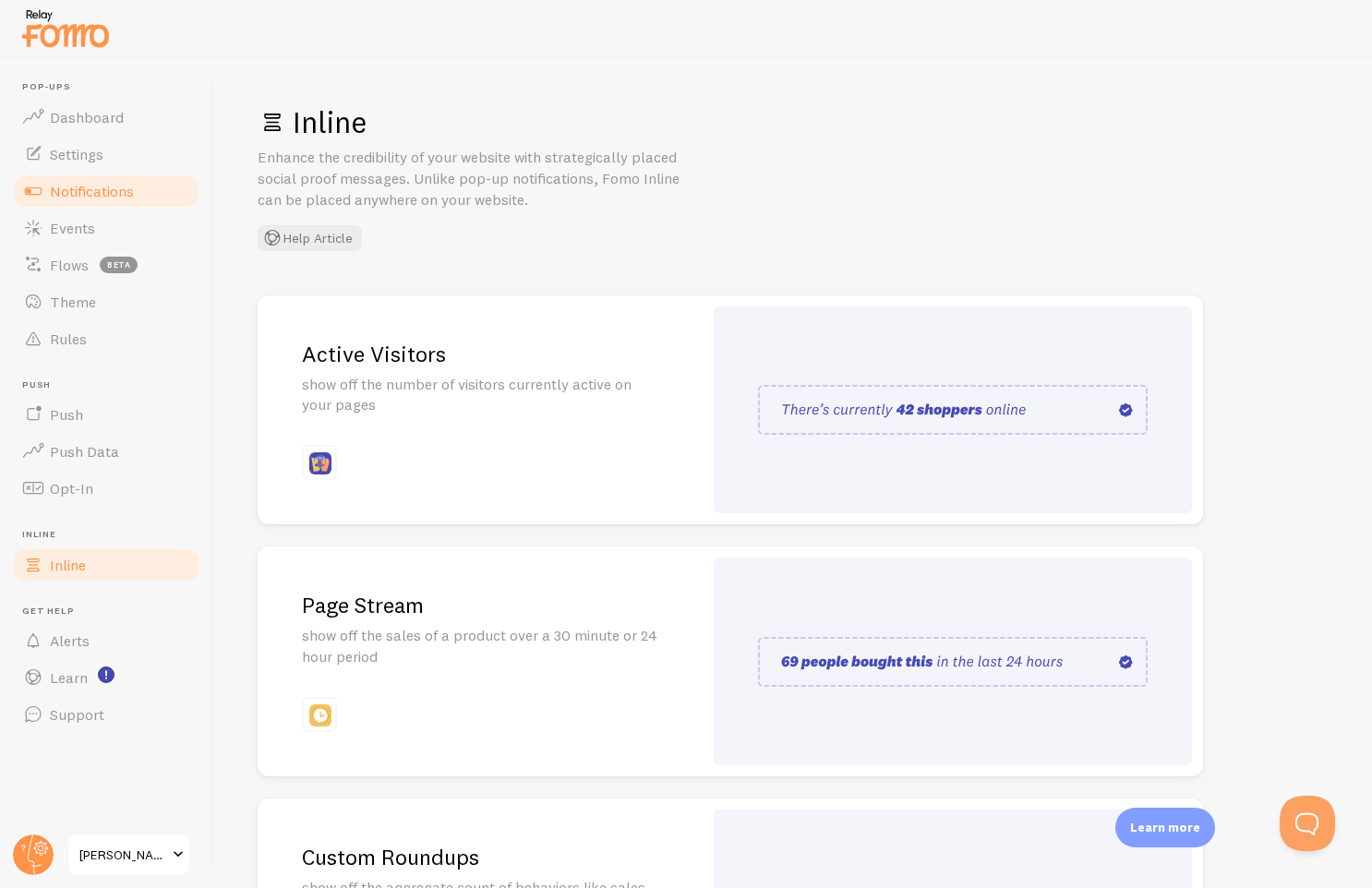
click at [100, 196] on span "Notifications" at bounding box center [92, 191] width 84 height 19
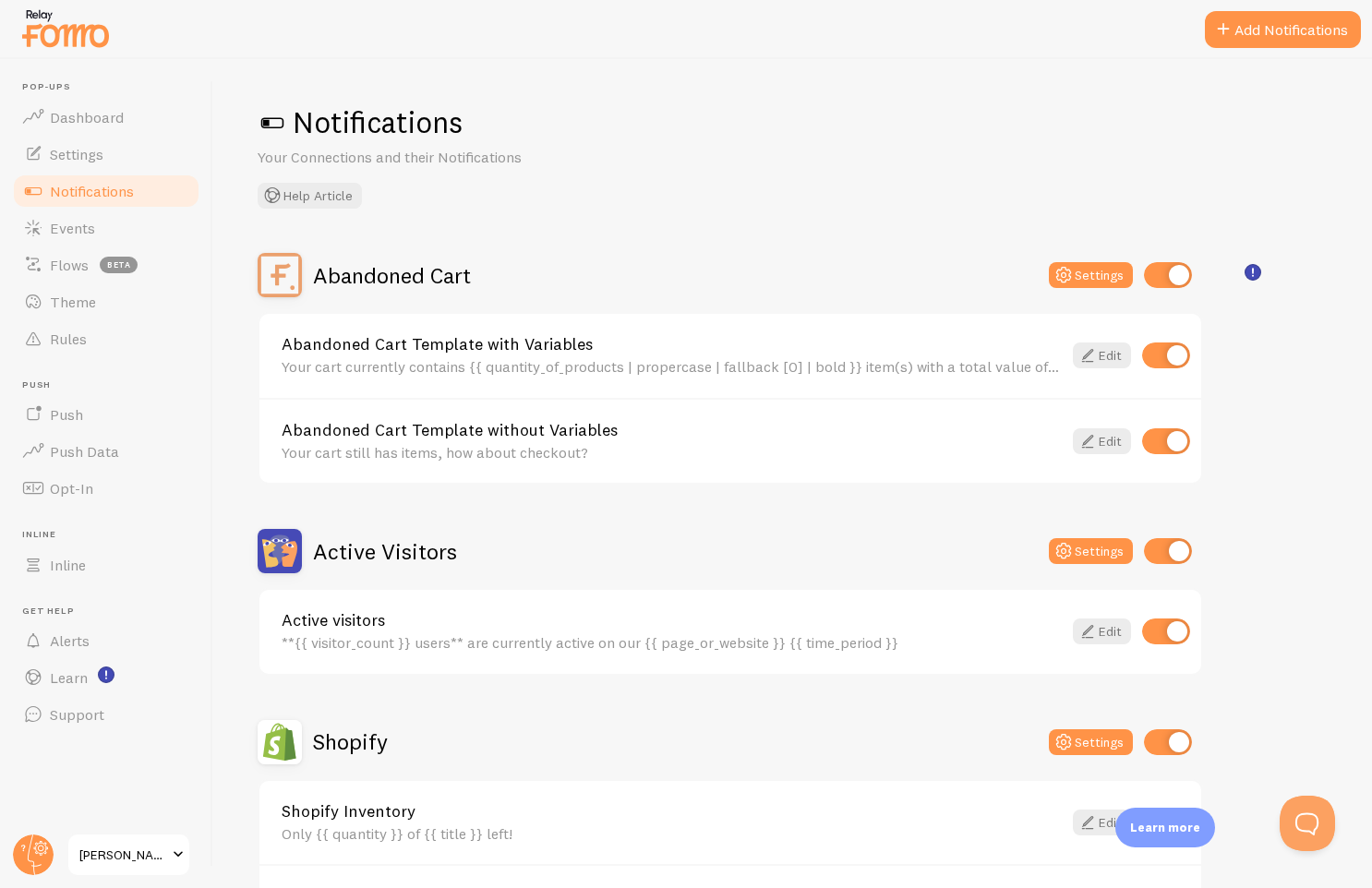
click at [43, 36] on img at bounding box center [66, 28] width 93 height 47
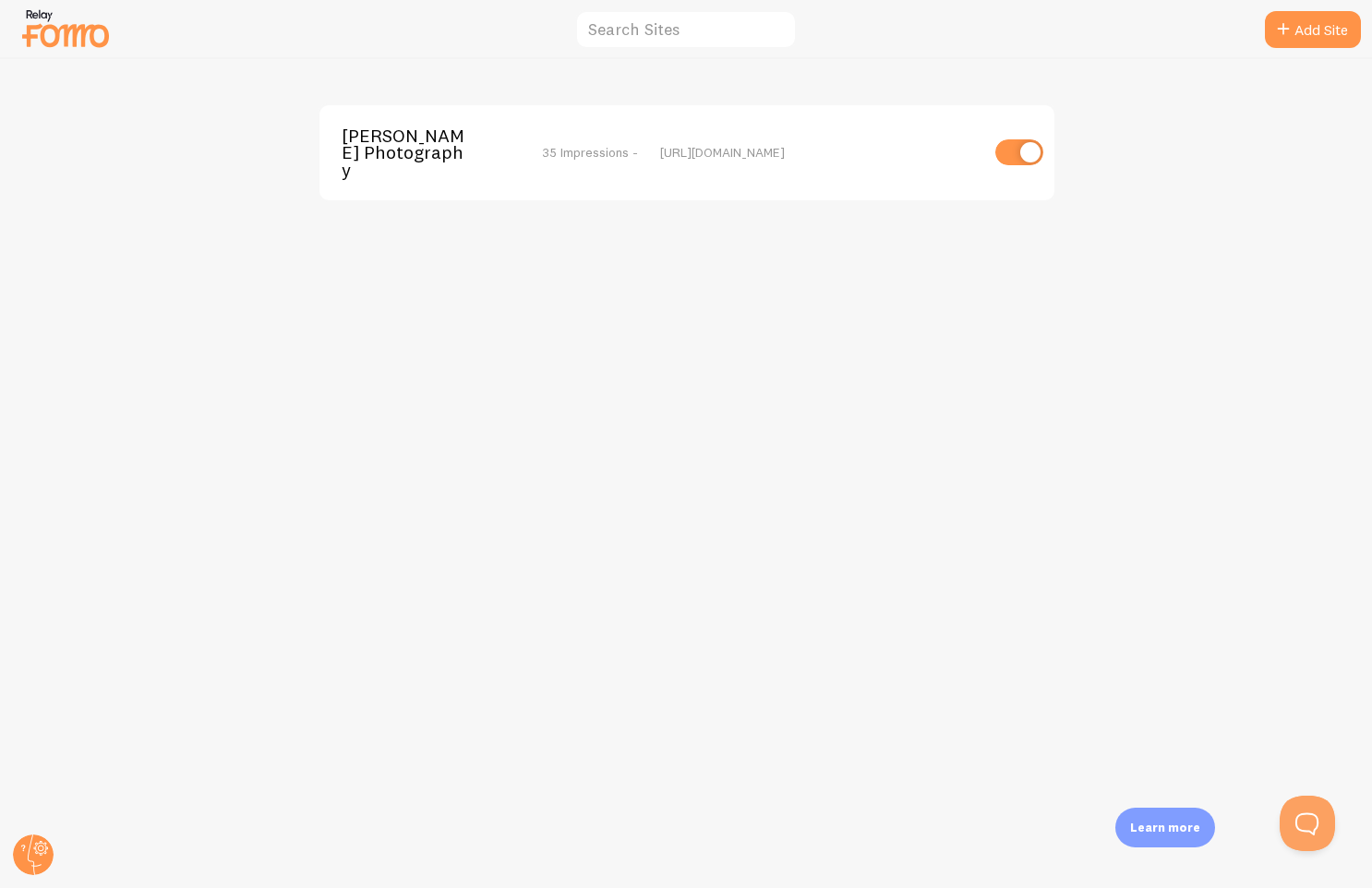
click at [442, 155] on span "Dustin McGrew Photography" at bounding box center [416, 153] width 149 height 51
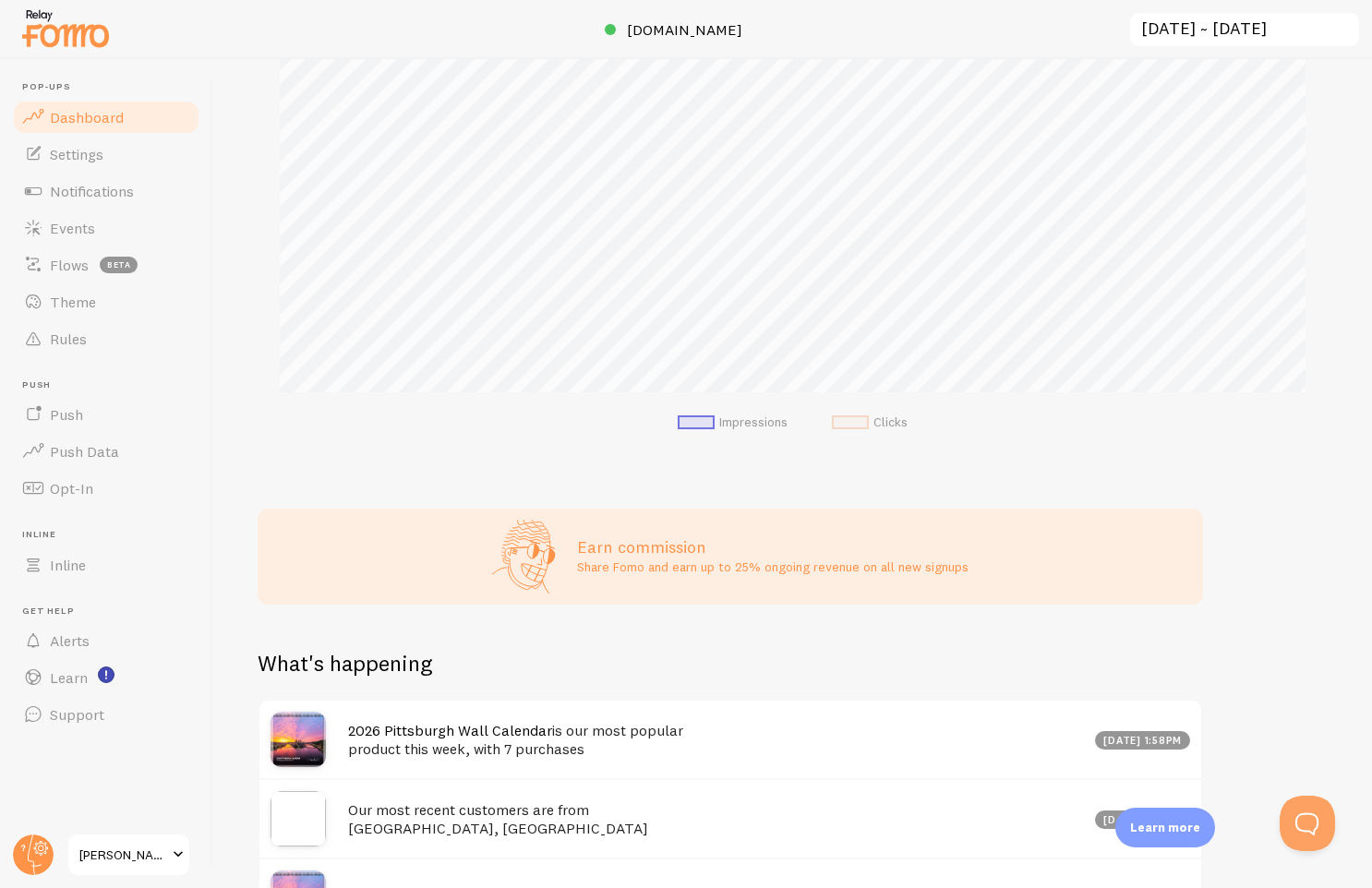
scroll to position [226, 0]
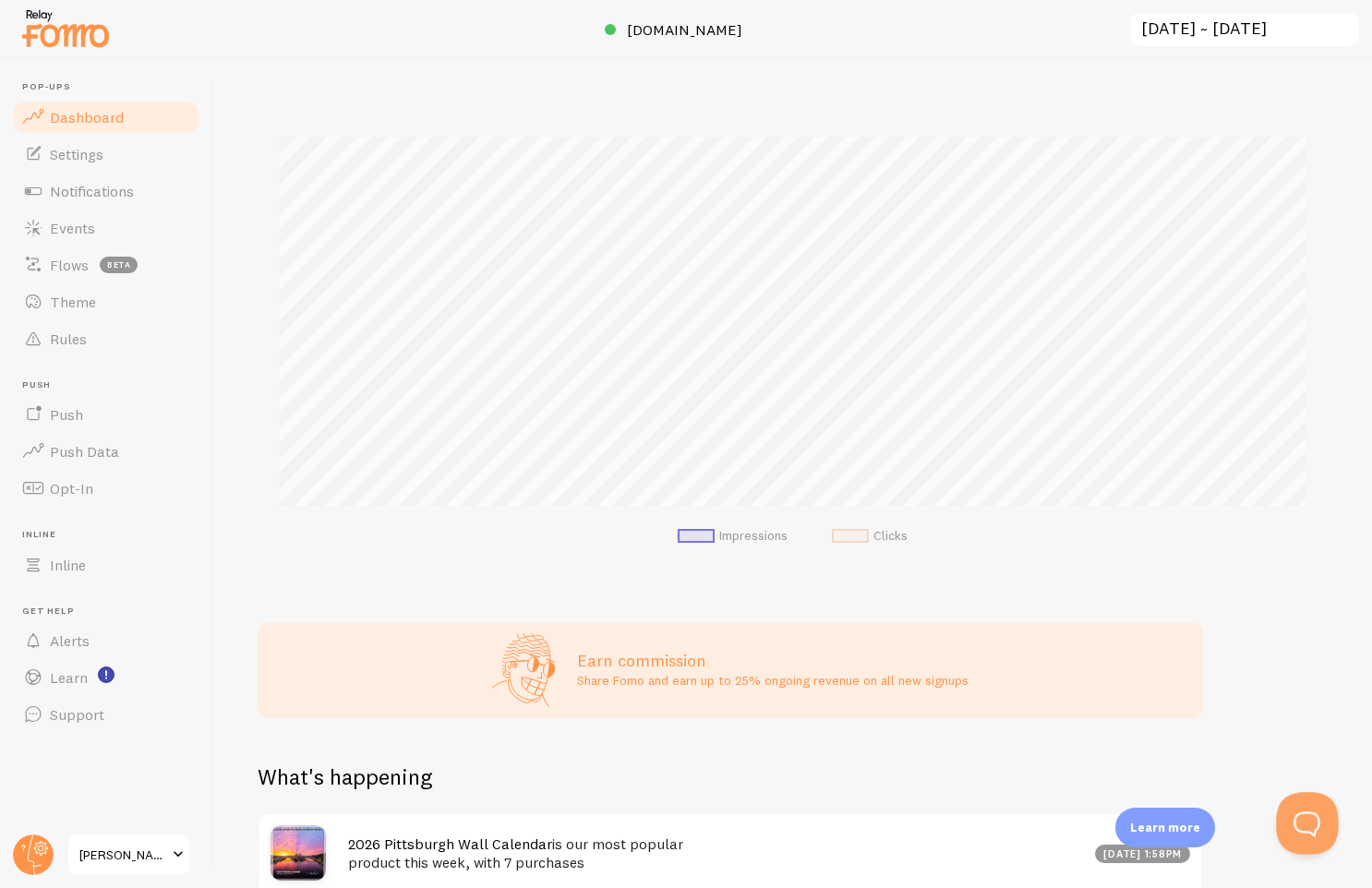
click at [1300, 817] on button "Open Beacon popover" at bounding box center [1303, 820] width 56 height 56
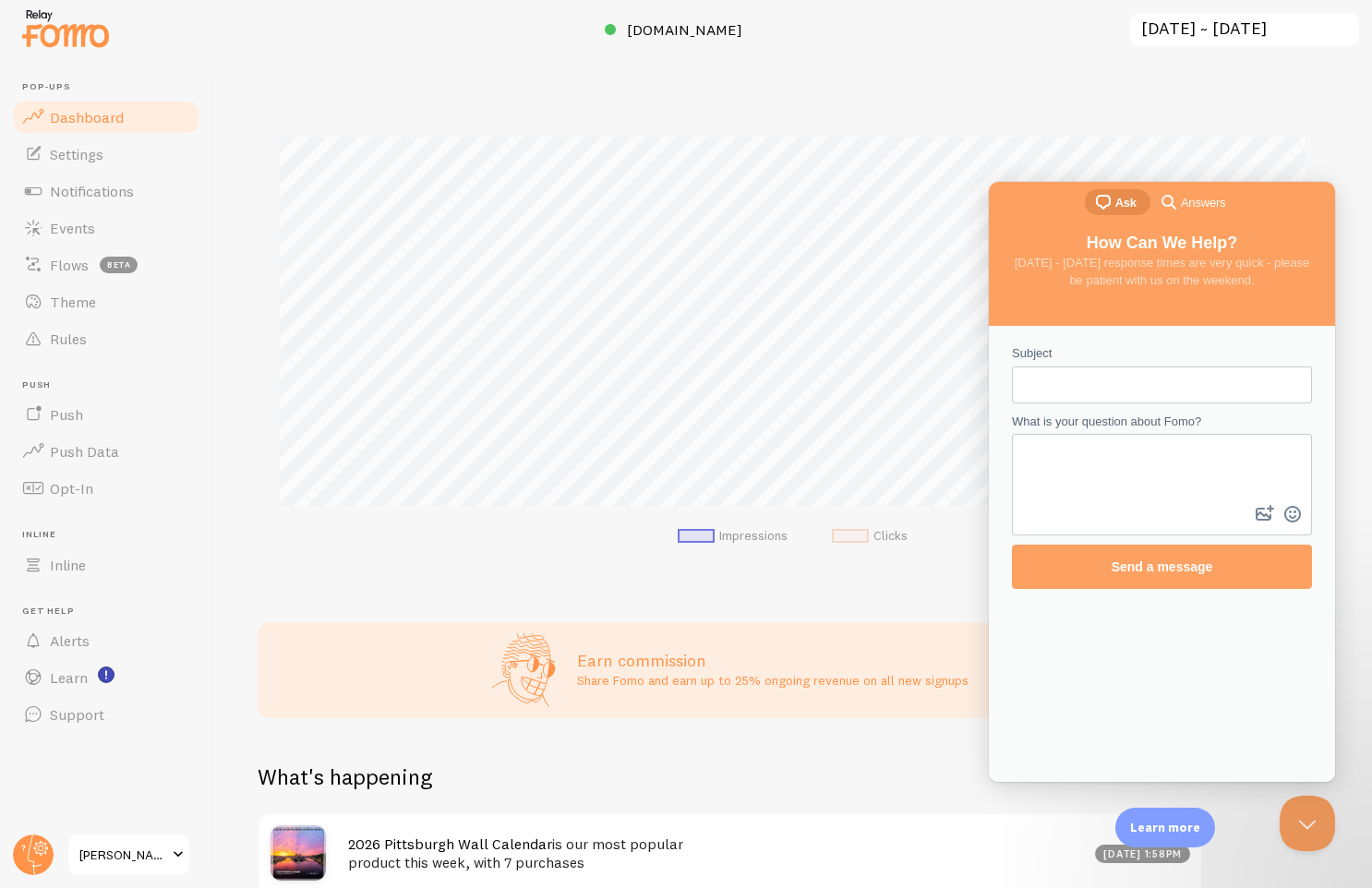
scroll to position [0, 0]
click at [1076, 381] on input "Subject" at bounding box center [1162, 385] width 270 height 33
type input "Pricing"
click at [1115, 470] on textarea "What is your question about Fomo?" at bounding box center [1162, 469] width 296 height 66
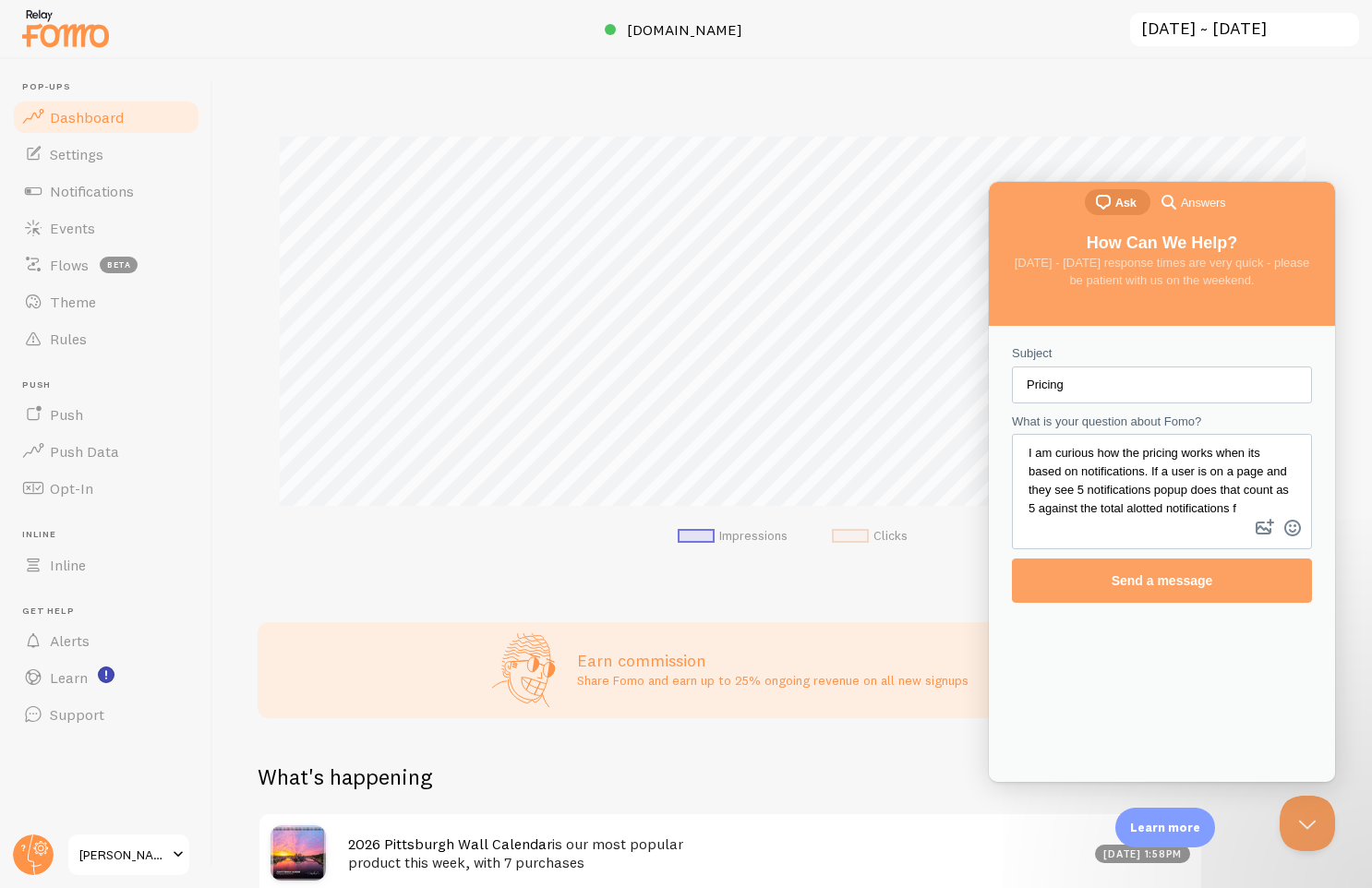
scroll to position [7, 0]
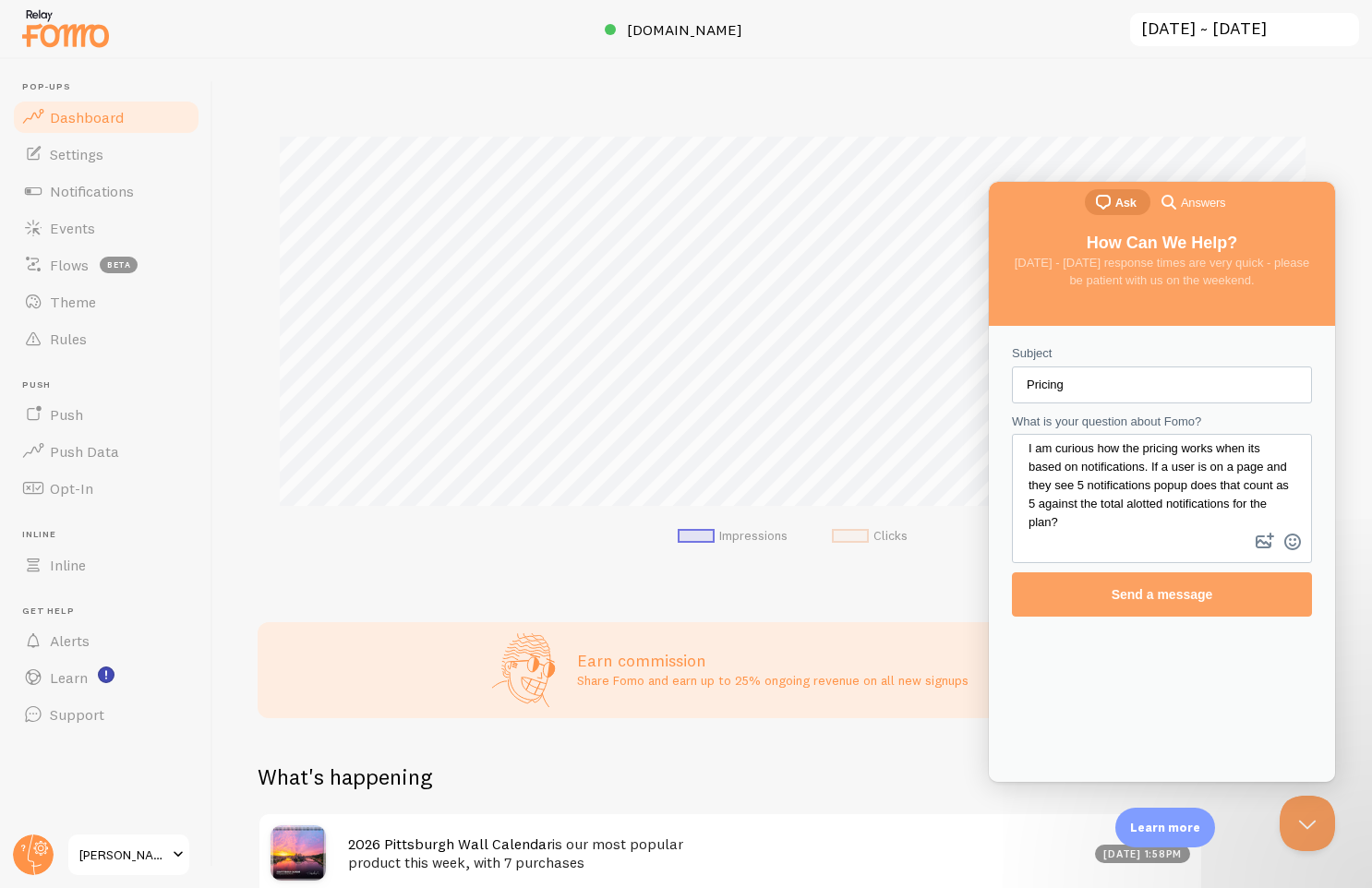
click at [1194, 503] on textarea "I am curious how the pricing works when its based on notifications. If a user i…" at bounding box center [1162, 482] width 296 height 94
click at [1191, 520] on textarea "I am curious how the pricing works when its based on notifications. If a user i…" at bounding box center [1162, 482] width 296 height 94
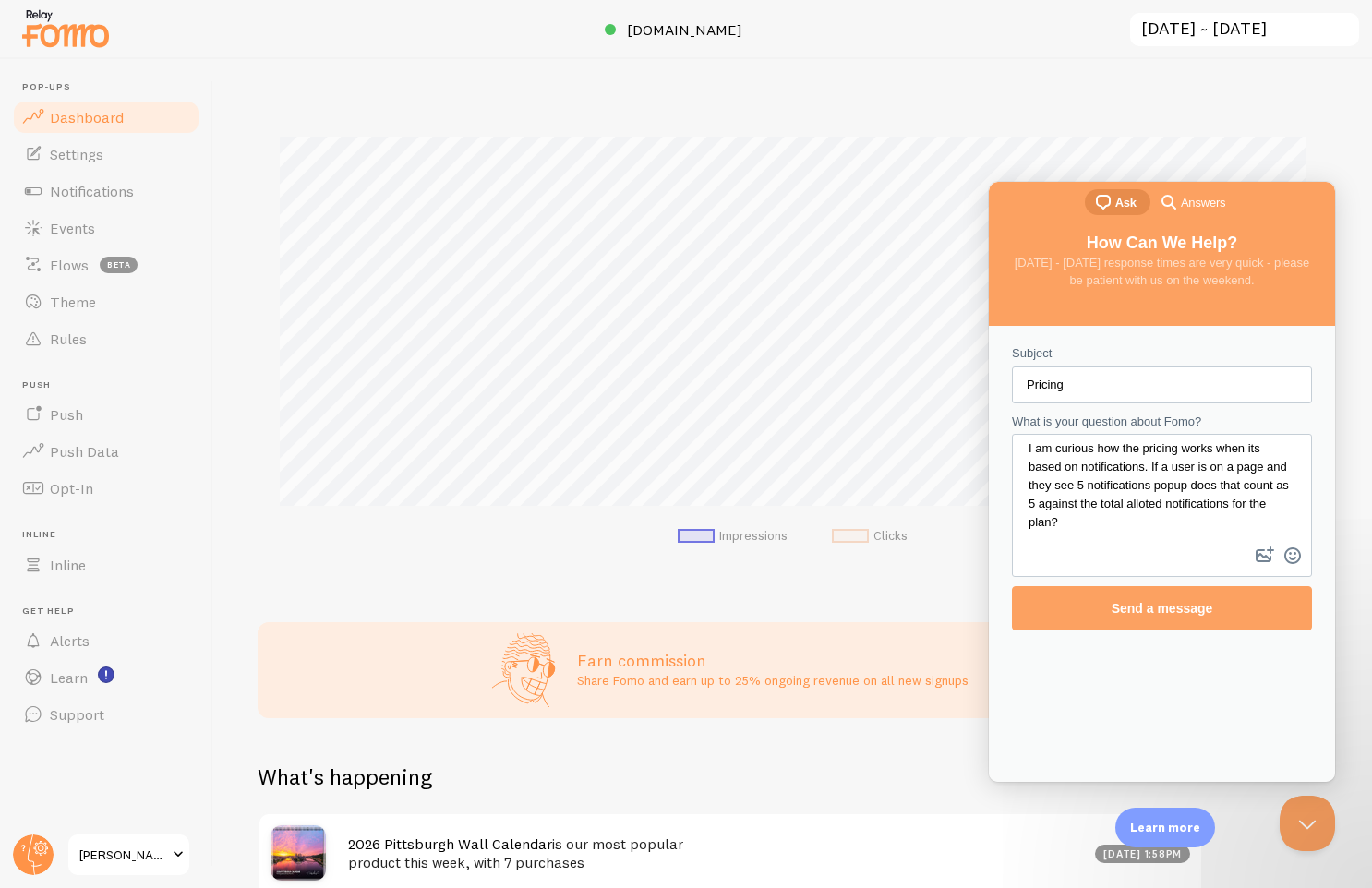
click at [1133, 524] on textarea "I am curious how the pricing works when its based on notifications. If a user i…" at bounding box center [1162, 490] width 296 height 107
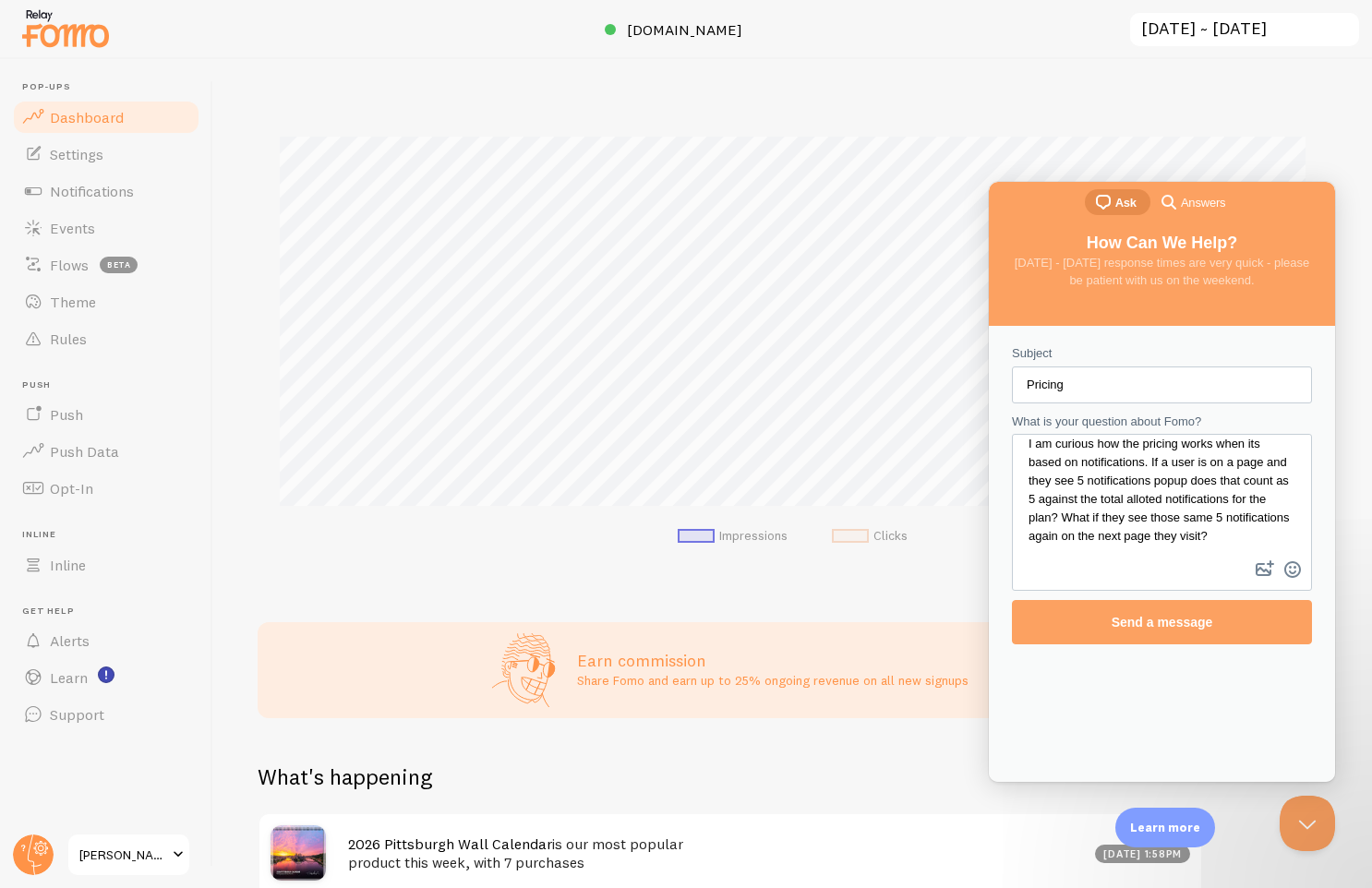
click at [1121, 489] on textarea "I am curious how the pricing works when its based on notifications. If a user i…" at bounding box center [1162, 496] width 296 height 121
type textarea "I am curious how the pricing works when its based on notifications. If a user i…"
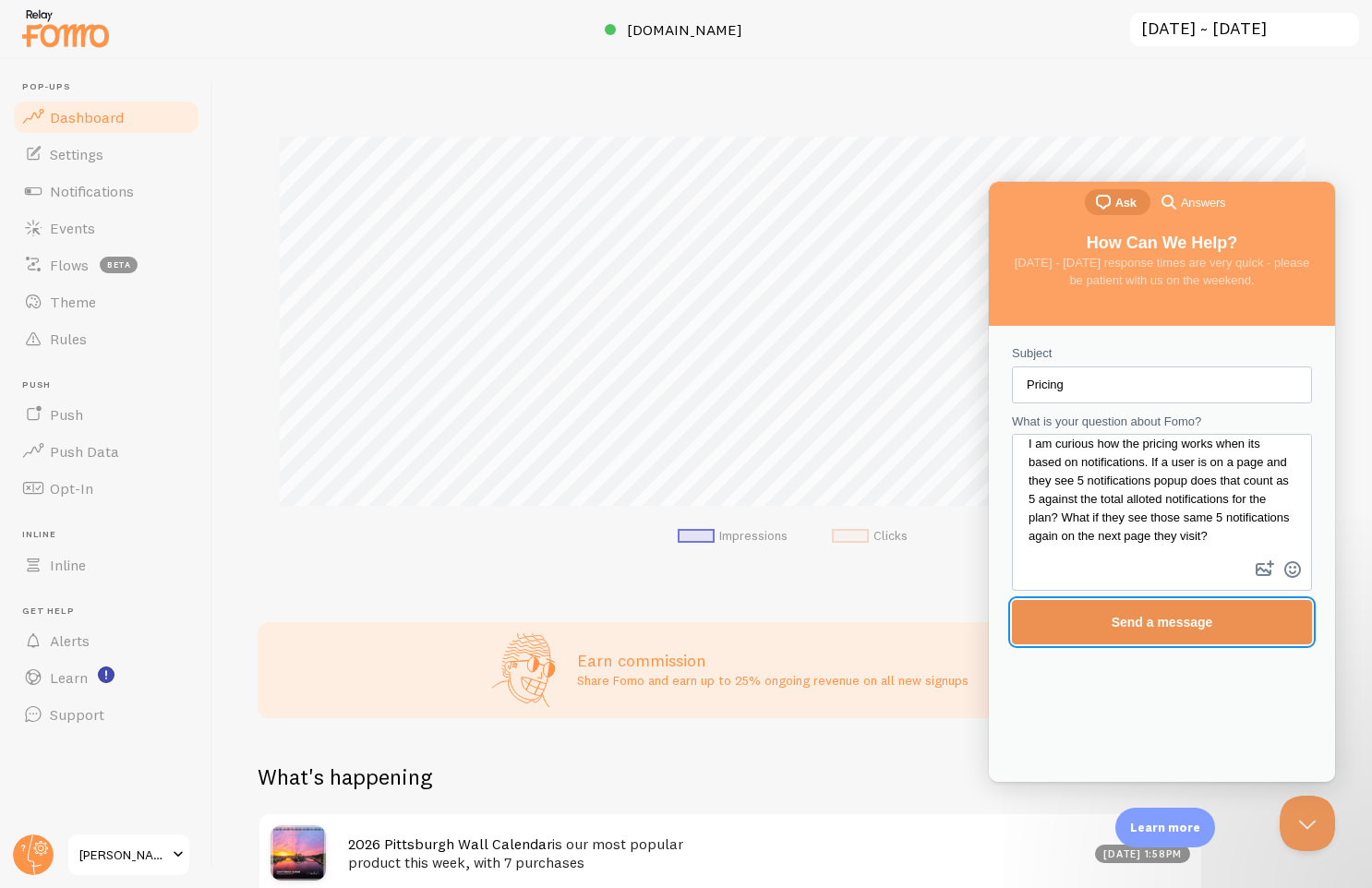
click at [1225, 615] on span "Send a message" at bounding box center [1162, 622] width 259 height 43
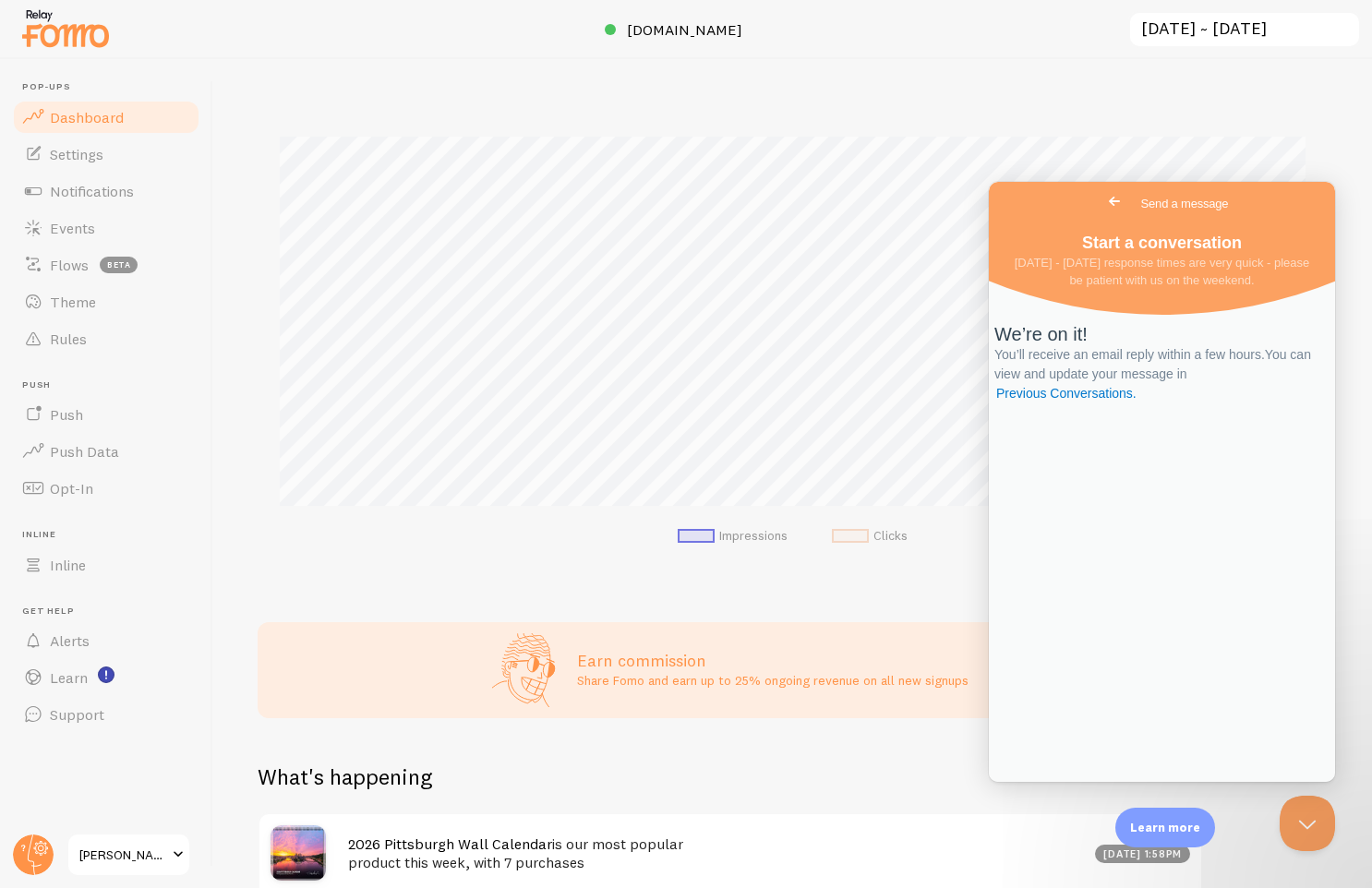
click at [161, 857] on span "Dustin McGrew Photography" at bounding box center [123, 855] width 88 height 22
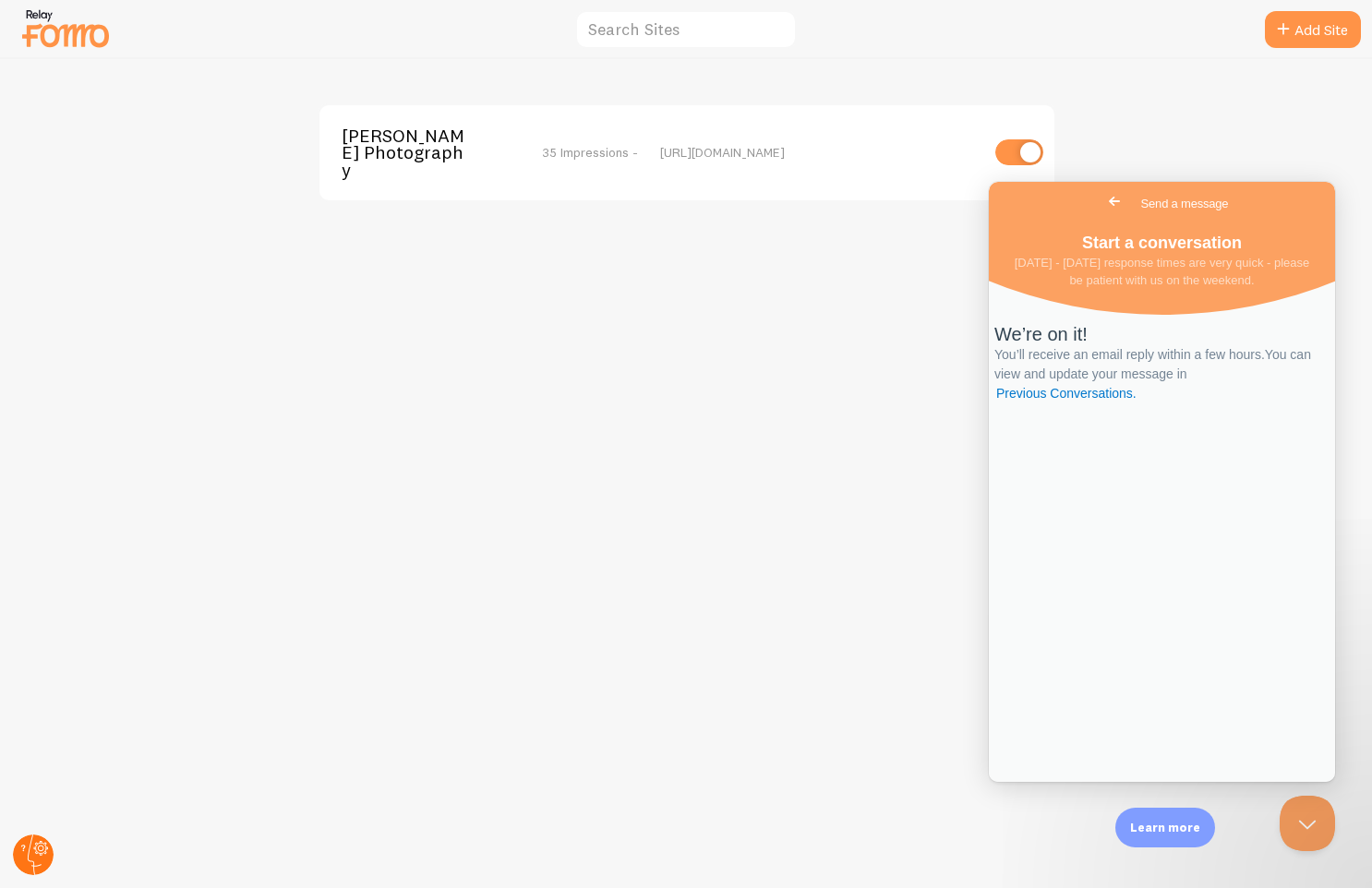
click at [31, 857] on circle at bounding box center [33, 855] width 41 height 41
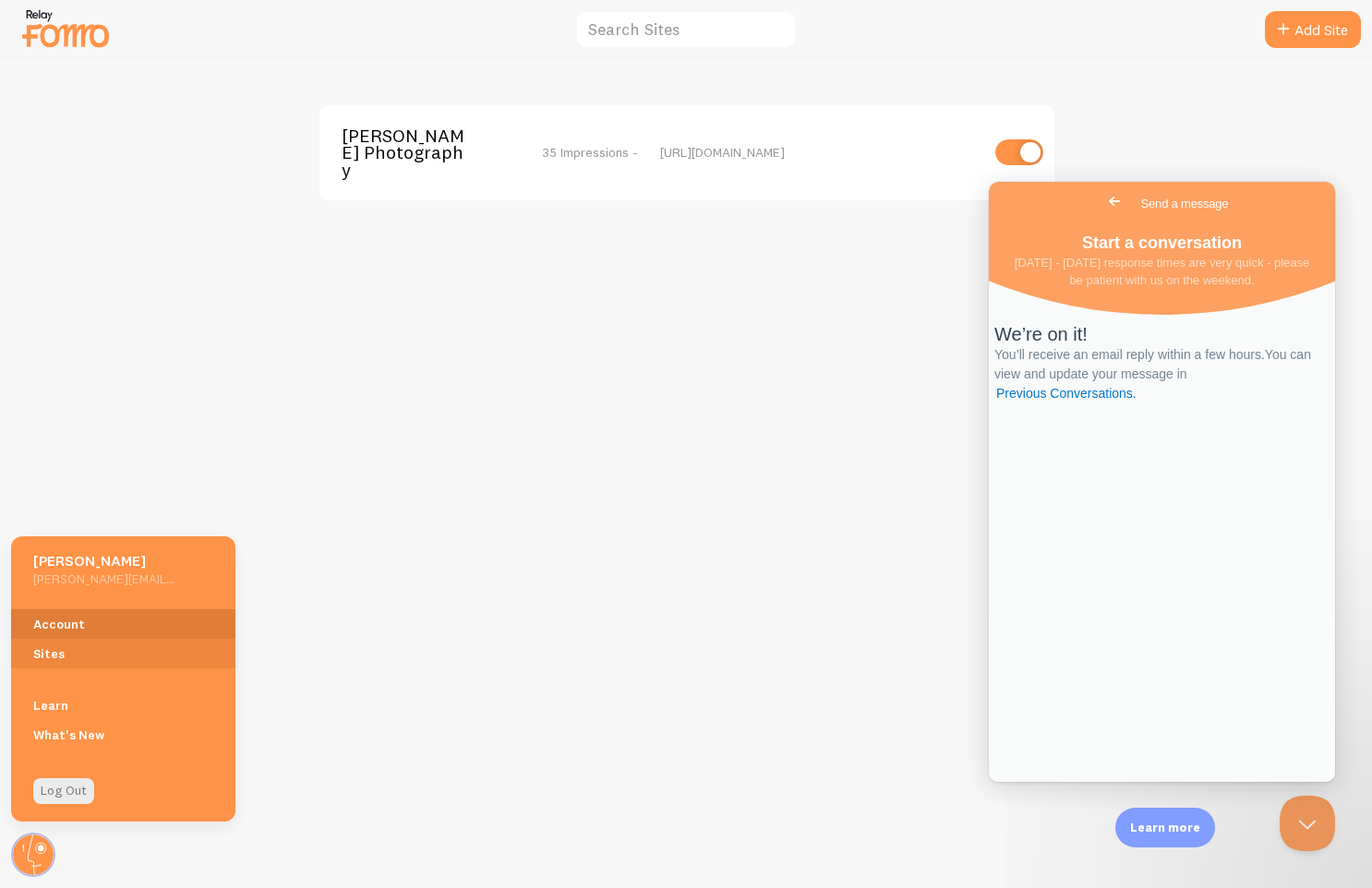
click at [69, 619] on link "Account" at bounding box center [123, 624] width 224 height 30
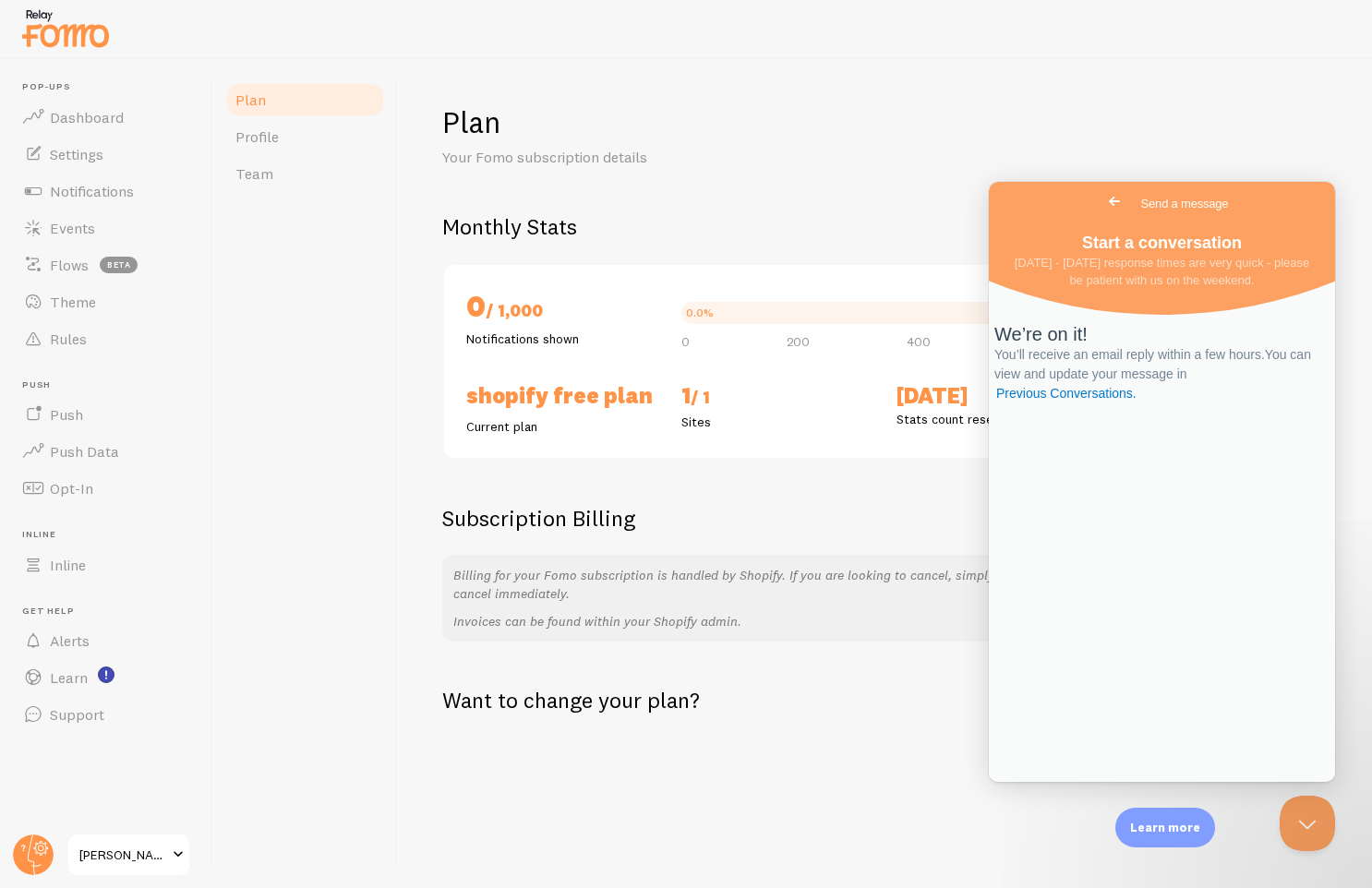
click at [1104, 205] on span "Go back" at bounding box center [1115, 201] width 22 height 22
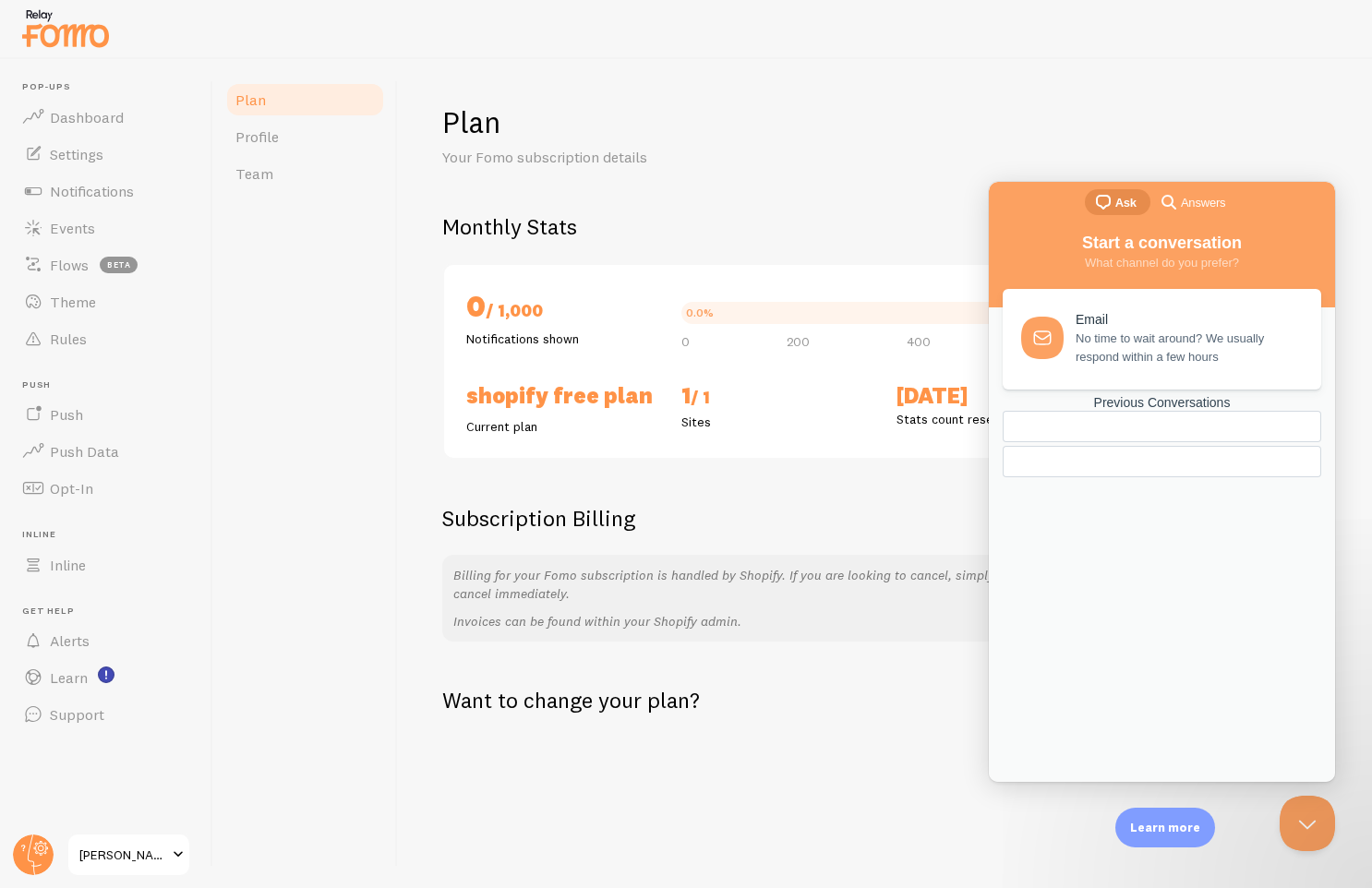
click at [877, 224] on h2 "Monthly Stats" at bounding box center [885, 226] width 885 height 29
click at [1315, 832] on button "Close Beacon popover" at bounding box center [1303, 820] width 56 height 56
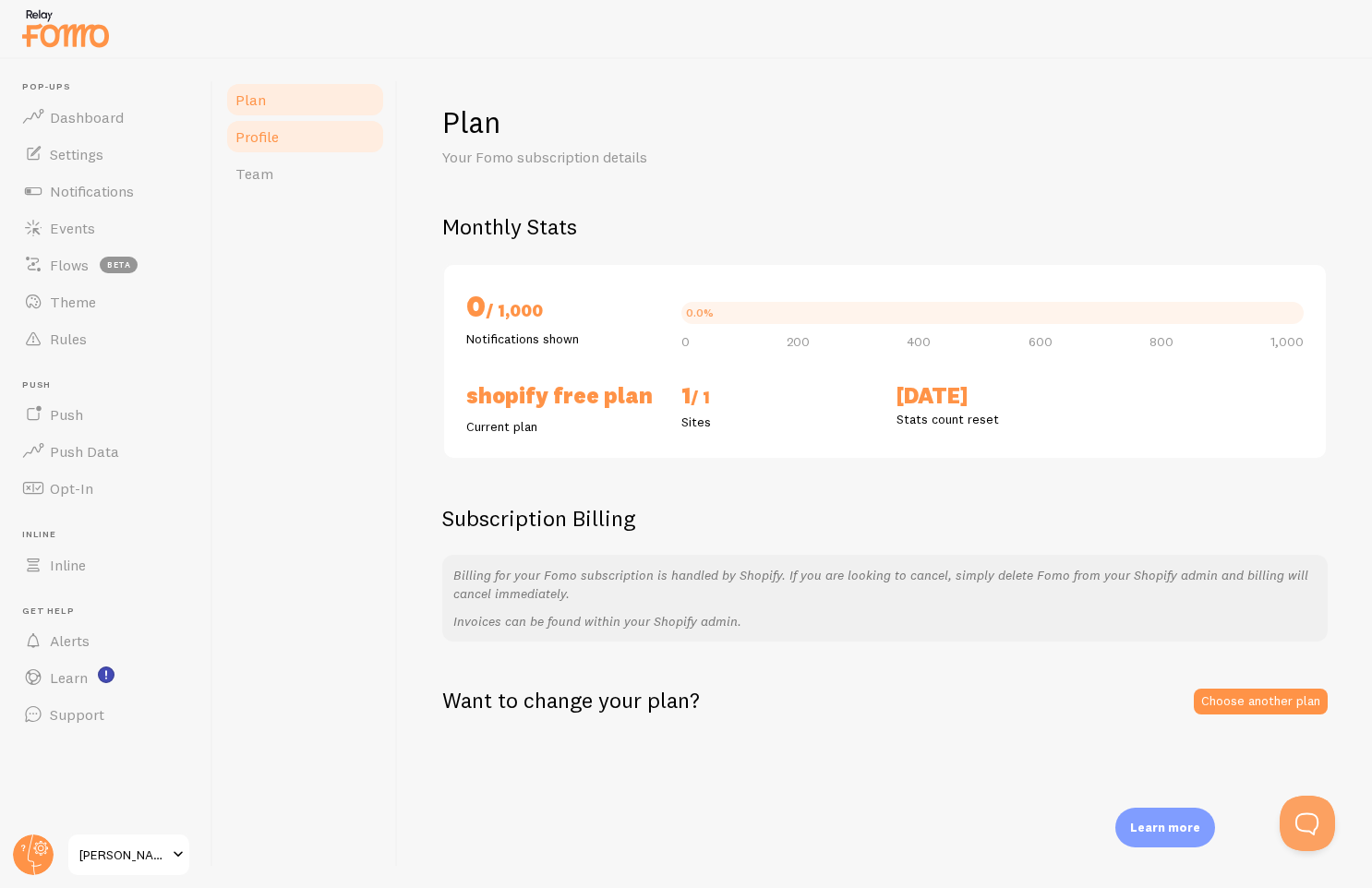
click at [249, 130] on span "Profile" at bounding box center [256, 137] width 44 height 19
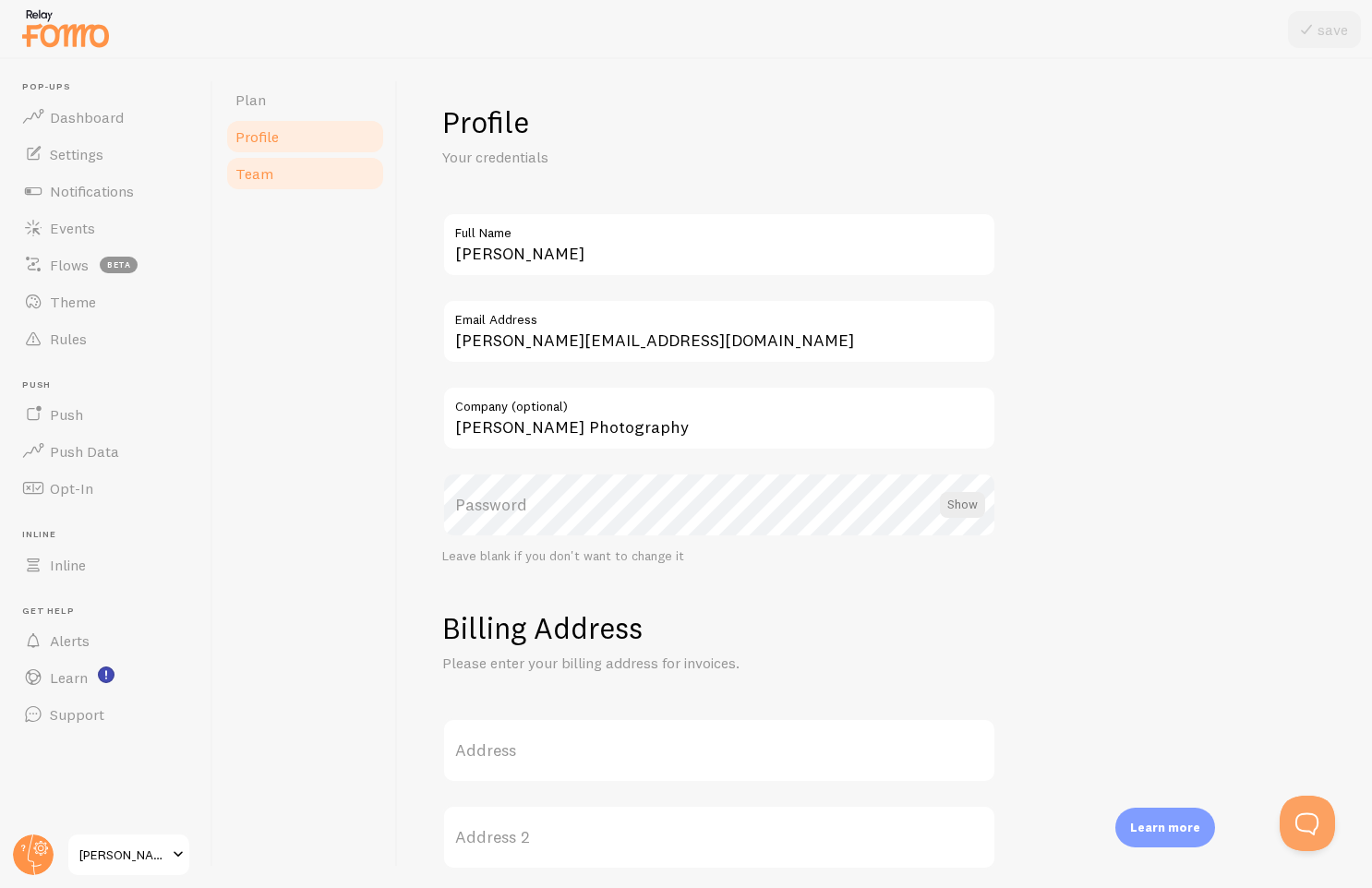
click at [266, 175] on span "Team" at bounding box center [254, 174] width 38 height 19
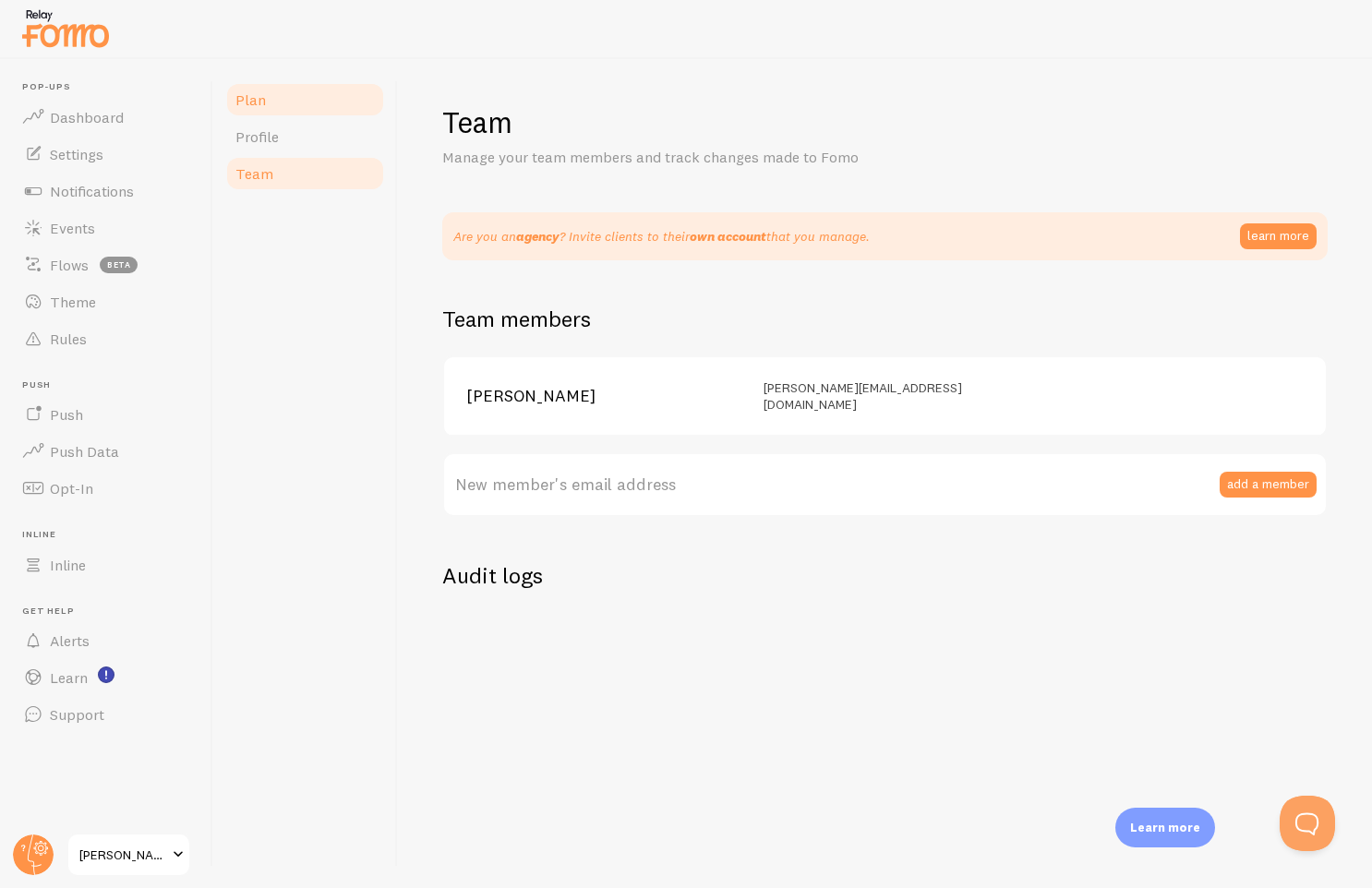
click at [279, 108] on link "Plan" at bounding box center [305, 100] width 162 height 37
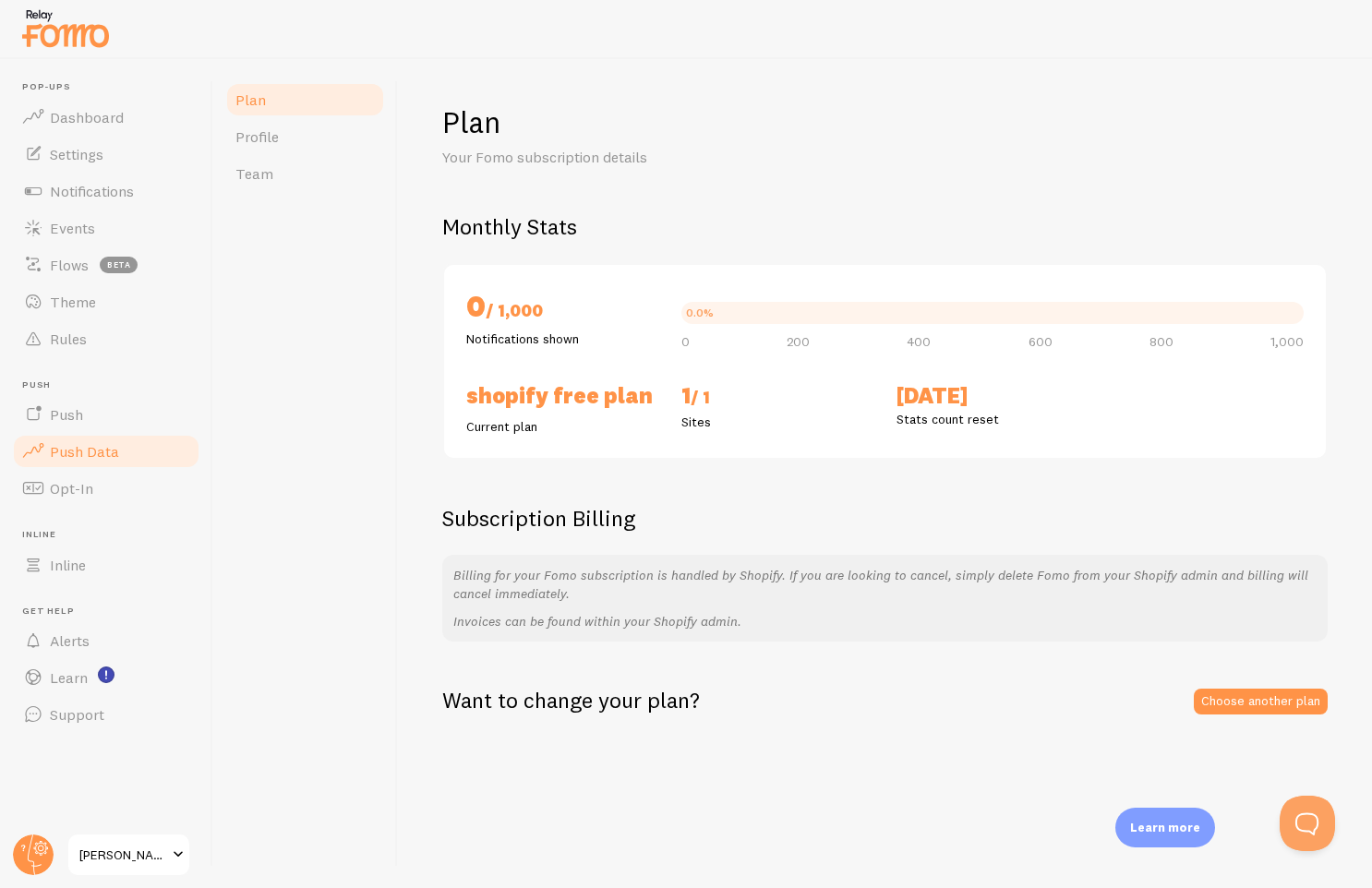
click at [91, 445] on span "Push Data" at bounding box center [84, 452] width 69 height 19
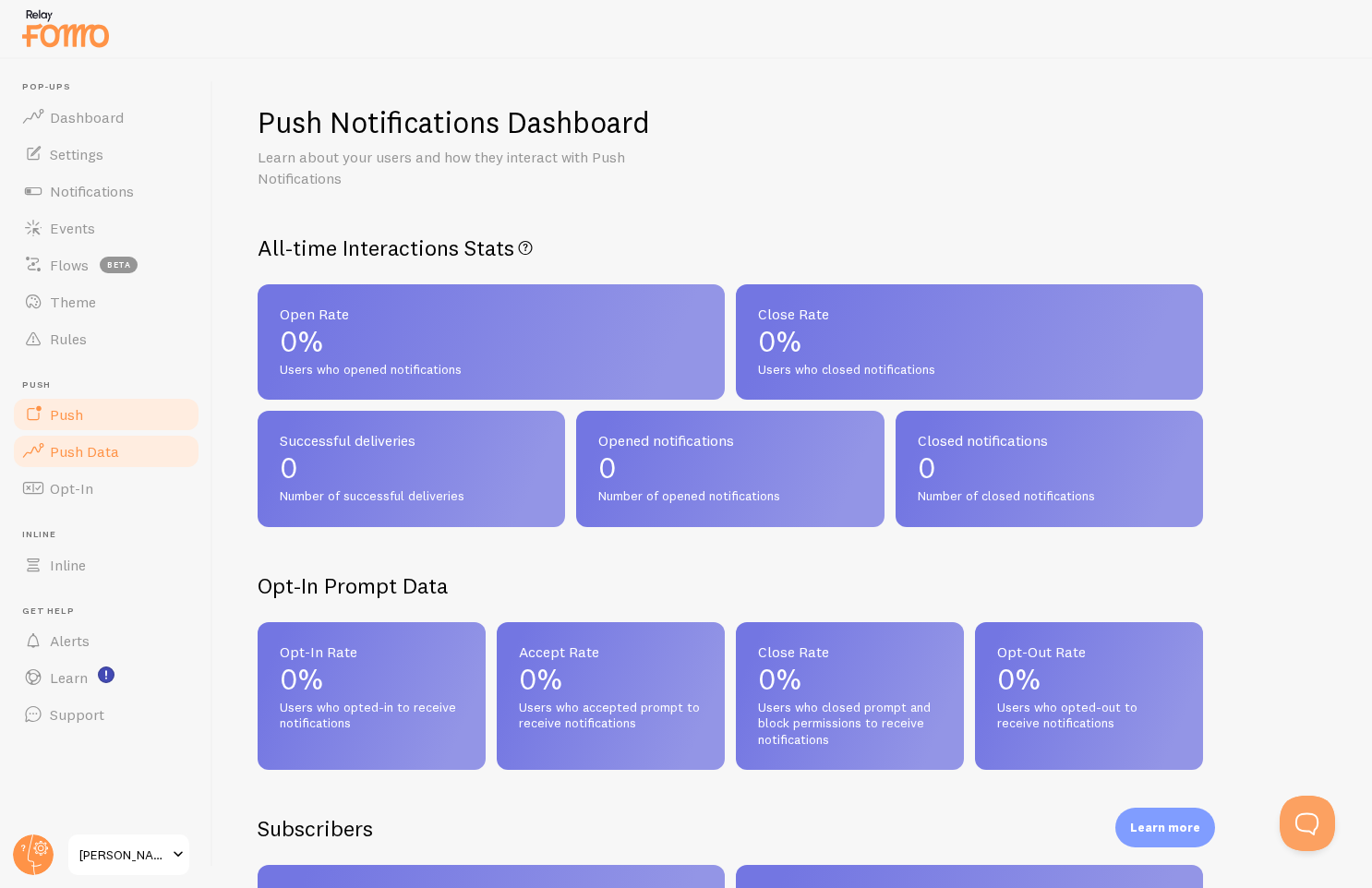
click at [88, 420] on link "Push" at bounding box center [106, 415] width 190 height 37
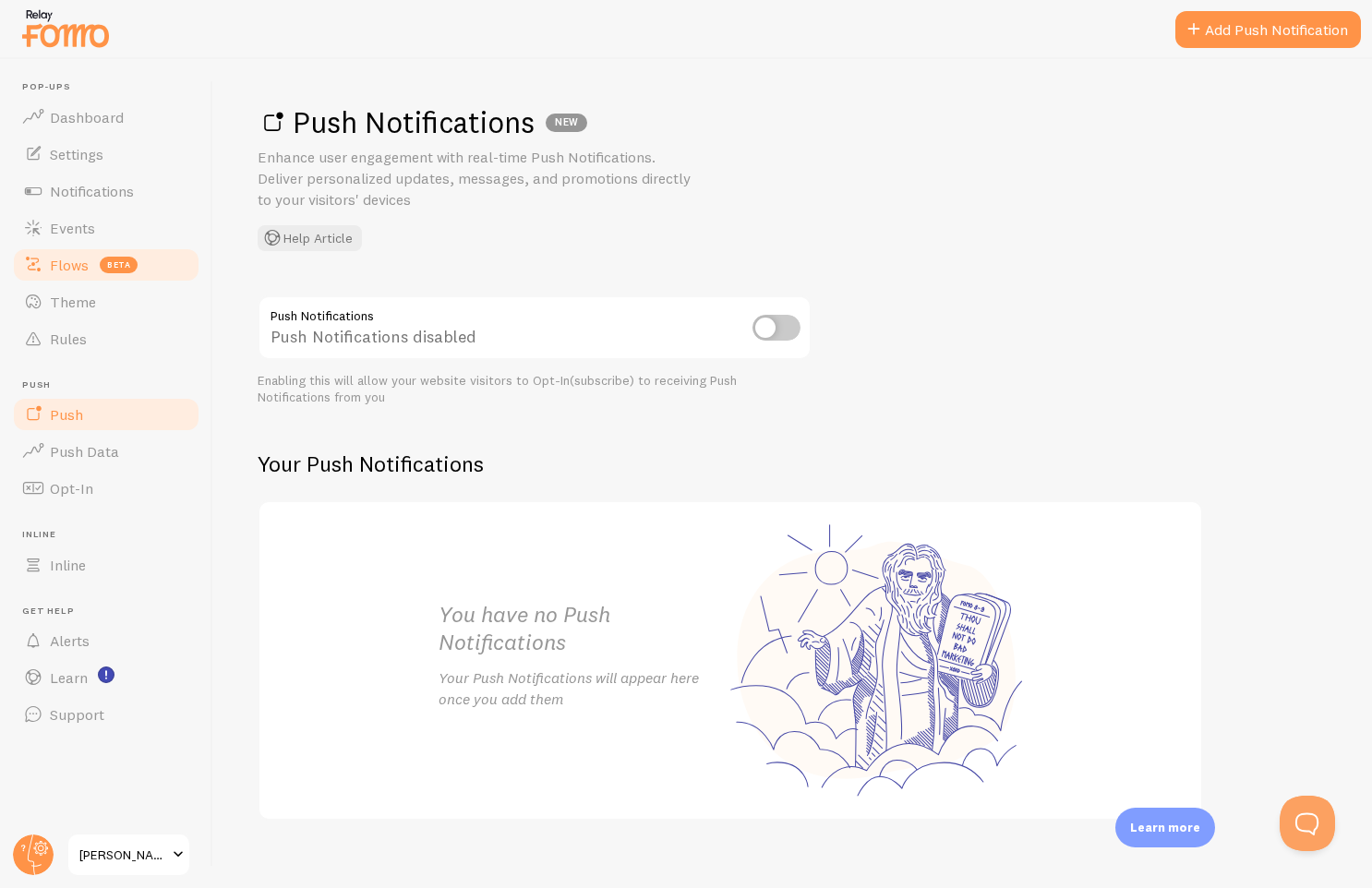
click at [84, 273] on link "Flows beta" at bounding box center [106, 265] width 190 height 37
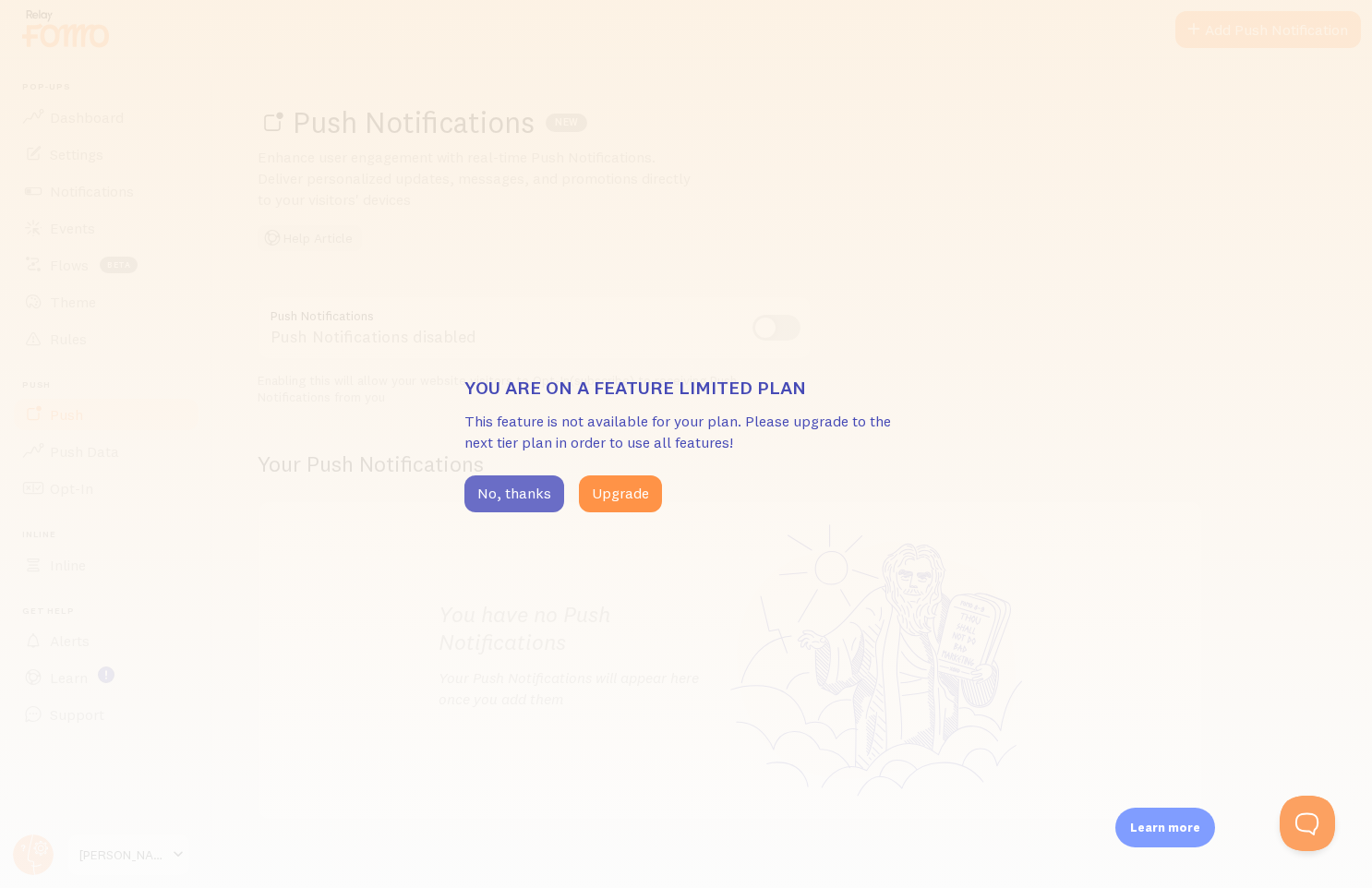
click at [492, 497] on button "No, thanks" at bounding box center [515, 494] width 100 height 37
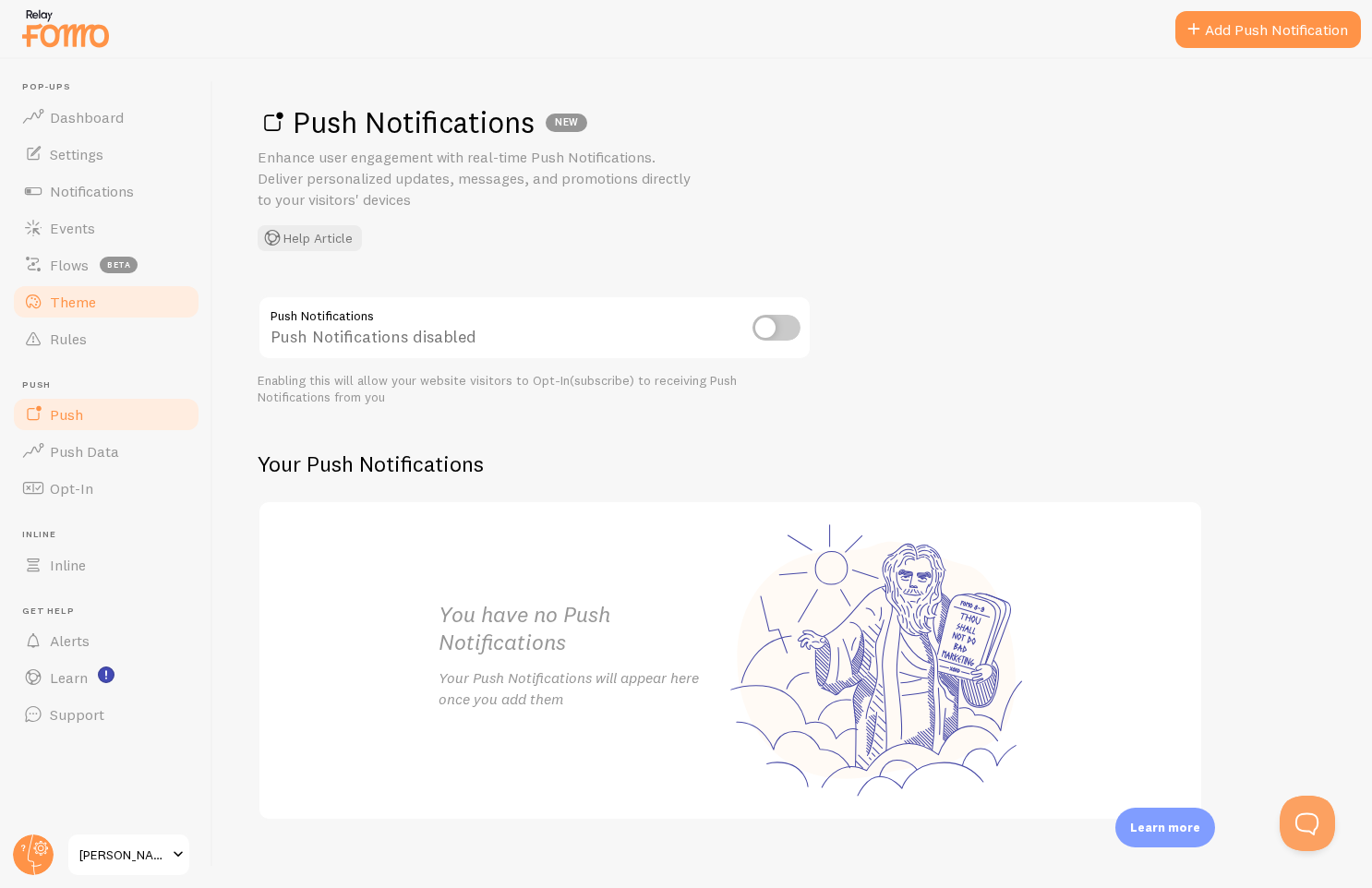
click at [59, 298] on span "Theme" at bounding box center [73, 302] width 46 height 19
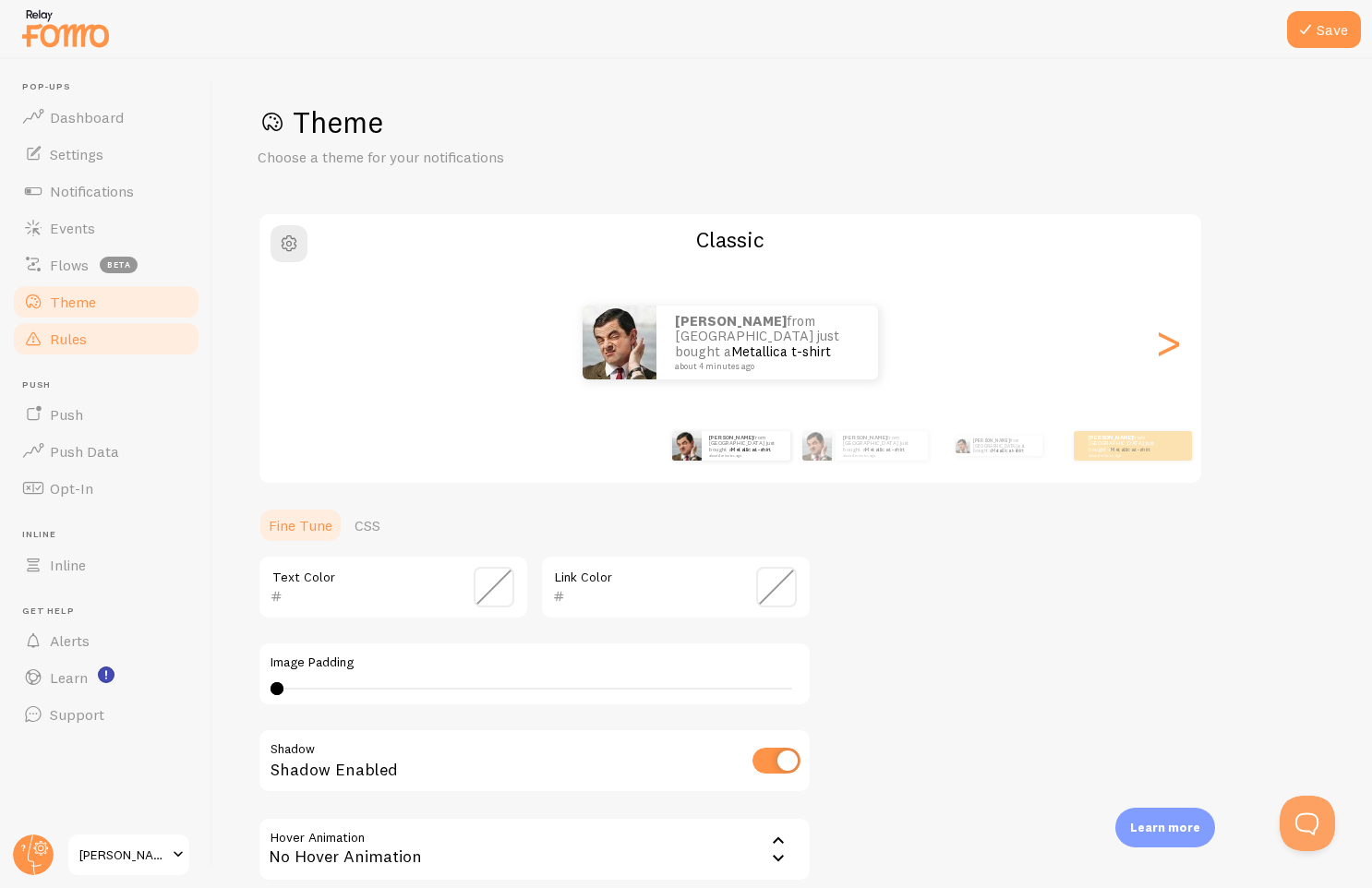
click at [61, 333] on span "Rules" at bounding box center [69, 339] width 37 height 19
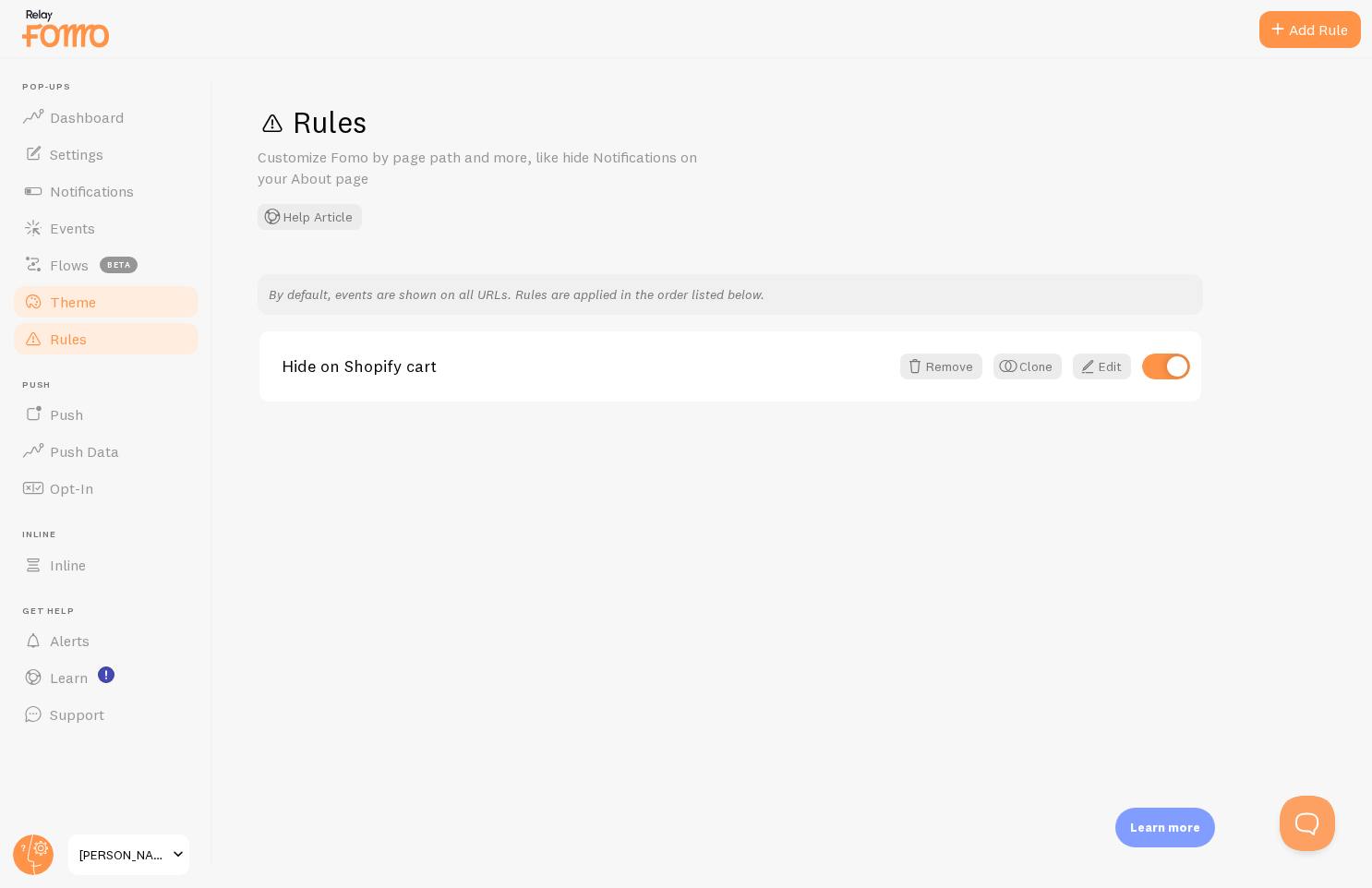
click at [55, 306] on span "Theme" at bounding box center [73, 302] width 46 height 19
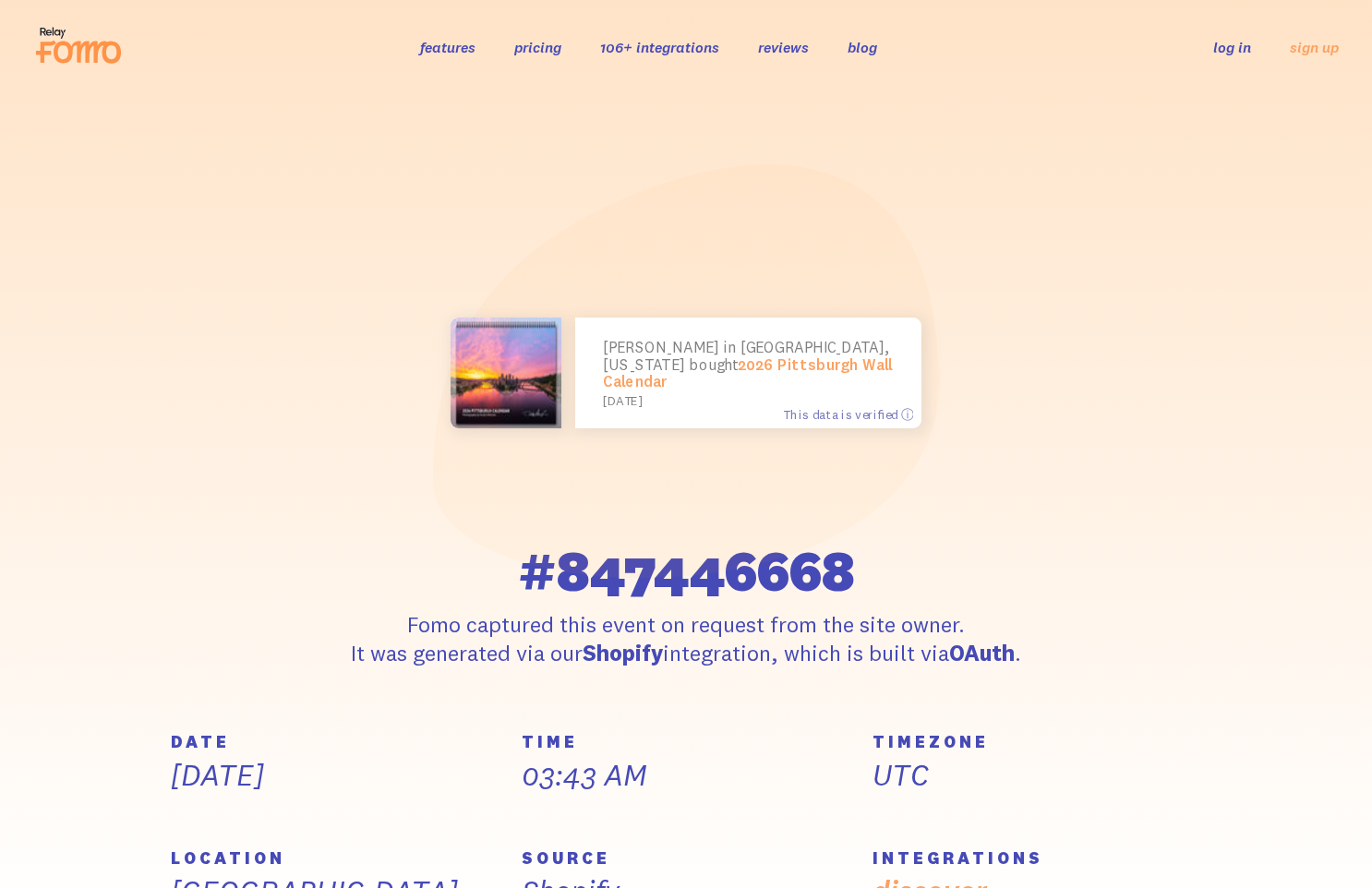
click at [518, 44] on link "pricing" at bounding box center [537, 47] width 47 height 19
